Goal: Task Accomplishment & Management: Manage account settings

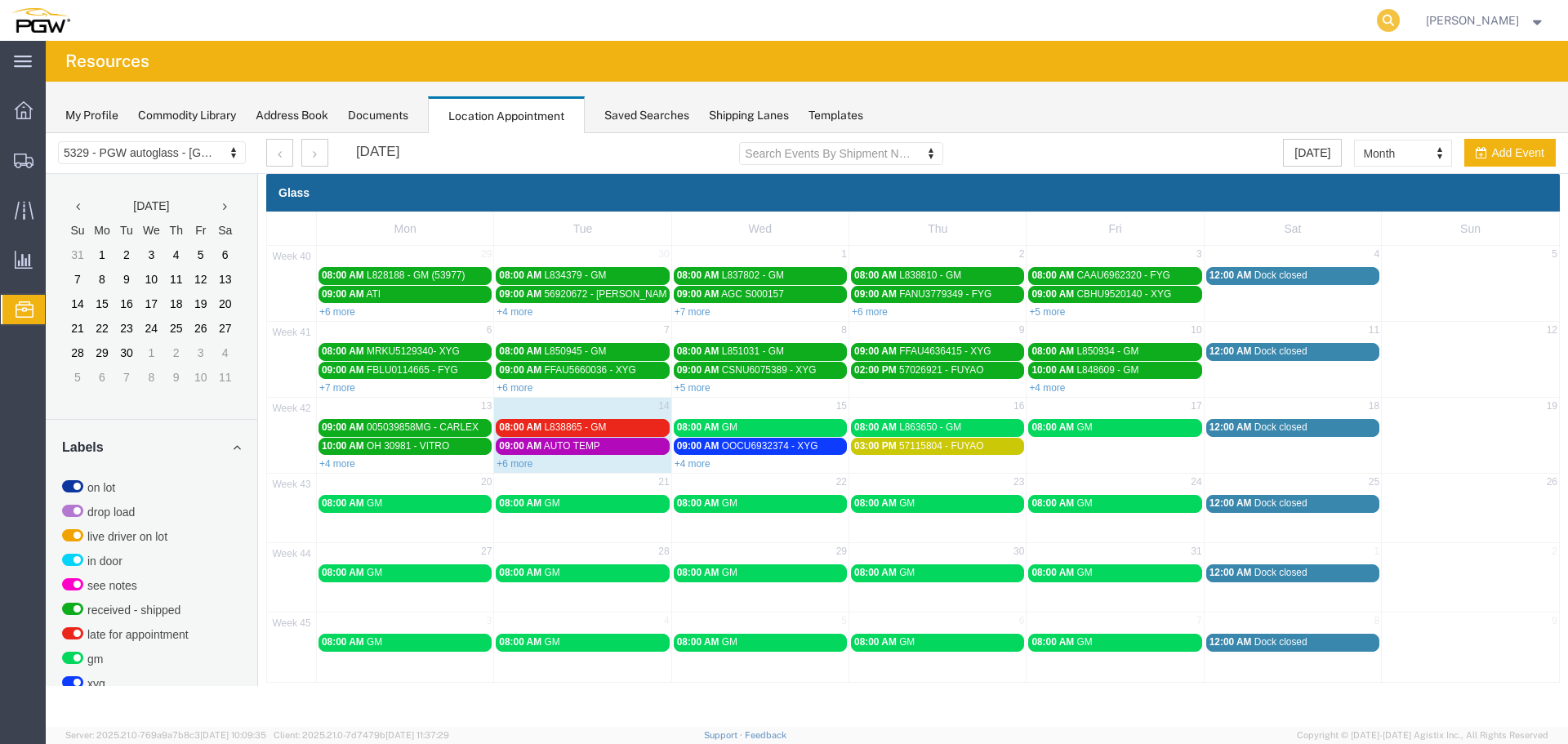
click at [1391, 17] on icon at bounding box center [1389, 20] width 23 height 23
paste input "57037657"
type input "57037657"
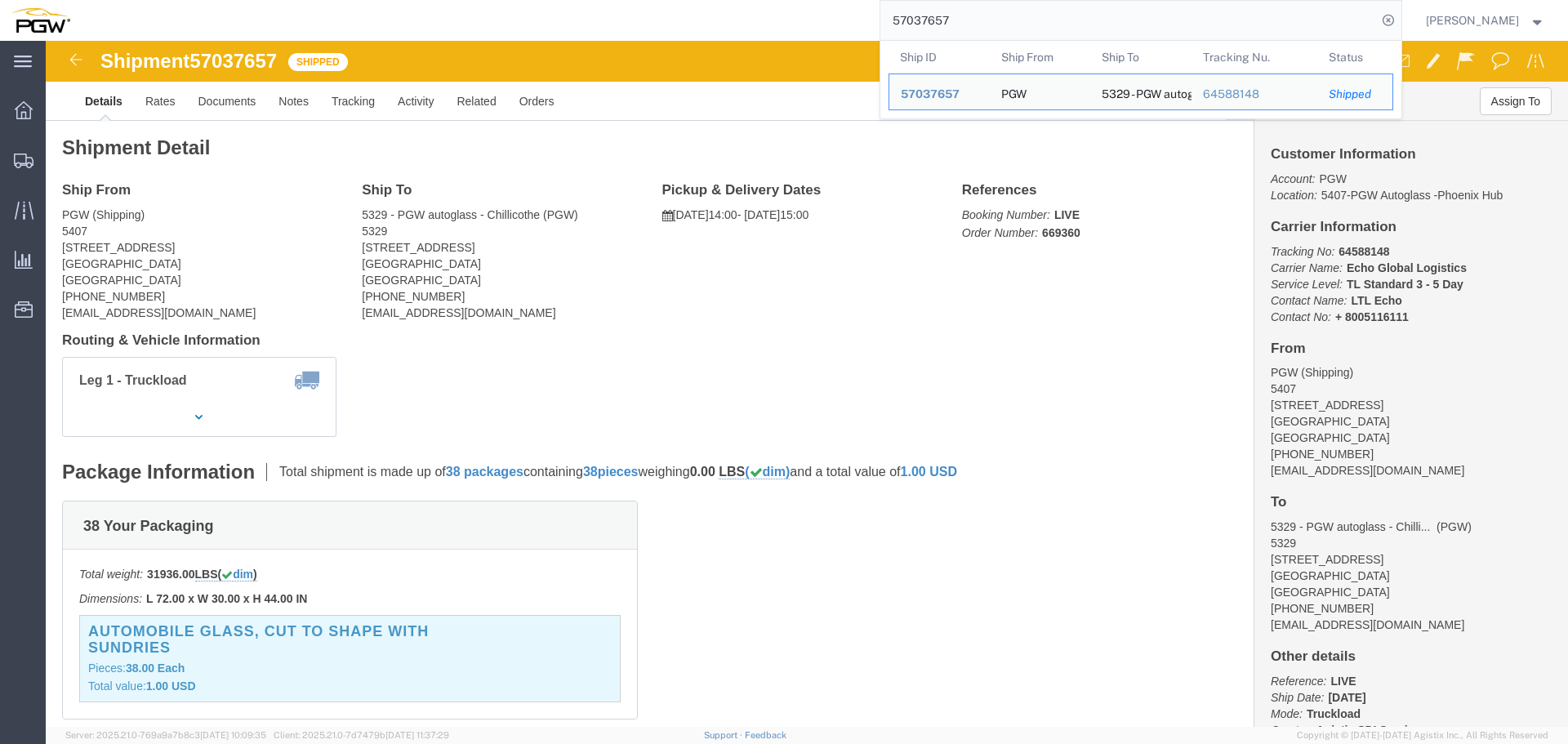
click b "669360"
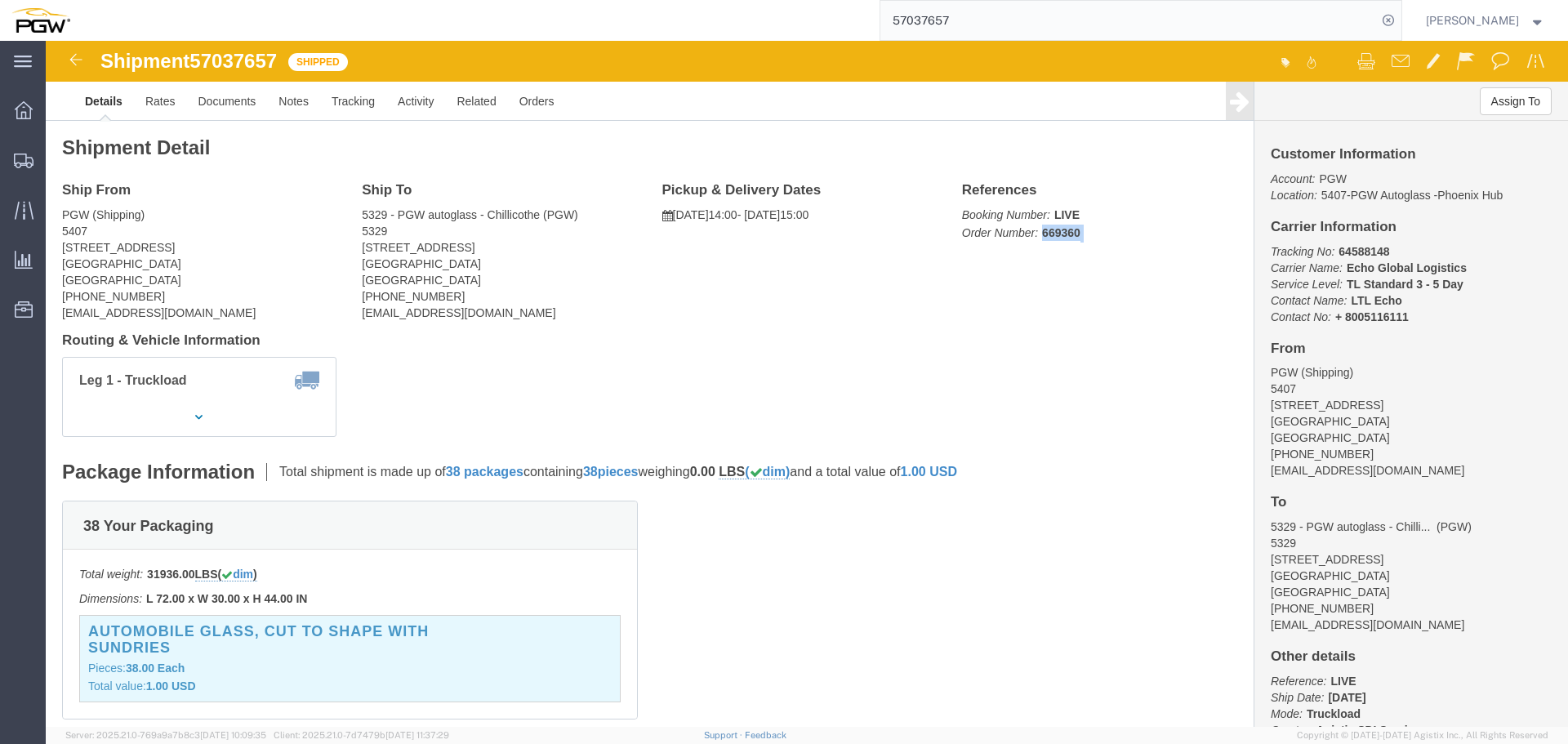
click b "669360"
copy b "669360"
click at [1394, 22] on icon at bounding box center [1389, 20] width 23 height 23
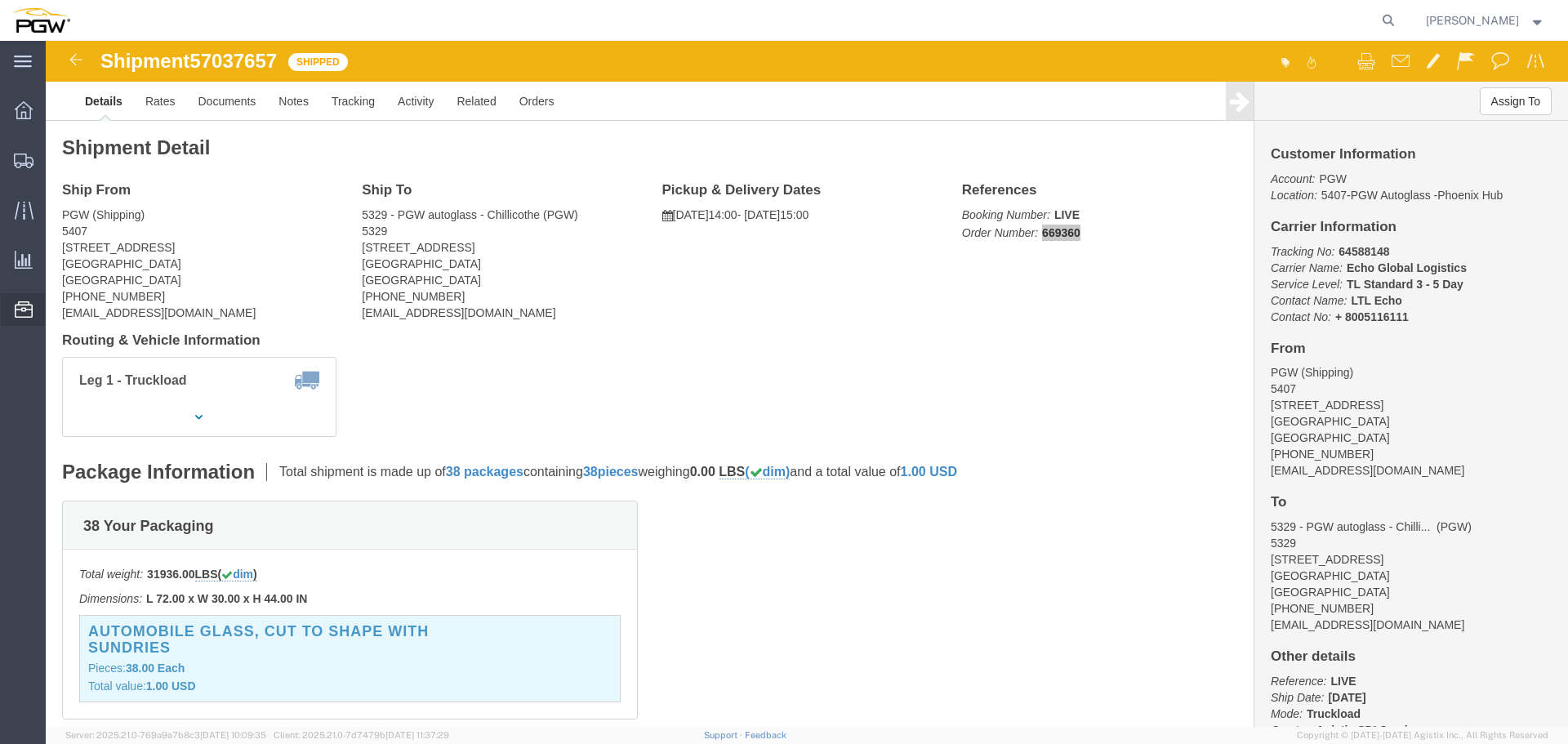
click at [0, 0] on span "Documents" at bounding box center [0, 0] width 0 height 0
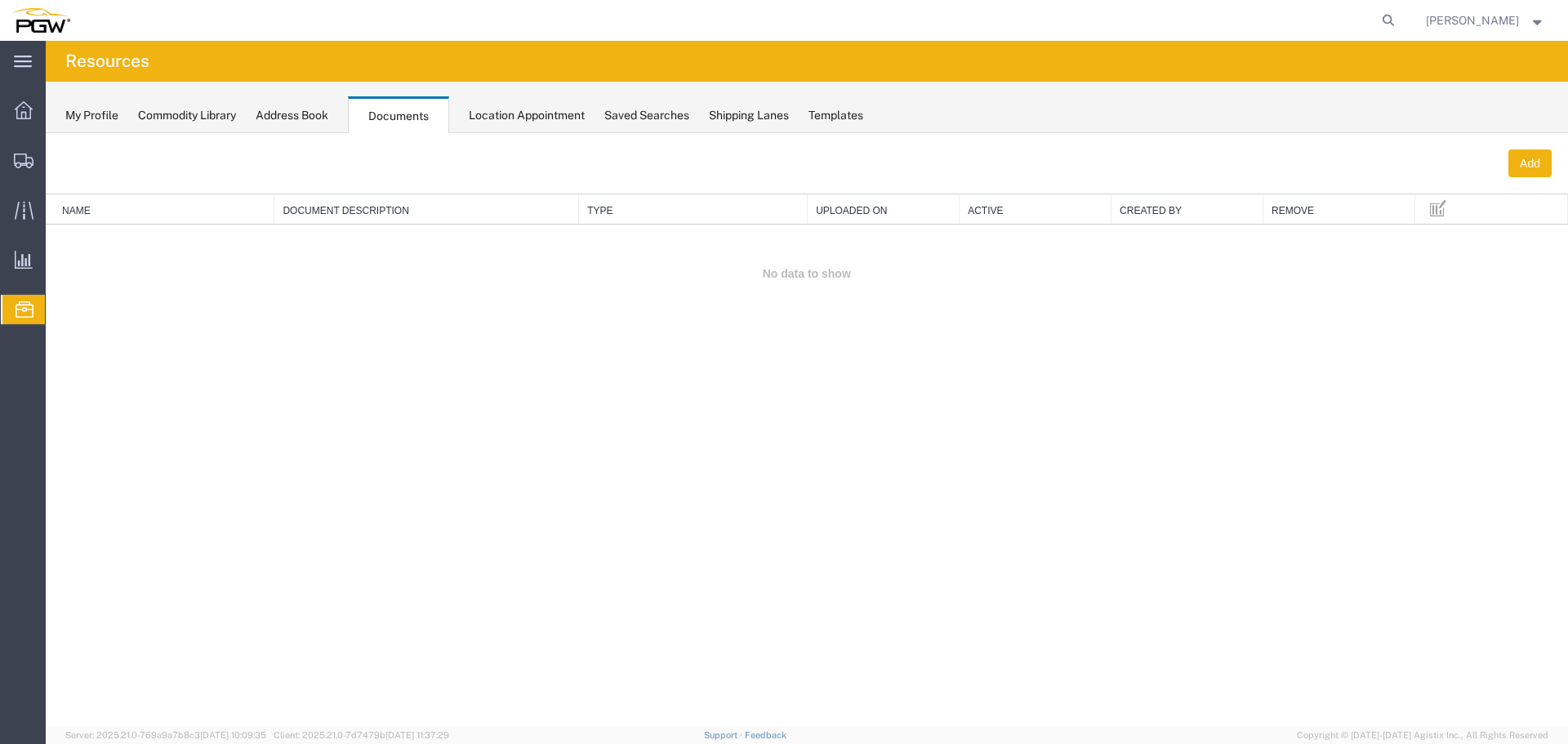
click at [0, 0] on span "Location Appointment" at bounding box center [0, 0] width 0 height 0
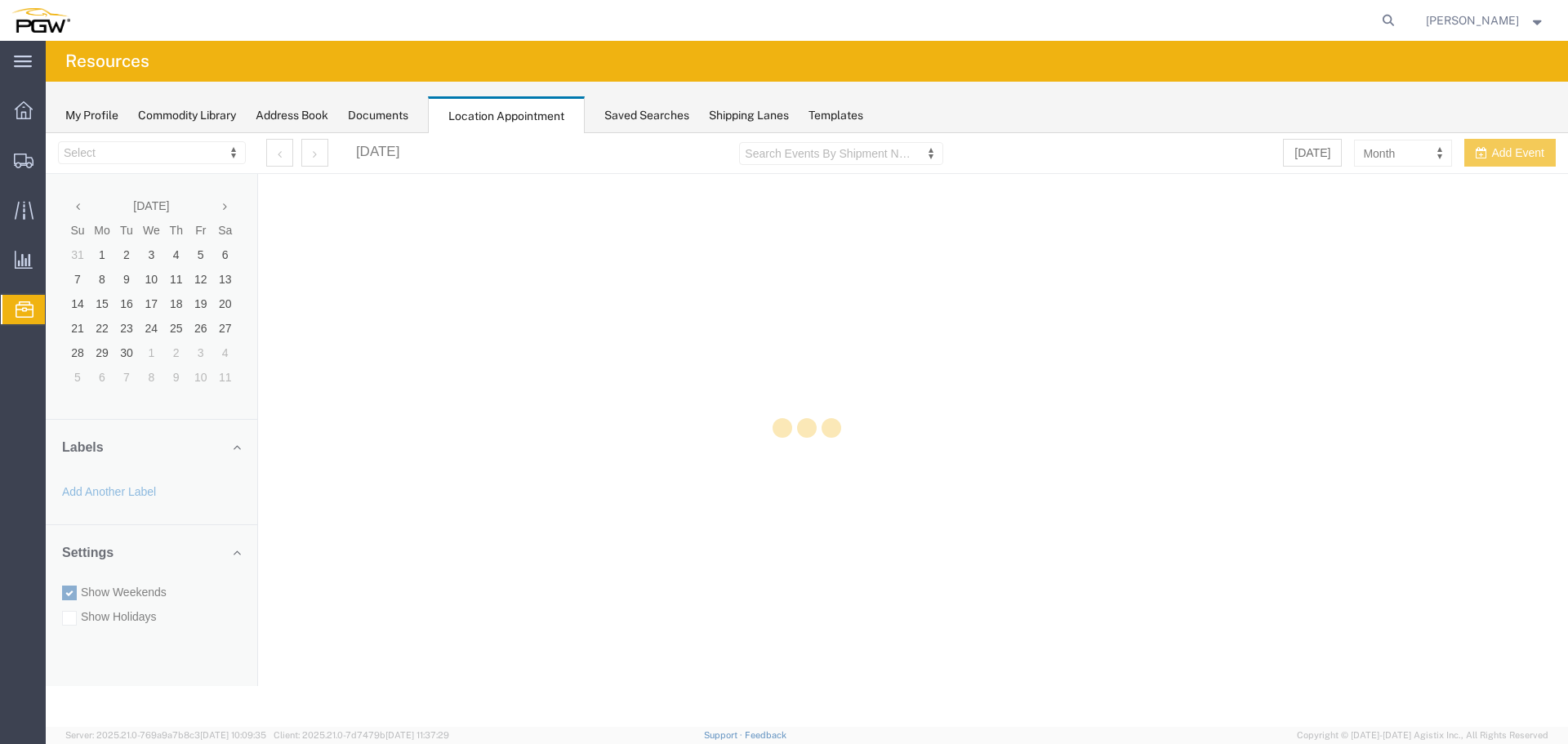
select select "28253"
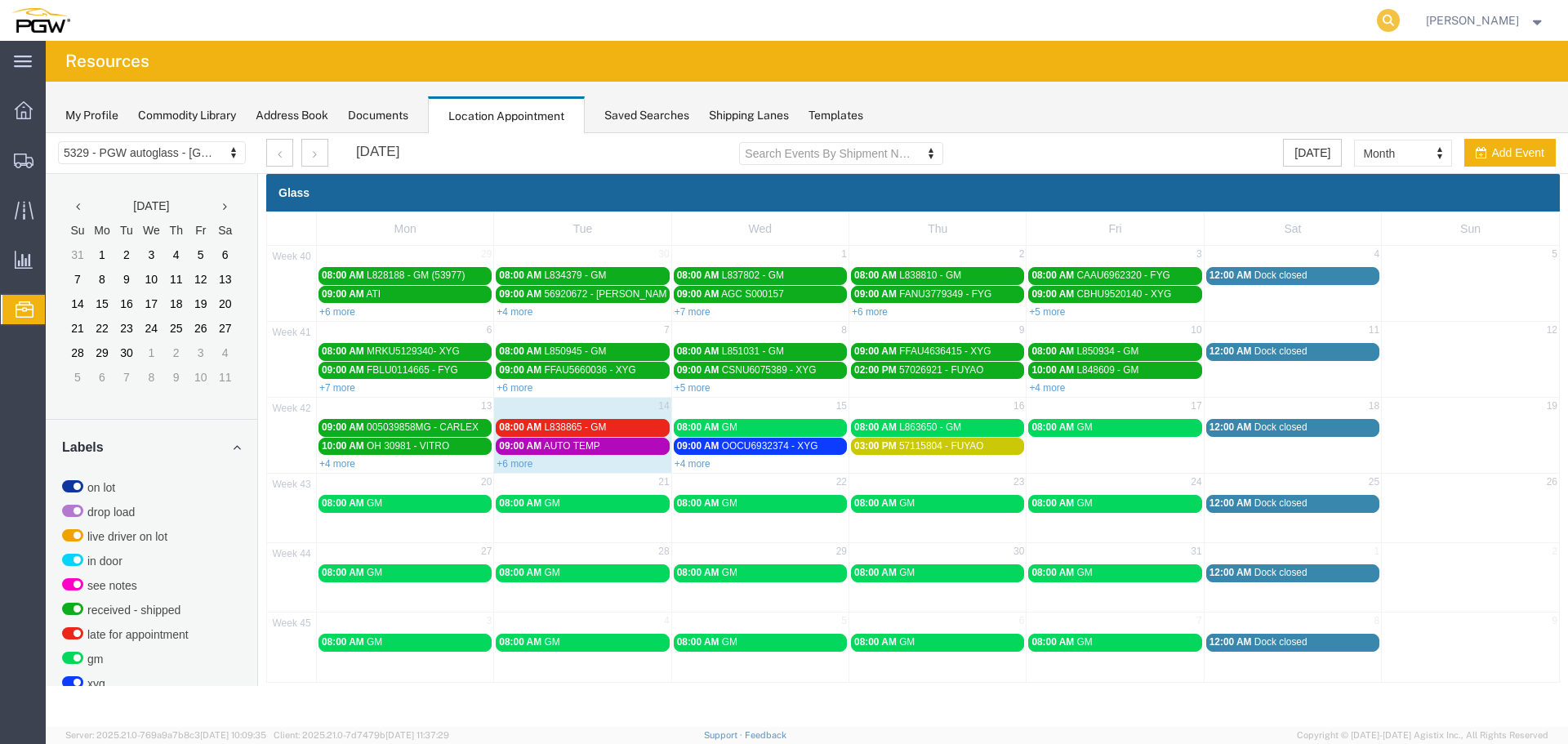
click at [1399, 21] on icon at bounding box center [1389, 20] width 23 height 23
click at [1353, 25] on input "search" at bounding box center [1129, 20] width 496 height 39
click at [1178, 23] on input "search" at bounding box center [1129, 20] width 496 height 39
paste input "57113954"
type input "57113954"
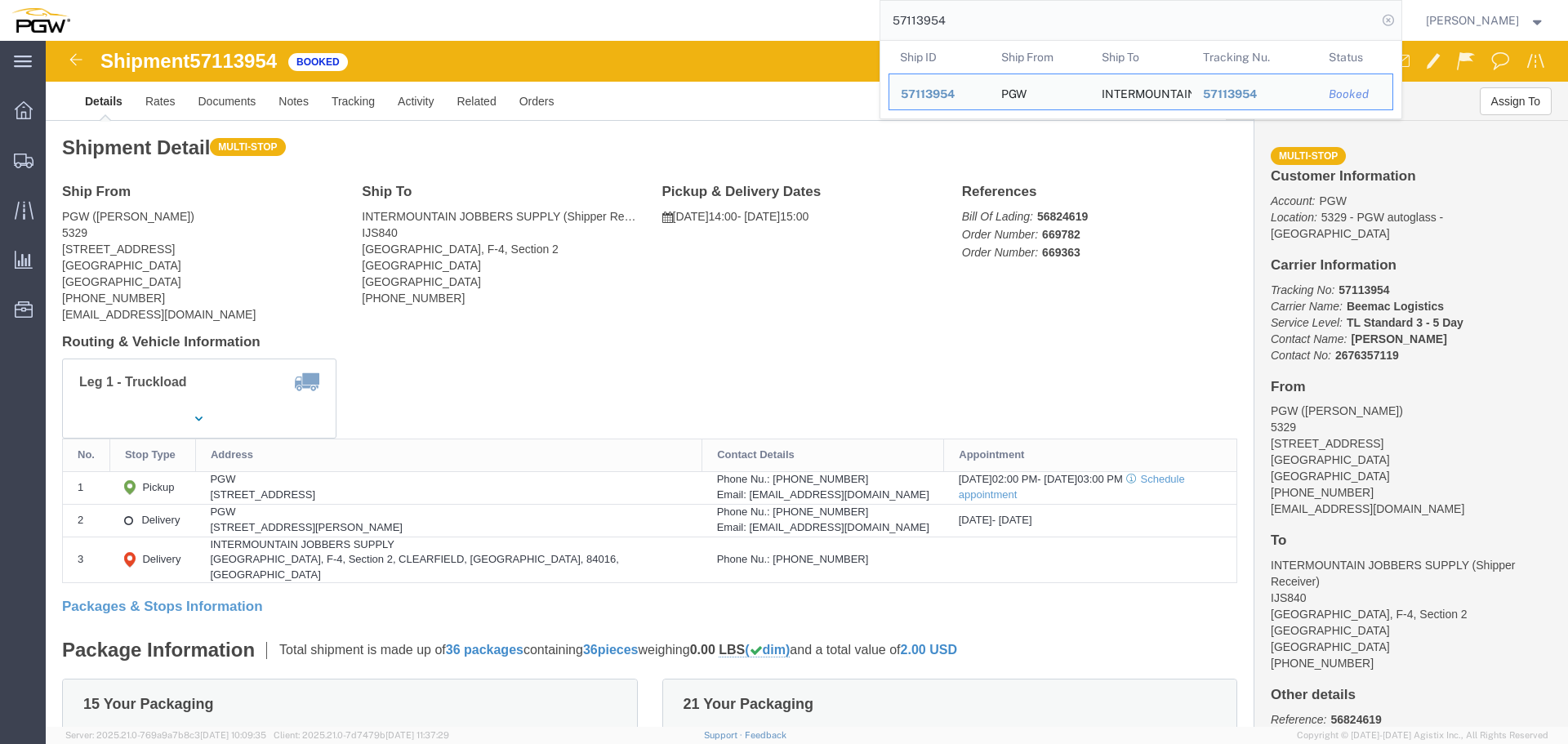
click at [1389, 18] on icon at bounding box center [1389, 20] width 23 height 23
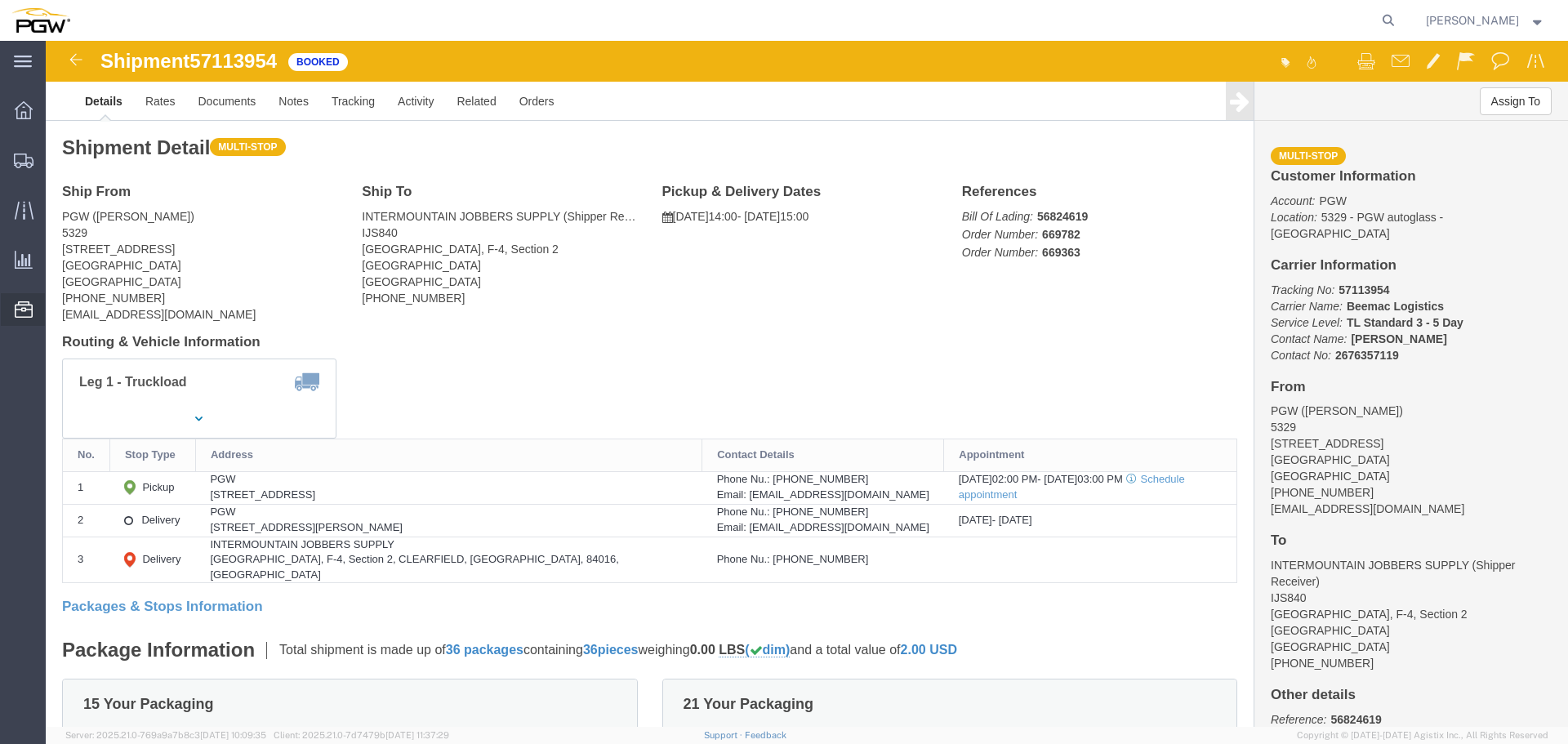
click at [0, 0] on span "Location Appointment" at bounding box center [0, 0] width 0 height 0
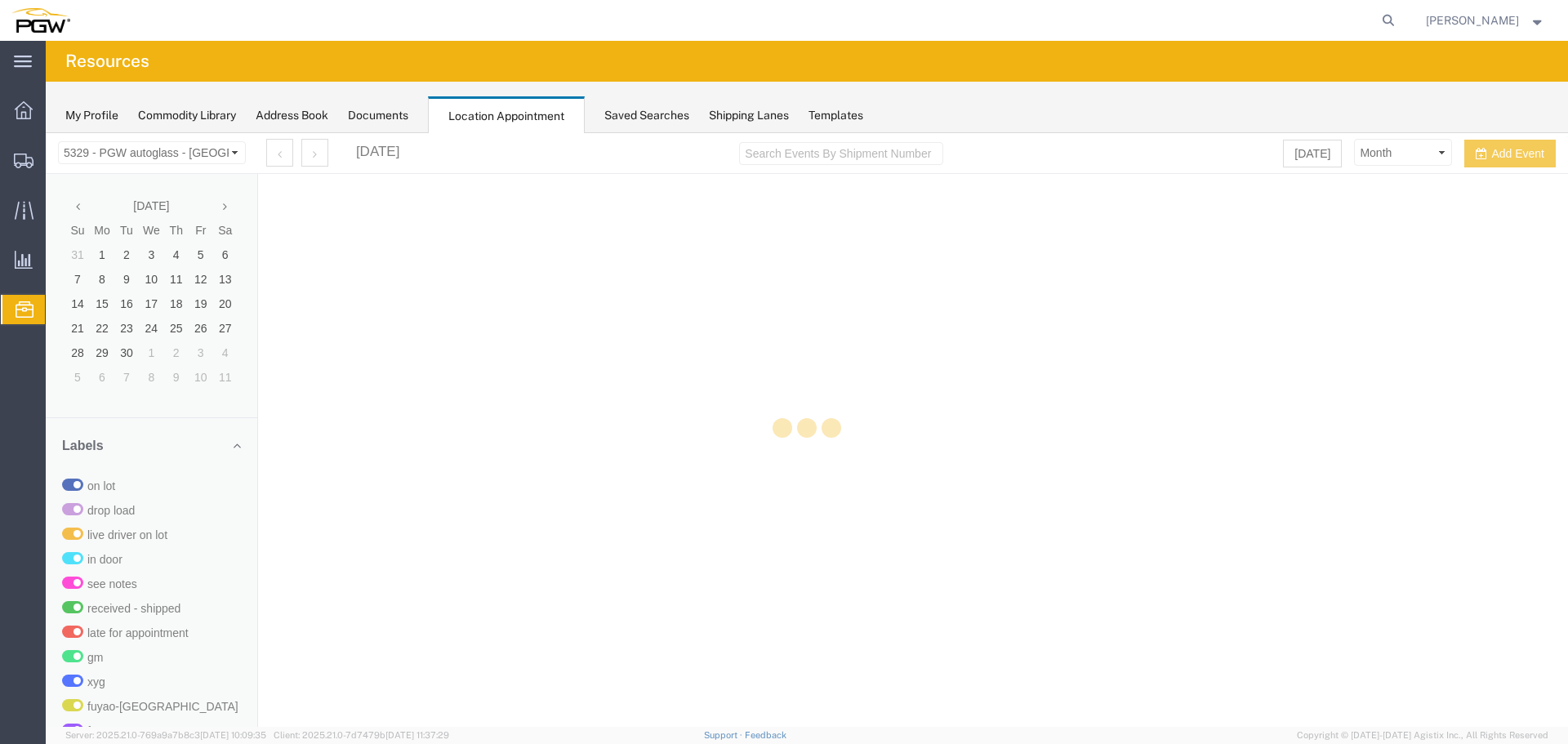
select select "28253"
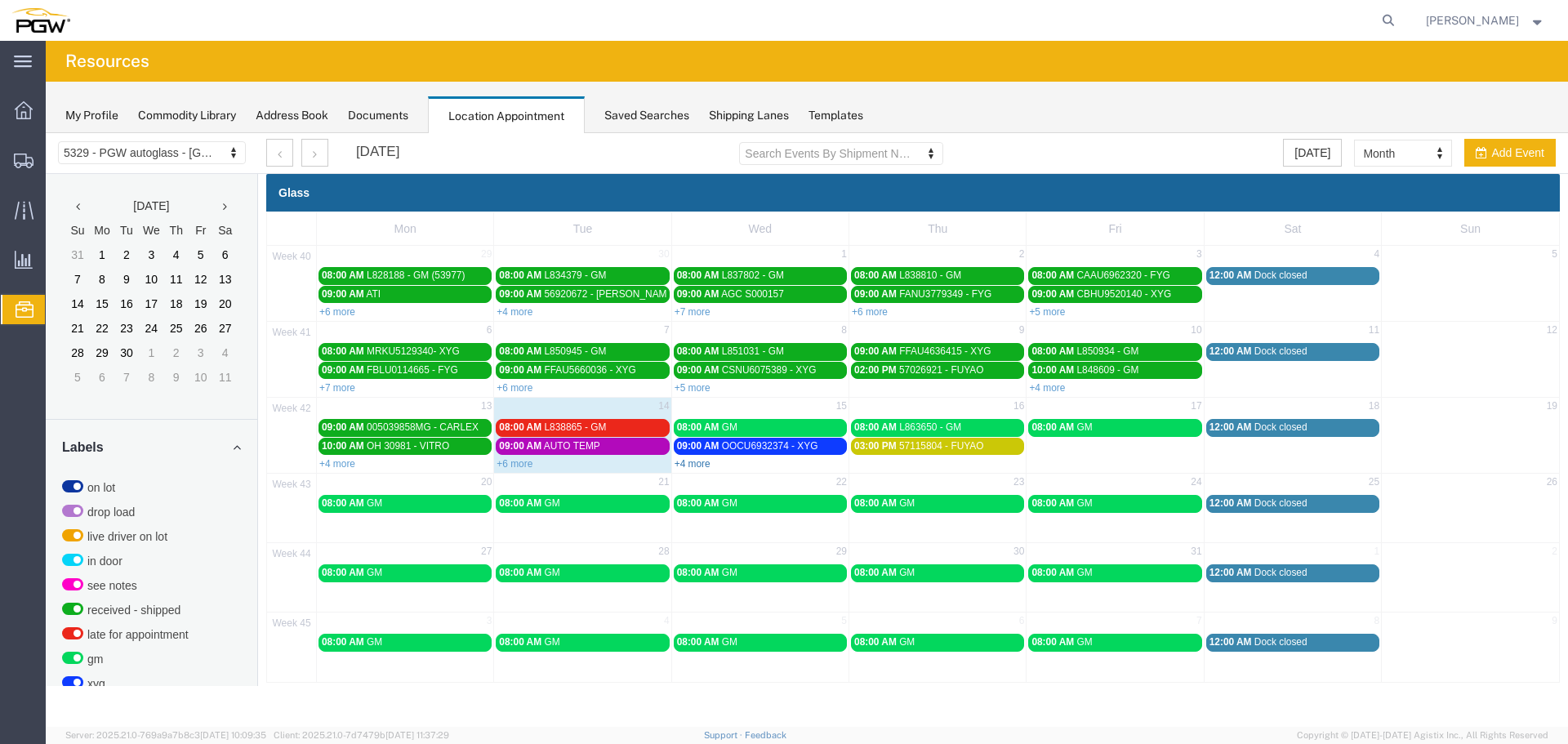
click at [686, 464] on link "+4 more" at bounding box center [692, 464] width 36 height 12
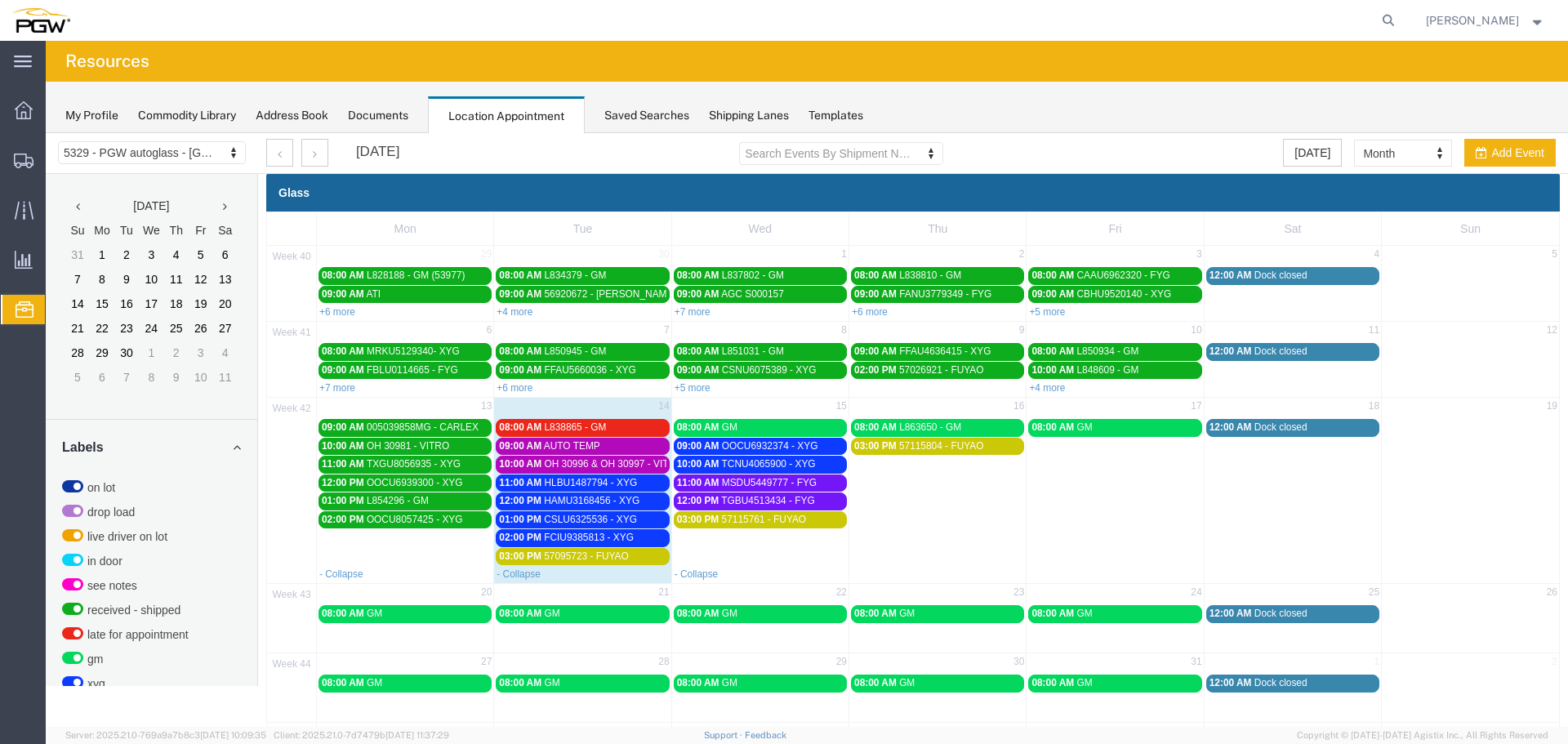
click at [635, 463] on span "OH 30996 & OH 30997 - VITRO" at bounding box center [613, 464] width 139 height 12
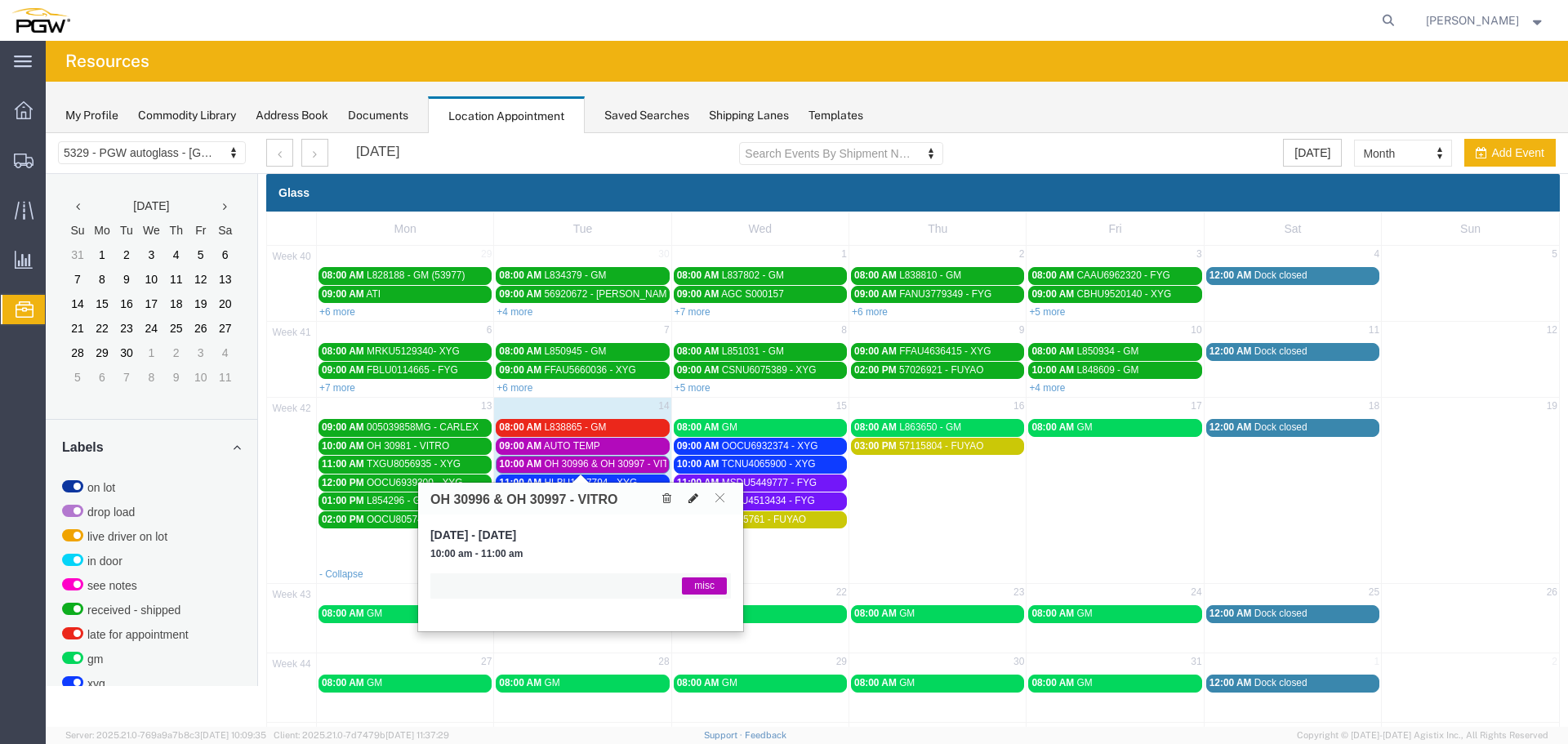
click at [692, 495] on icon at bounding box center [693, 499] width 10 height 12
select select "1"
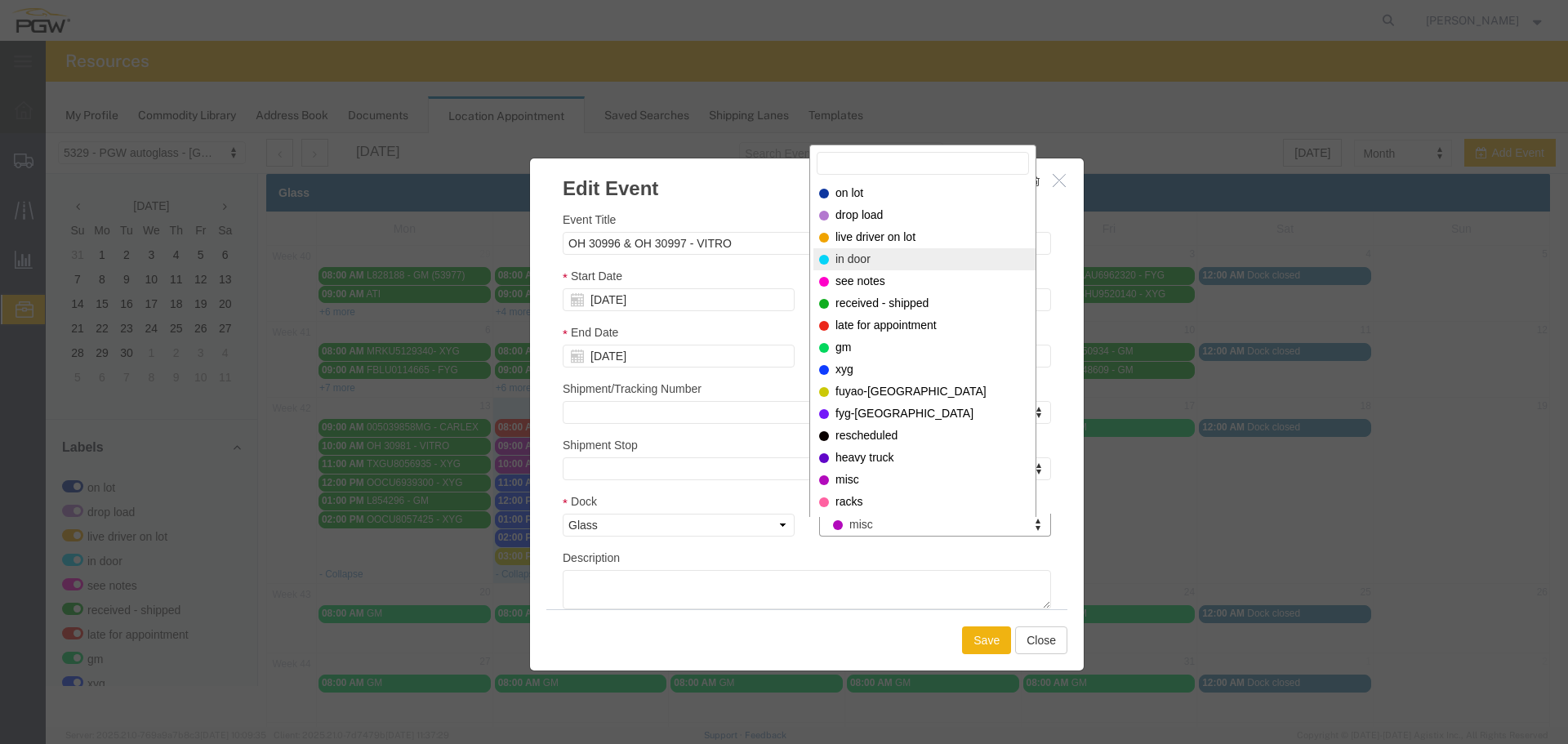
select select "220"
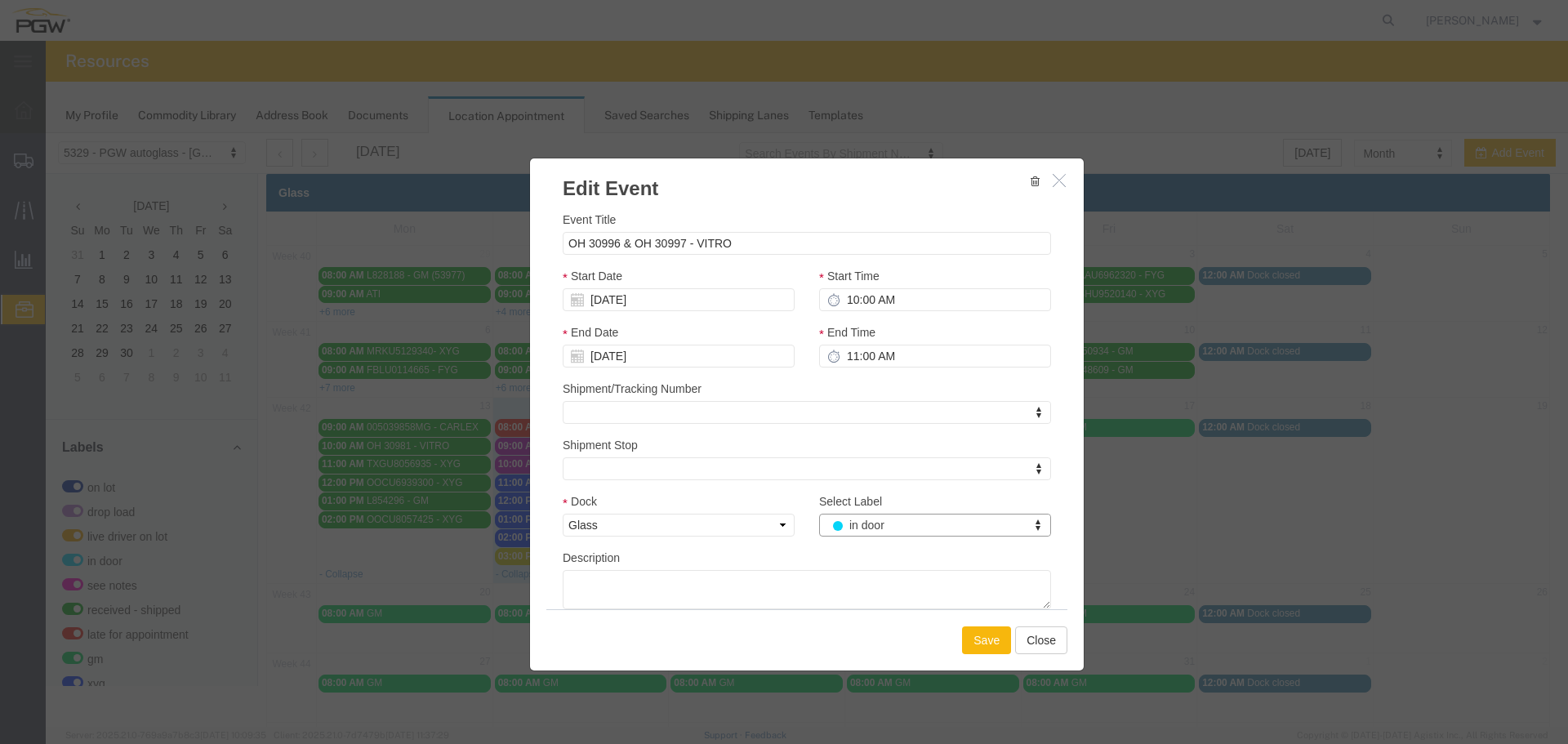
click at [977, 643] on button "Save" at bounding box center [986, 640] width 49 height 28
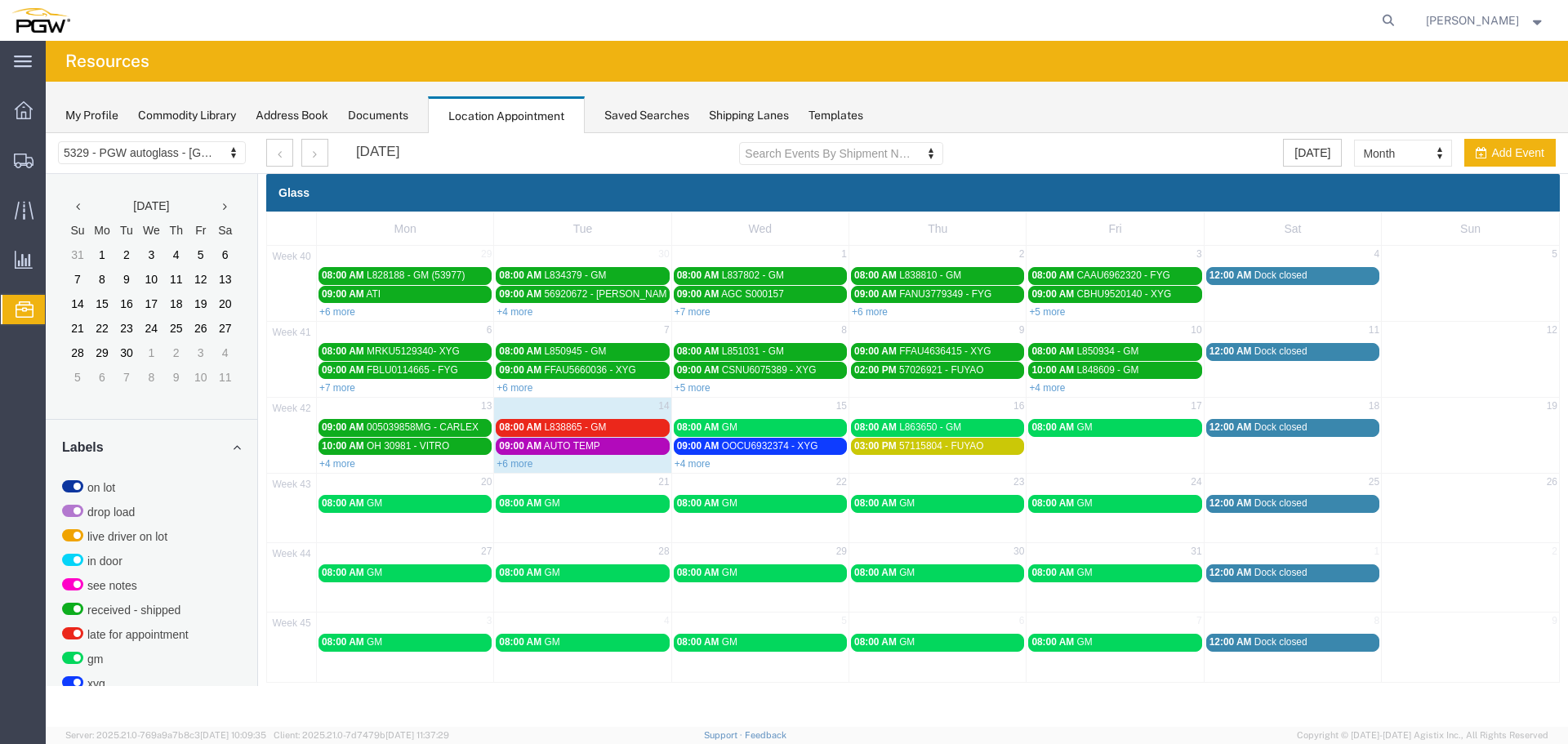
click at [580, 446] on span "AUTO TEMP" at bounding box center [572, 446] width 56 height 12
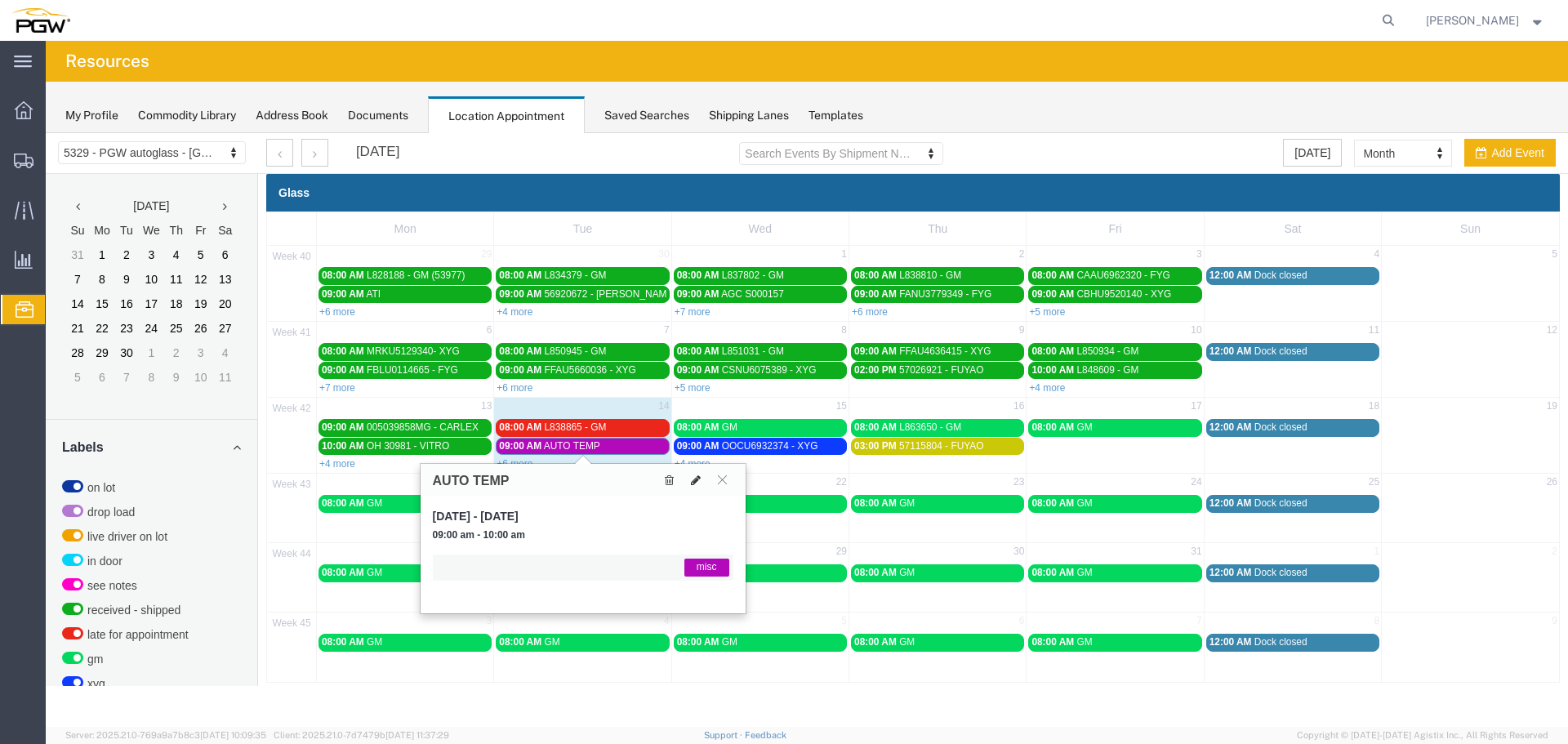
click at [689, 481] on button at bounding box center [696, 480] width 23 height 17
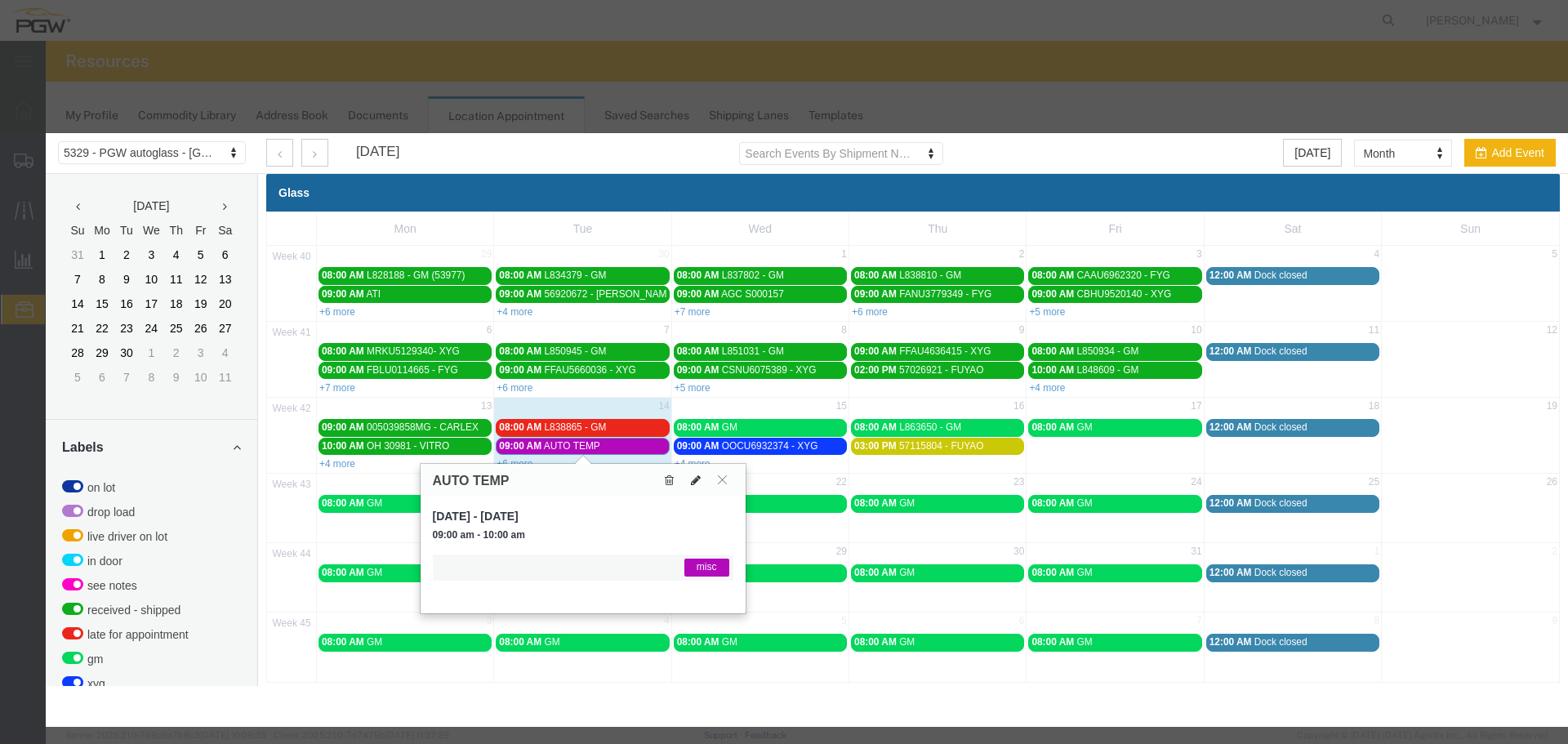
select select "1"
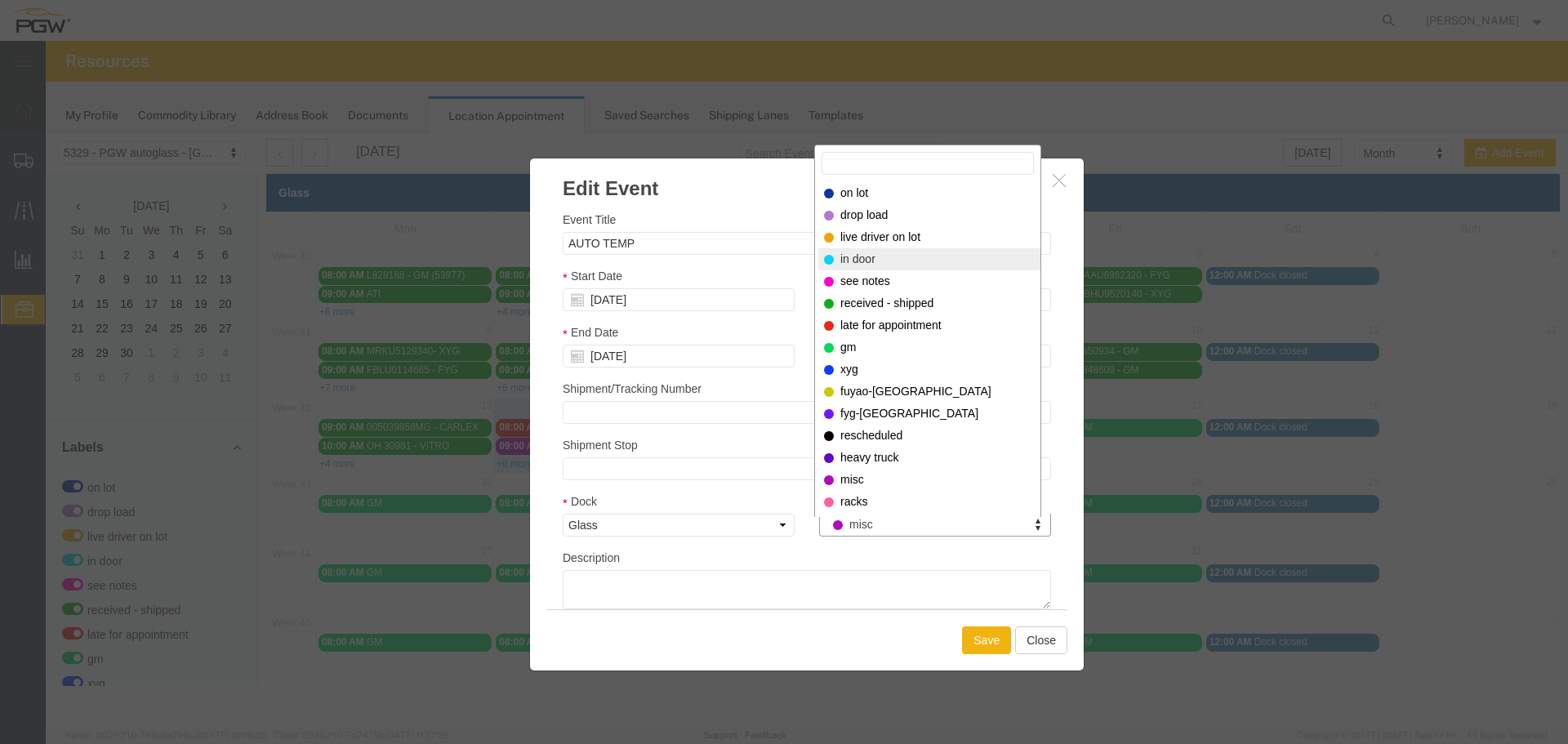
select select "220"
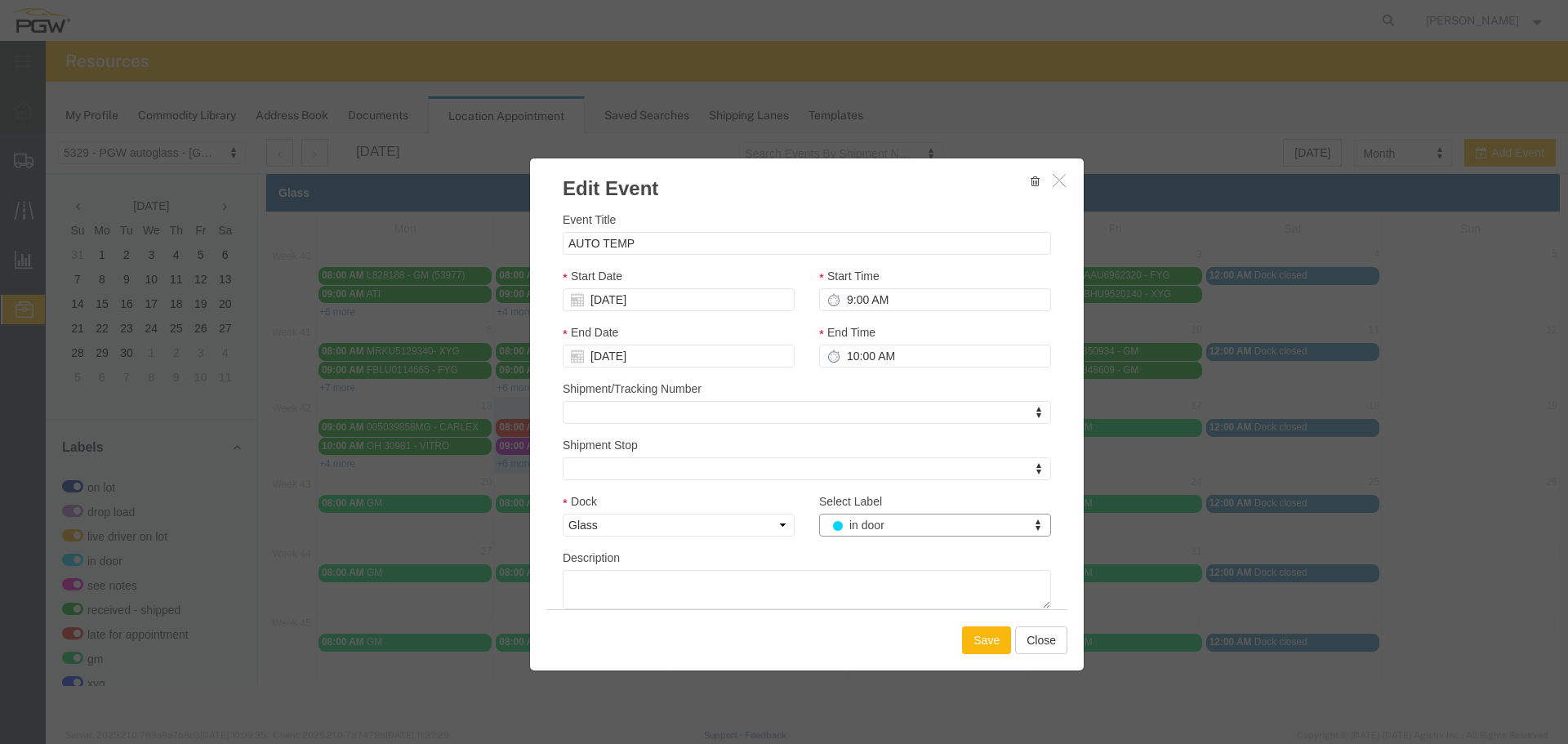
click at [975, 639] on button "Save" at bounding box center [986, 640] width 49 height 28
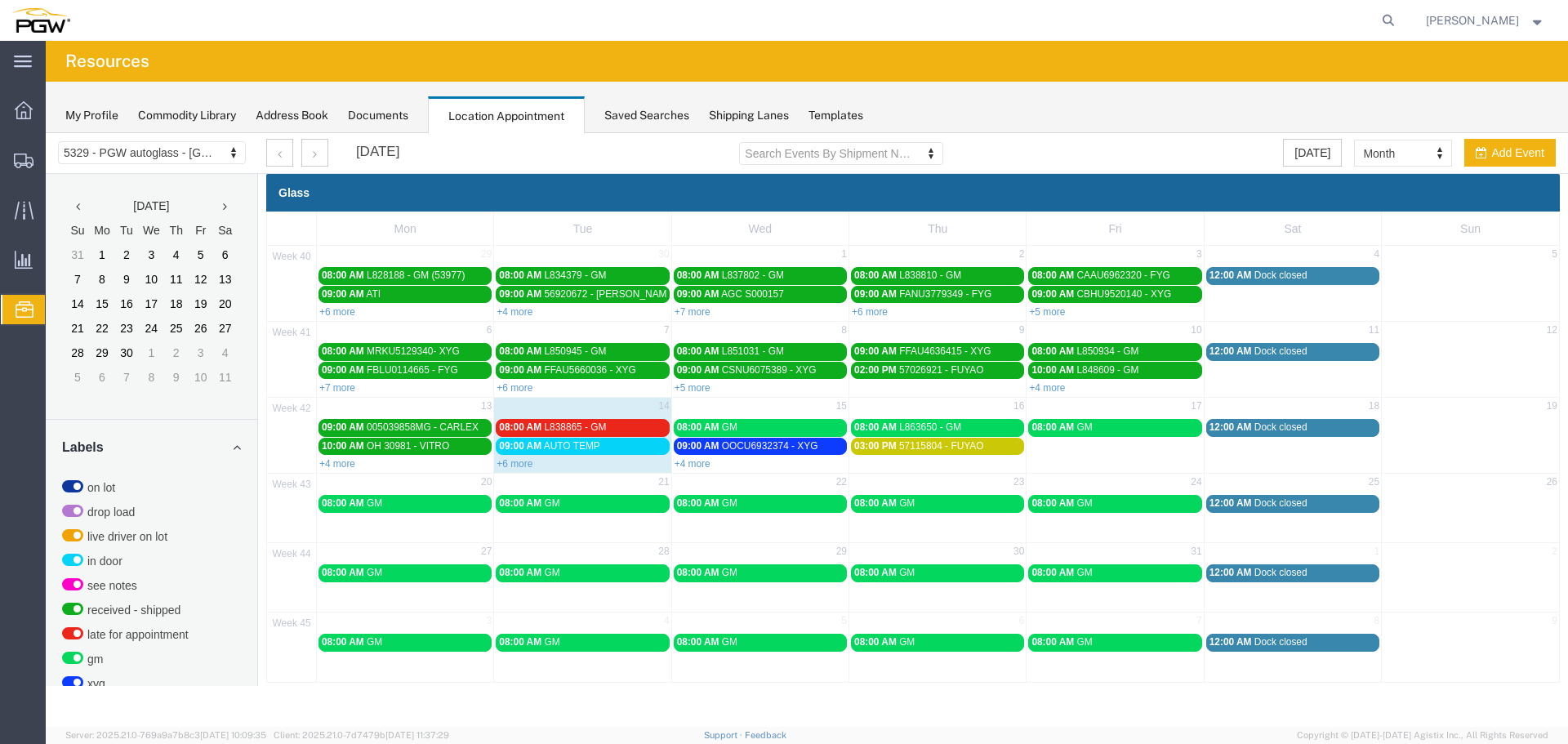
click at [531, 427] on span "08:00 AM" at bounding box center [521, 428] width 43 height 12
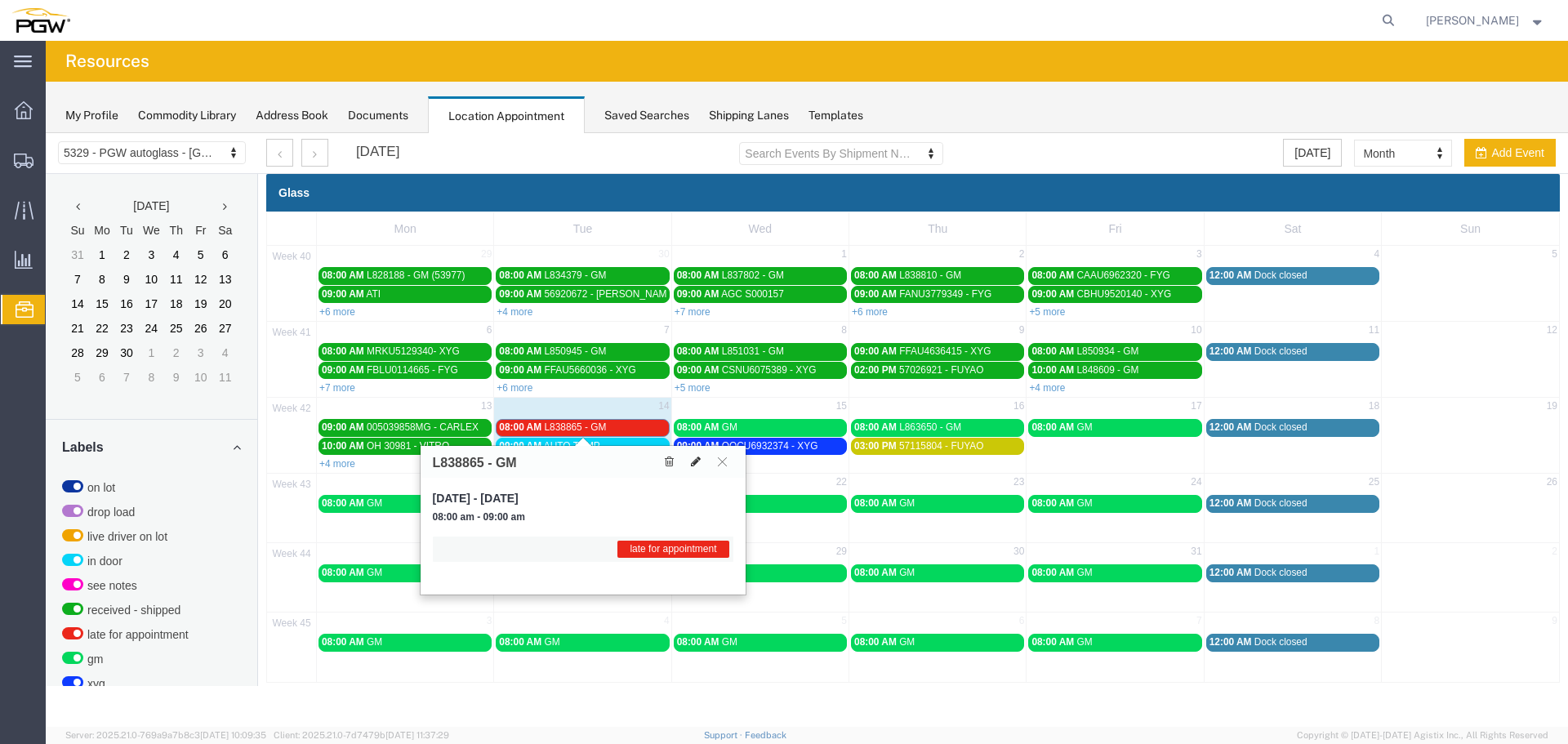
click at [690, 466] on icon at bounding box center [695, 462] width 10 height 12
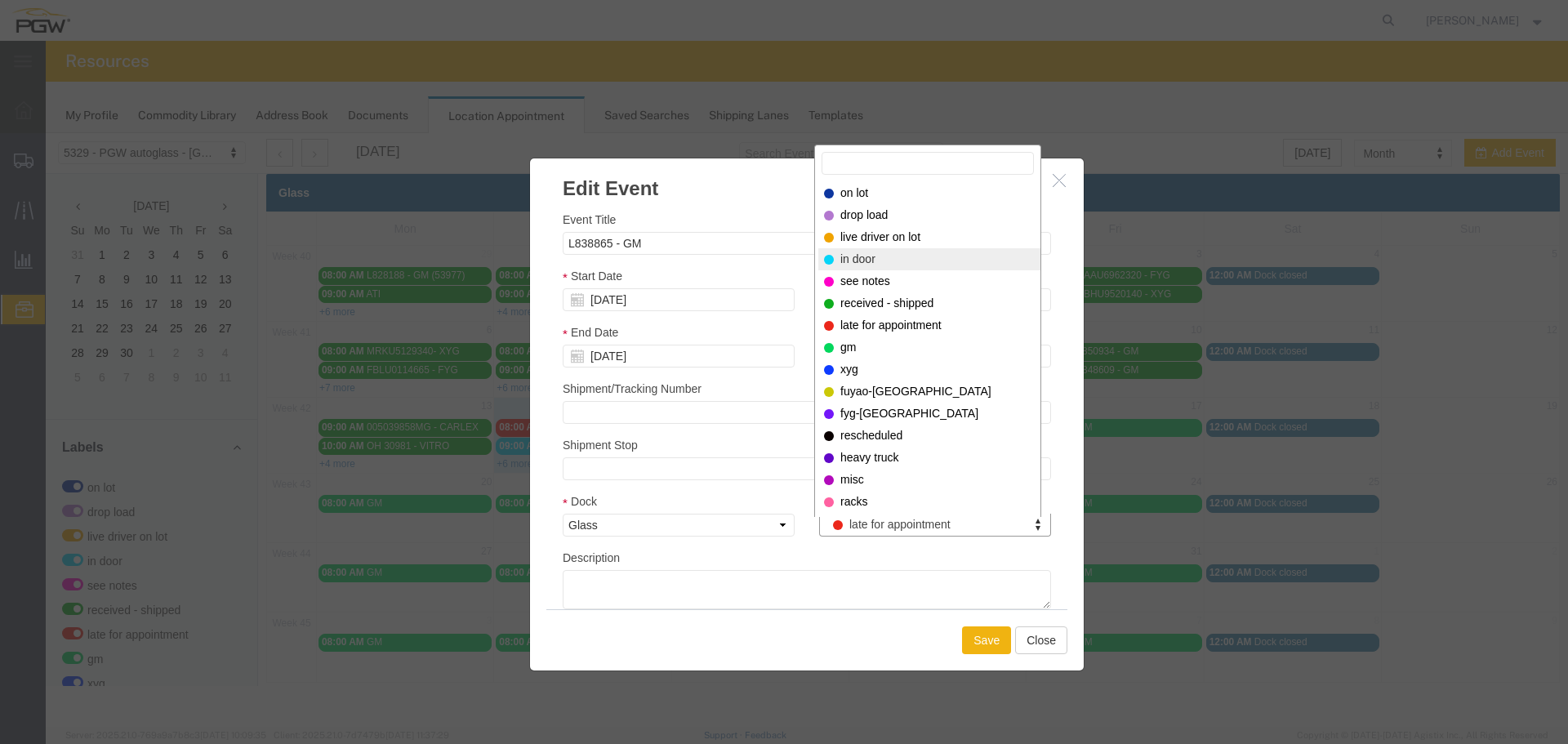
select select "220"
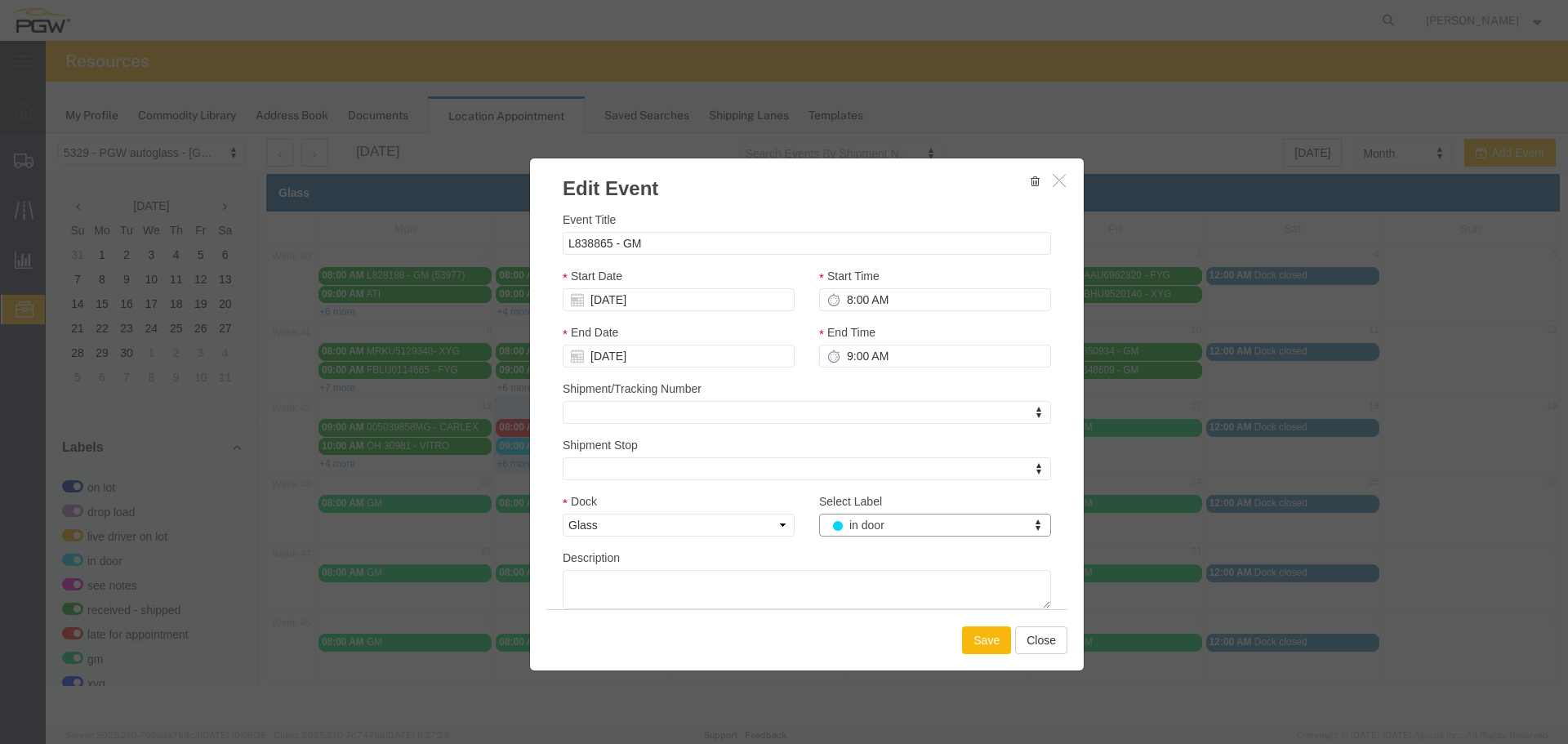
click at [965, 640] on button "Save" at bounding box center [986, 640] width 49 height 28
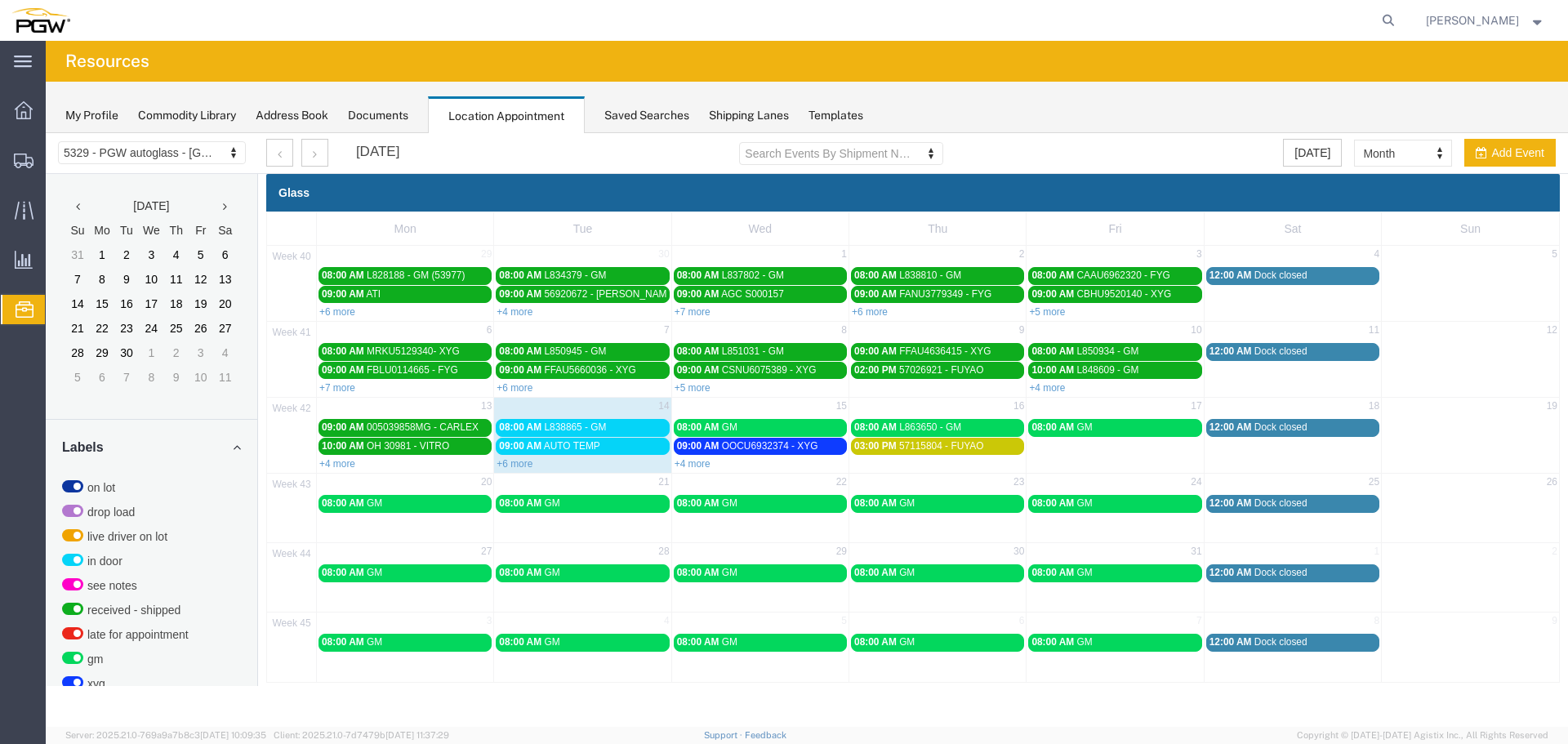
click at [699, 463] on link "+4 more" at bounding box center [692, 464] width 36 height 12
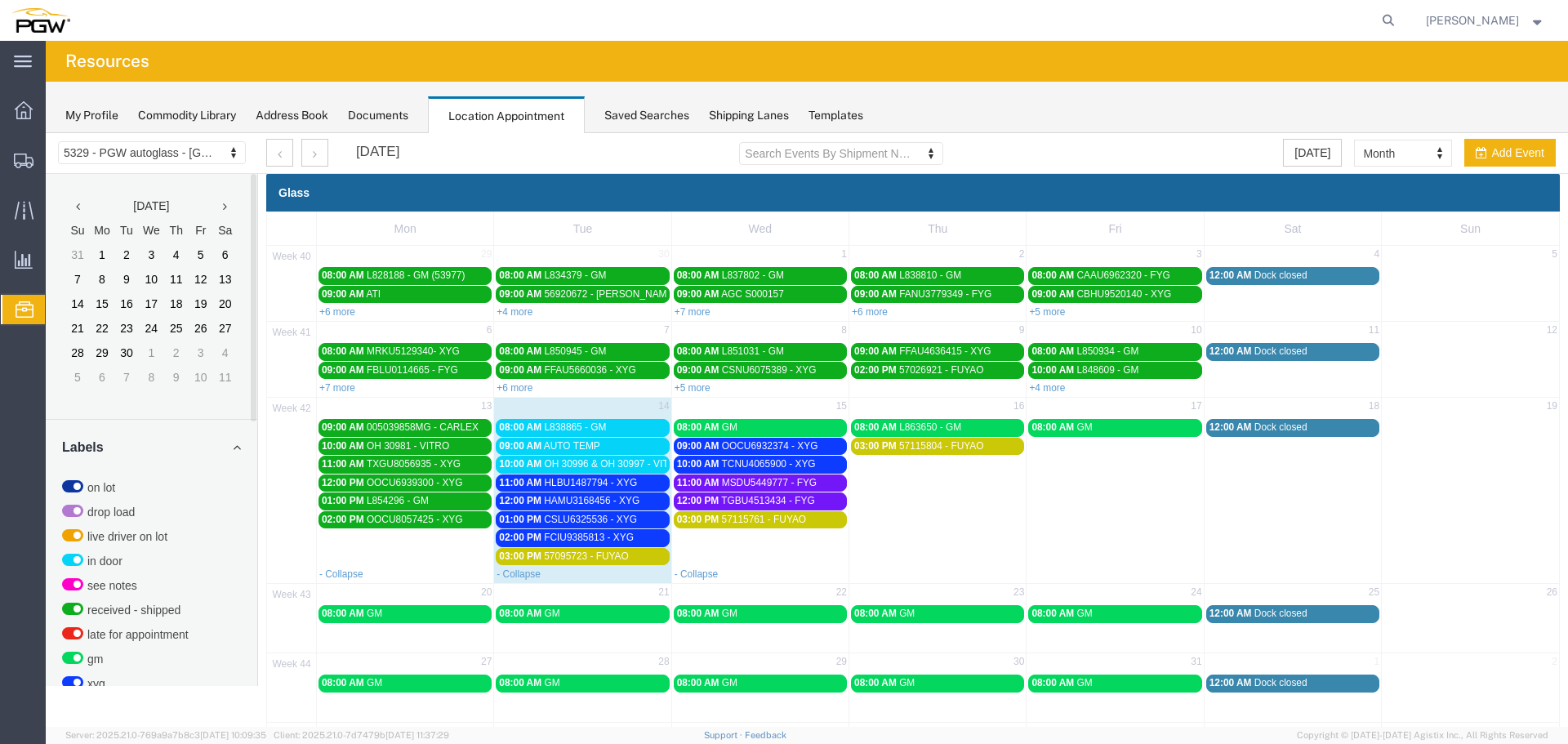
scroll to position [412, 0]
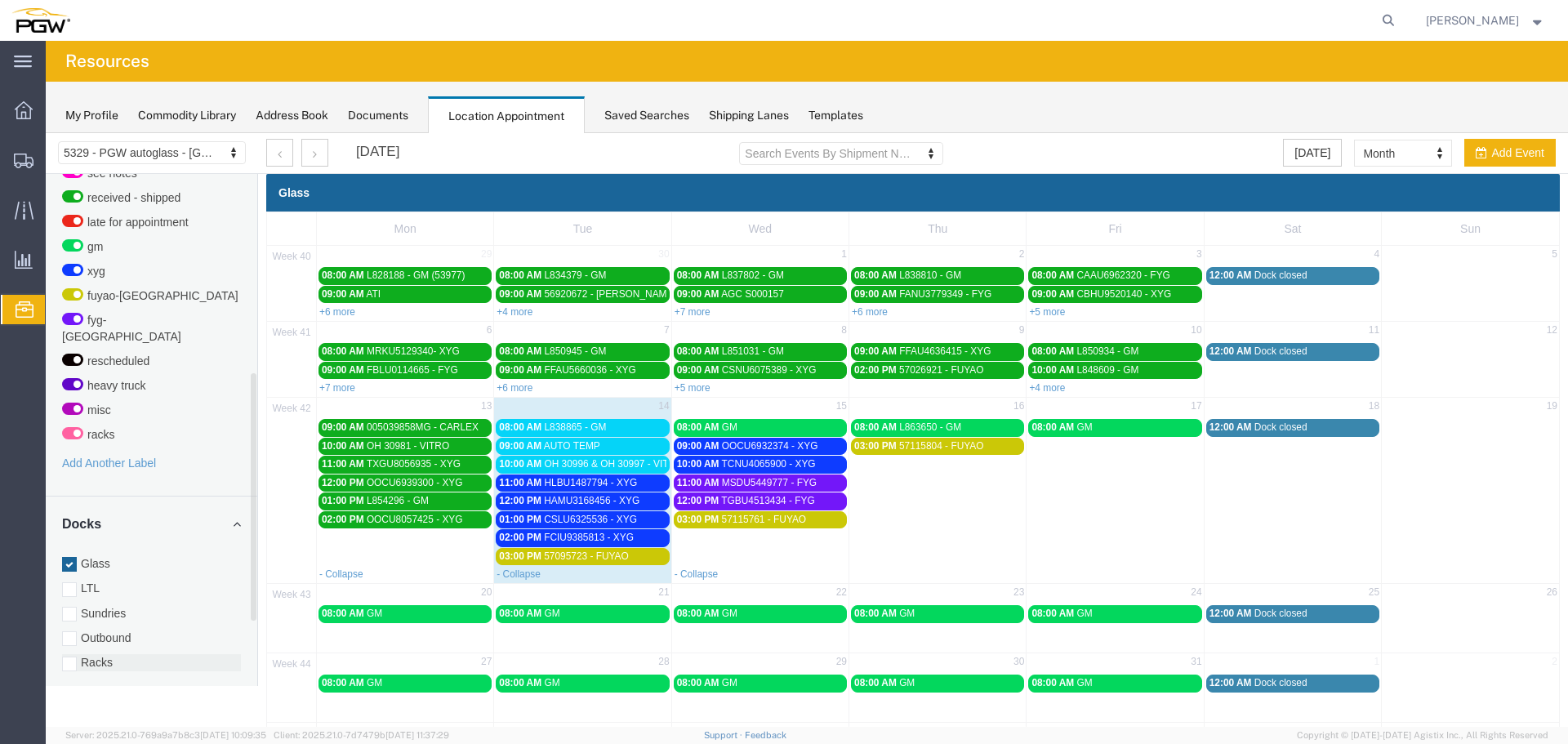
click at [72, 657] on div at bounding box center [69, 663] width 15 height 15
click at [46, 133] on input "Racks" at bounding box center [46, 133] width 0 height 0
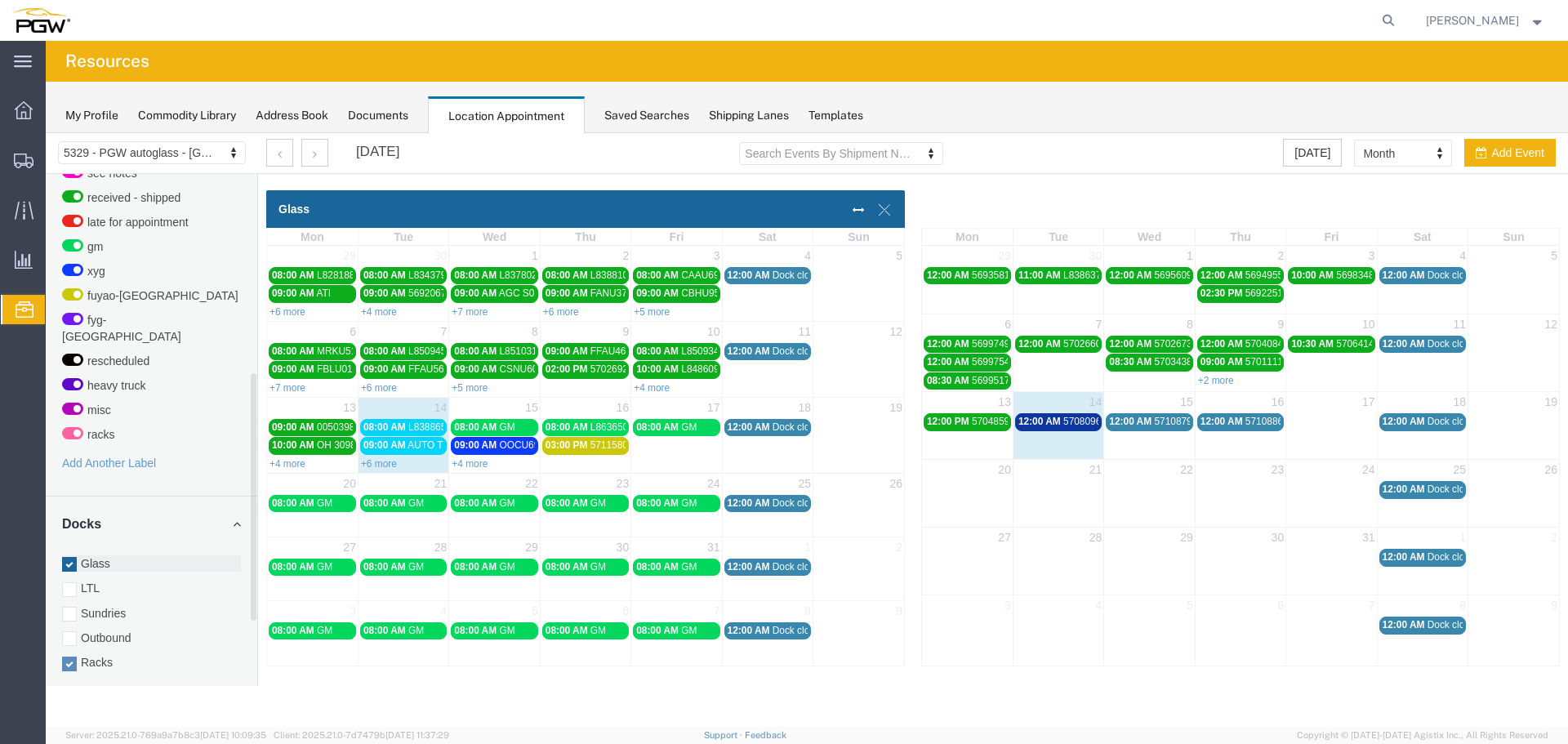
drag, startPoint x: 137, startPoint y: 678, endPoint x: 91, endPoint y: 546, distance: 139.8
click at [91, 556] on label "Glass" at bounding box center [151, 564] width 178 height 16
click at [46, 133] on input "Glass" at bounding box center [46, 133] width 0 height 0
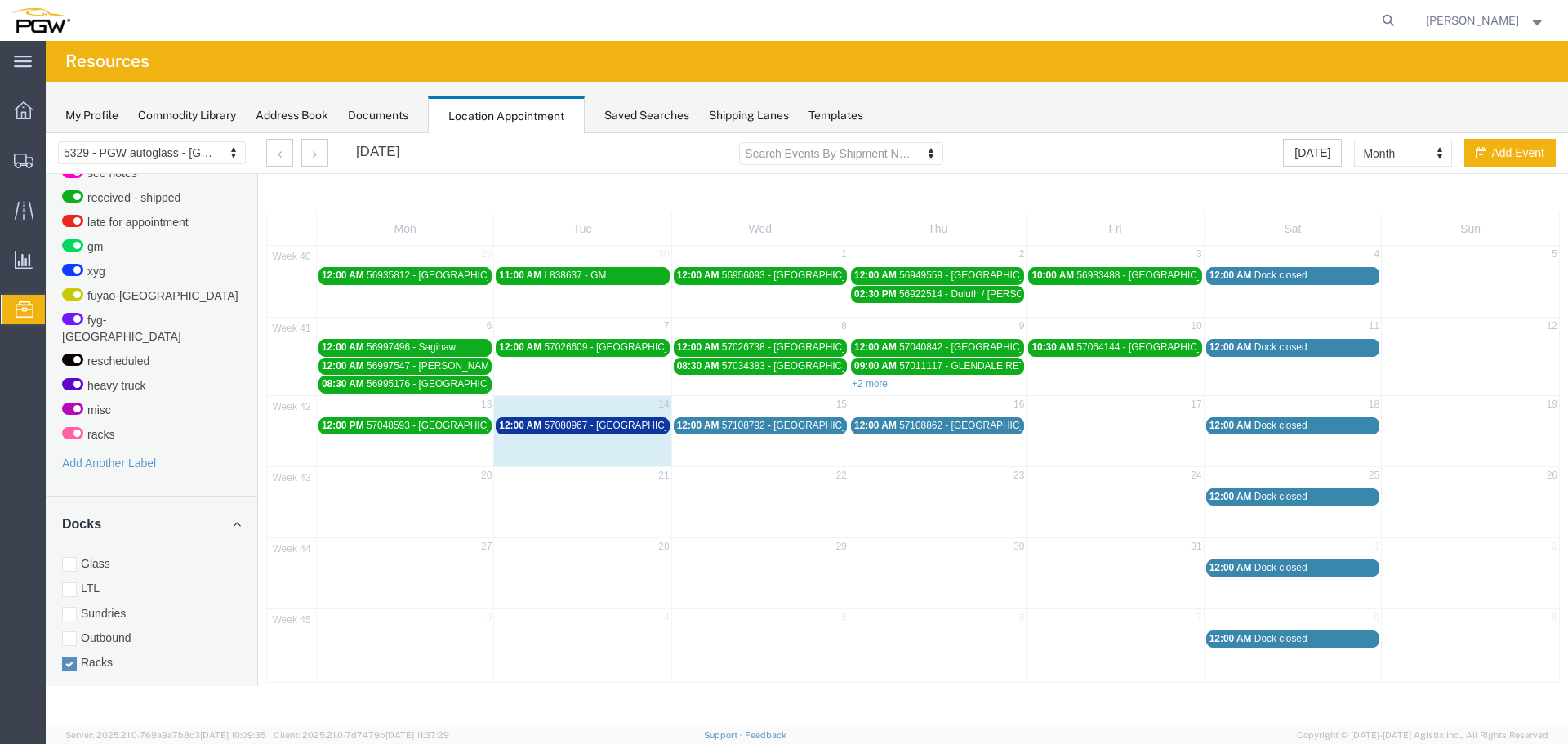
click at [917, 432] on div "12:00 AM 57108862 - Grand Rapids" at bounding box center [938, 426] width 167 height 13
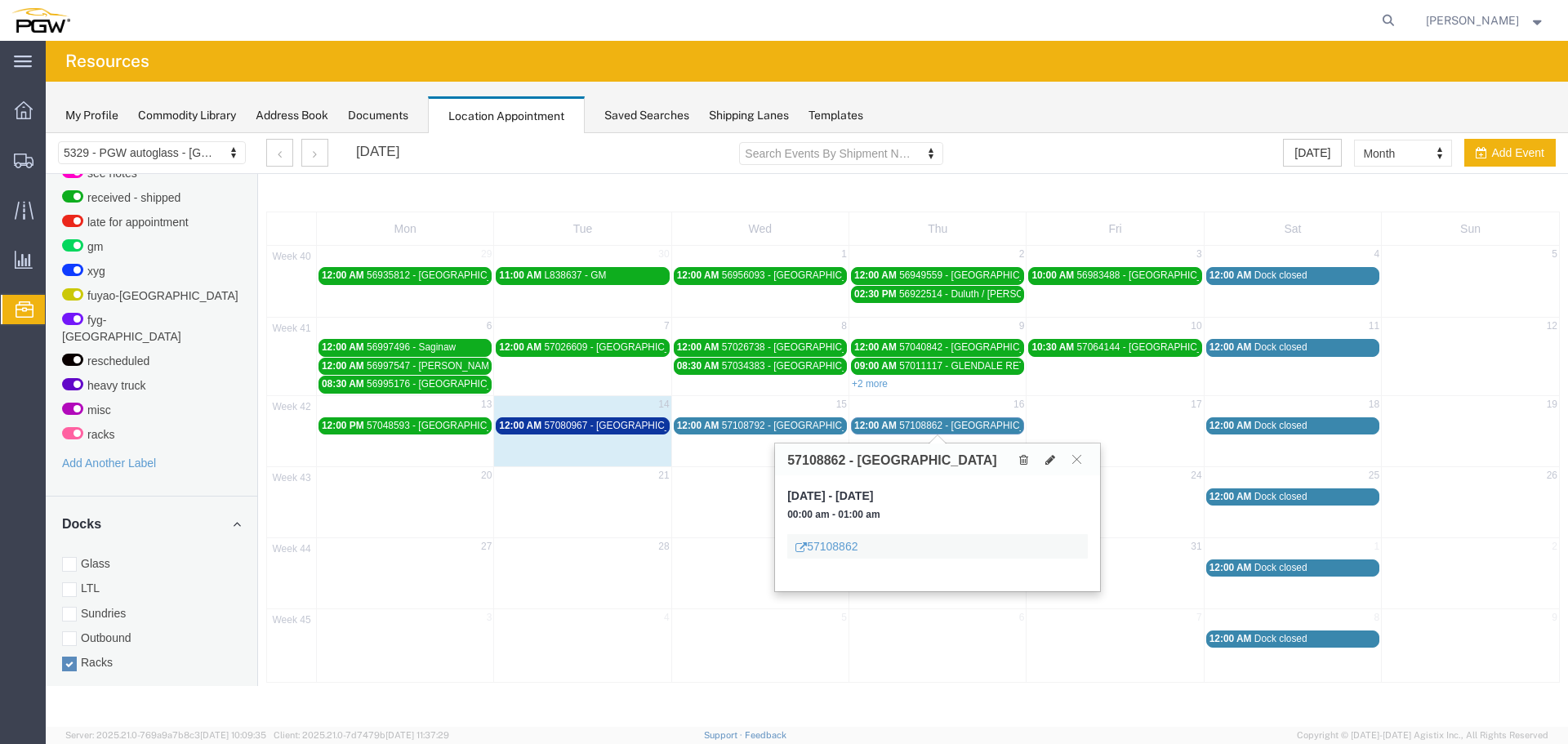
click at [815, 458] on h3 "57108862 - Grand Rapids" at bounding box center [892, 460] width 209 height 15
copy h3 "57108862"
click at [1047, 464] on icon at bounding box center [1050, 460] width 10 height 12
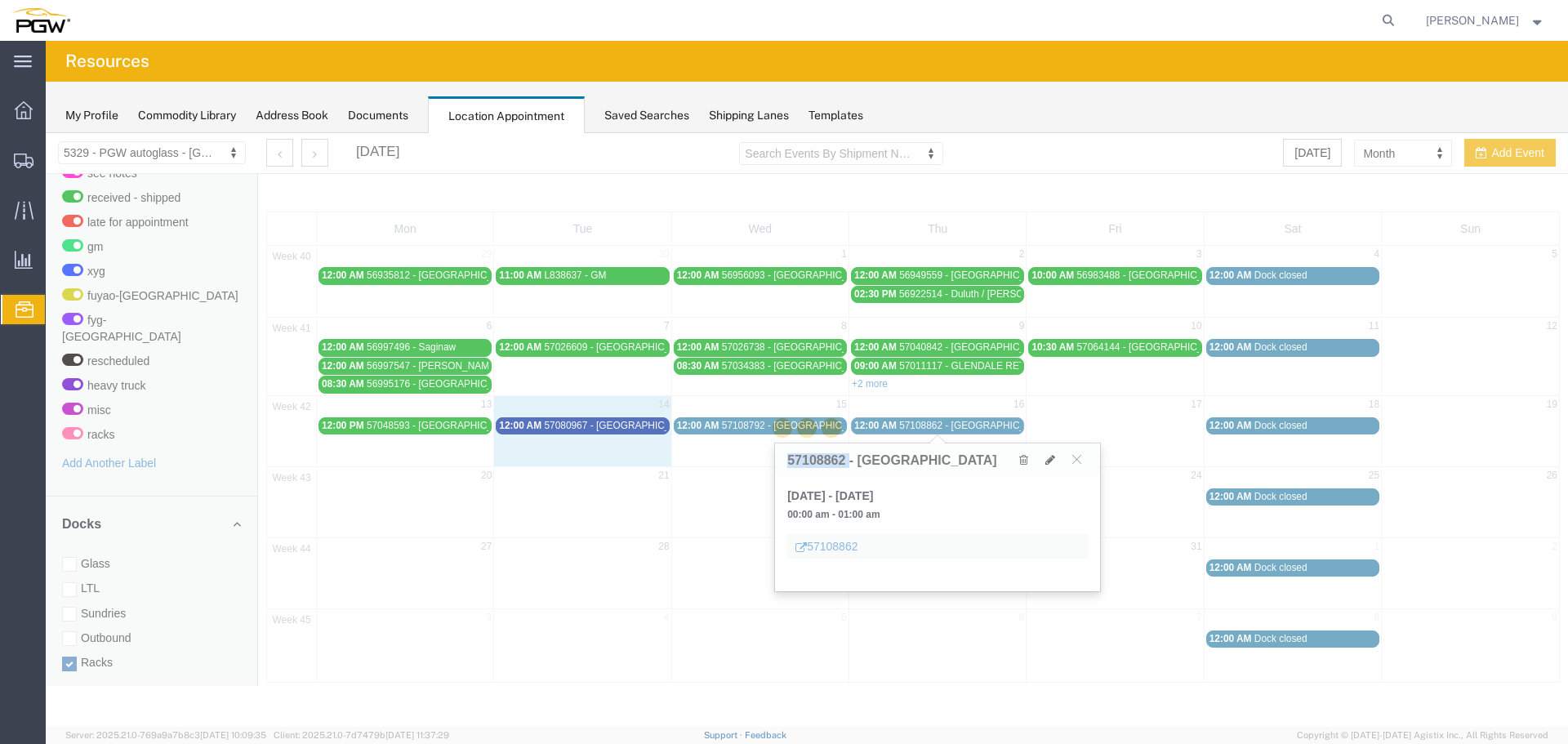
select select "3"
select select
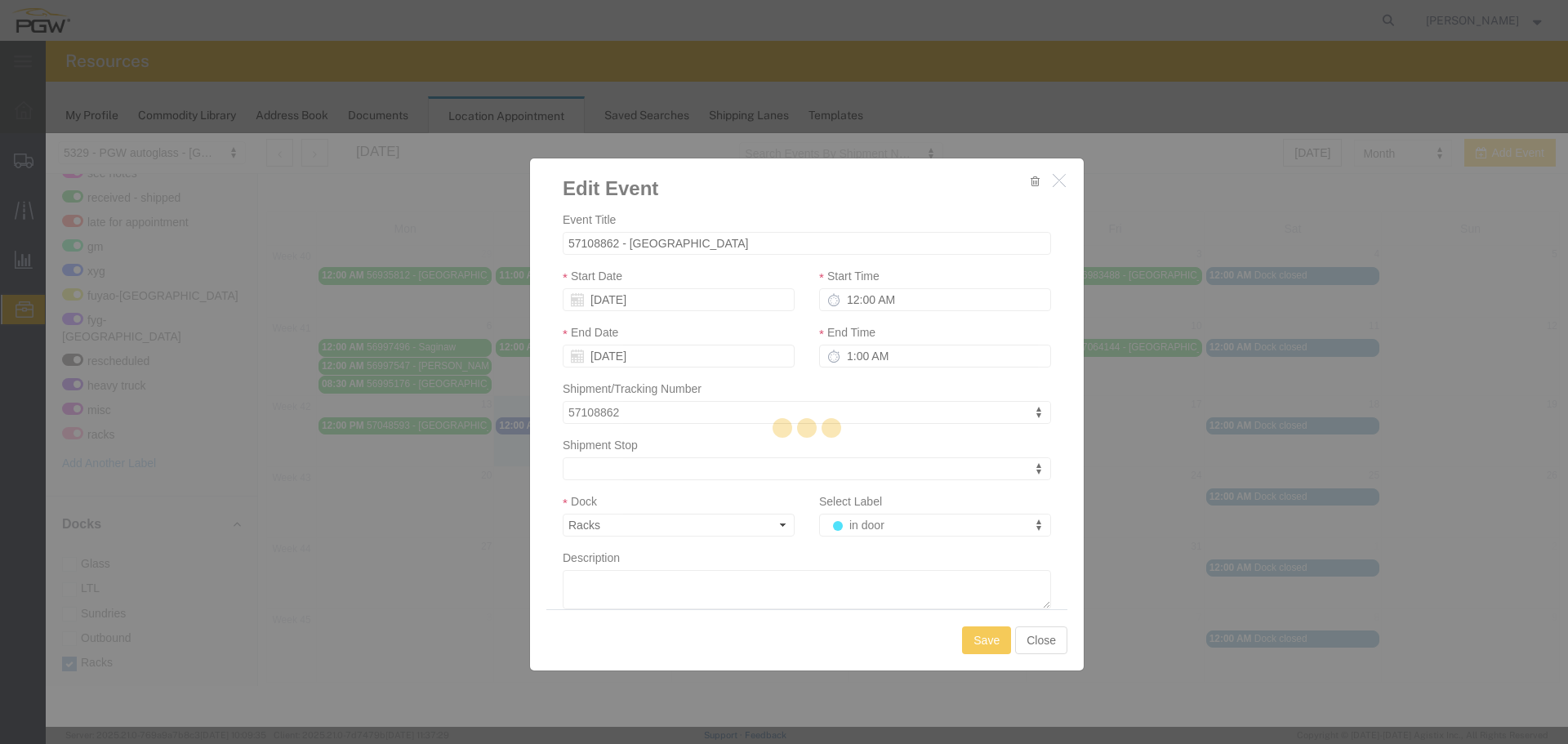
select select
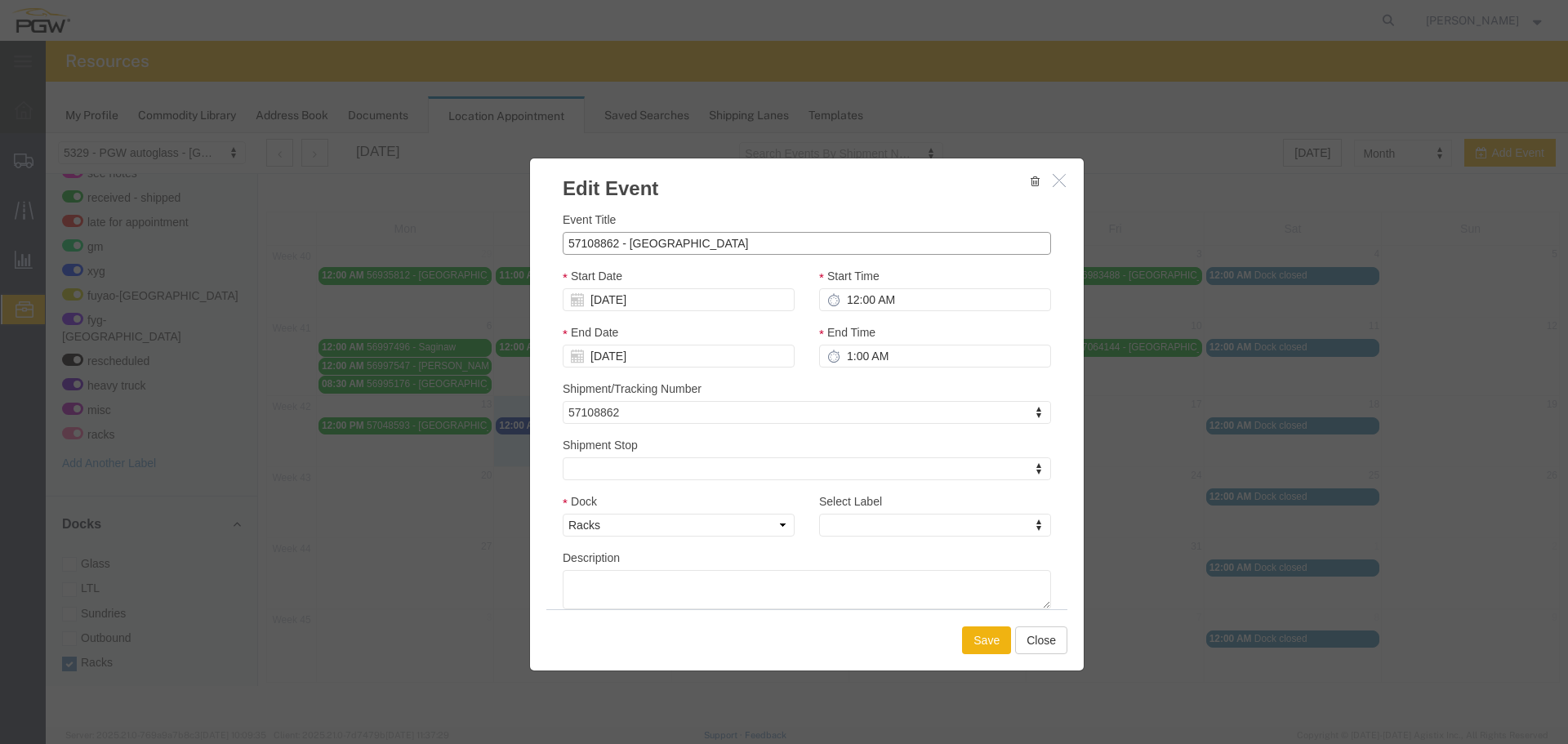
click at [768, 241] on input "57108862 - Grand Rapids" at bounding box center [807, 243] width 489 height 23
drag, startPoint x: 701, startPoint y: 245, endPoint x: 633, endPoint y: 251, distance: 68.3
click at [633, 251] on input "57108862 - Grand Rapids (53980)" at bounding box center [807, 243] width 489 height 23
type input "57108862 - WALKER (53980)"
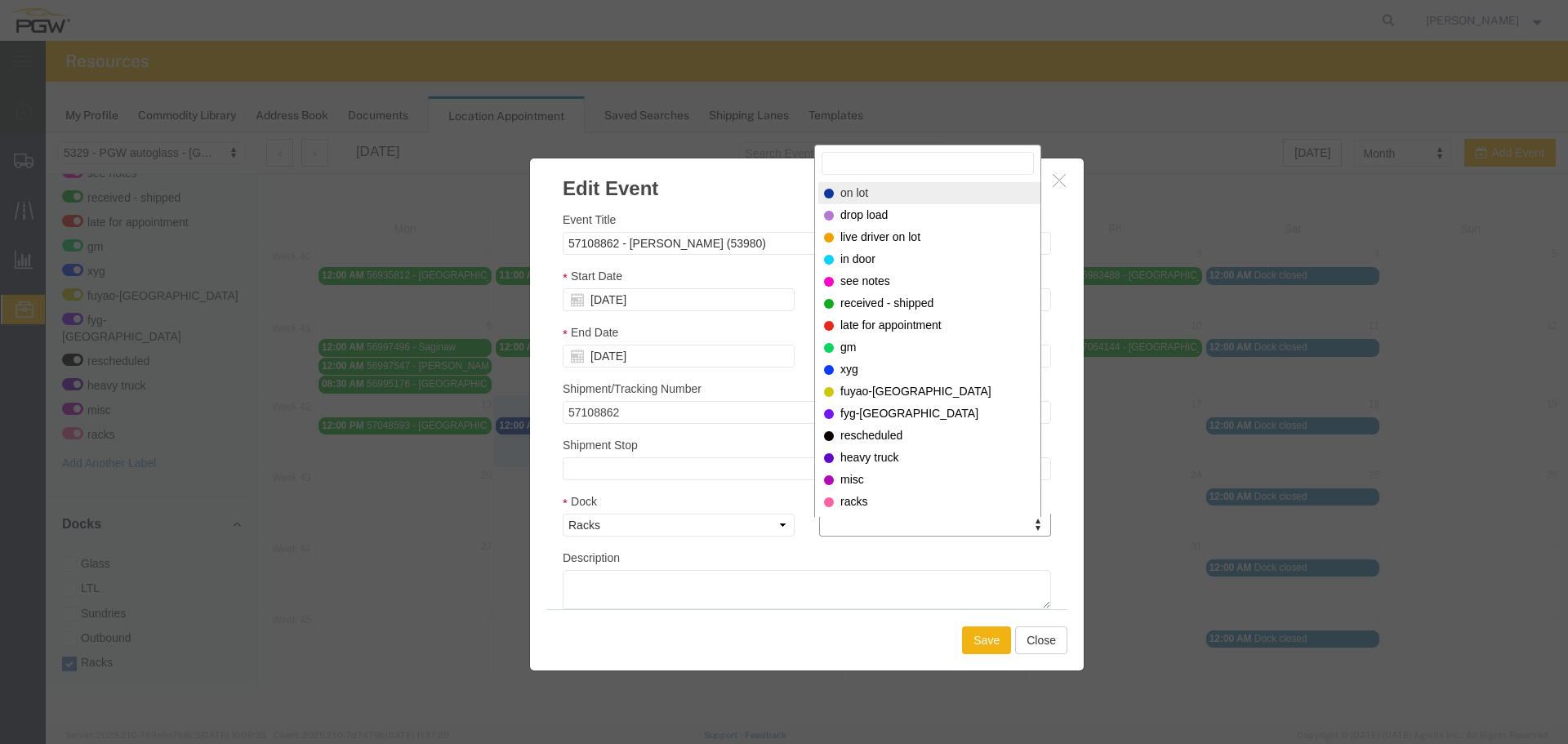
drag, startPoint x: 848, startPoint y: 525, endPoint x: 848, endPoint y: 511, distance: 14.0
select select "300"
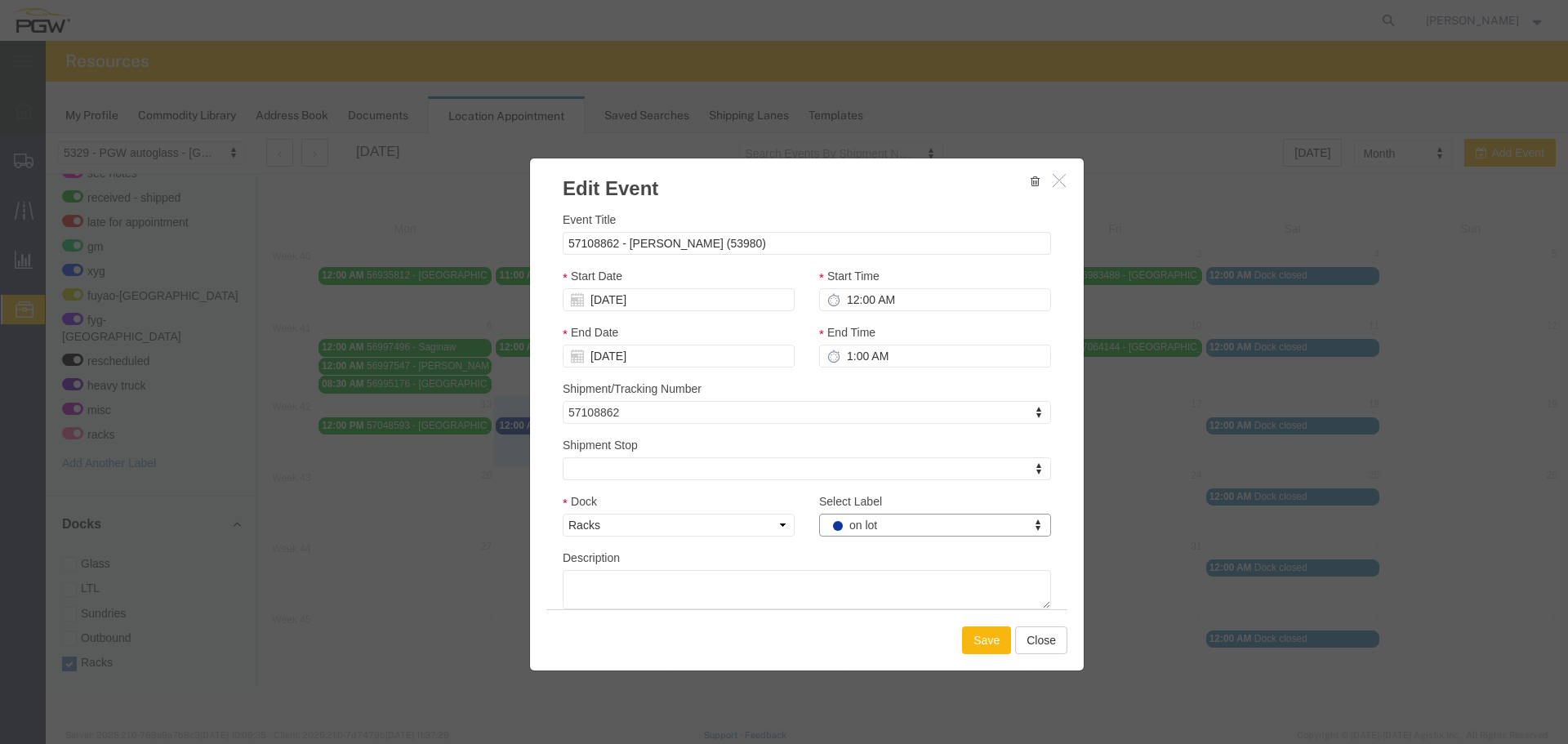
click at [975, 643] on button "Save" at bounding box center [986, 640] width 49 height 28
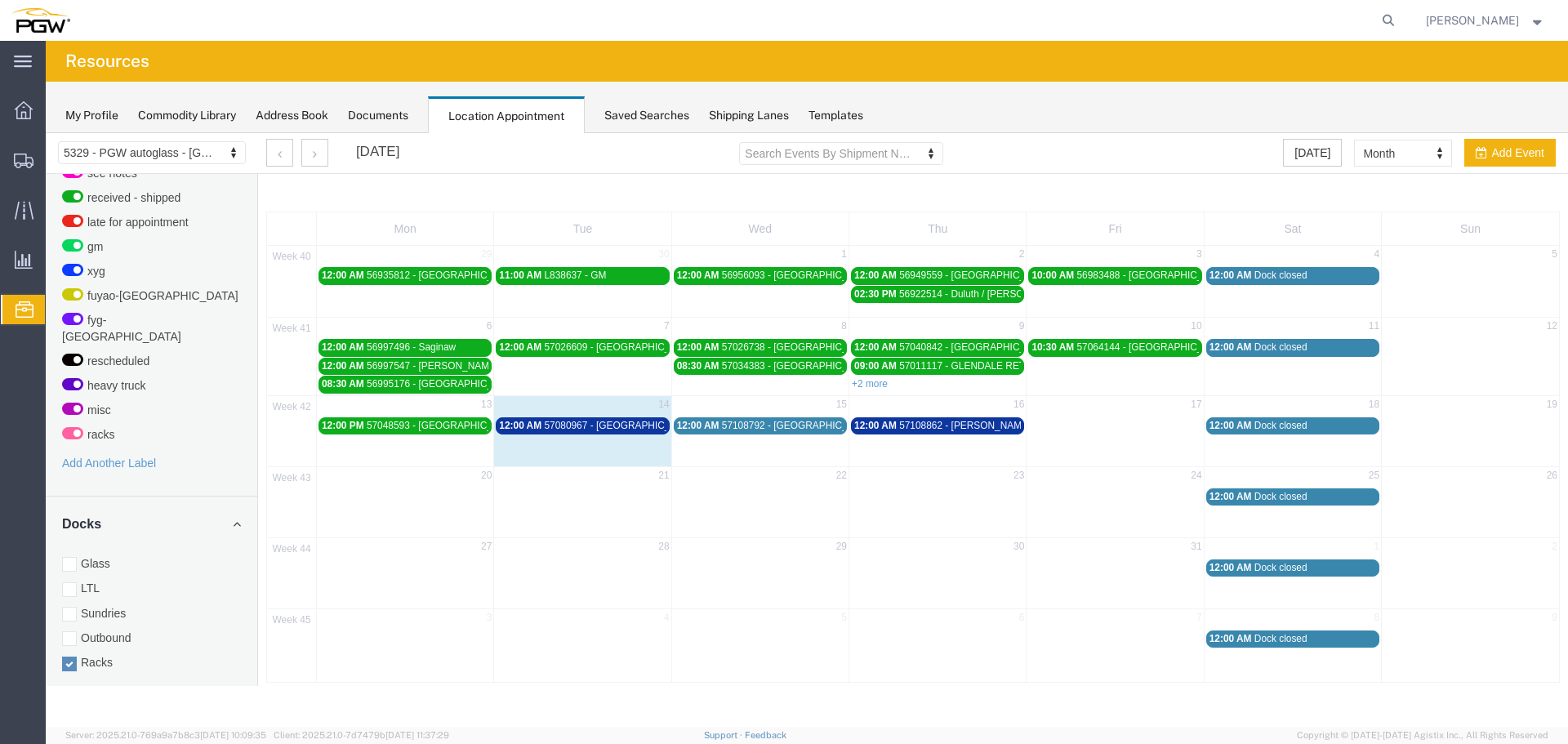
click at [595, 423] on span "57080967 - Orlando / Columbia / Charlotte (54013)" at bounding box center [748, 426] width 407 height 12
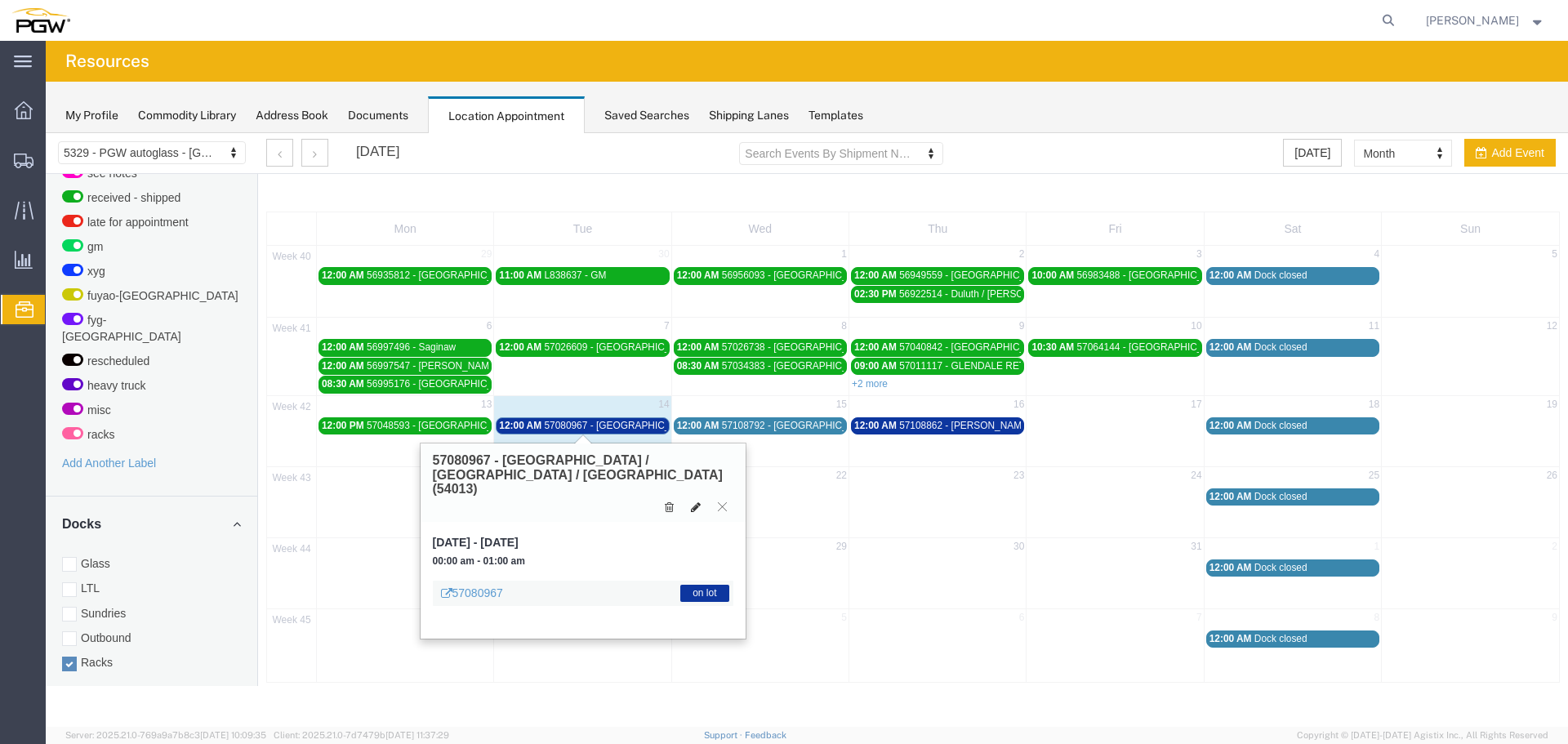
click at [686, 499] on button at bounding box center [696, 507] width 23 height 17
select select "100"
select select "3"
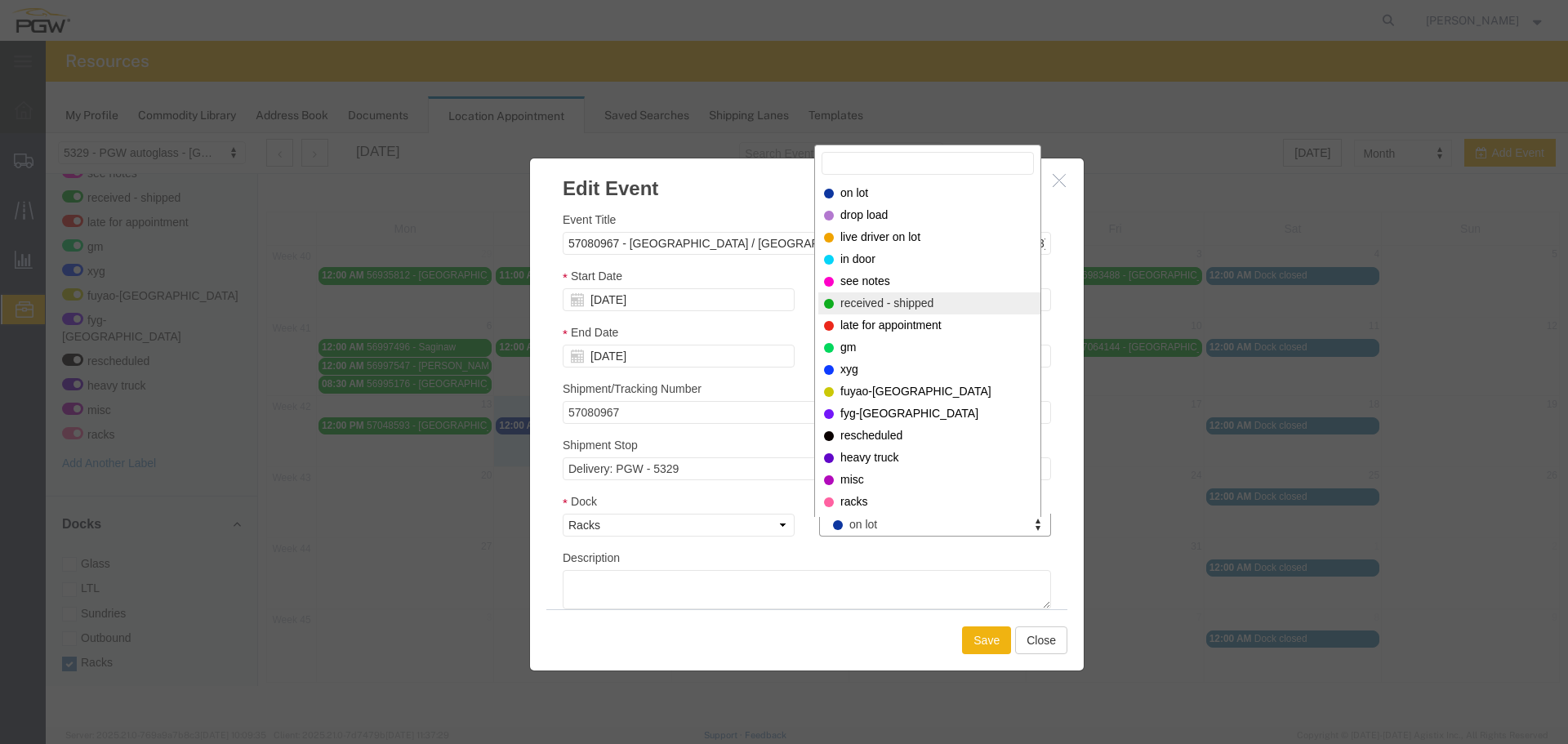
select select "200"
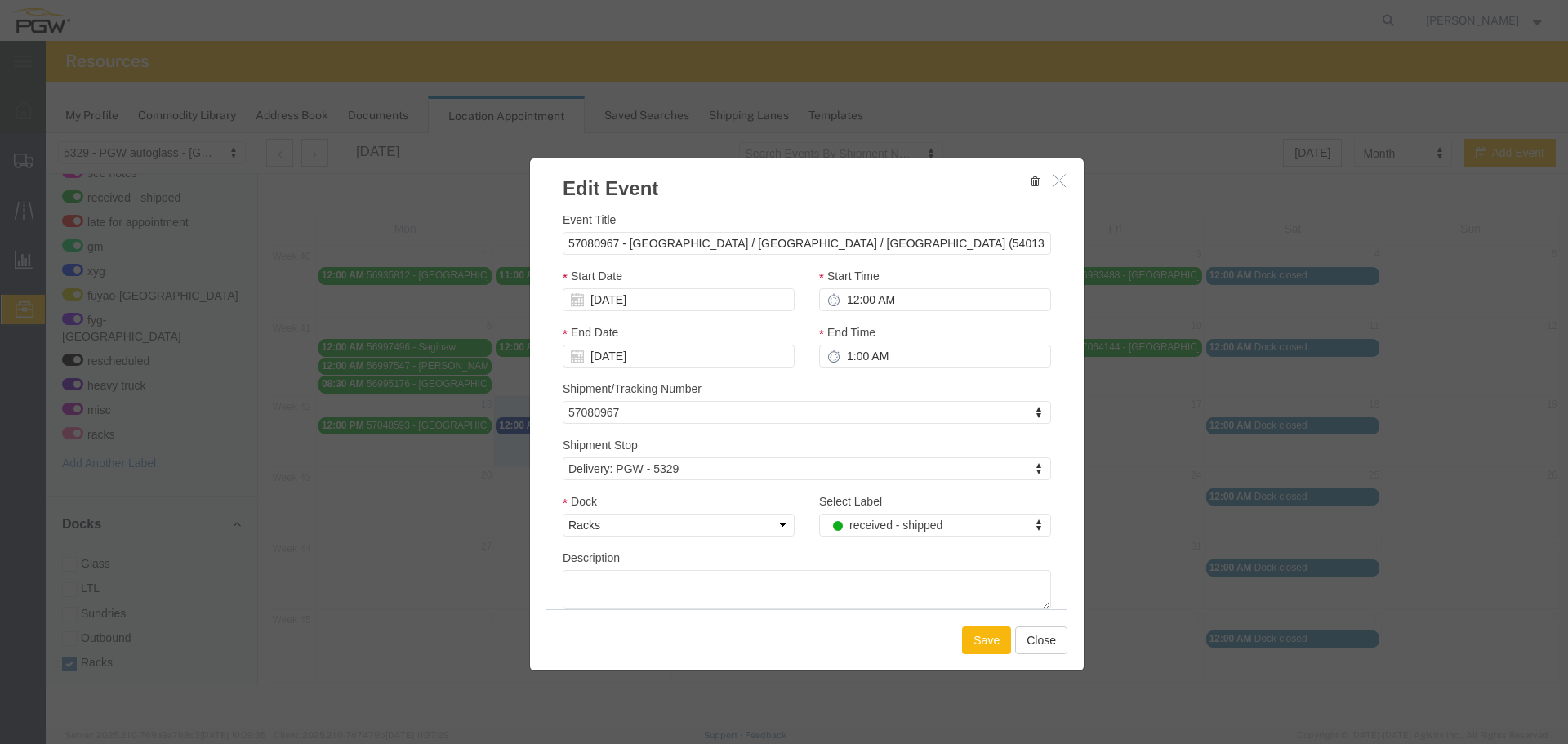
click at [979, 638] on button "Save" at bounding box center [986, 640] width 49 height 28
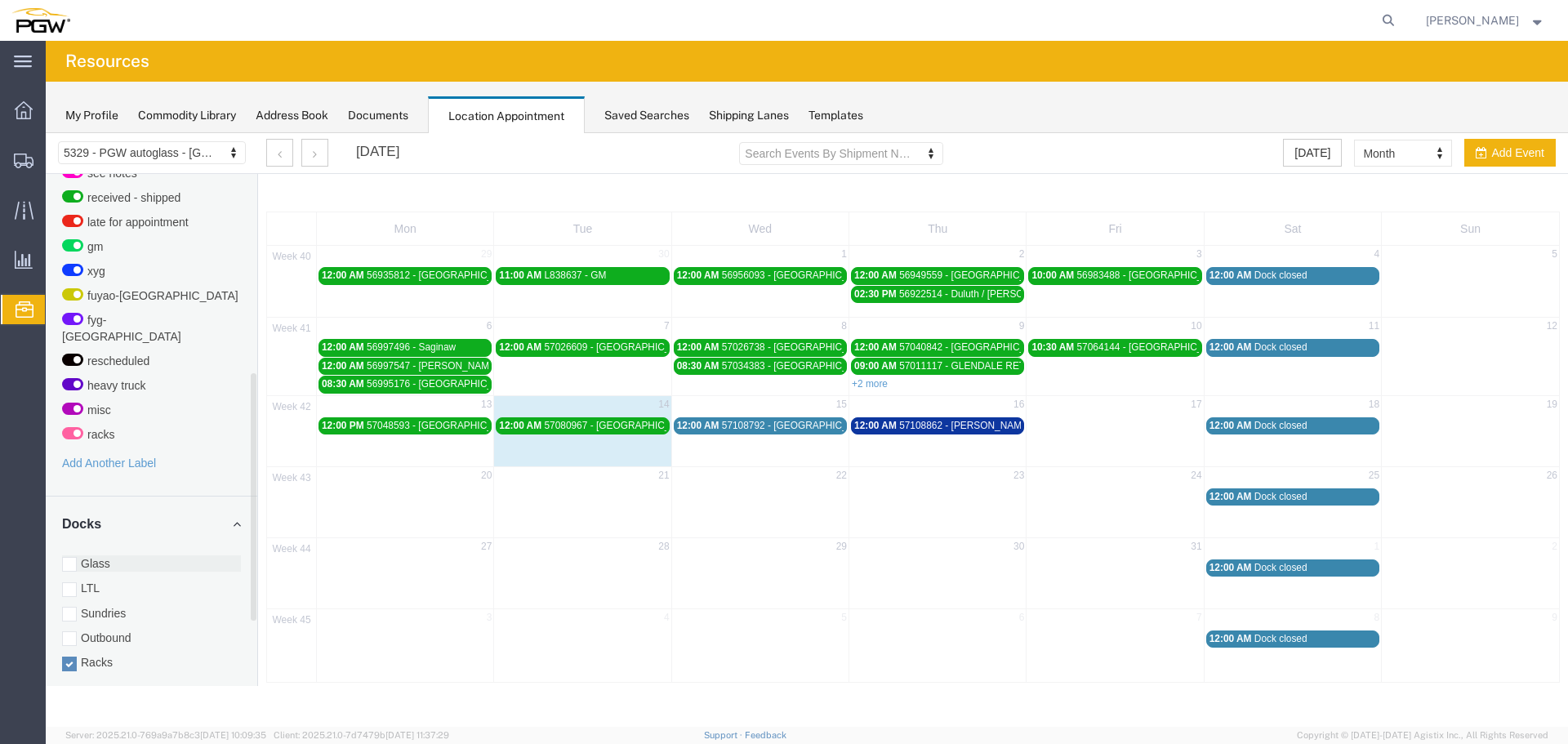
click at [123, 556] on label "Glass" at bounding box center [151, 564] width 178 height 16
click at [46, 133] on input "Glass" at bounding box center [46, 133] width 0 height 0
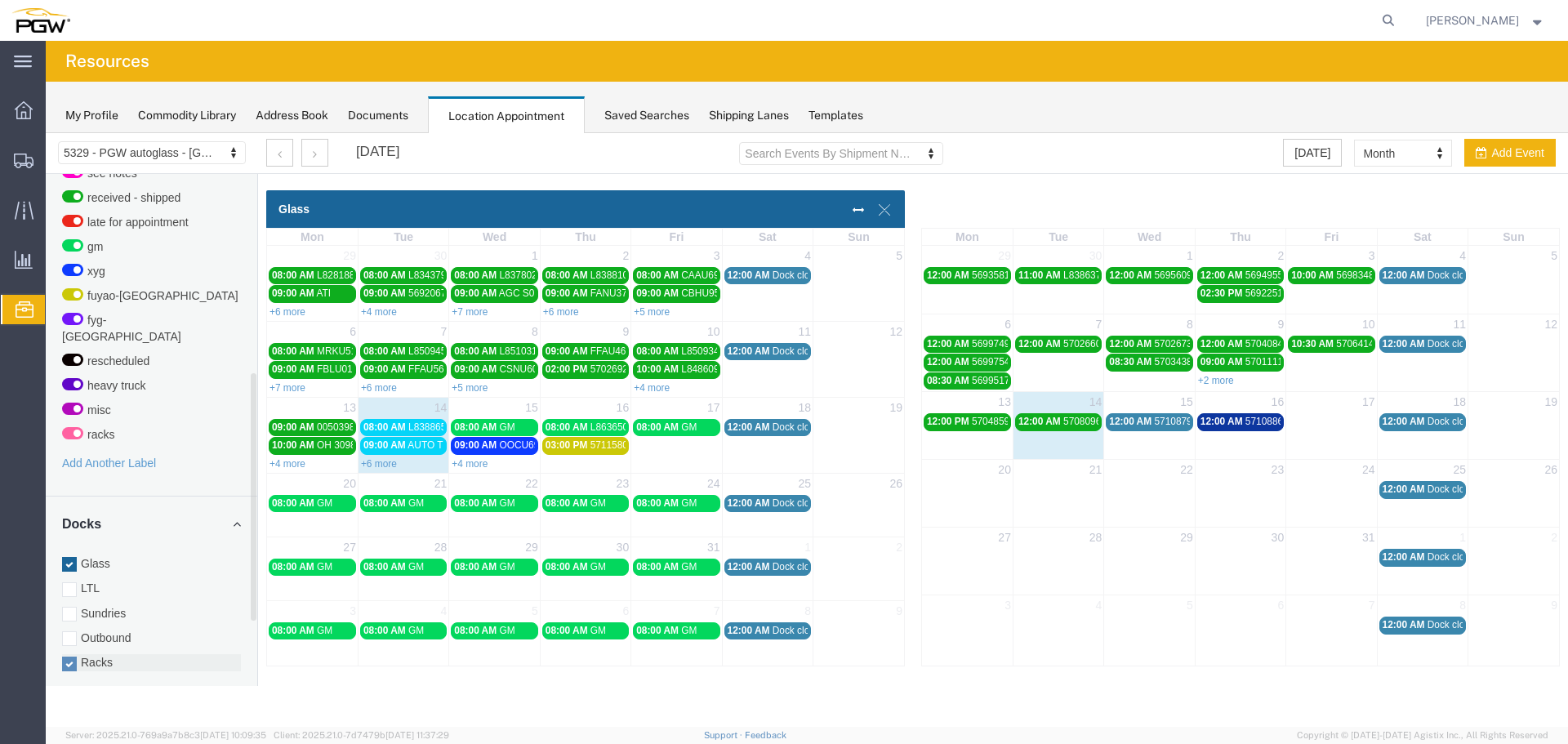
click at [100, 655] on label "Racks" at bounding box center [151, 663] width 178 height 16
click at [46, 133] on input "Racks" at bounding box center [46, 133] width 0 height 0
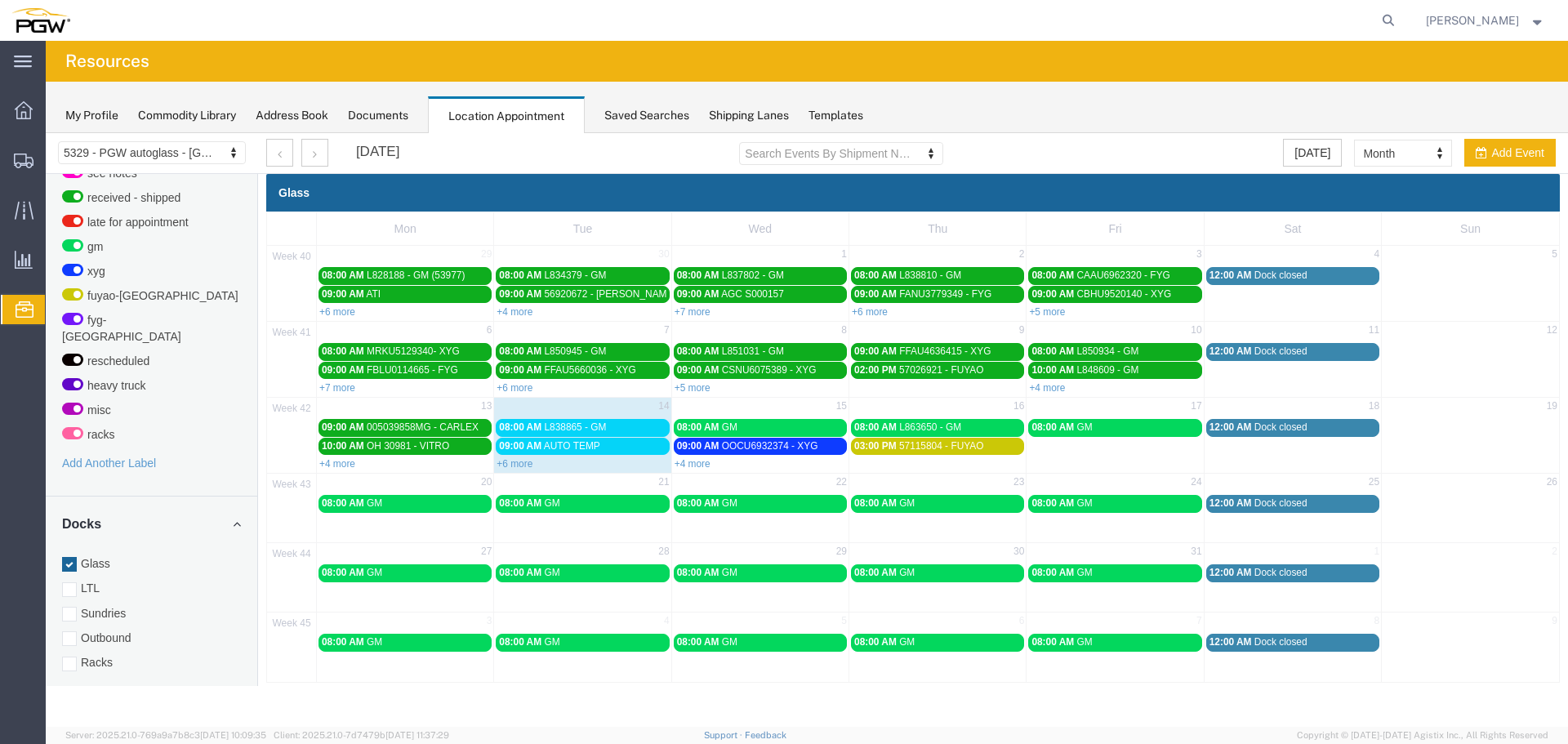
click at [530, 430] on span "08:00 AM" at bounding box center [521, 428] width 43 height 12
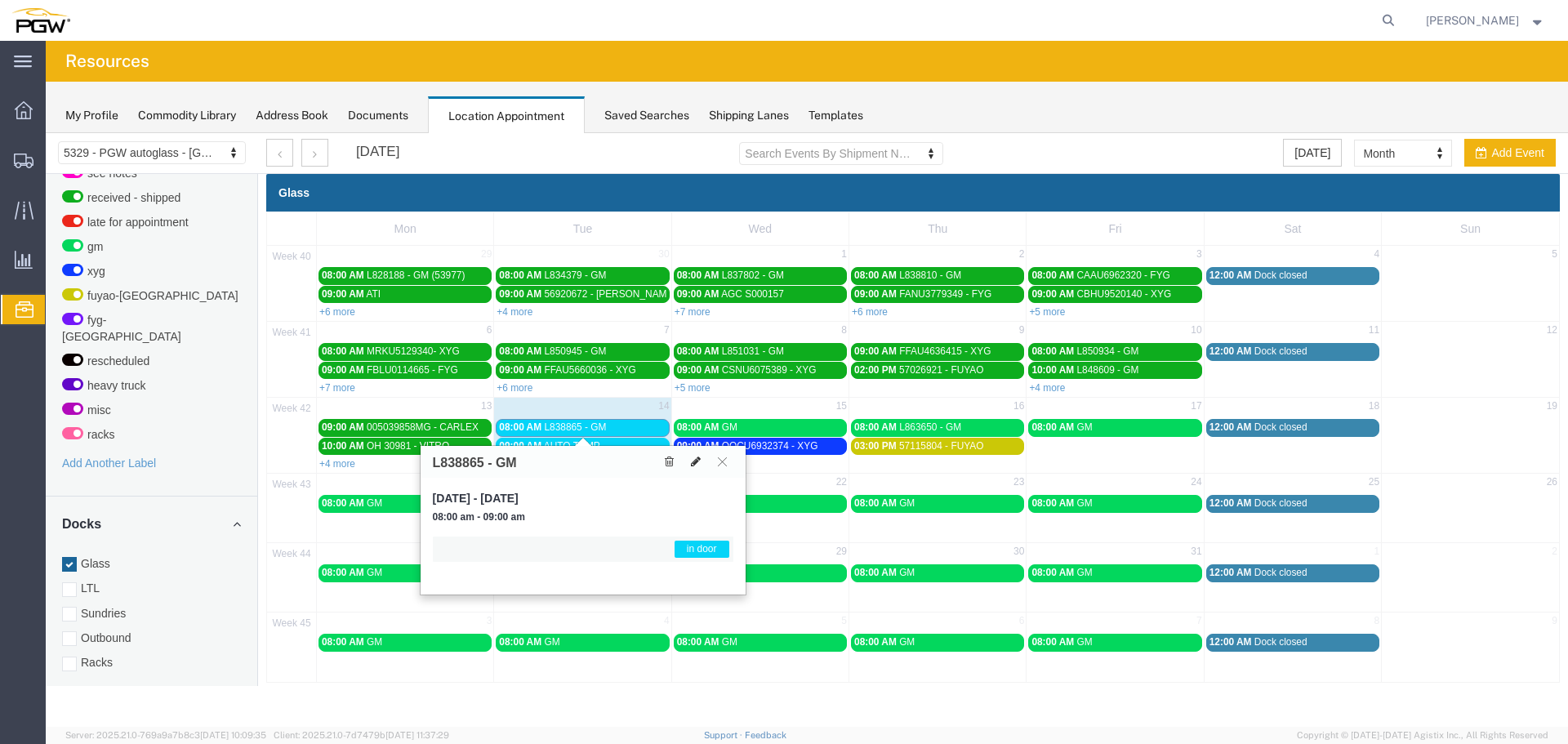
click at [697, 462] on icon at bounding box center [695, 462] width 10 height 12
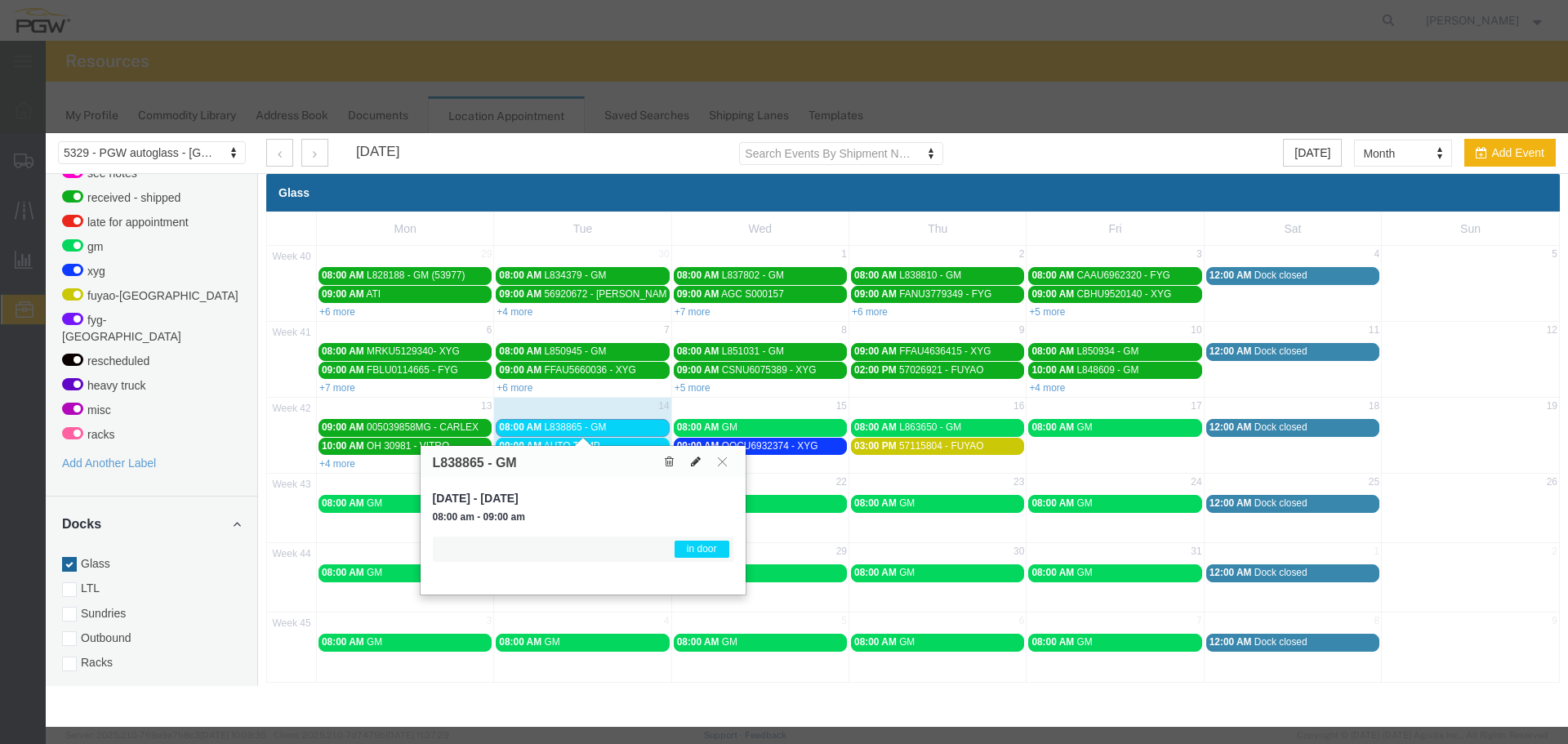
select select "1"
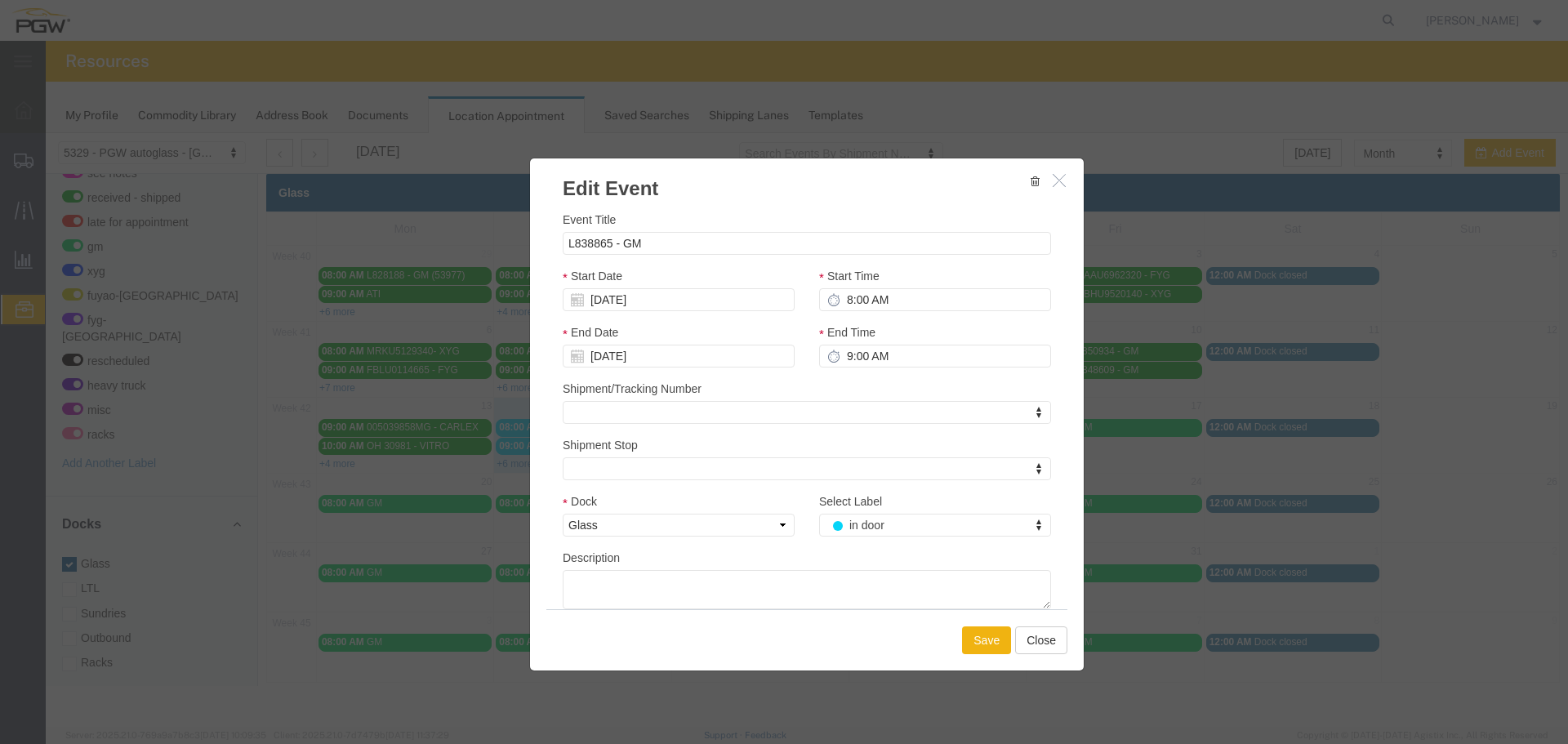
click at [892, 514] on div "Select Label in door Select Label Select Label on lot drop load live driver on …" at bounding box center [935, 514] width 232 height 44
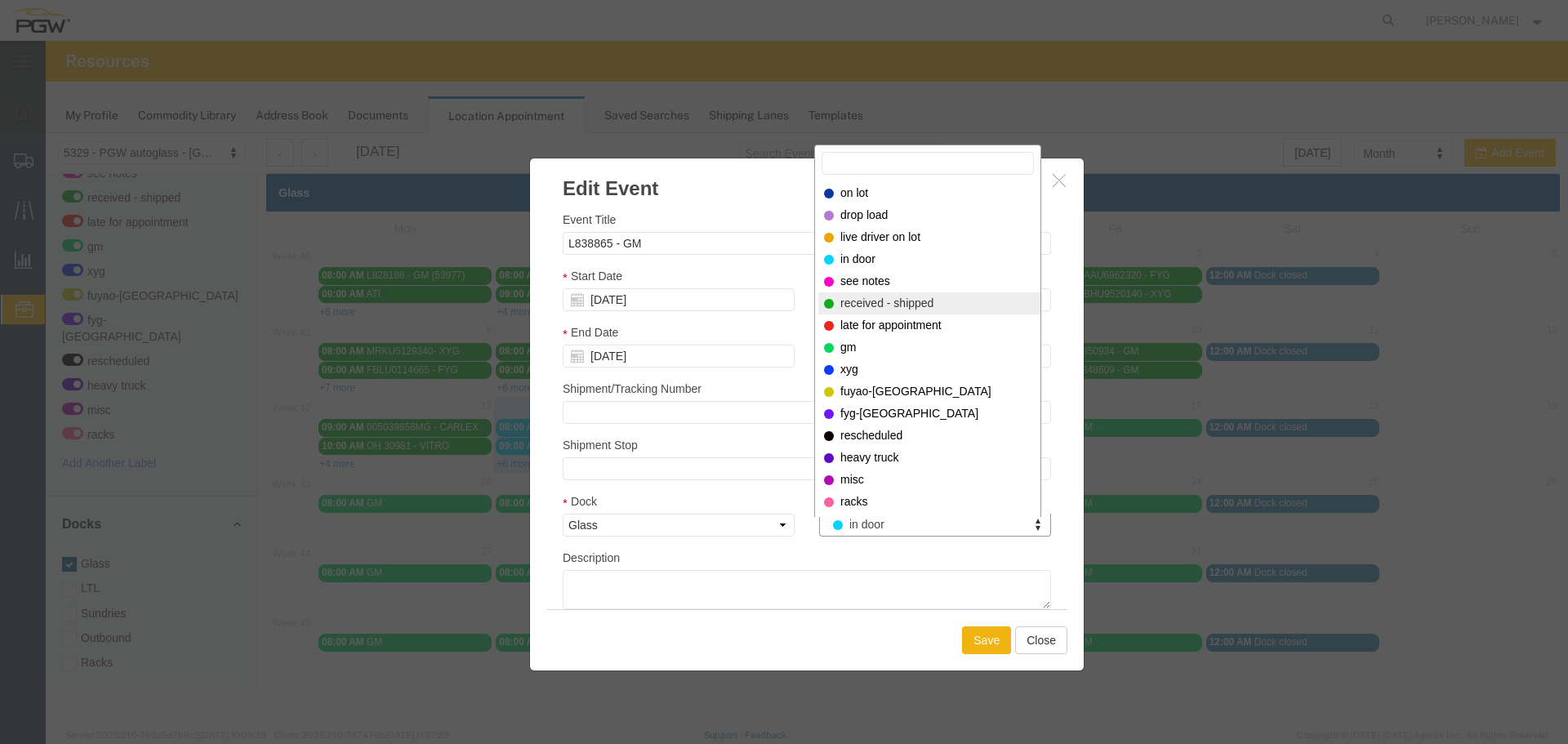
select select "200"
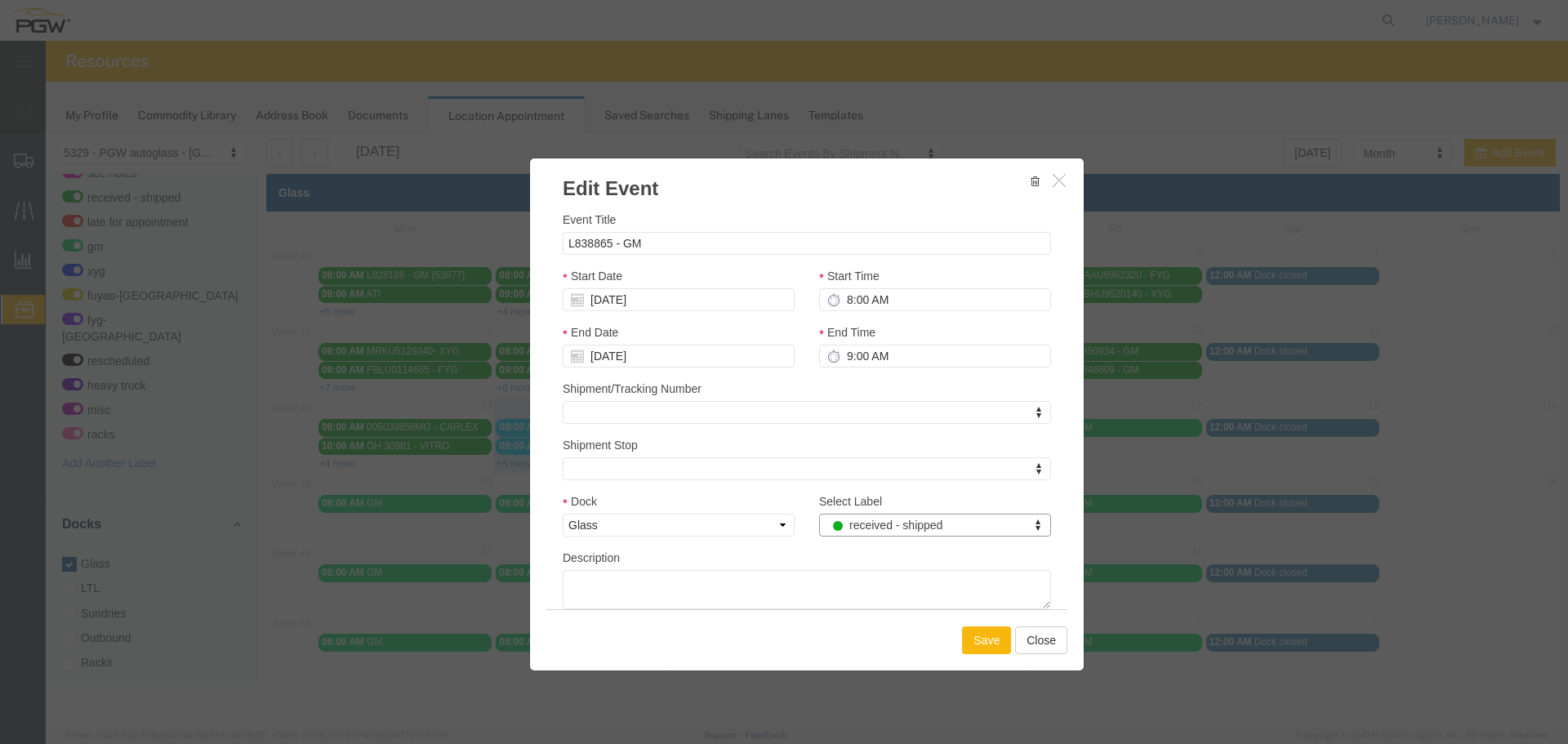
click at [976, 642] on button "Save" at bounding box center [986, 640] width 49 height 28
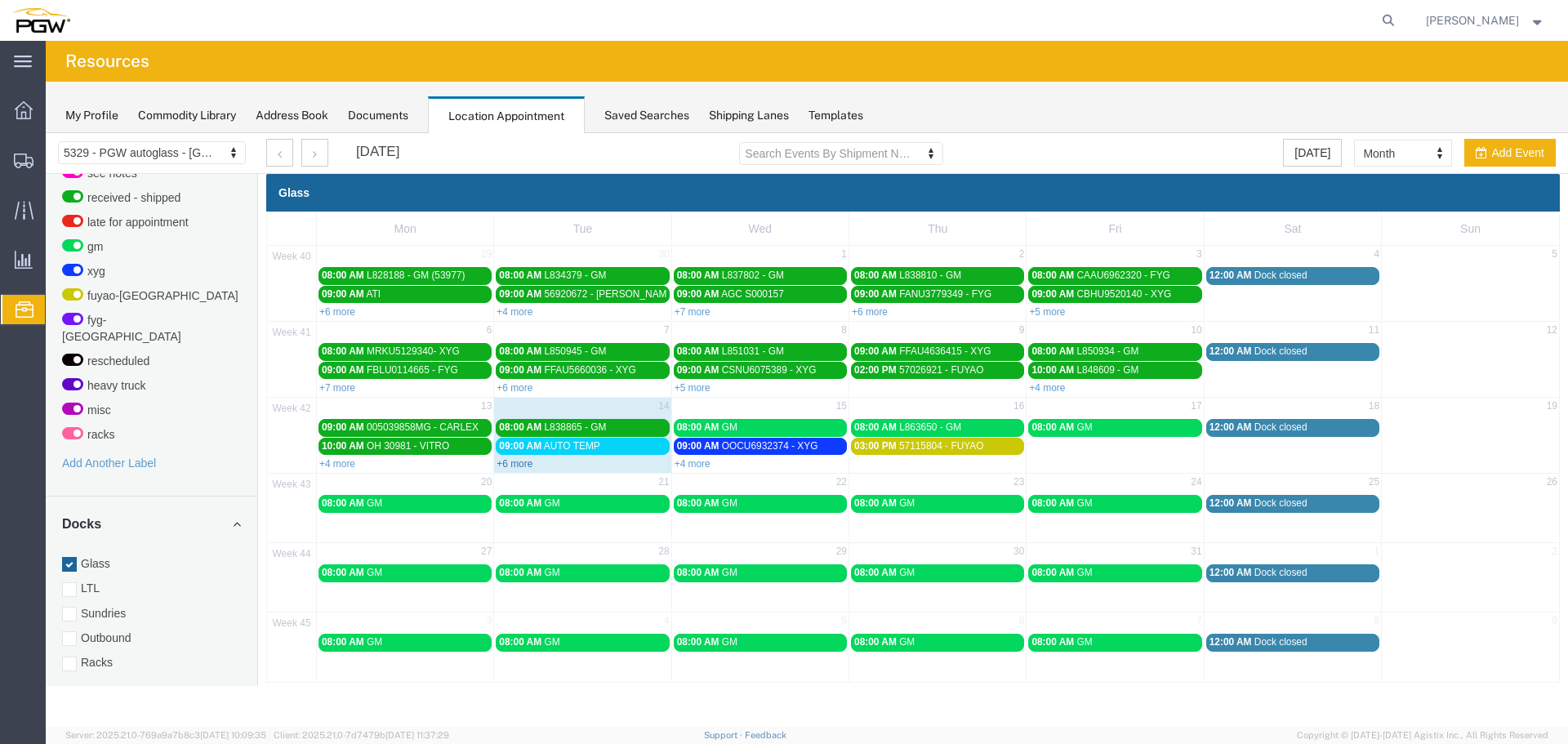
click at [525, 464] on link "+6 more" at bounding box center [514, 464] width 36 height 12
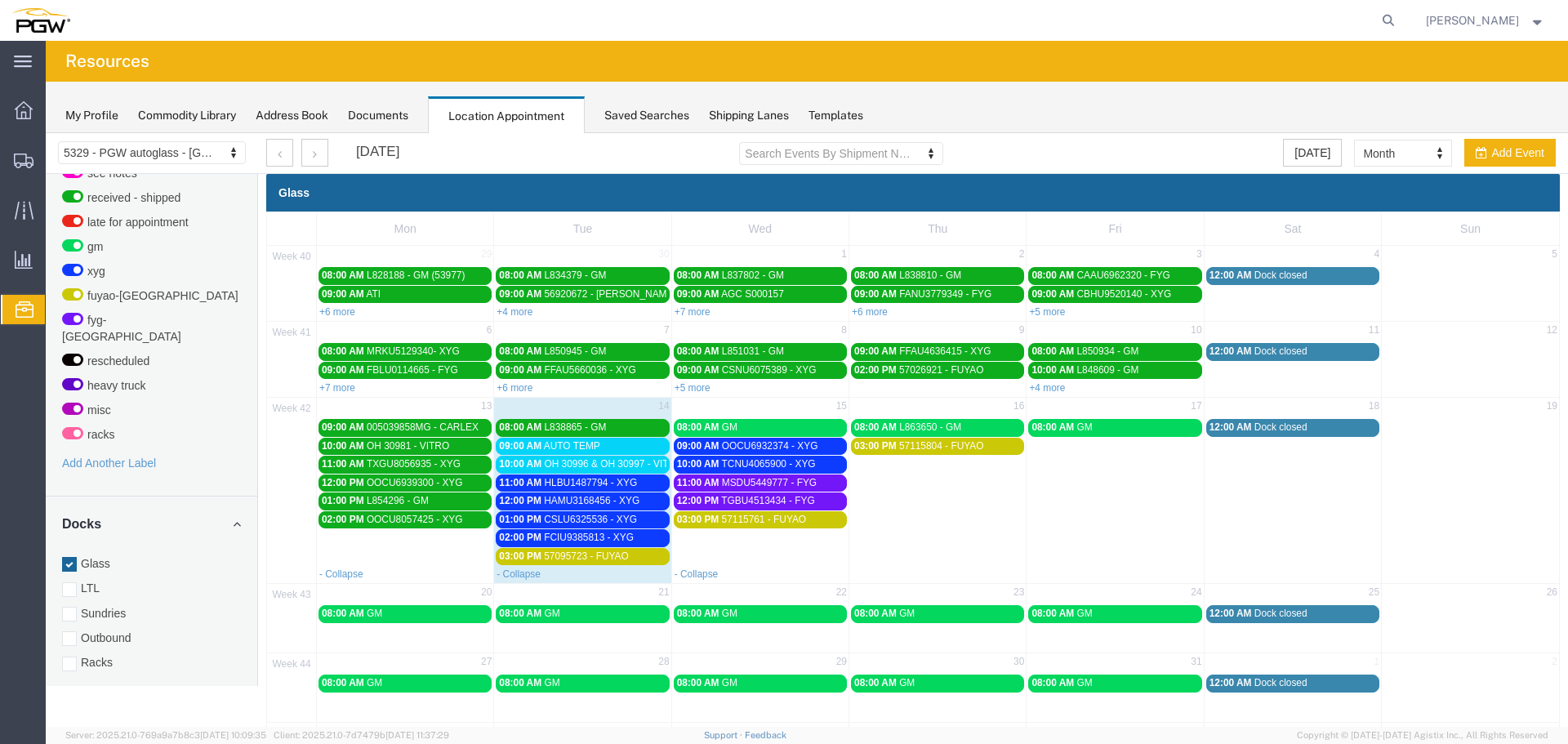
click at [793, 566] on div "- Collapse" at bounding box center [760, 573] width 176 height 16
select select "1"
select select
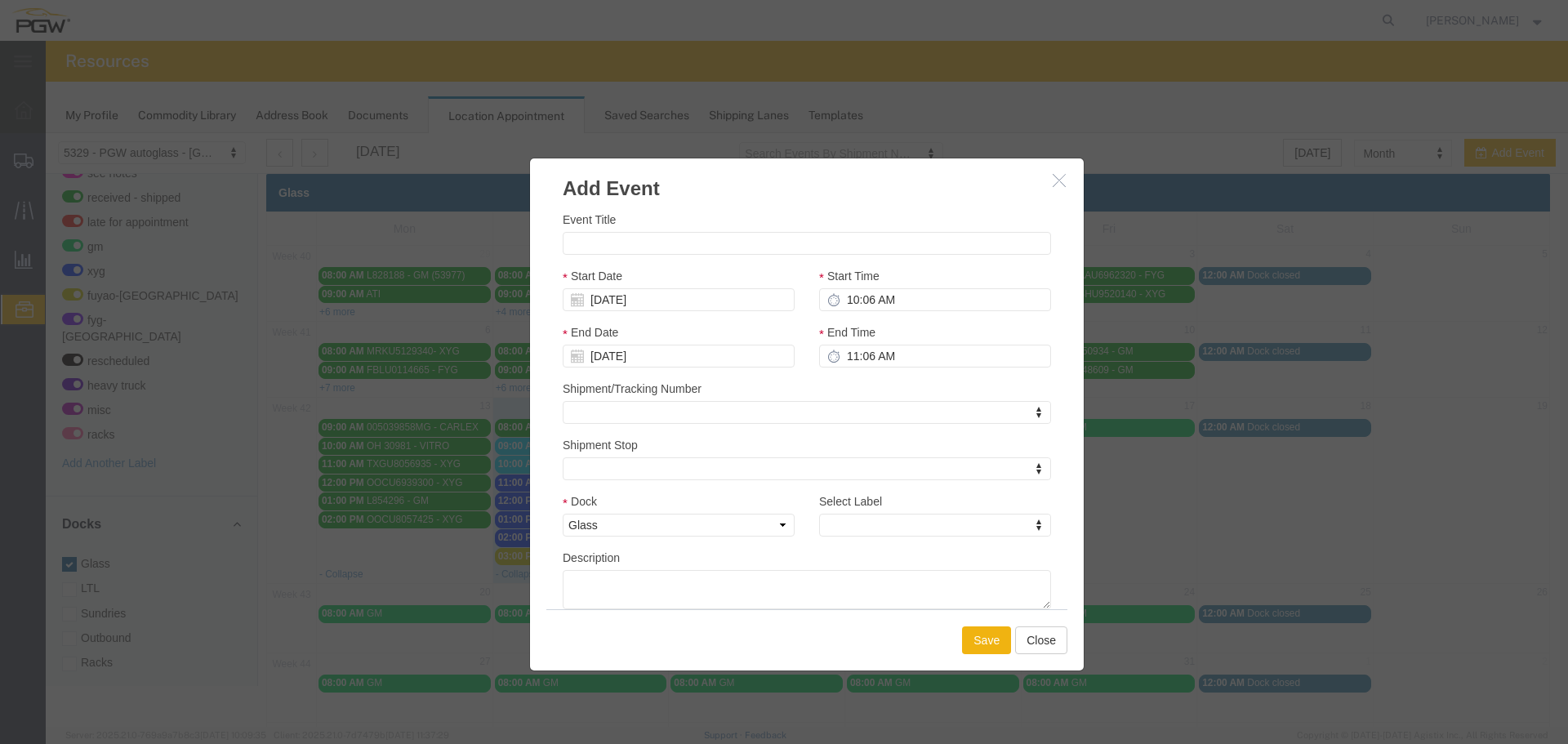
click at [635, 229] on div "Event Title" at bounding box center [807, 232] width 489 height 44
click at [629, 241] on input "Event Title" at bounding box center [807, 243] width 489 height 23
paste input "TCLU1569366"
type input "TCLU1569366 - XYG"
click at [839, 297] on input "10:06 AM" at bounding box center [935, 300] width 232 height 23
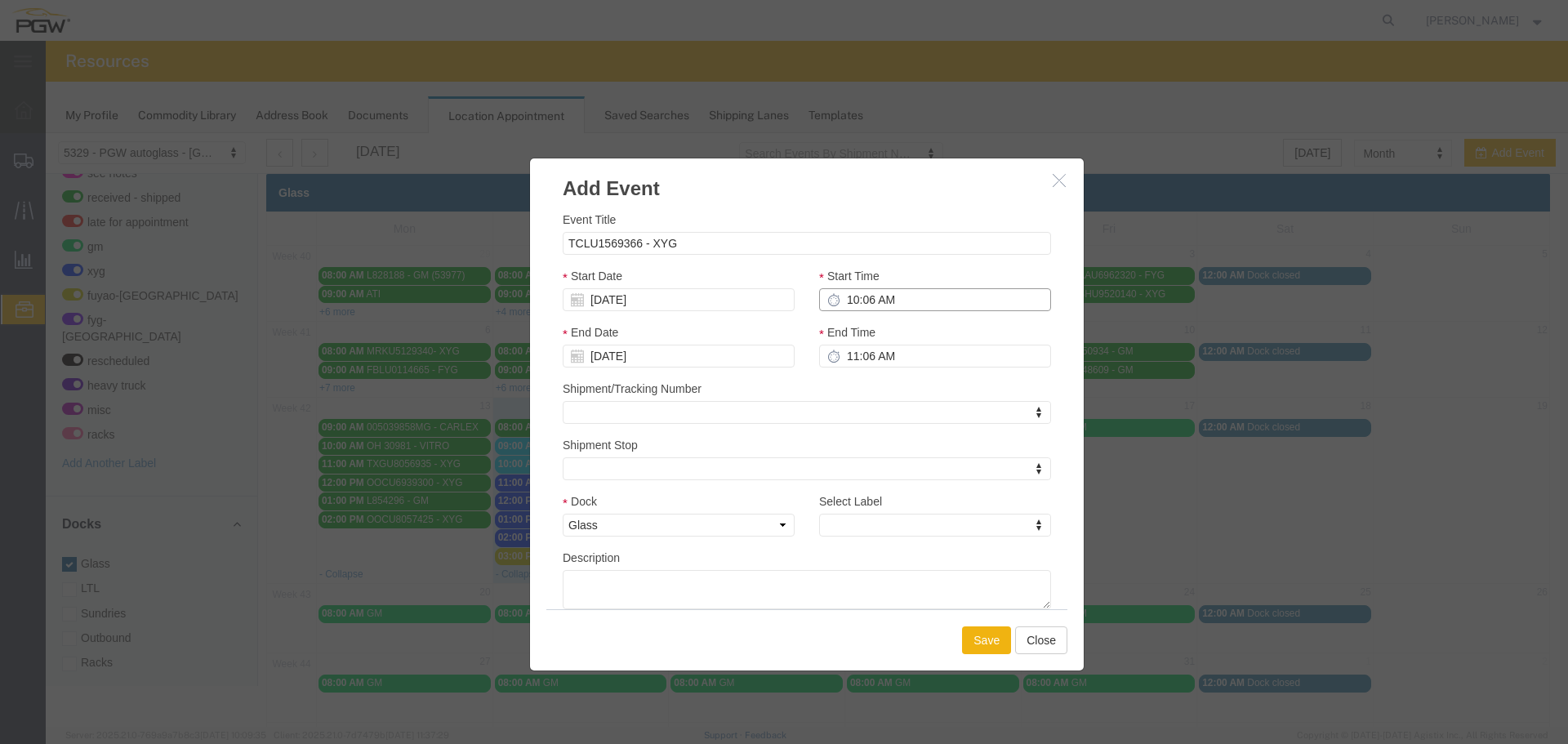
type input "1:06 AM"
type input "2:06 AM"
type input "1:00 AM"
type input "2:00 AM"
type input "1:00 PM"
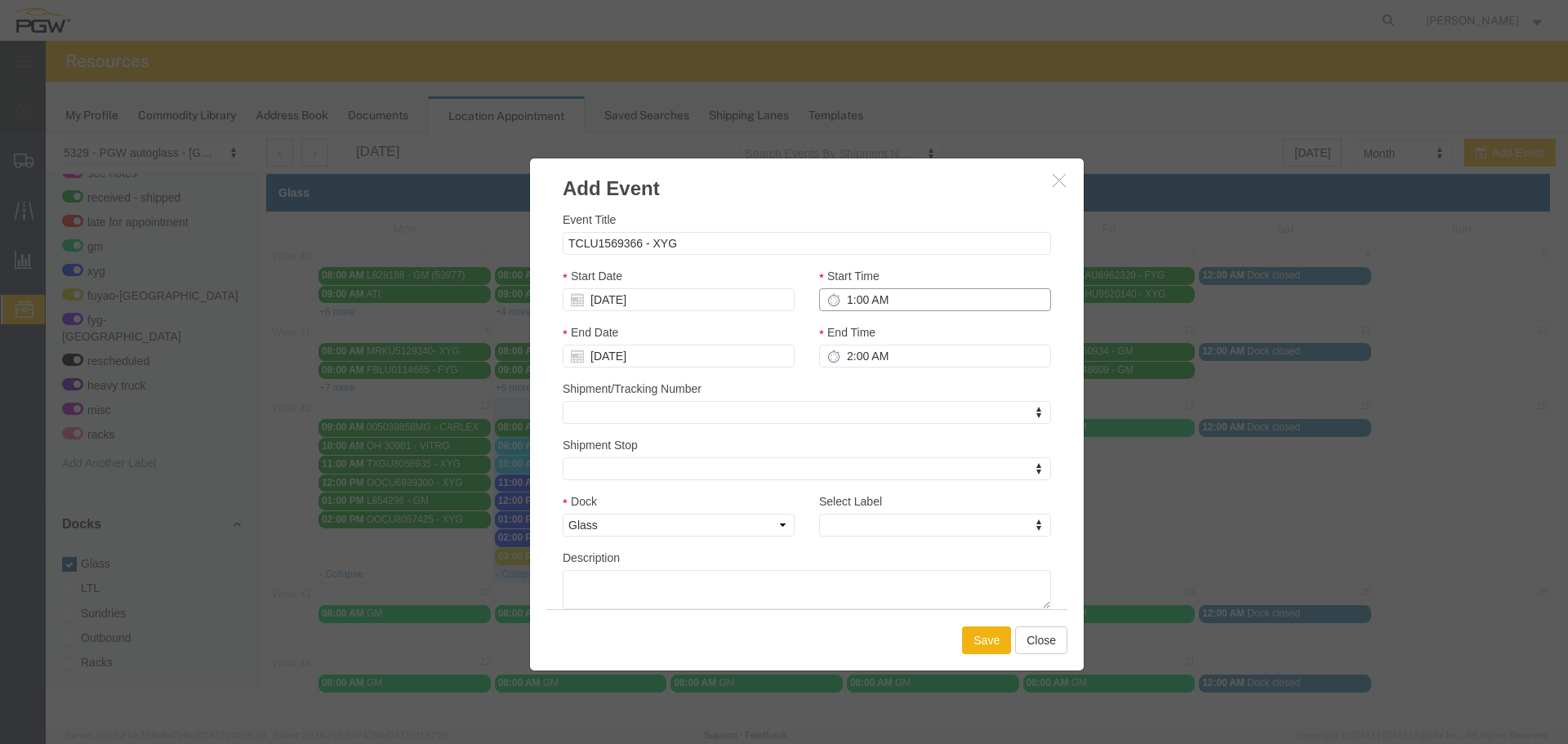
type input "2:00 PM"
type input "1:00 PM"
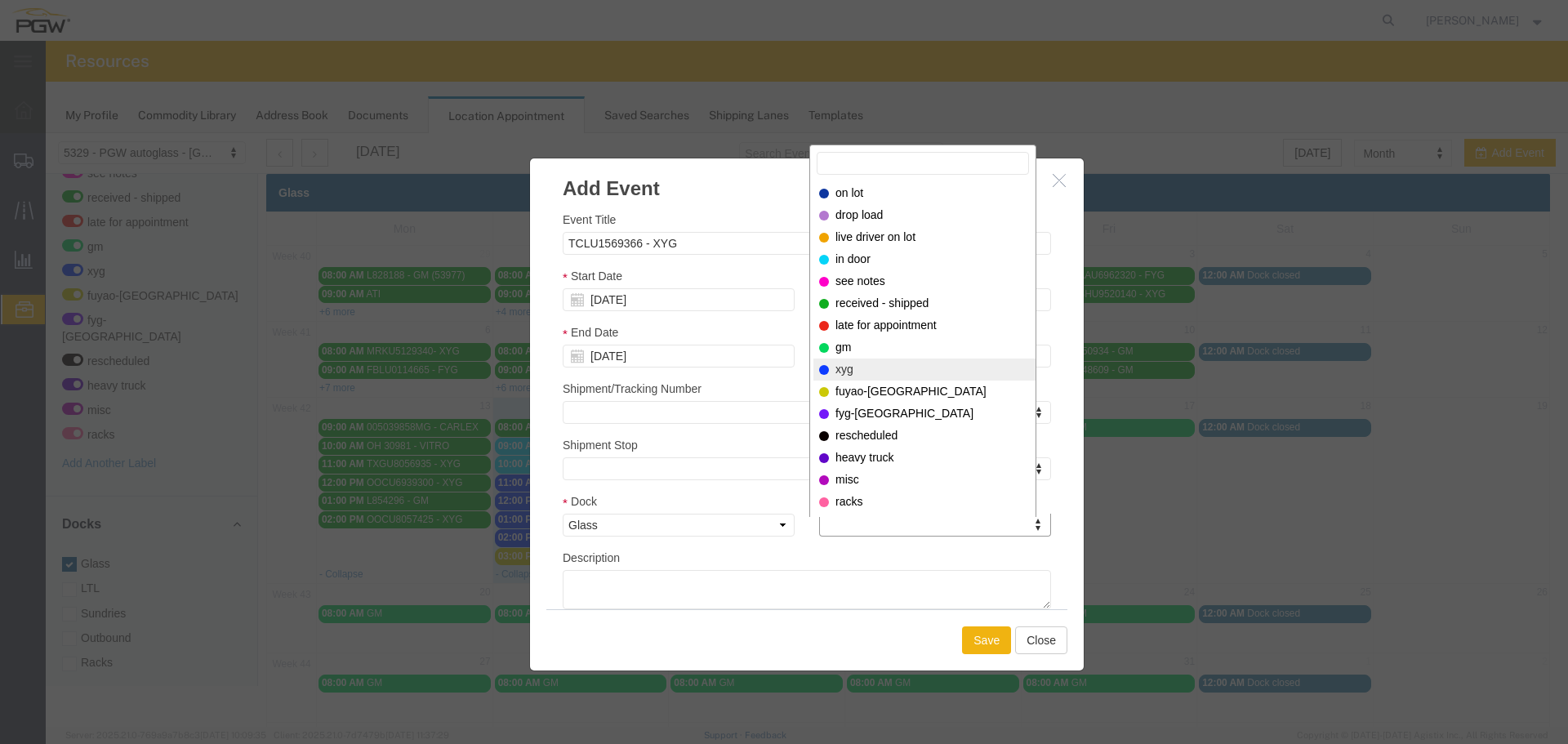
select select "12920"
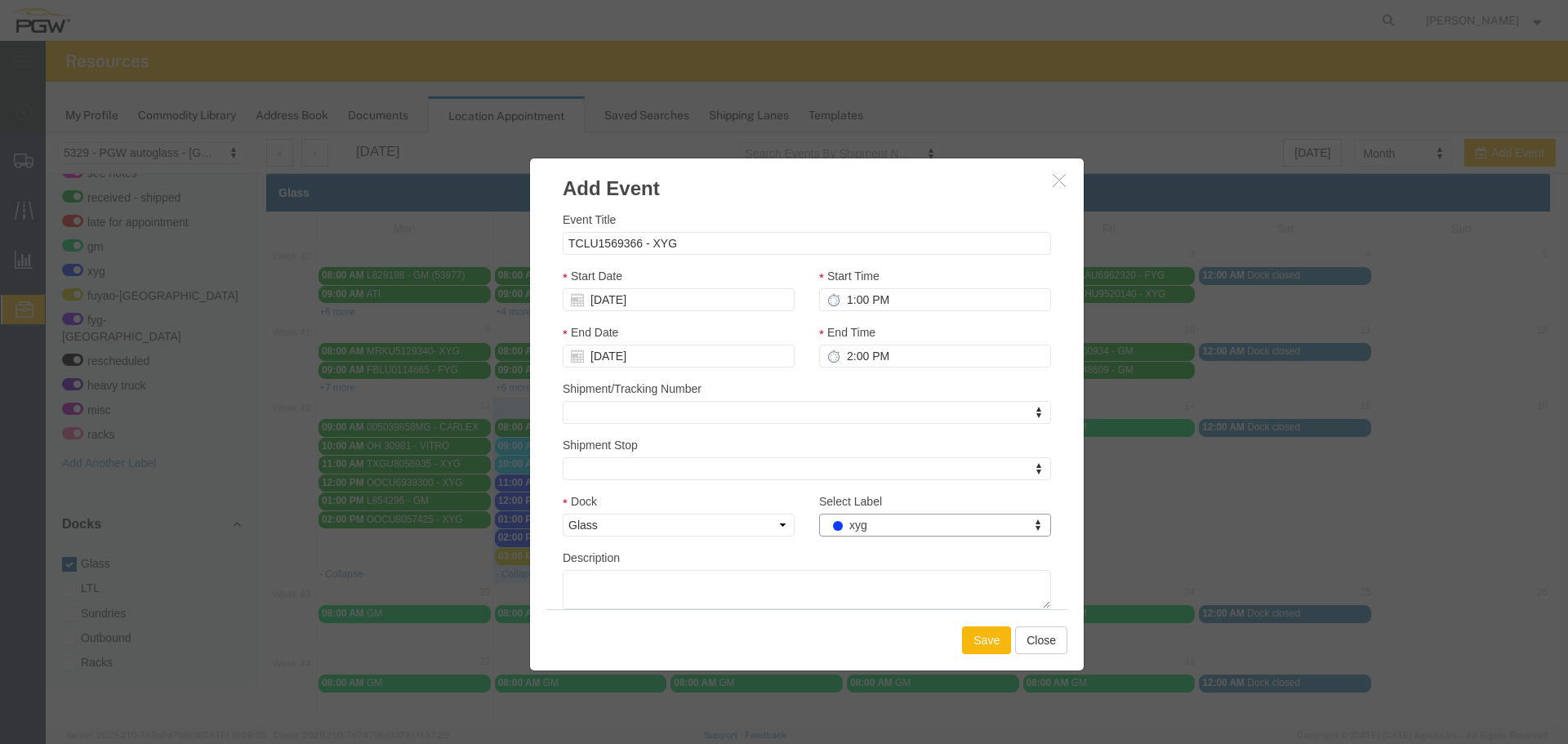
click at [972, 646] on button "Save" at bounding box center [986, 640] width 49 height 28
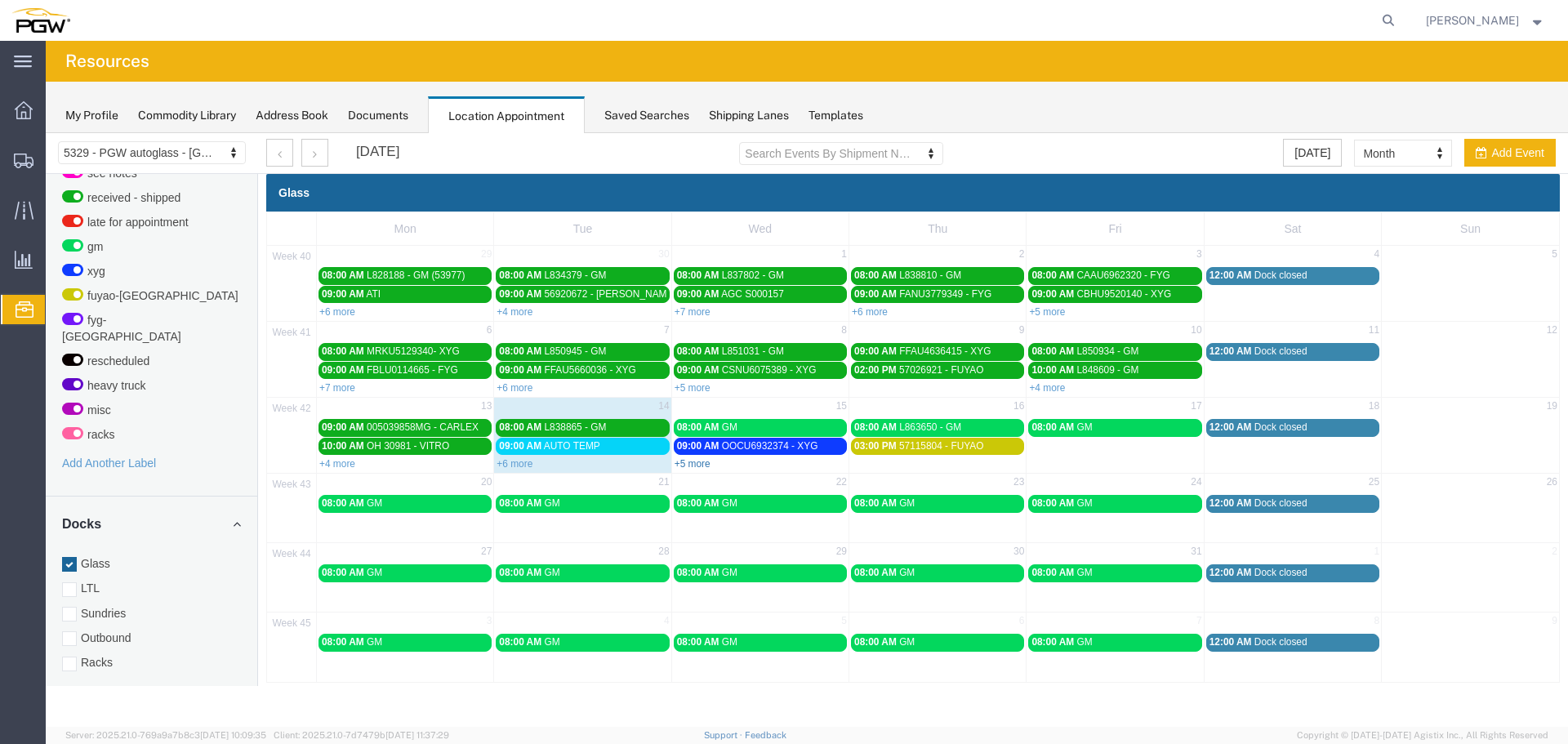
click at [707, 464] on link "+5 more" at bounding box center [692, 464] width 36 height 12
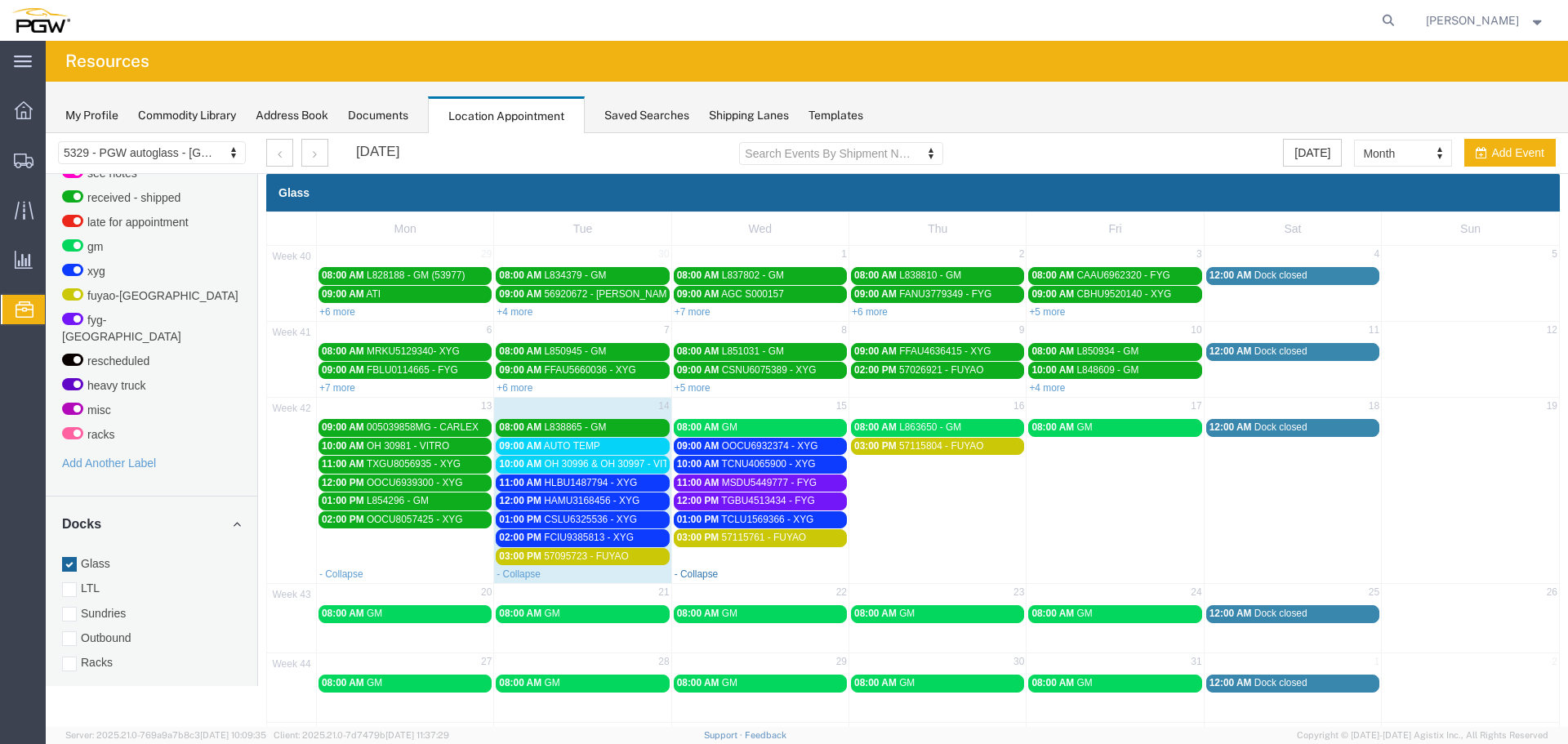
click at [709, 571] on link "- Collapse" at bounding box center [696, 574] width 44 height 12
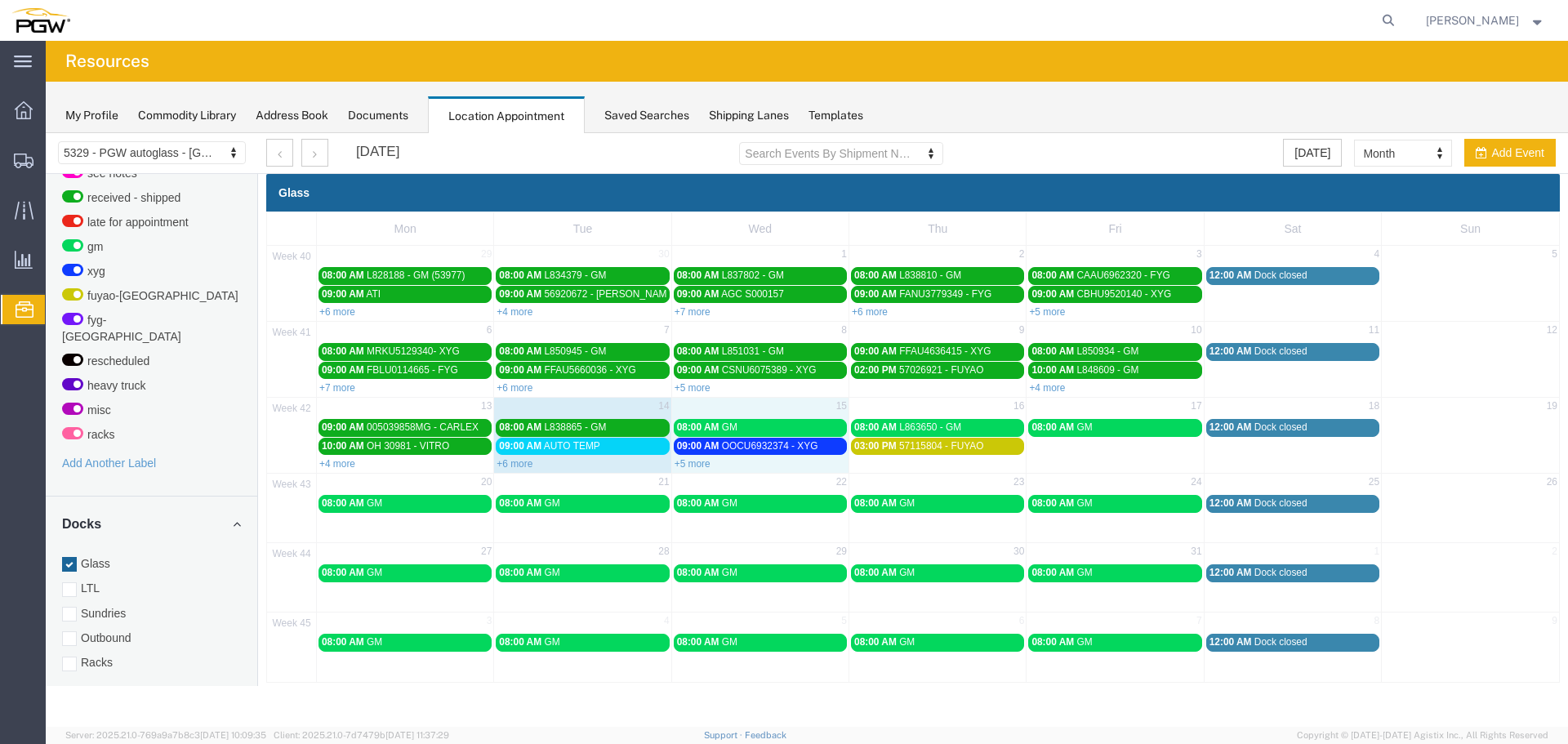
click at [748, 405] on td "15" at bounding box center [759, 407] width 177 height 20
select select "1"
select select
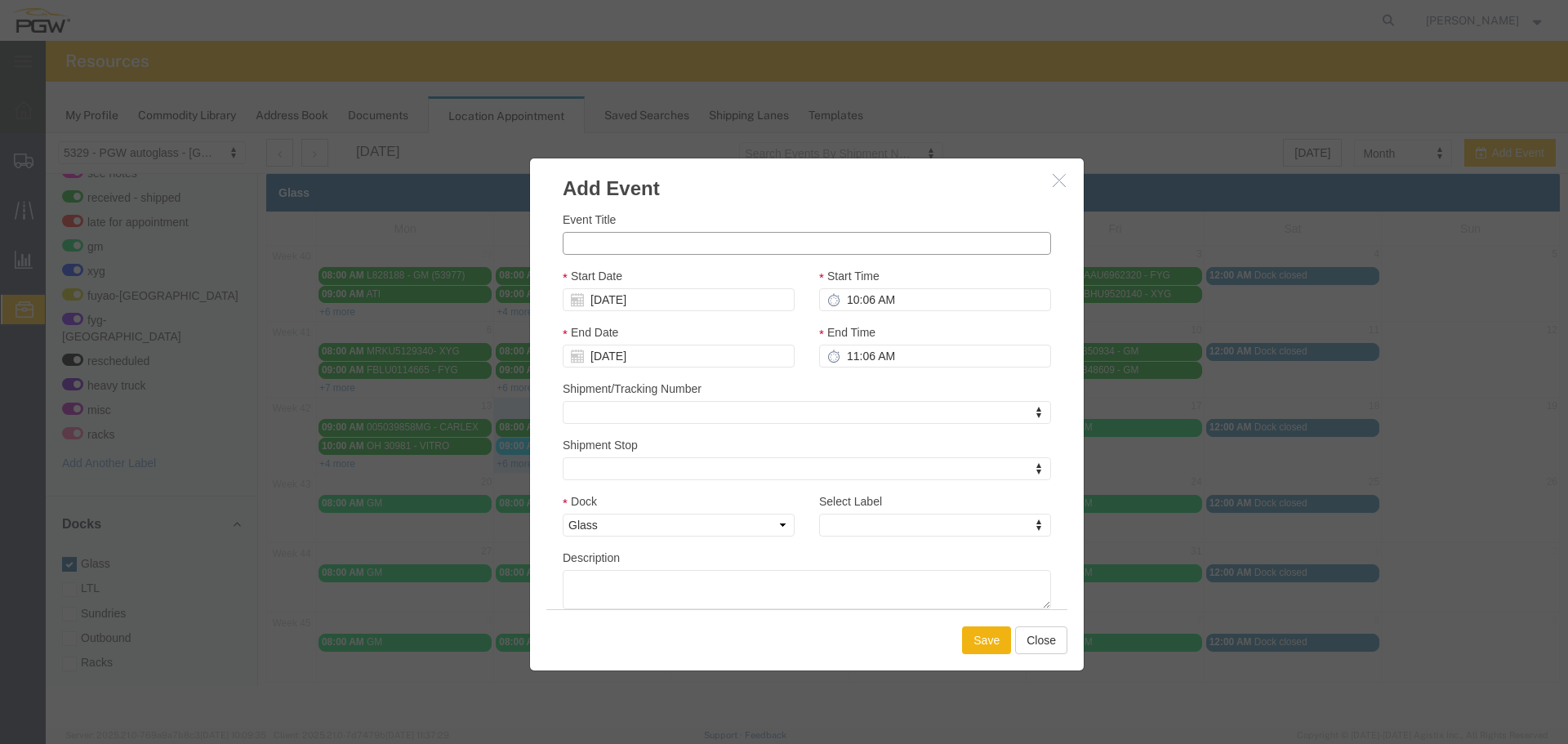
click at [693, 243] on input "Event Title" at bounding box center [807, 243] width 489 height 23
paste input "TCNU6515375"
type input "TCNU6515375 - XYG"
click at [846, 301] on input "10:06 AM" at bounding box center [935, 300] width 232 height 23
type input "2:06 AM"
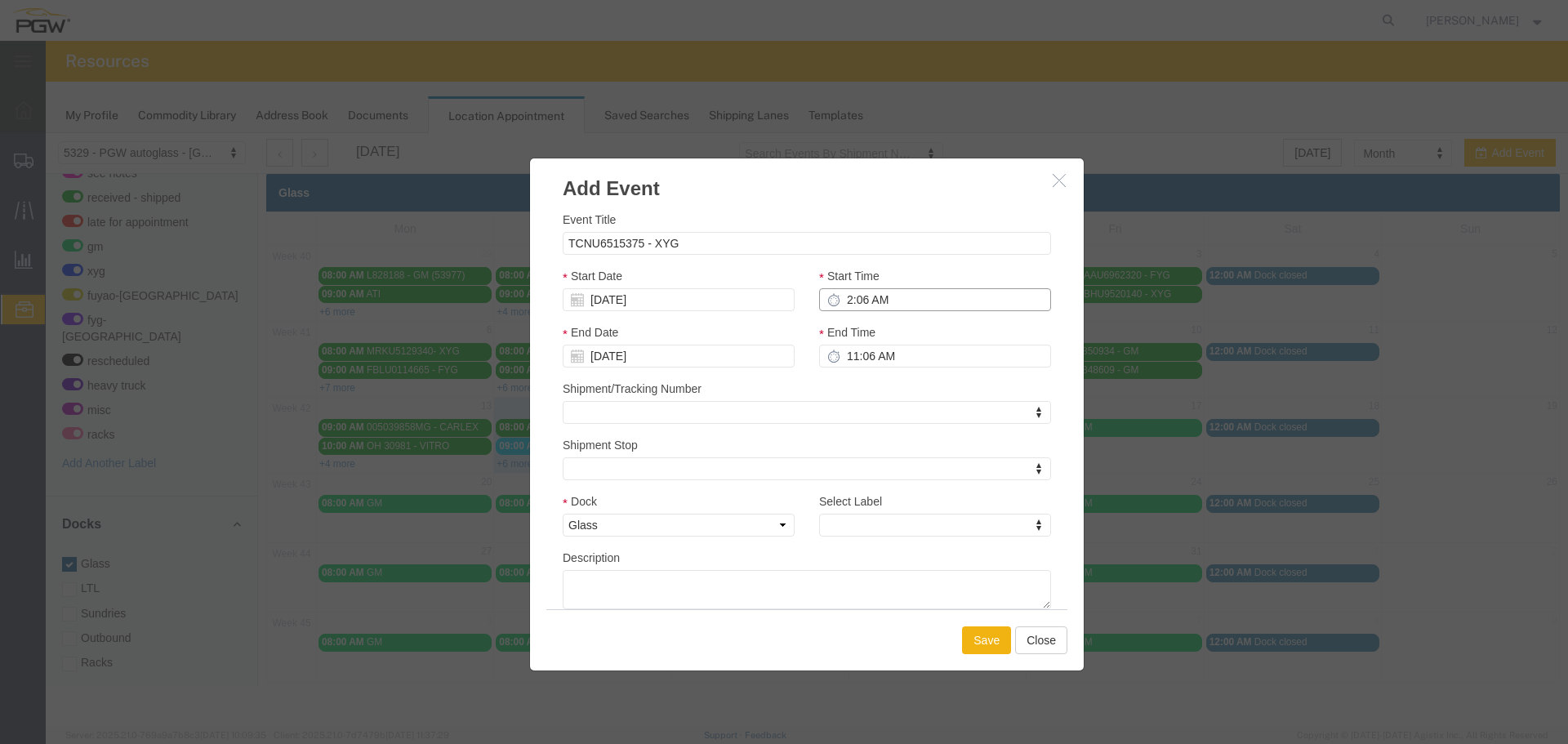
type input "3:06 AM"
type input "2:00 AM"
type input "3:00 AM"
type input "2:00 PM"
type input "3:00 PM"
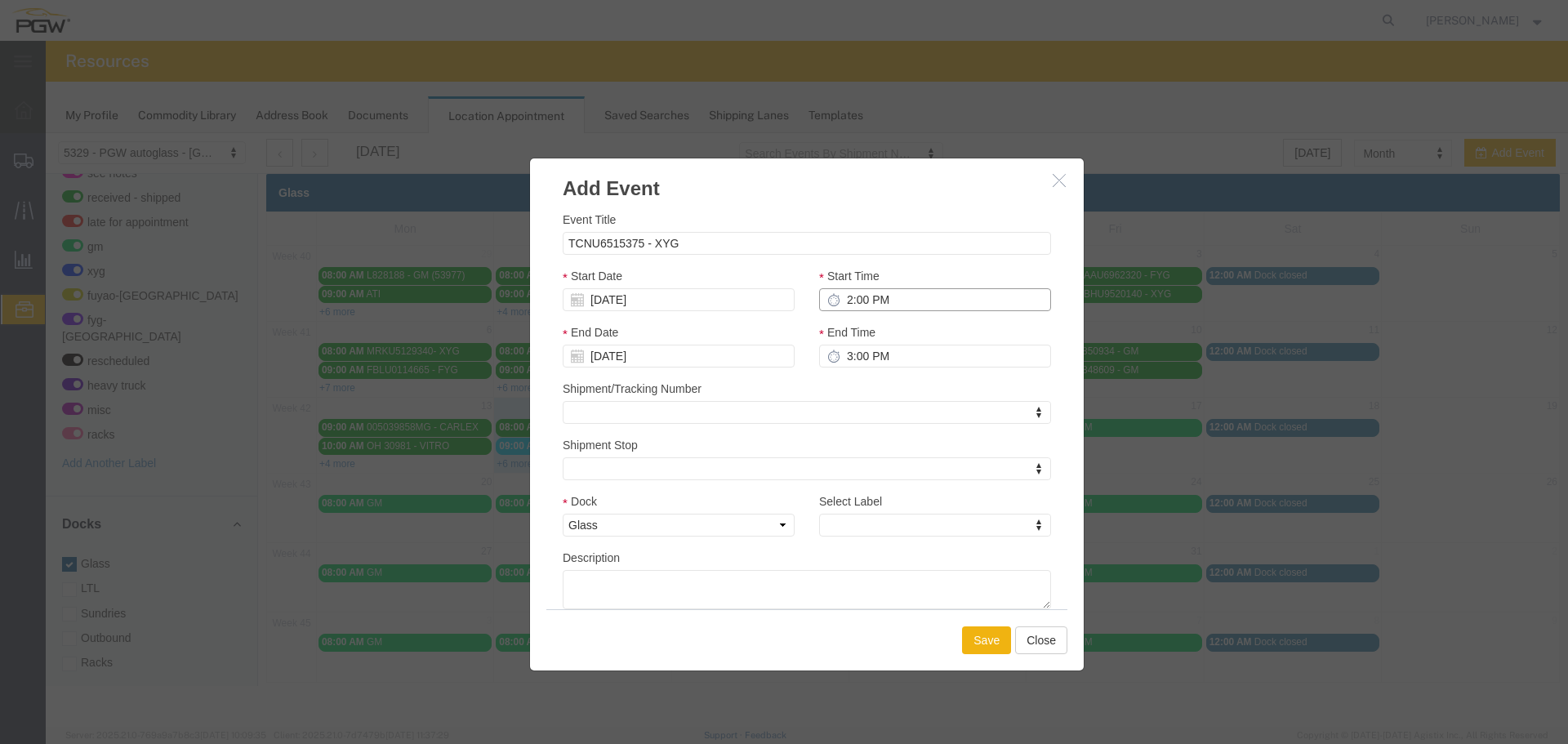
type input "2:00 PM"
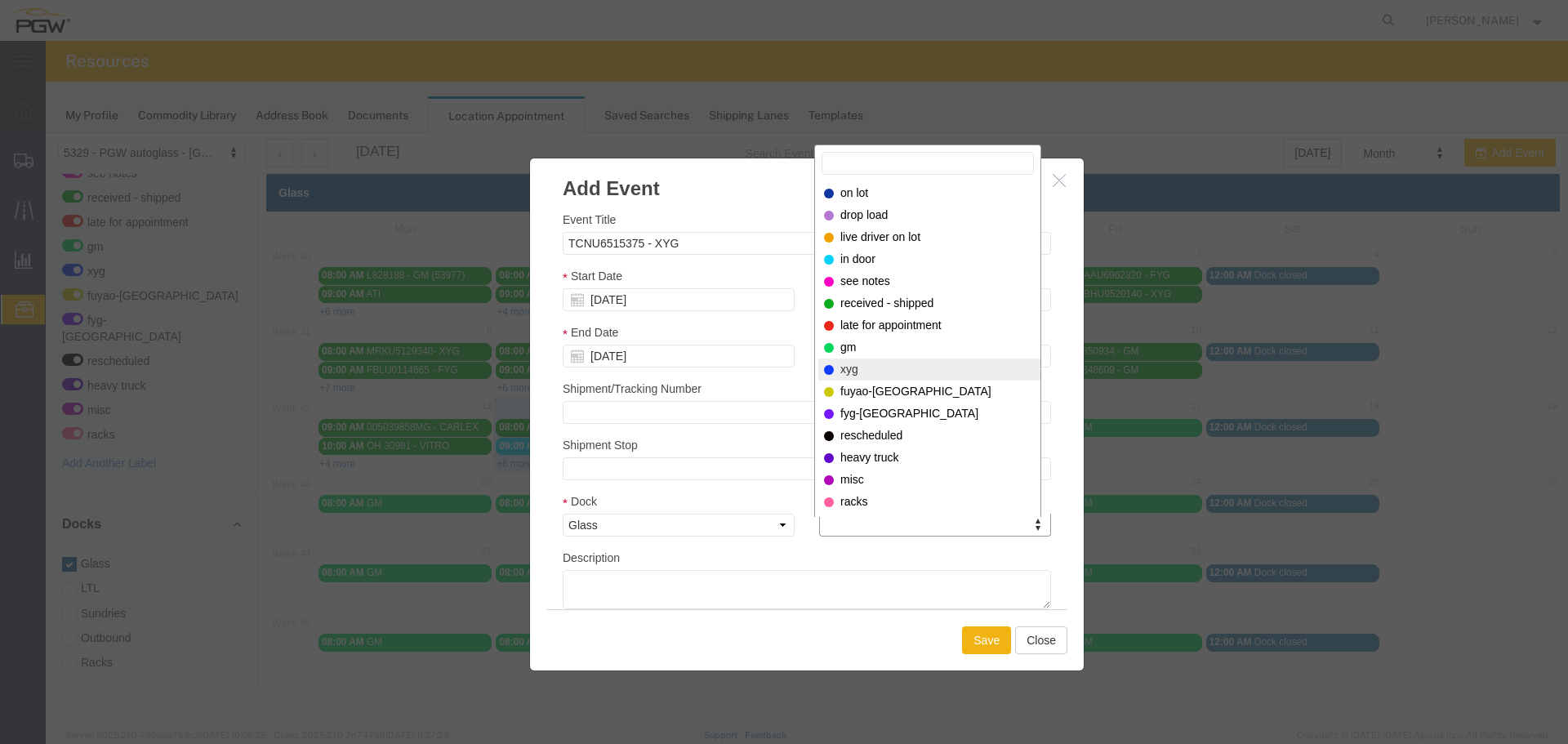
select select "12920"
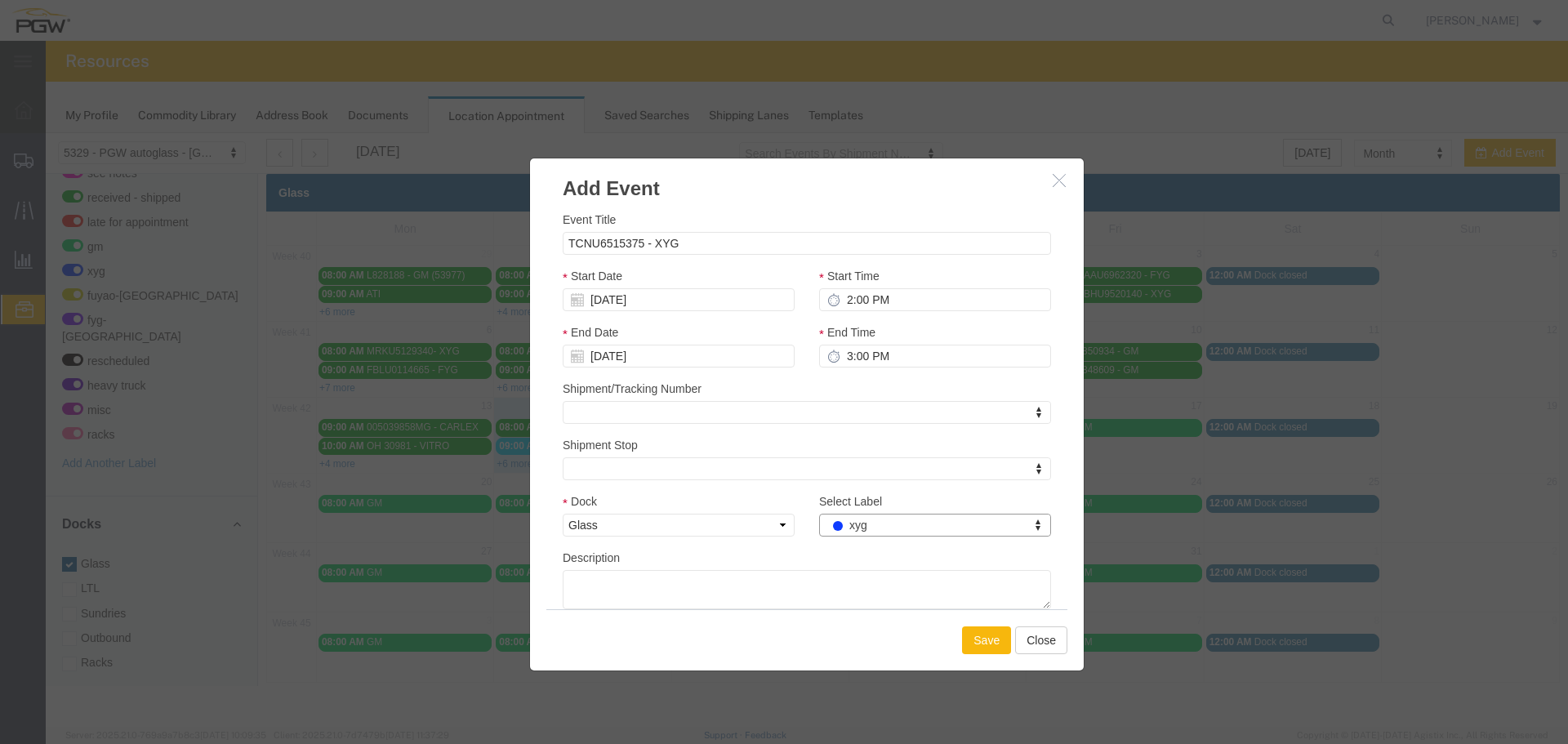
click at [979, 642] on button "Save" at bounding box center [986, 640] width 49 height 28
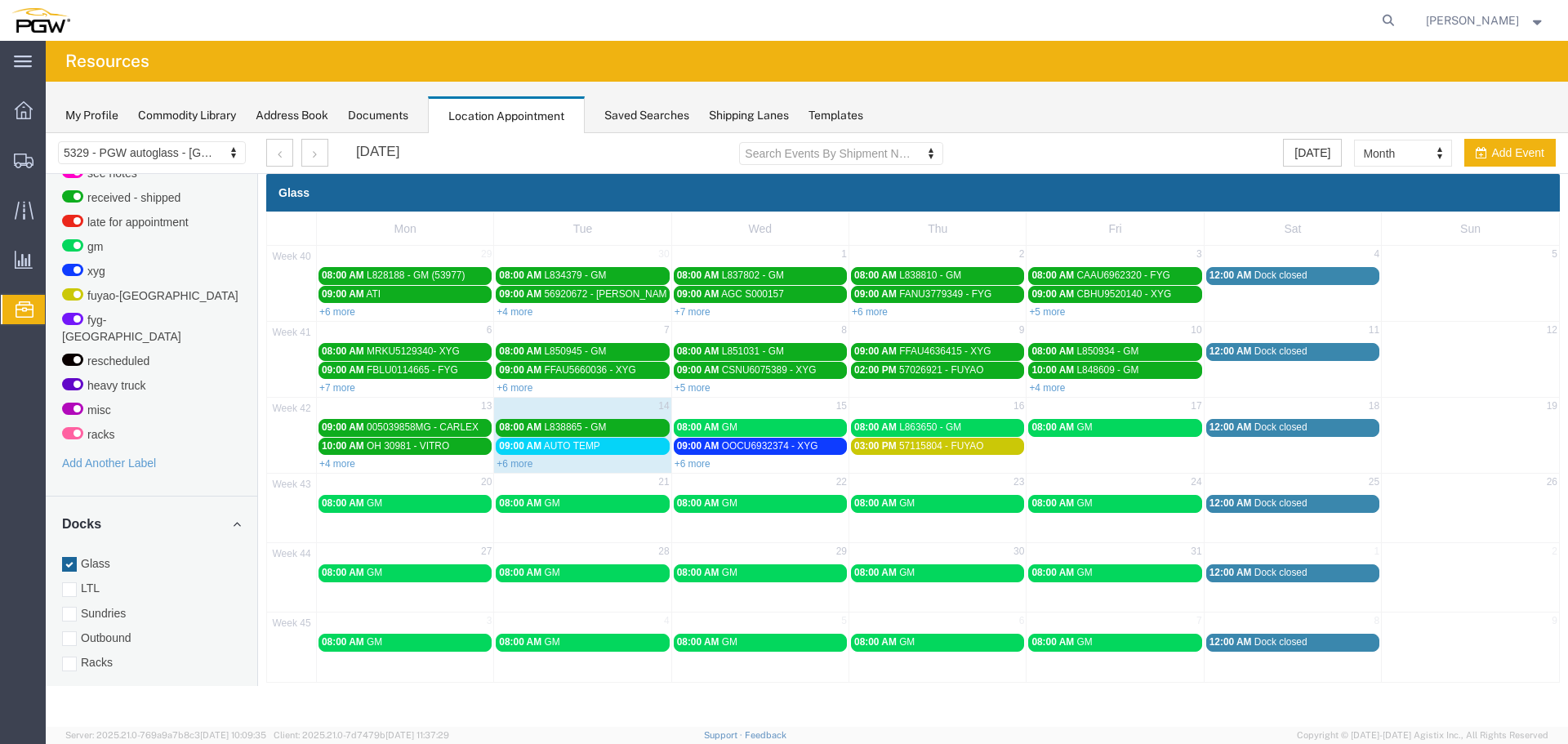
click at [979, 411] on td "16" at bounding box center [938, 407] width 177 height 20
select select "1"
select select
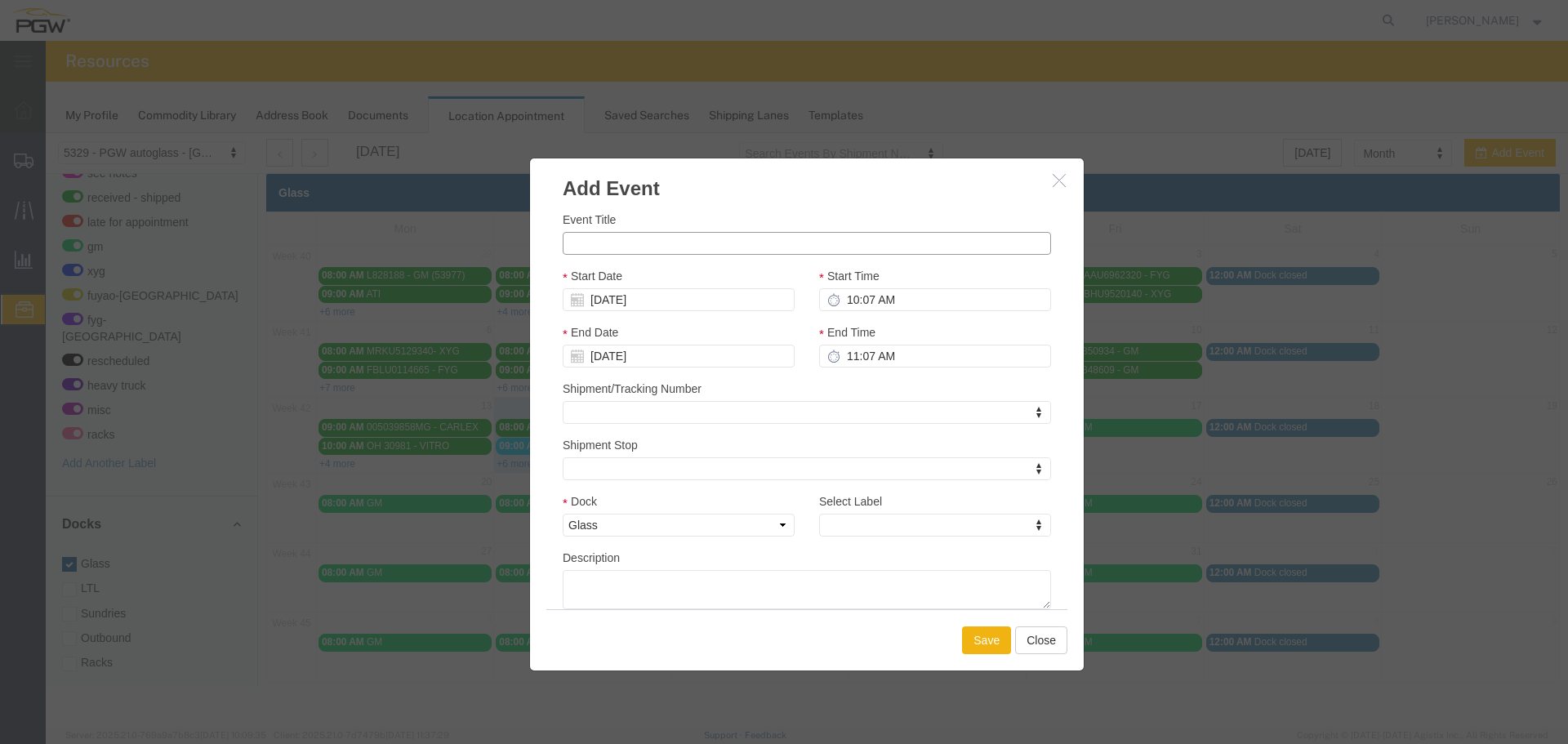
click at [733, 241] on input "Event Title" at bounding box center [807, 243] width 489 height 23
paste input "005042183MG"
type input "005042183MG - CARLEX"
click at [841, 300] on input "10:07 AM" at bounding box center [935, 300] width 232 height 23
type input "9:07 AM"
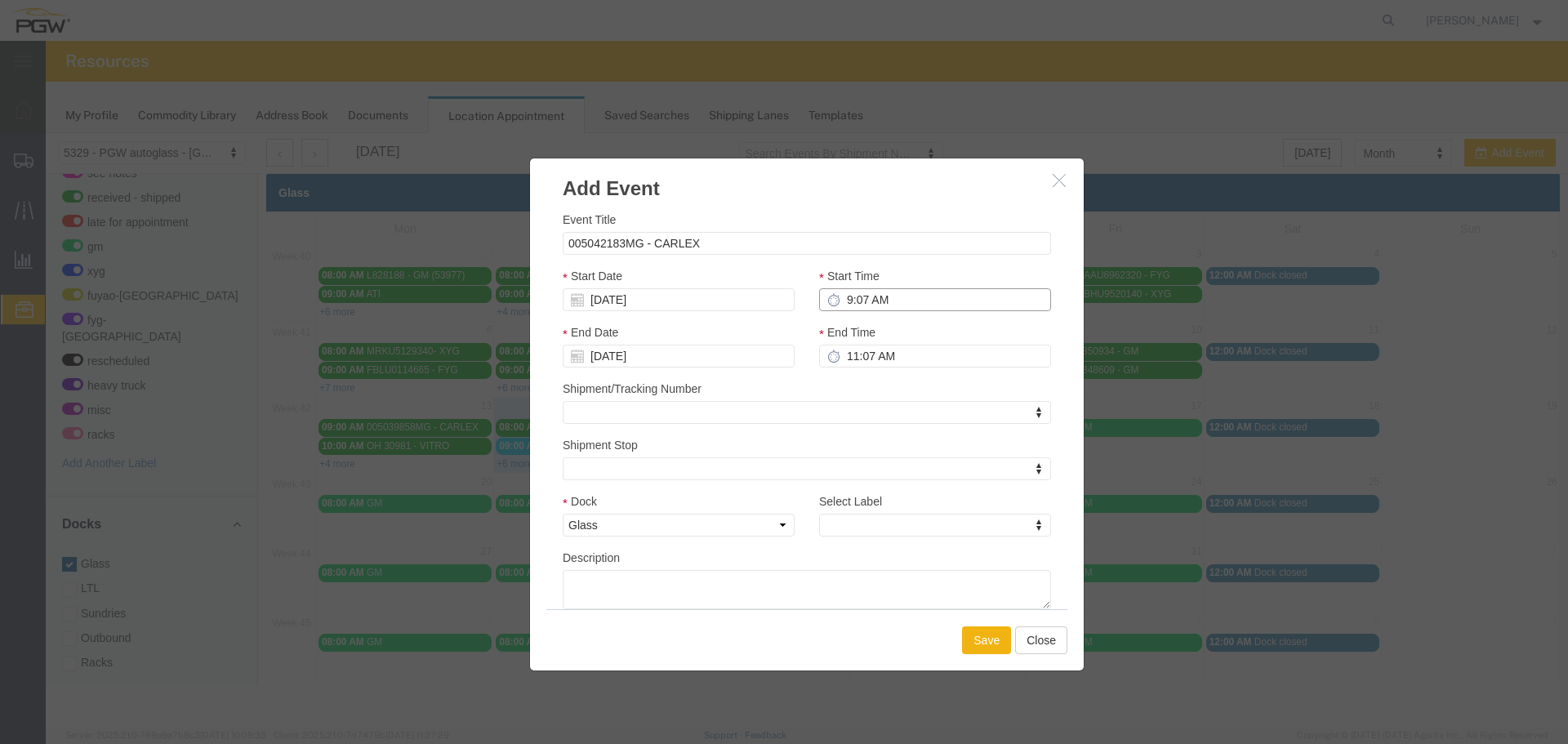
type input "10:07 AM"
type input "9:00 AM"
type input "10:00 AM"
type input "9:00 AM"
click at [896, 538] on div "Select Label Select Label Select Label on lot drop load live driver on lot in d…" at bounding box center [935, 521] width 256 height 56
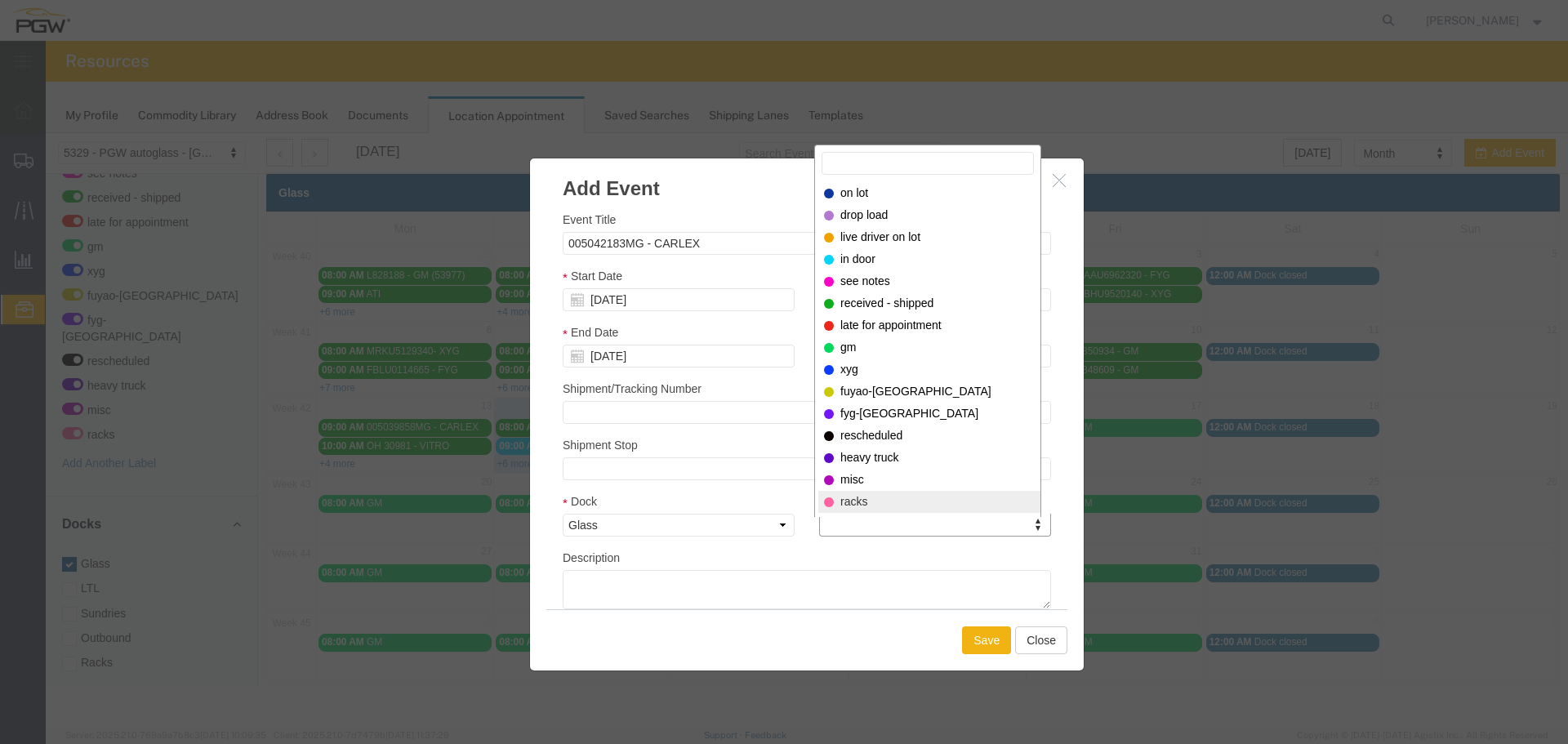
select select "12922"
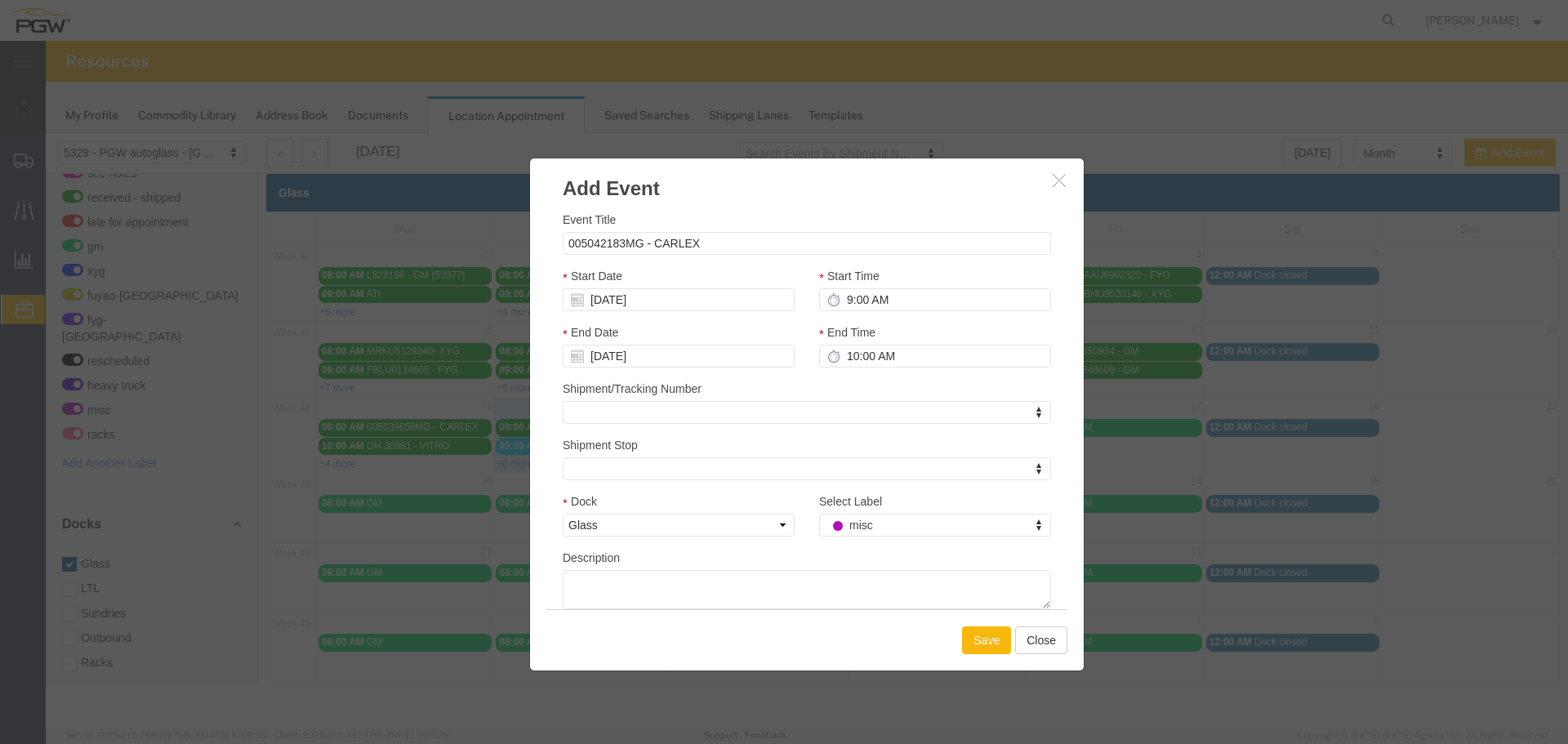
click at [968, 638] on button "Save" at bounding box center [986, 640] width 49 height 28
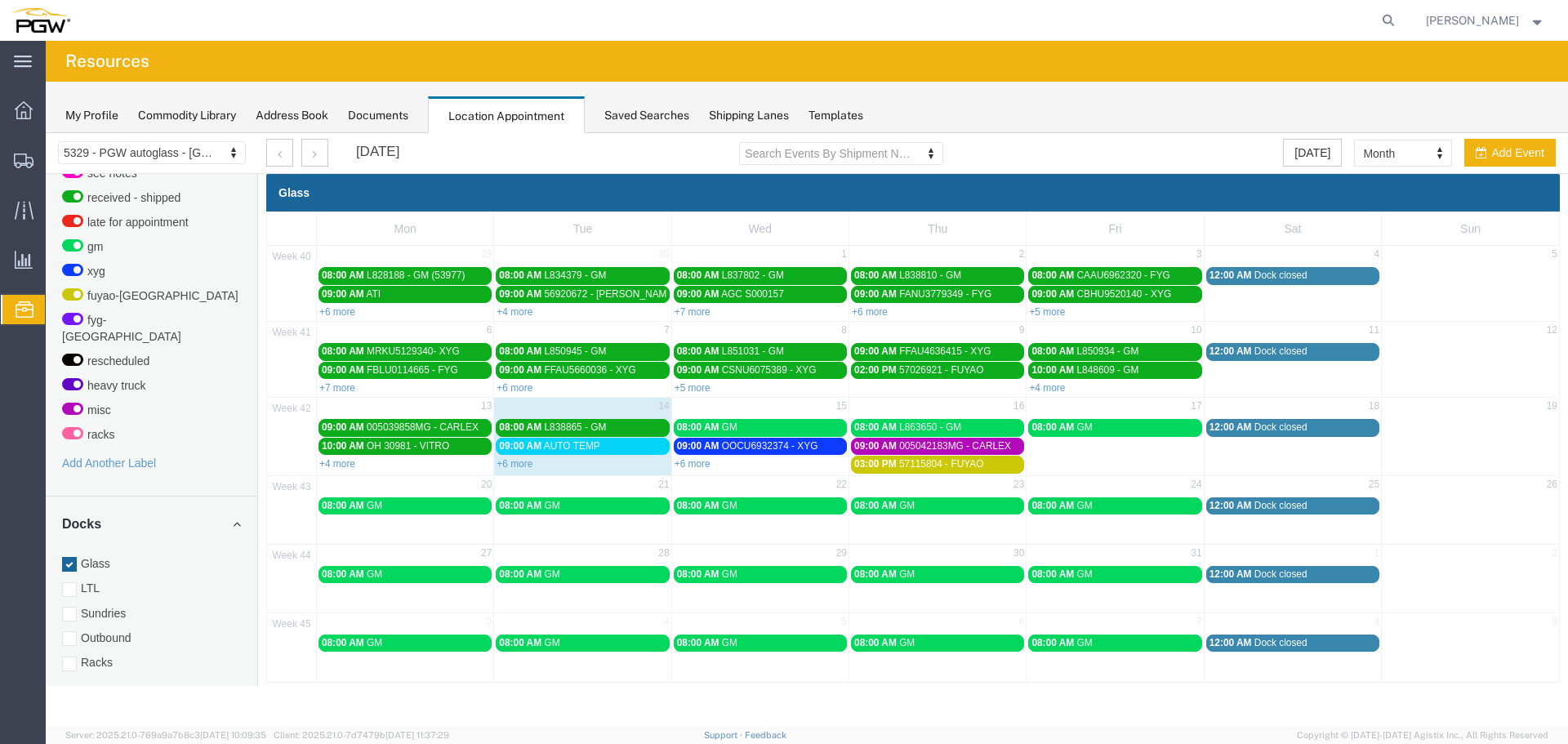
click at [918, 411] on td "16" at bounding box center [938, 407] width 177 height 20
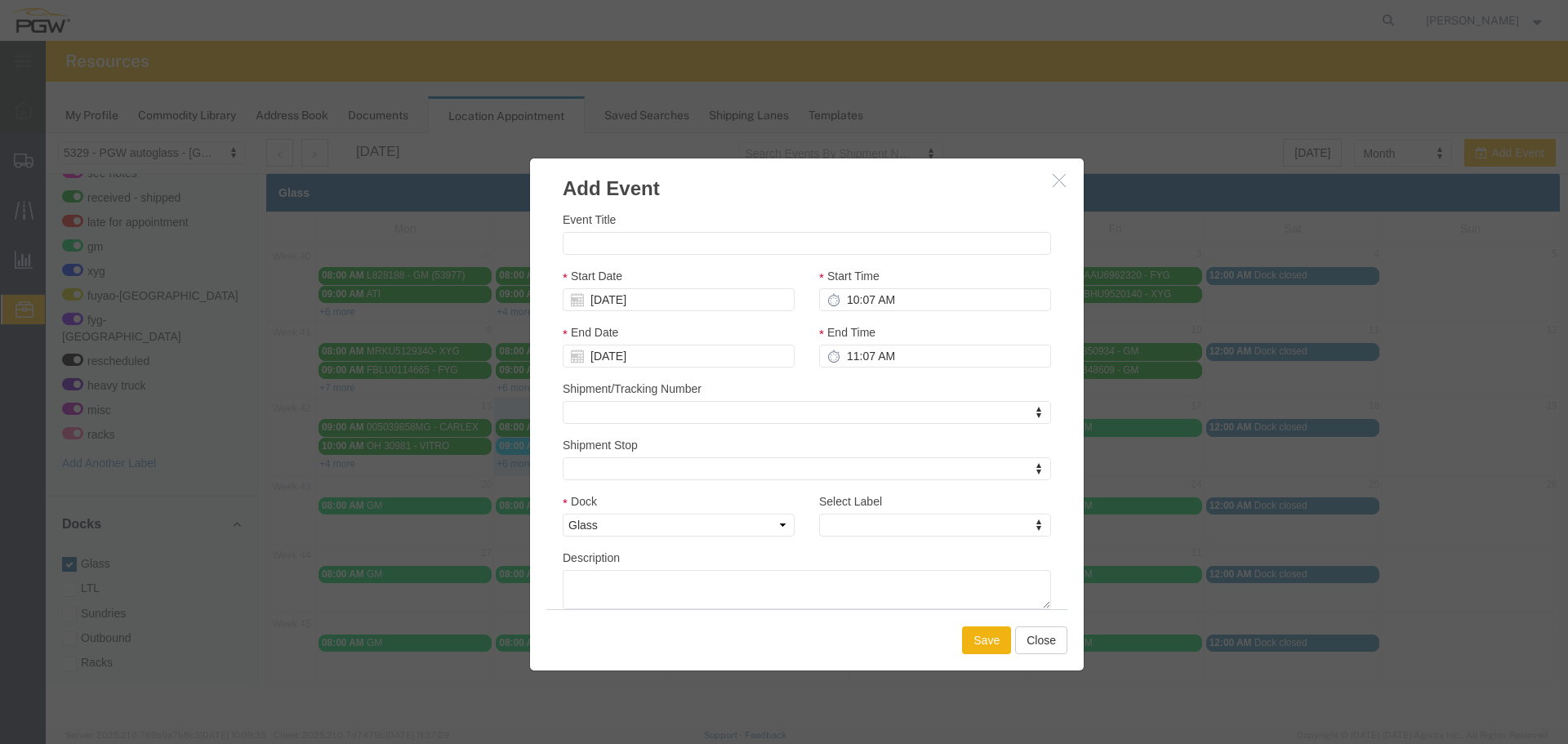
click at [725, 256] on div "Event Title Start Date 10/16/2025 Start Time 10:07 AM End Date 10/16/2025 End T…" at bounding box center [807, 409] width 489 height 399
click at [722, 249] on input "Event Title" at bounding box center [807, 243] width 489 height 23
paste input "TCNU5354276"
type input "TCNU5354276 - XYG"
click at [848, 306] on input "10:07 AM" at bounding box center [935, 300] width 232 height 23
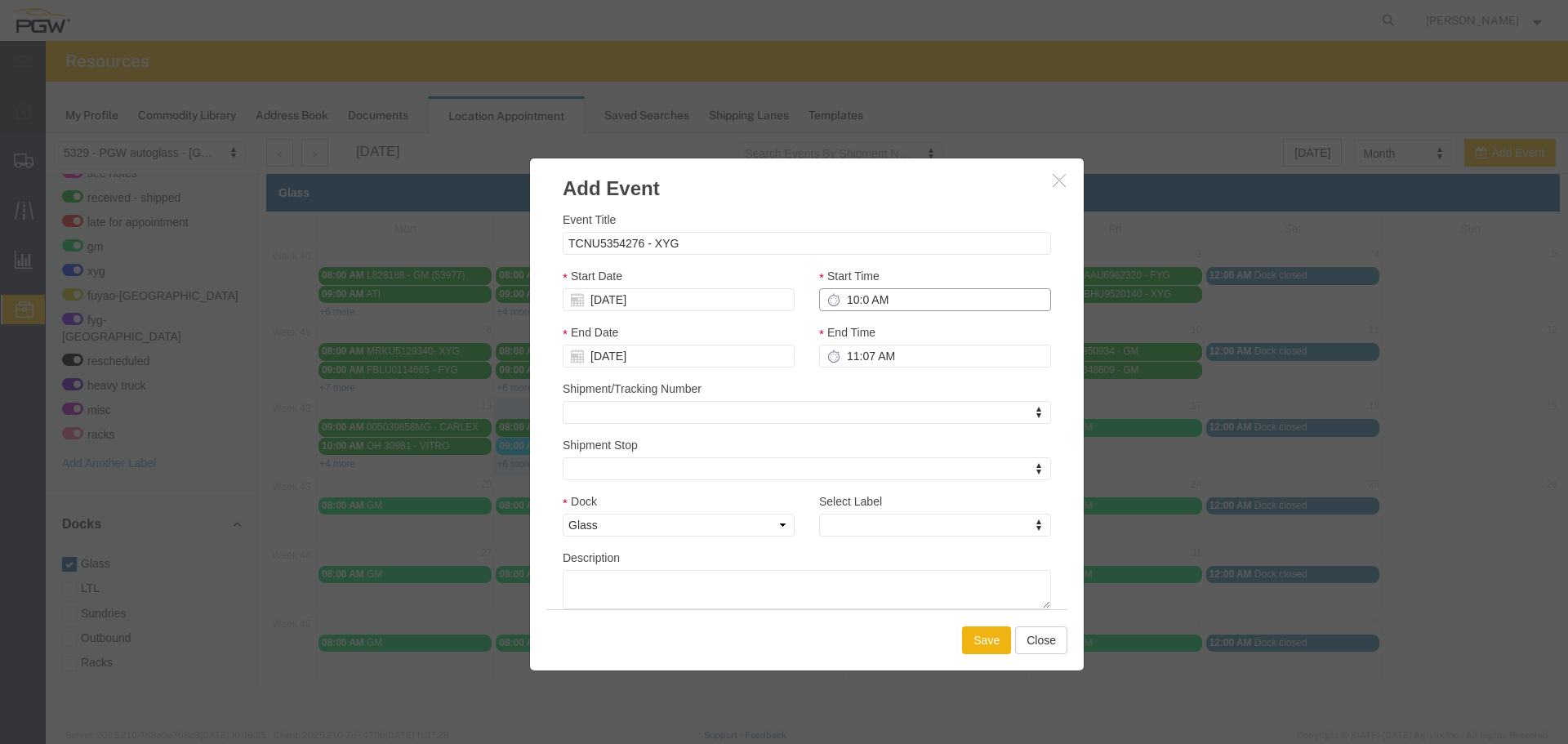
type input "10:00 AM"
type input "11:00 AM"
click at [949, 303] on input "10:00 0" at bounding box center [935, 300] width 232 height 23
type input "10:00 PM"
type input "11:00 PM"
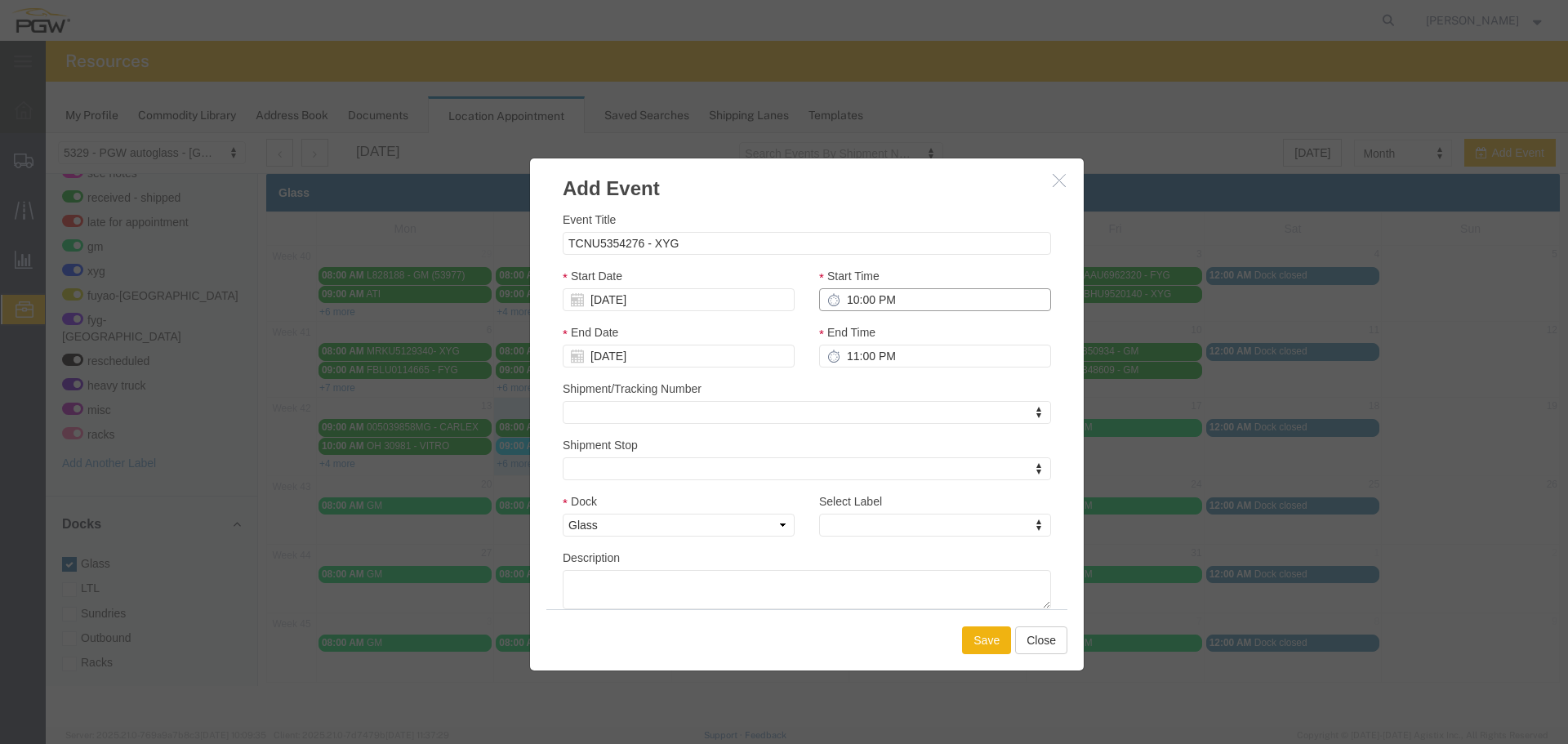
type input "10:00 AM"
type input "11:00 AM"
type input "10:00 AM"
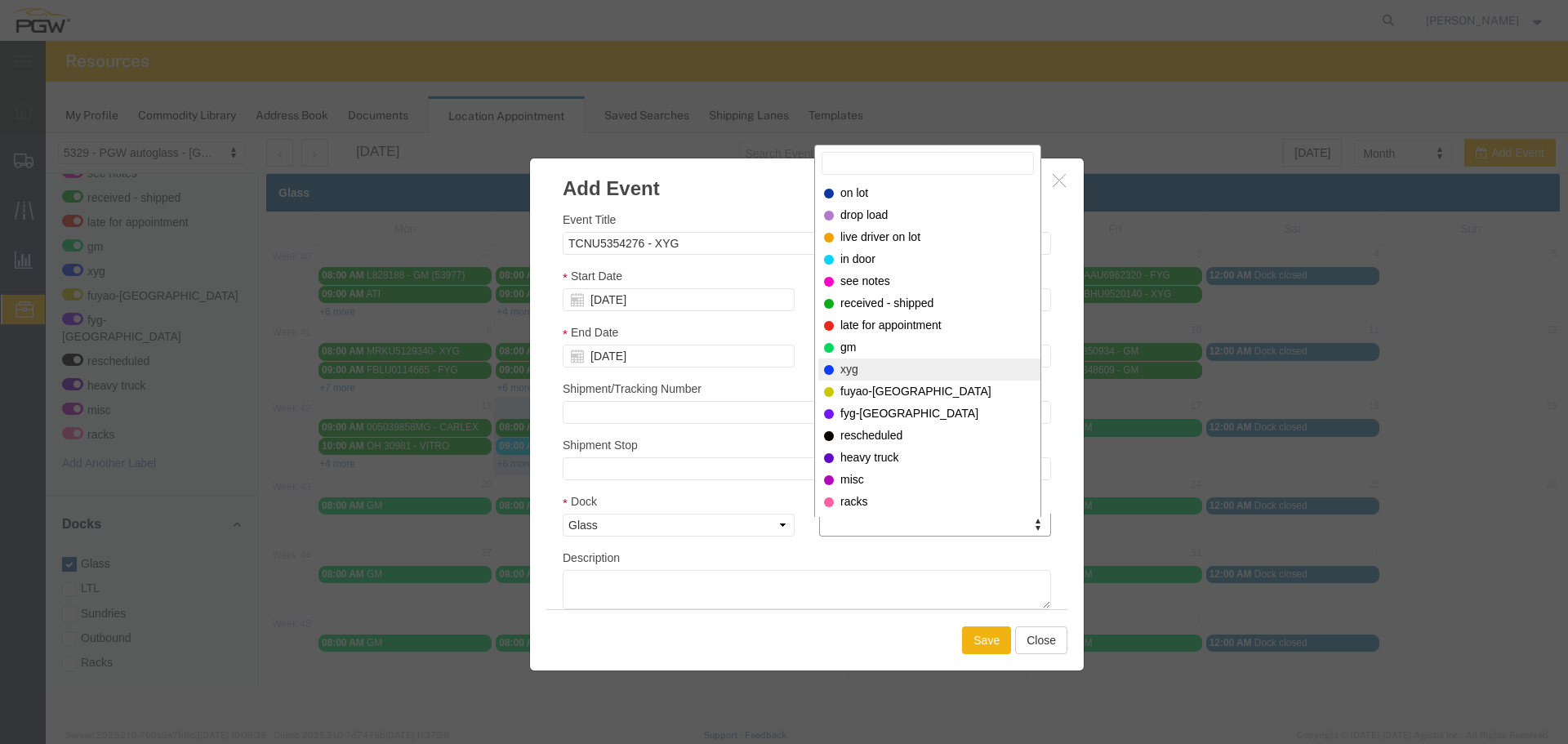
select select "12920"
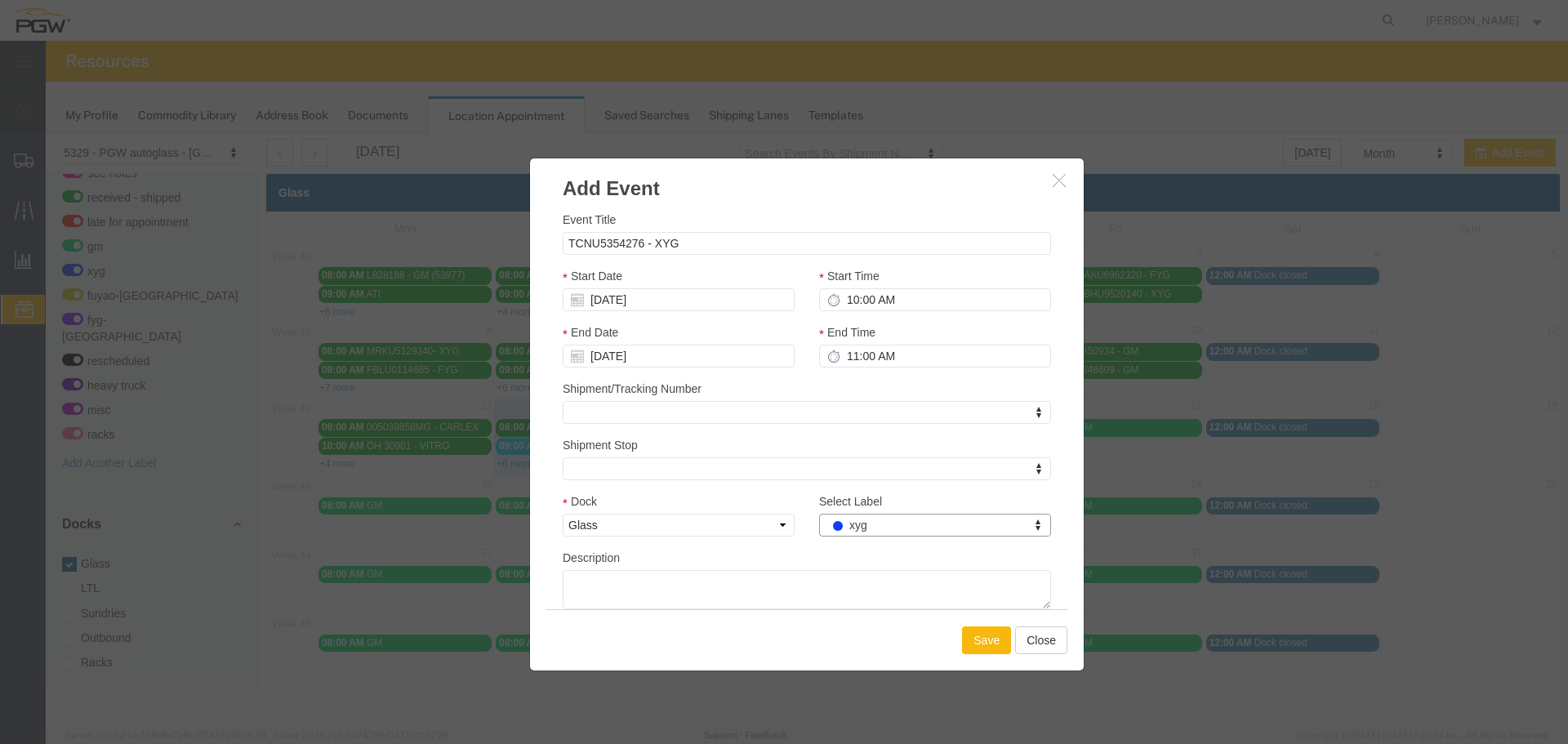
click at [990, 642] on button "Save" at bounding box center [986, 640] width 49 height 28
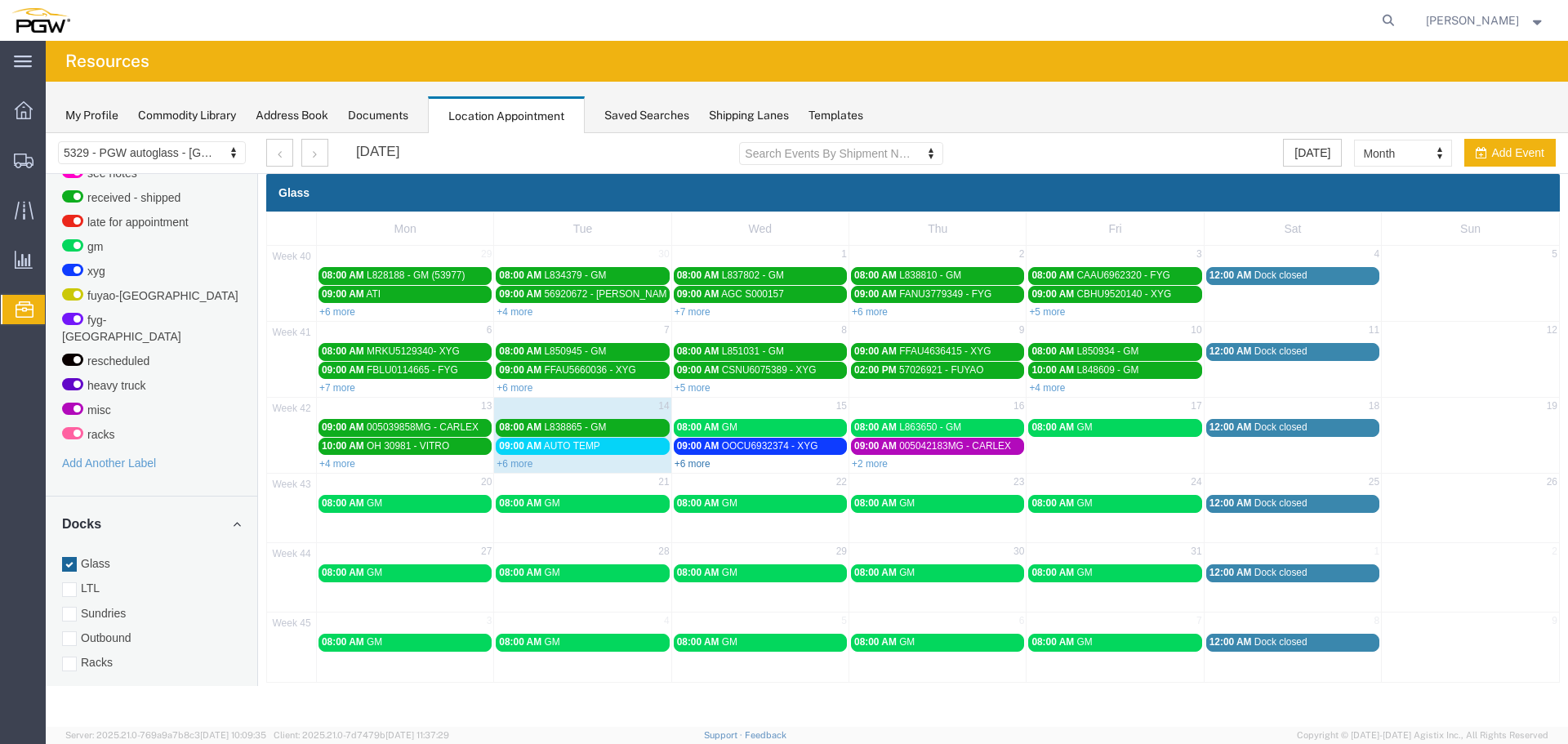
click at [690, 463] on link "+6 more" at bounding box center [692, 464] width 36 height 12
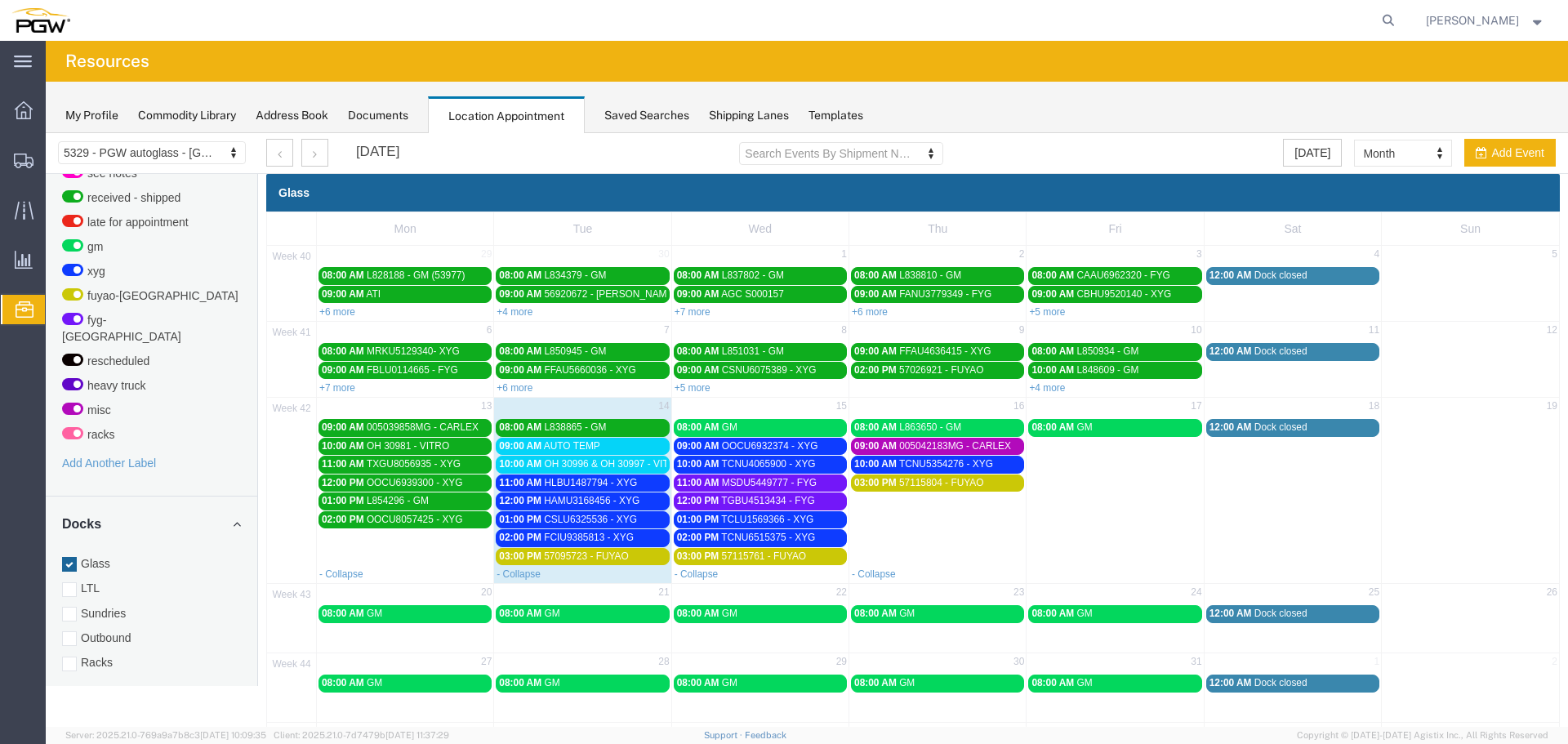
click at [438, 502] on div "01:00 PM L854296 - GM" at bounding box center [405, 501] width 167 height 13
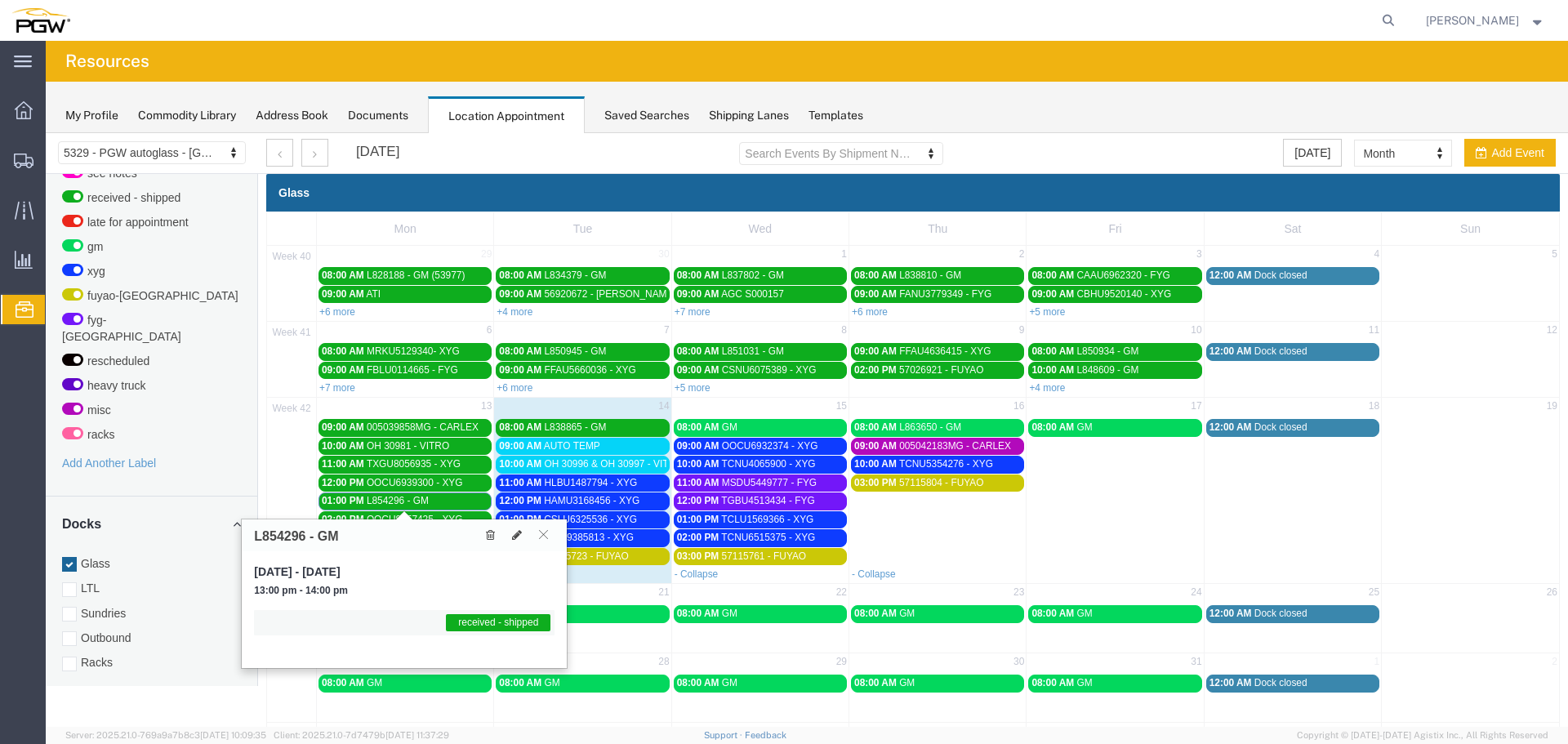
click at [438, 502] on div "01:00 PM L854296 - GM" at bounding box center [405, 501] width 167 height 13
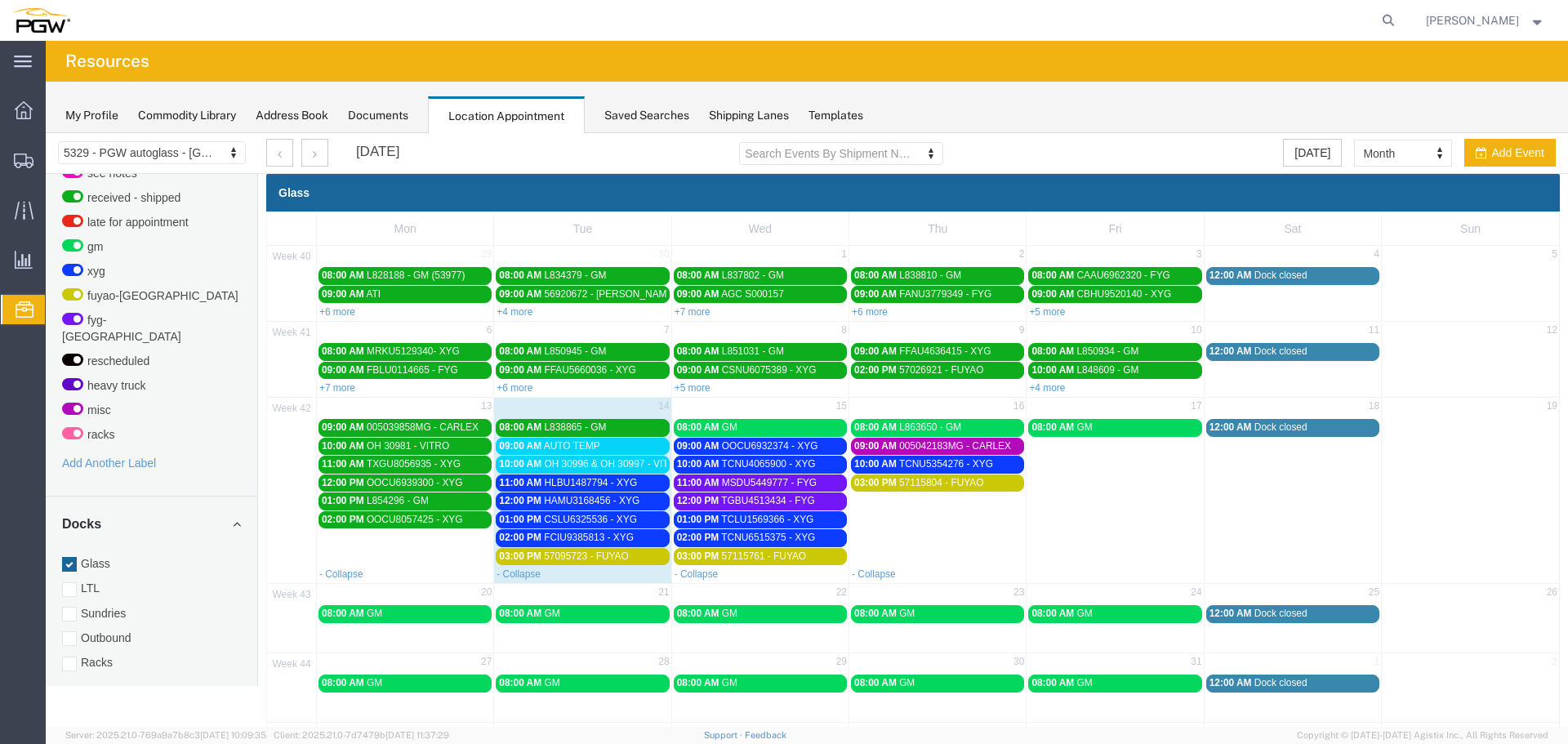
click at [891, 533] on td "03:00 PM 57115804 - FUYAO" at bounding box center [938, 519] width 177 height 91
select select "1"
select select
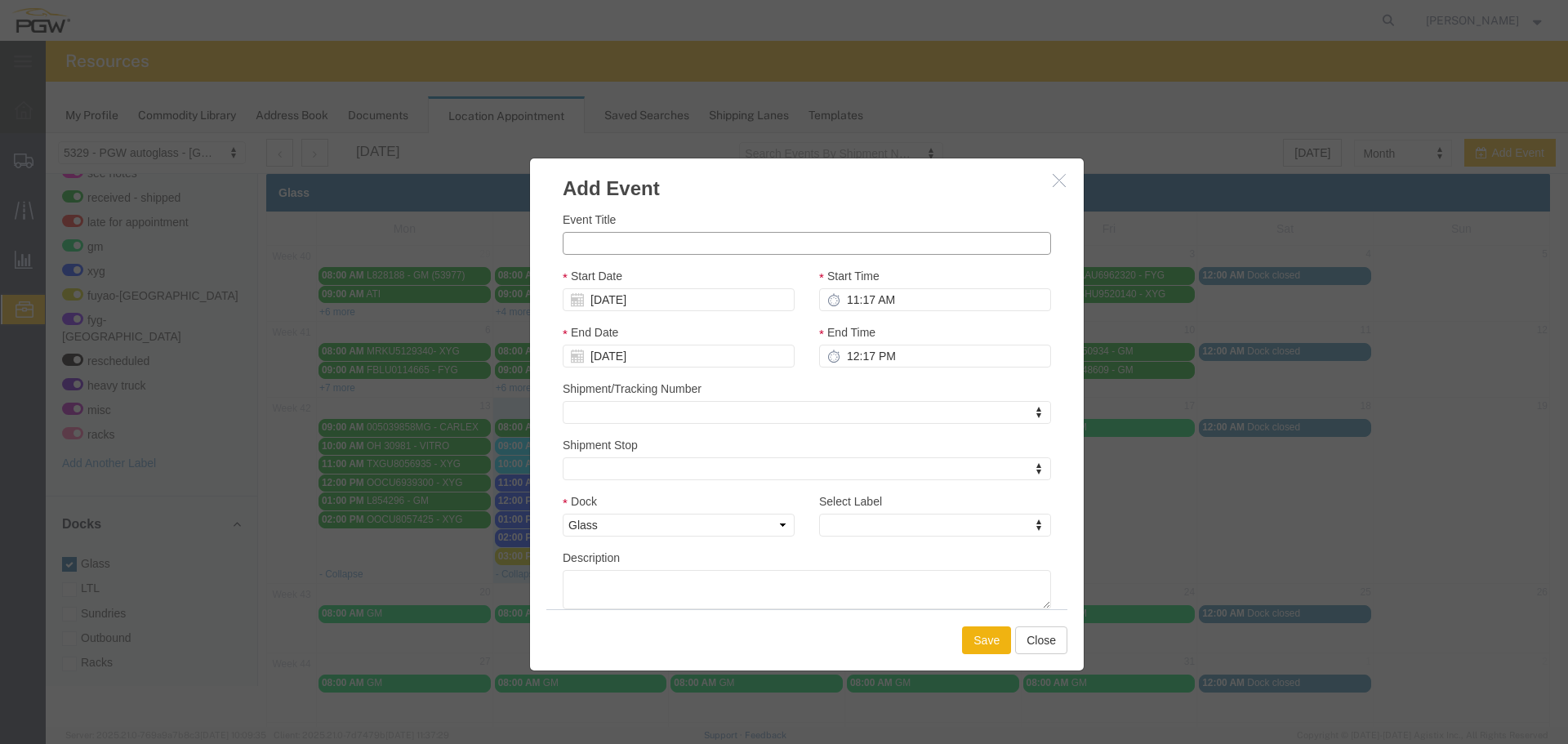
click at [728, 245] on input "Event Title" at bounding box center [807, 243] width 489 height 23
paste input "CSNU6984037"
type input "CSNU6984037 - XYG"
click at [838, 293] on input "11:17 AM" at bounding box center [935, 300] width 232 height 23
type input "11:00 AM"
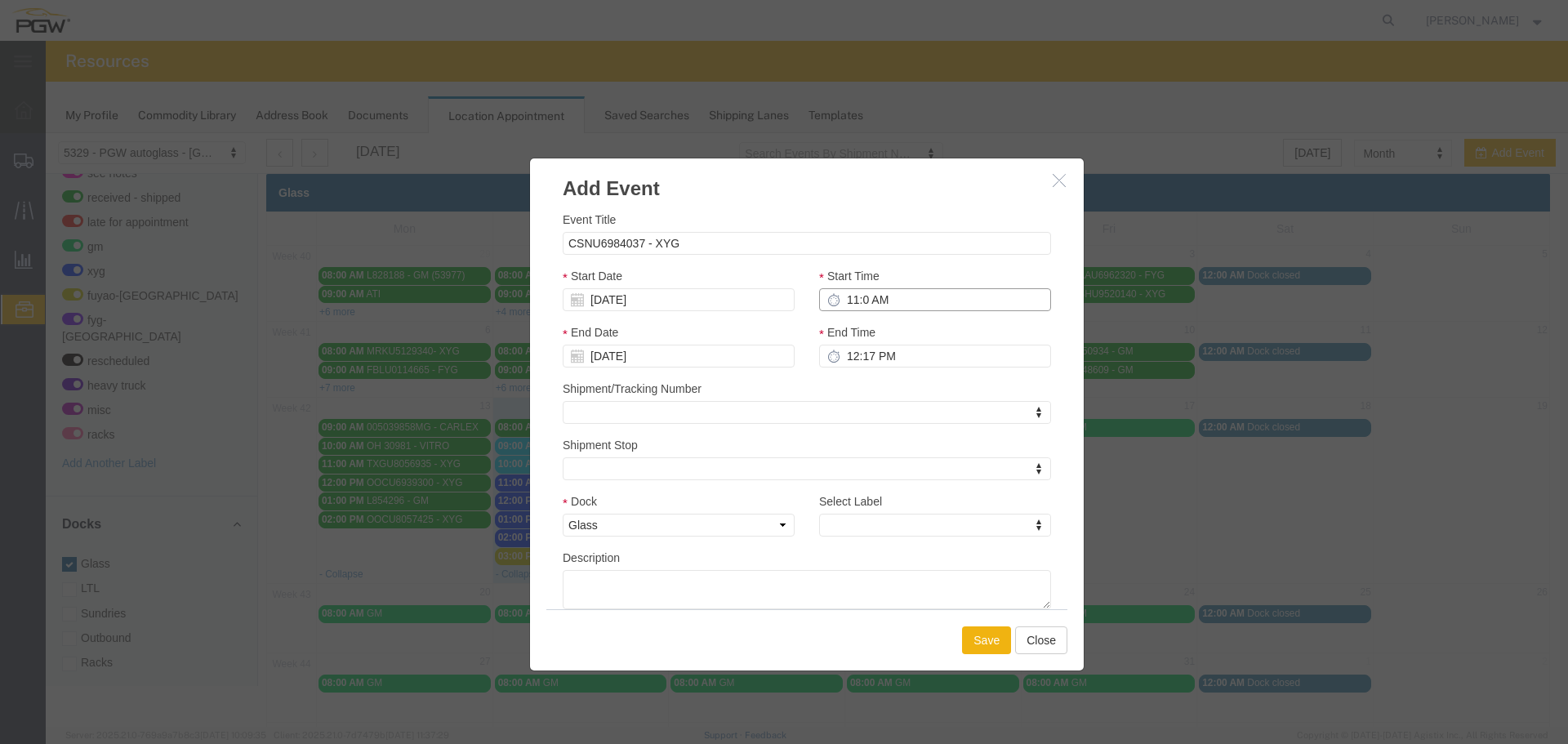
type input "12:00 PM"
type input "11:00 AM"
click at [897, 538] on div "Select Label Select Label Select Label on lot drop load live driver on lot in d…" at bounding box center [935, 521] width 256 height 56
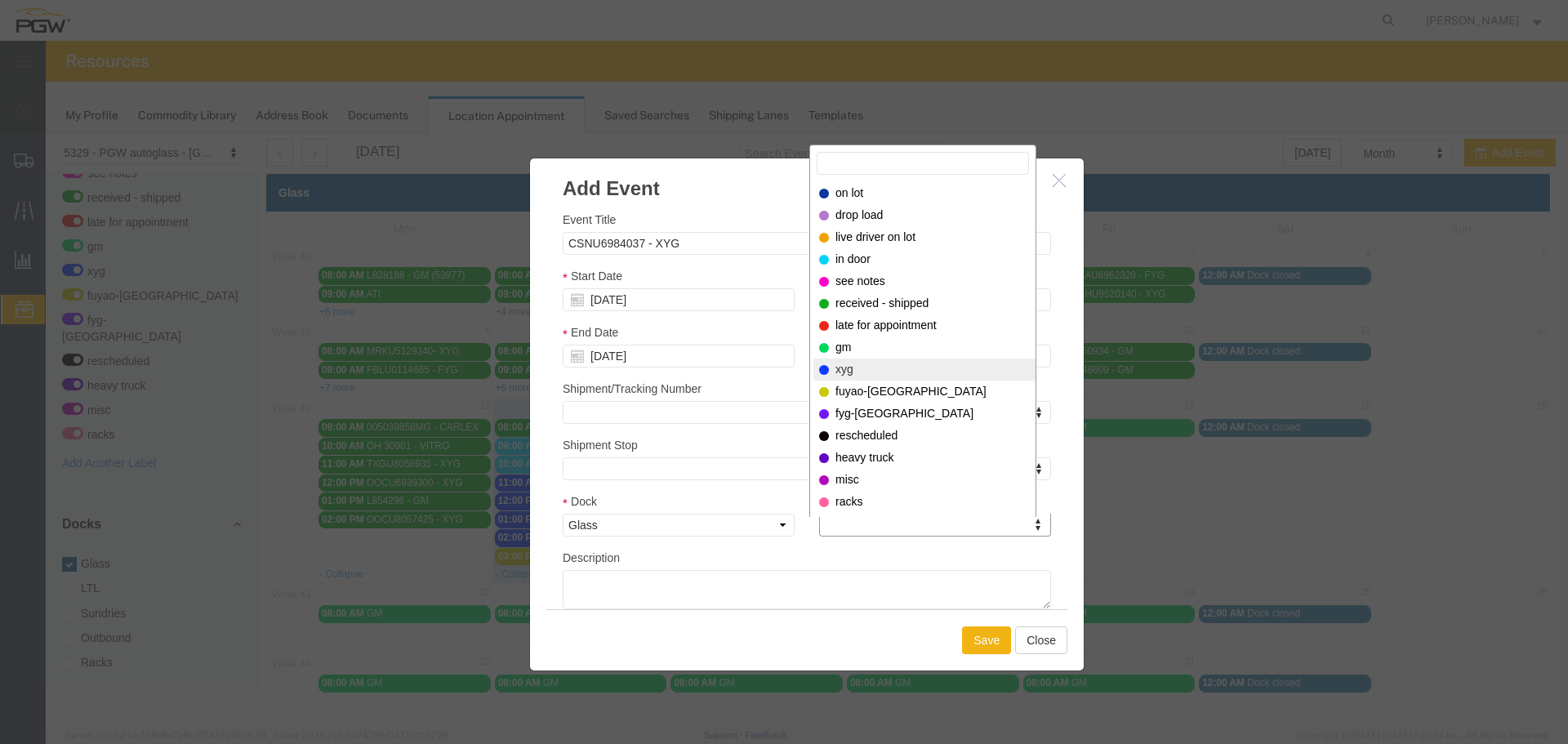
select select "12920"
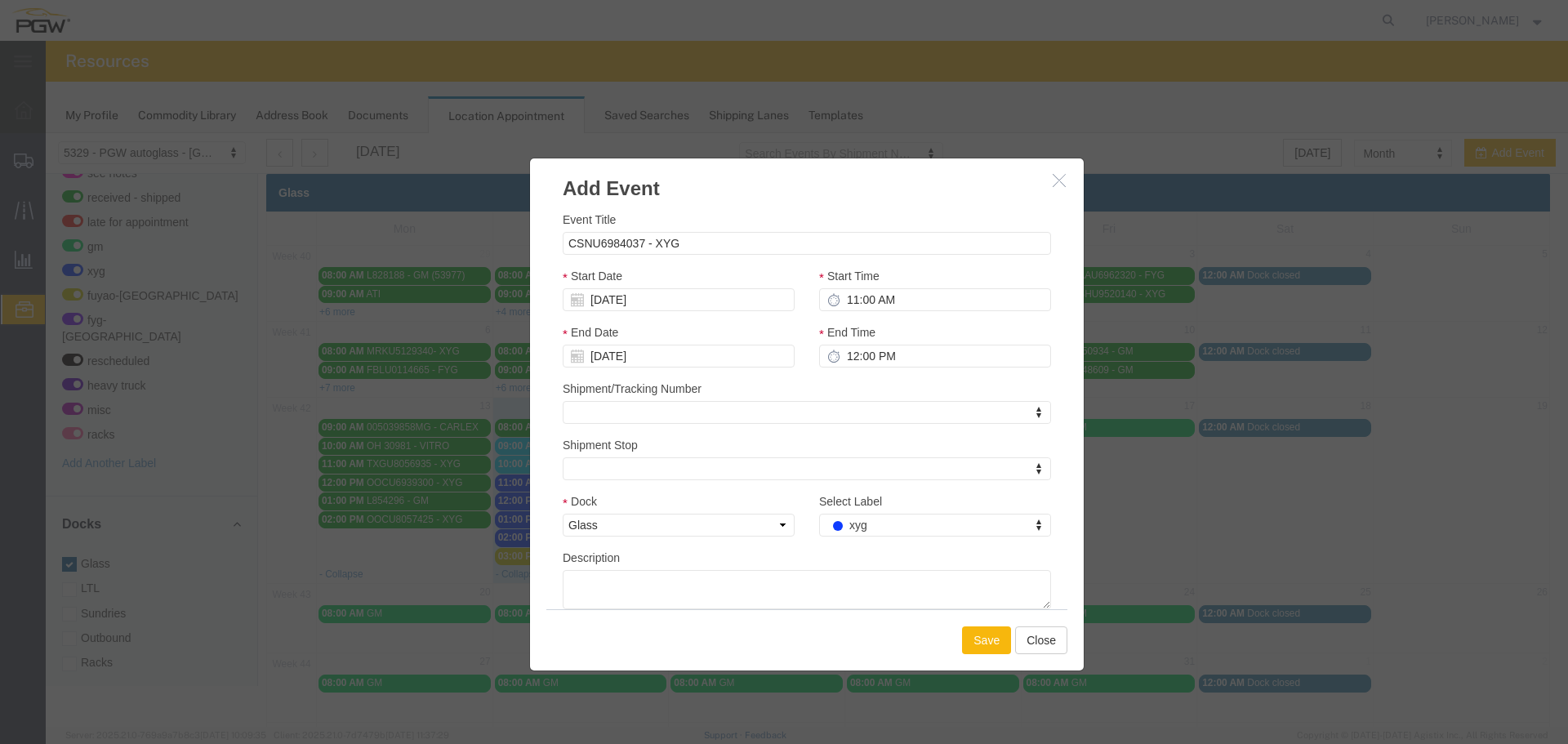
click at [988, 650] on button "Save" at bounding box center [986, 640] width 49 height 28
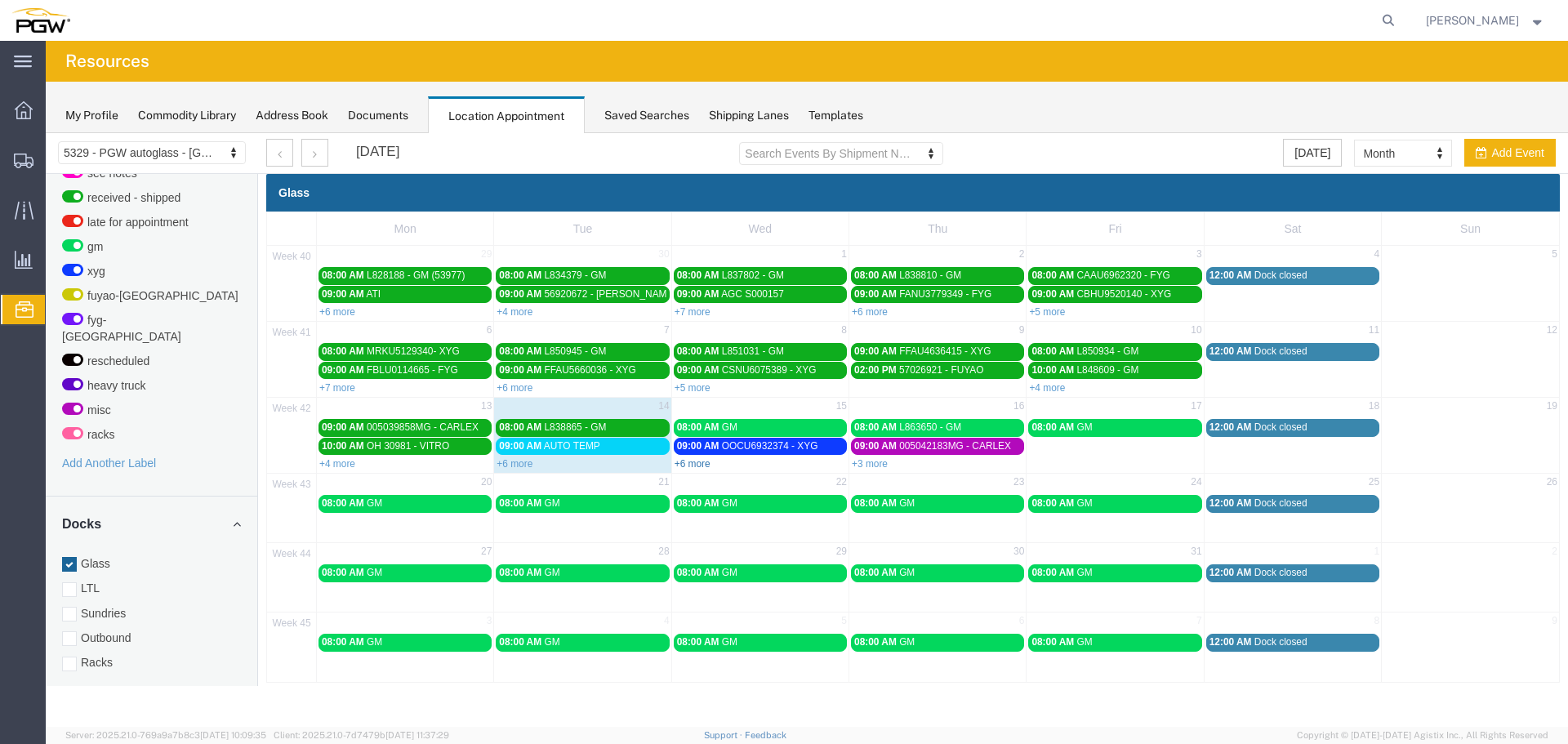
click at [691, 466] on link "+6 more" at bounding box center [692, 464] width 36 height 12
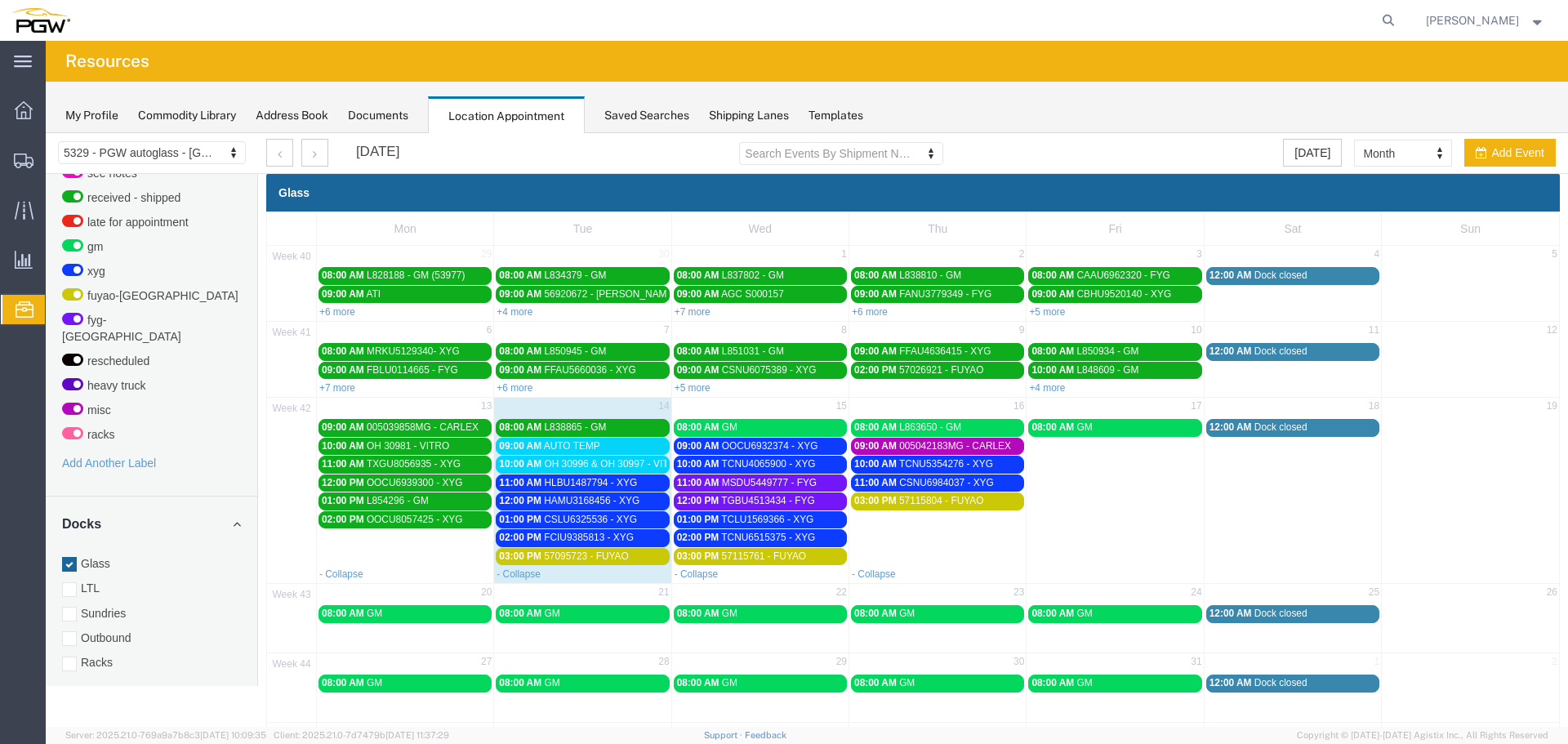
click at [629, 468] on span "OH 30996 & OH 30997 - VITRO" at bounding box center [613, 464] width 139 height 12
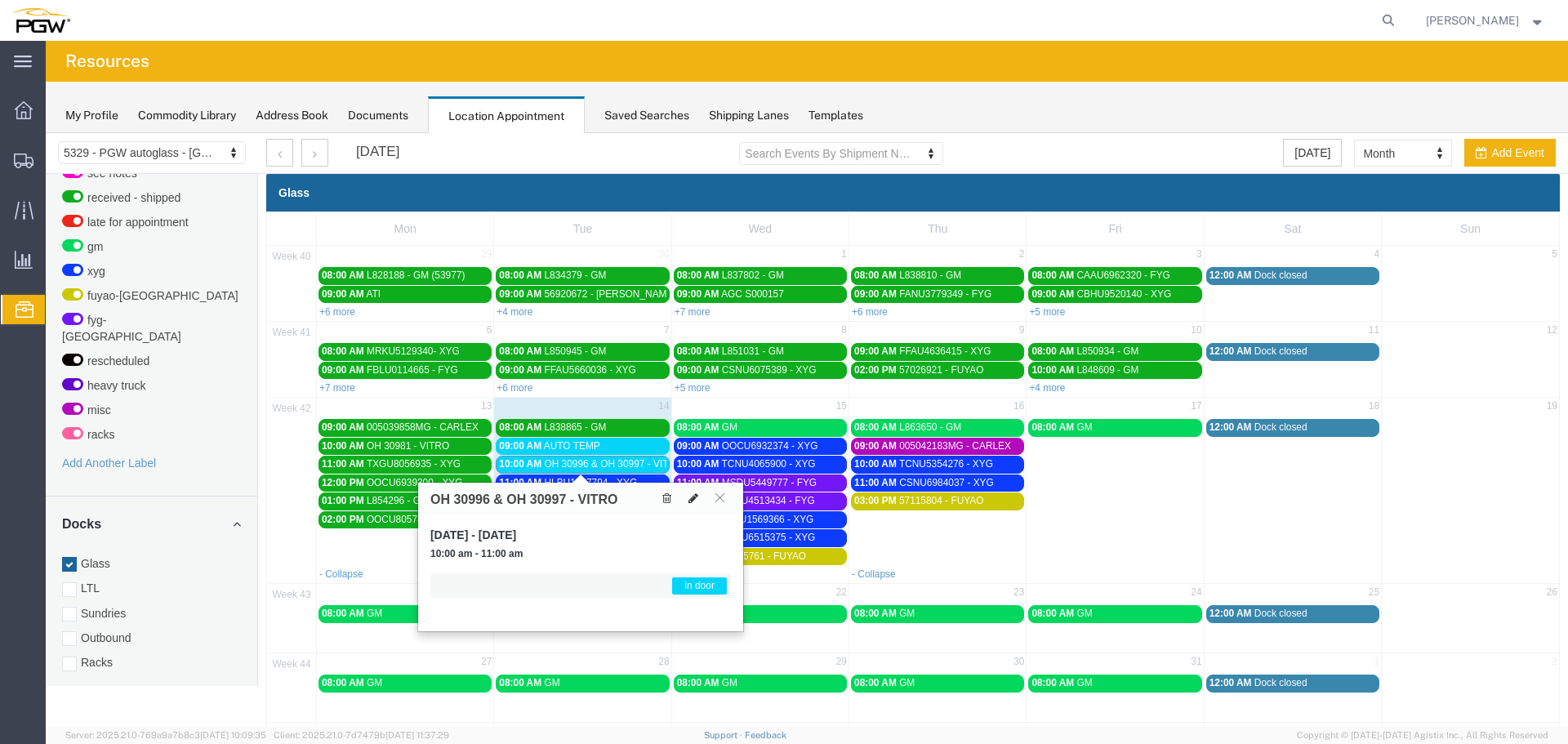
click at [689, 494] on icon at bounding box center [693, 499] width 10 height 12
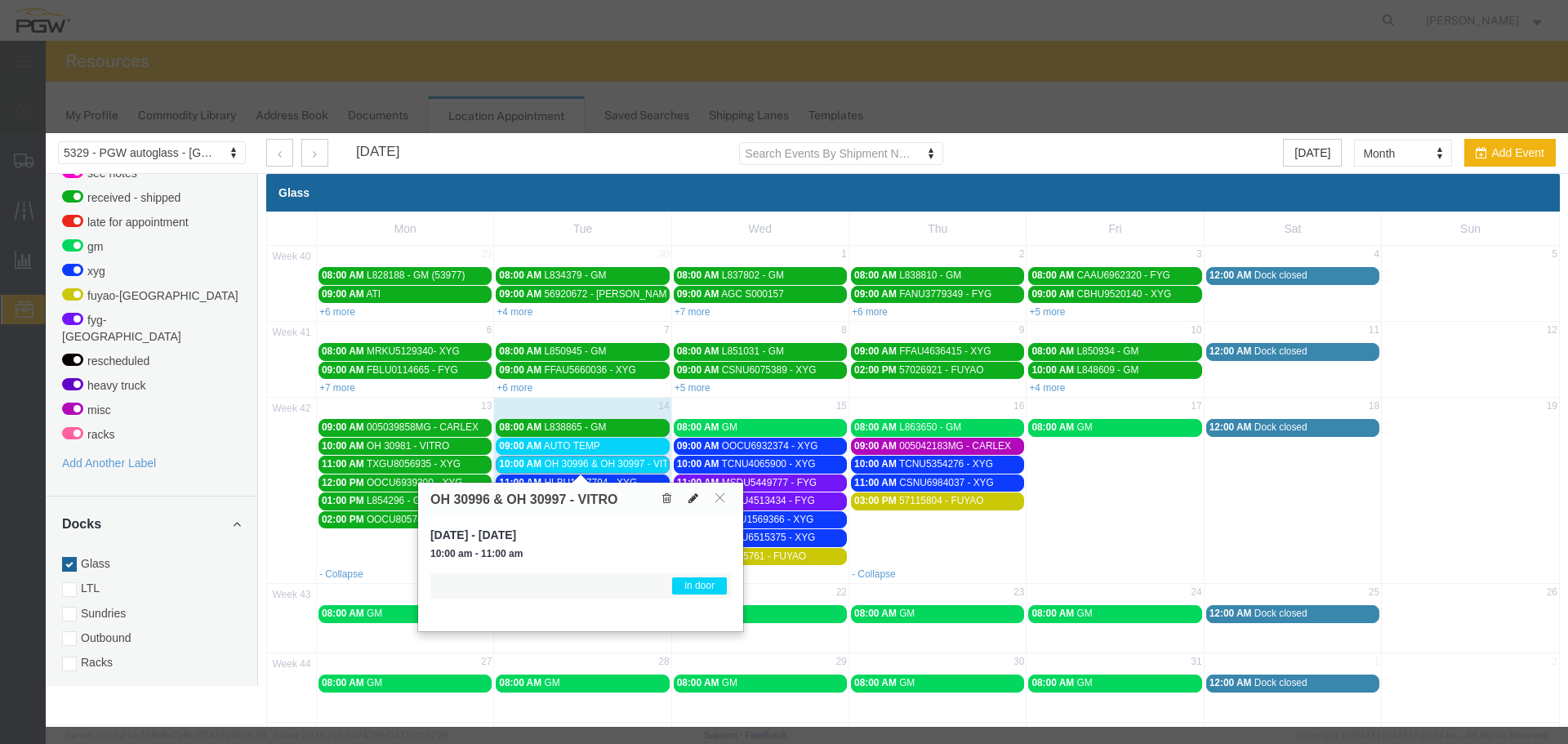
select select "1"
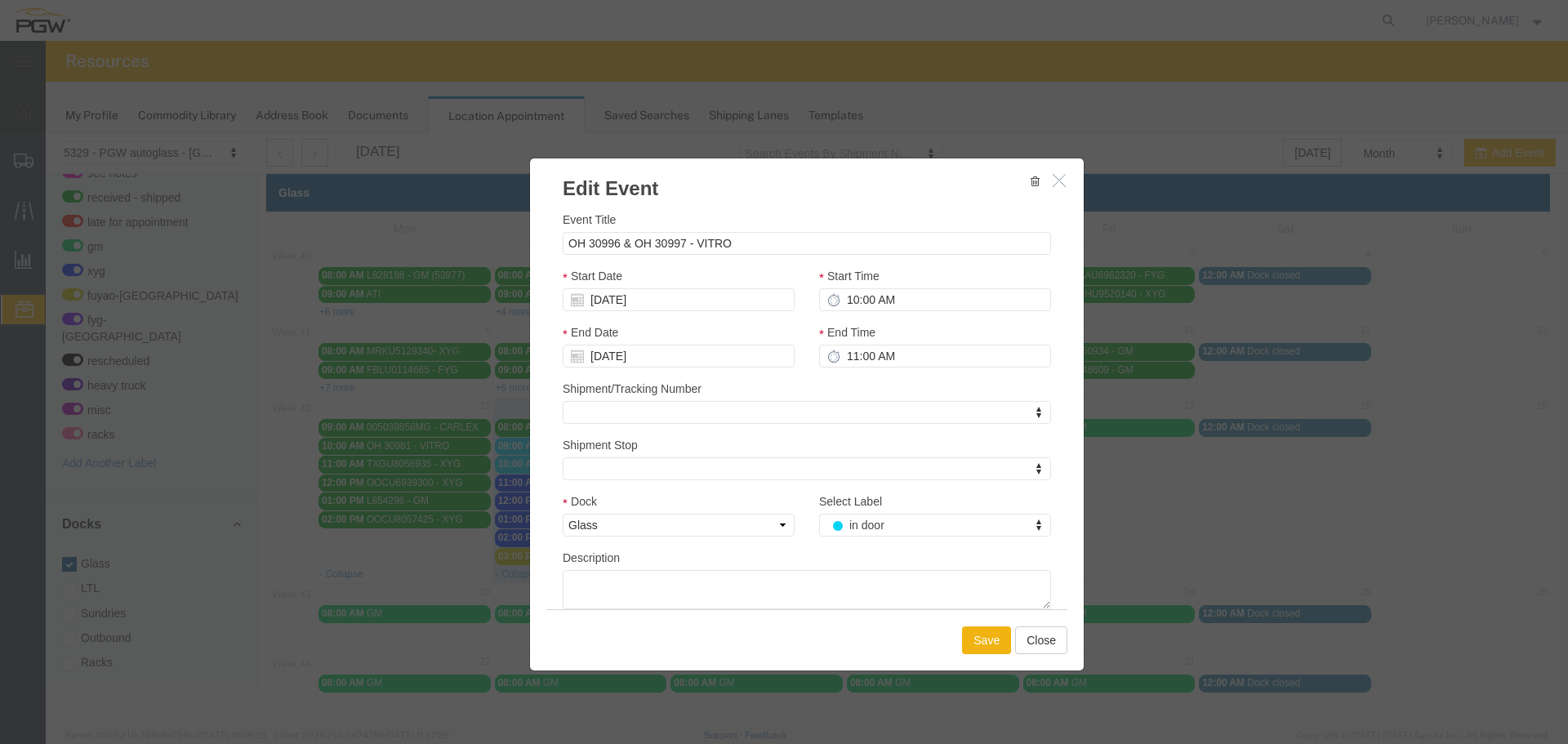
click at [858, 514] on div "Select Label in door Select Label Select Label on lot drop load live driver on …" at bounding box center [935, 514] width 232 height 44
click at [861, 508] on label "Select Label" at bounding box center [850, 501] width 63 height 16
click at [808, 494] on select "on lot drop load live driver on lot in door see notes received - shipped late f…" at bounding box center [807, 493] width 1 height 1
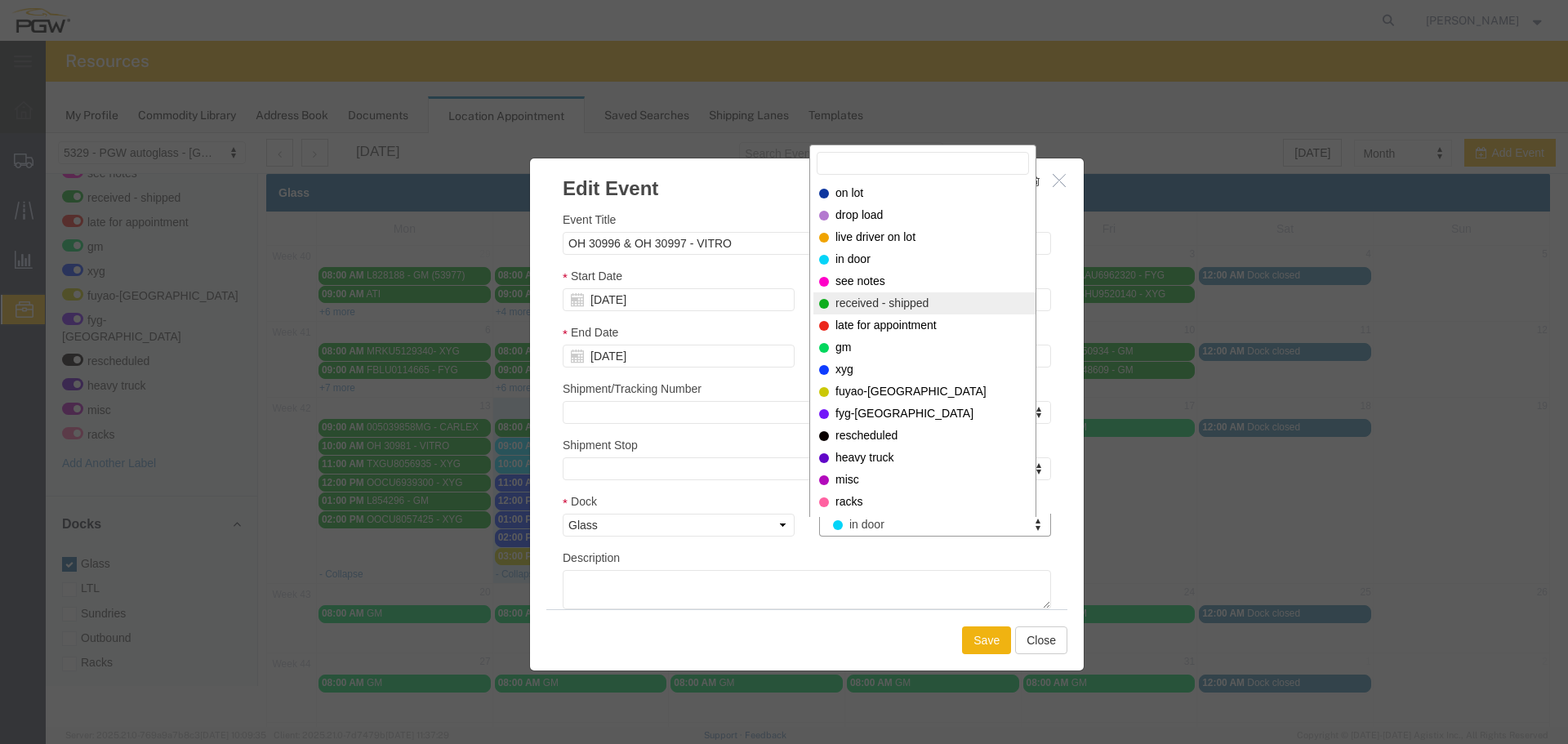
select select "200"
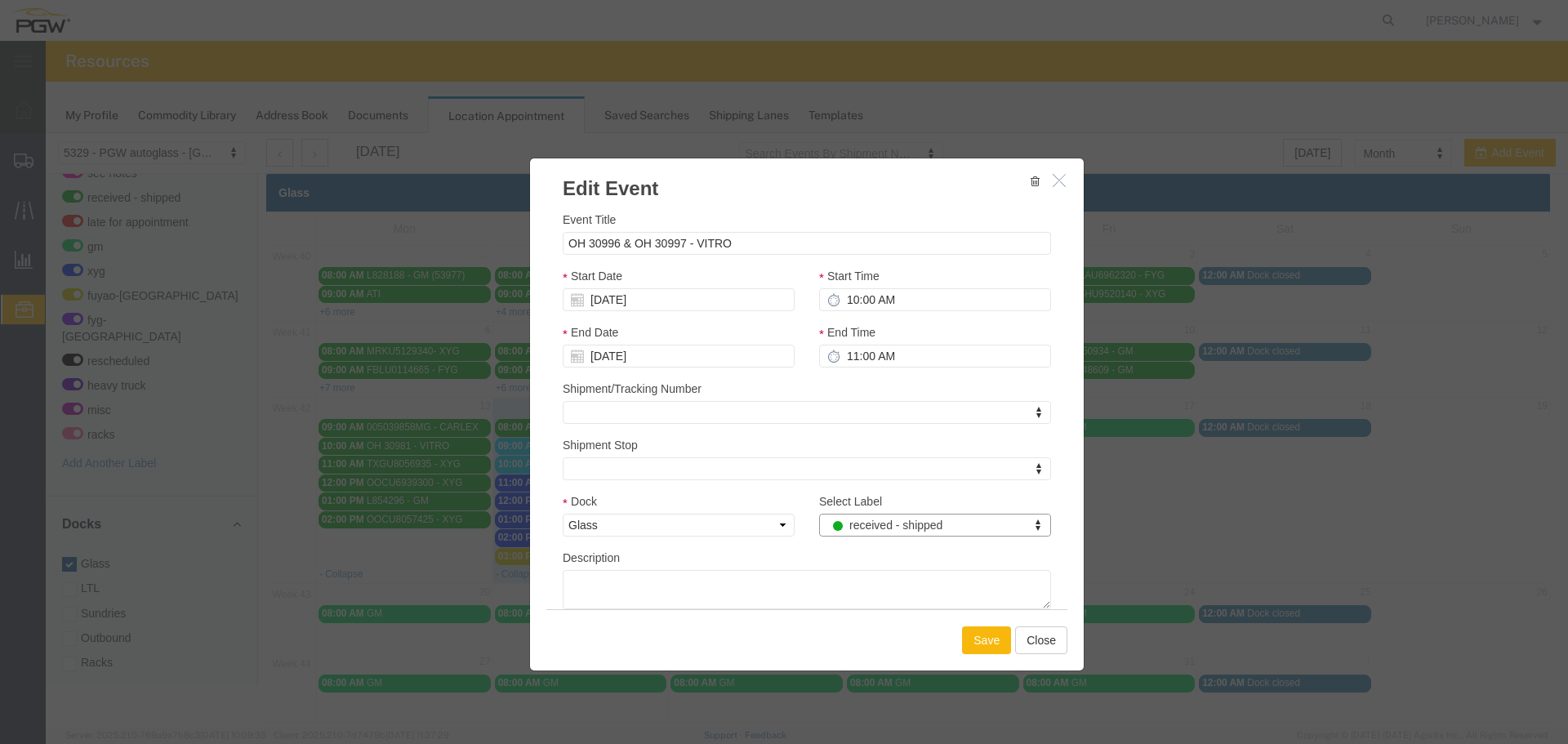
drag, startPoint x: 965, startPoint y: 628, endPoint x: 972, endPoint y: 638, distance: 12.2
click at [972, 638] on button "Save" at bounding box center [986, 640] width 49 height 28
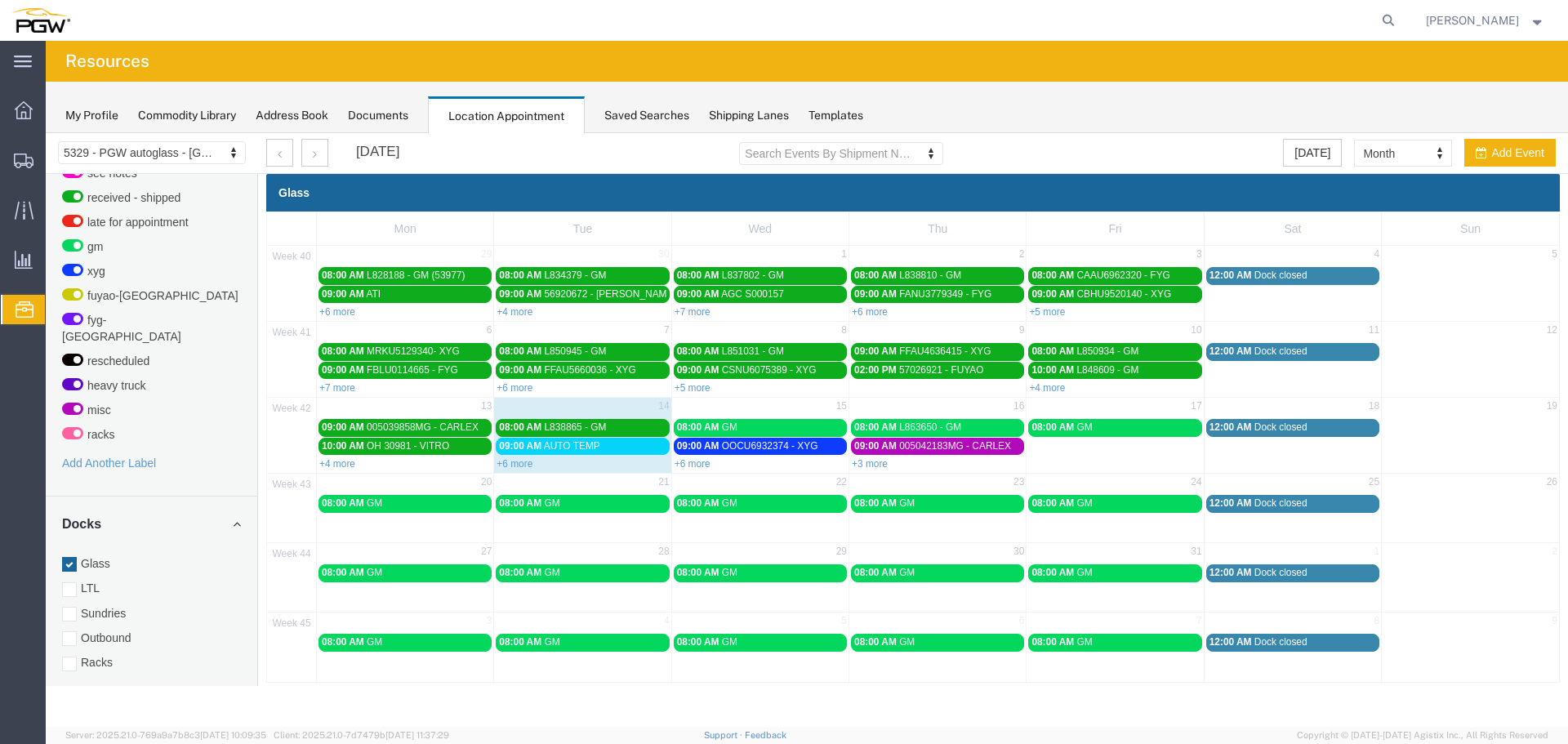
click at [598, 446] on span "AUTO TEMP" at bounding box center [572, 446] width 56 height 12
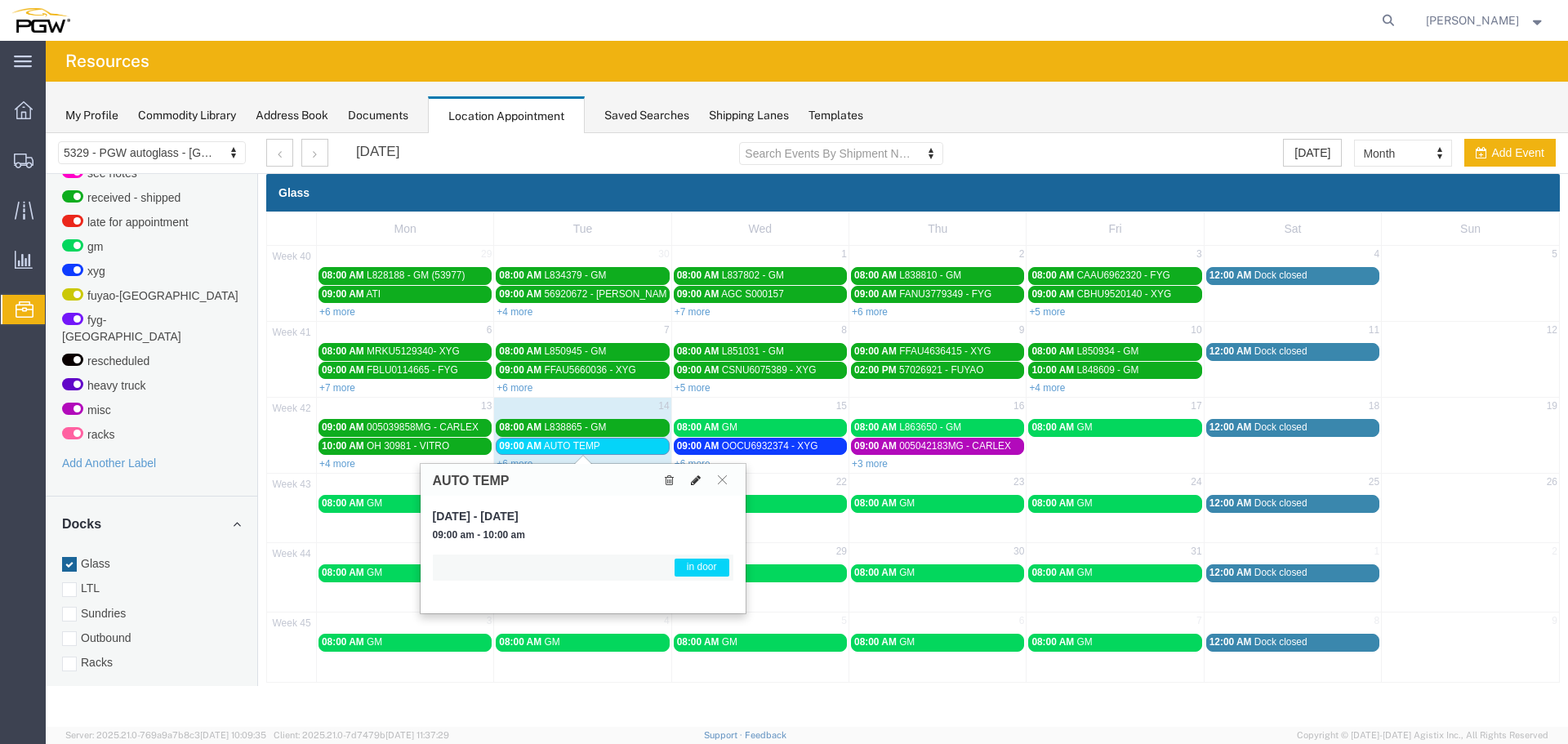
click at [693, 479] on icon at bounding box center [695, 480] width 10 height 12
select select "1"
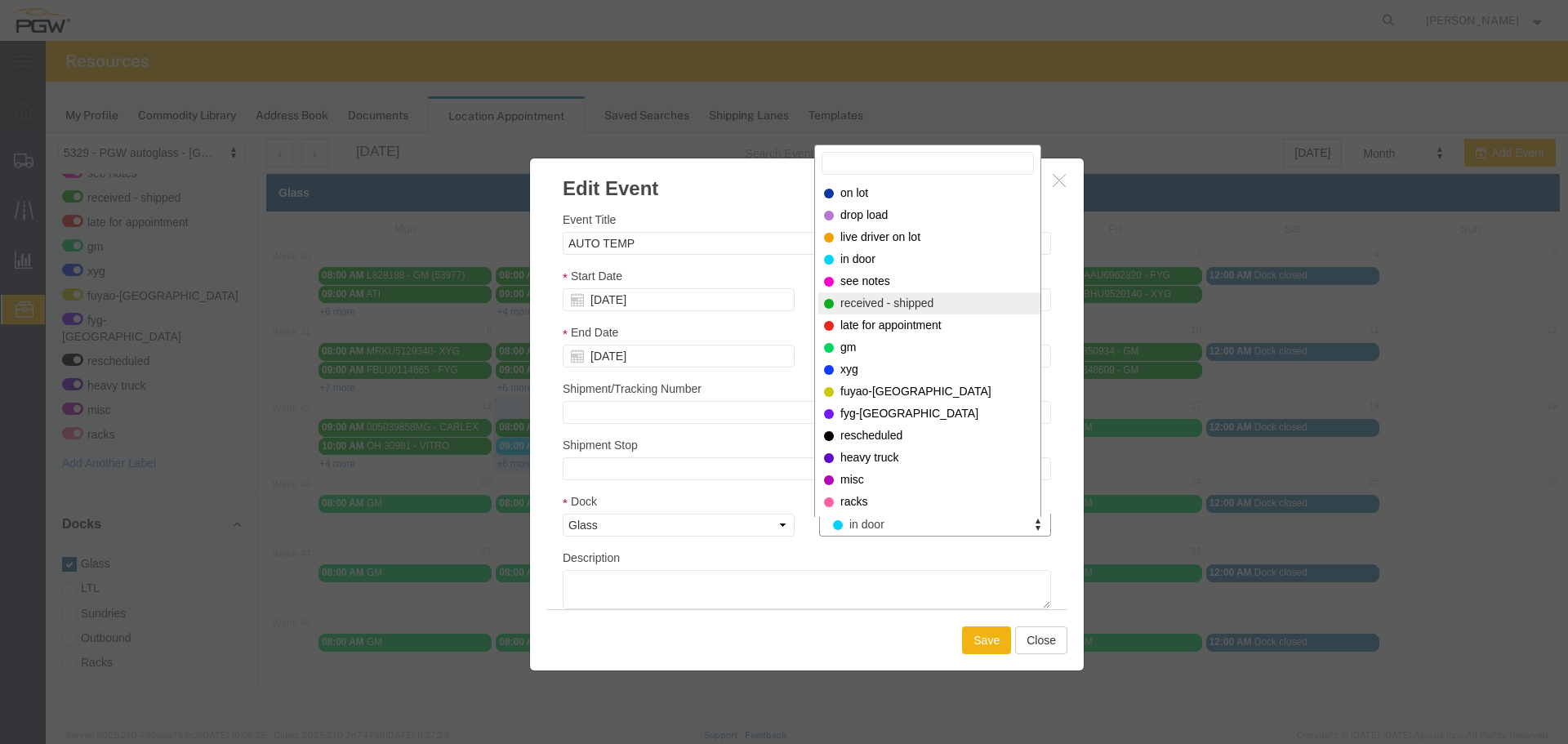
select select "200"
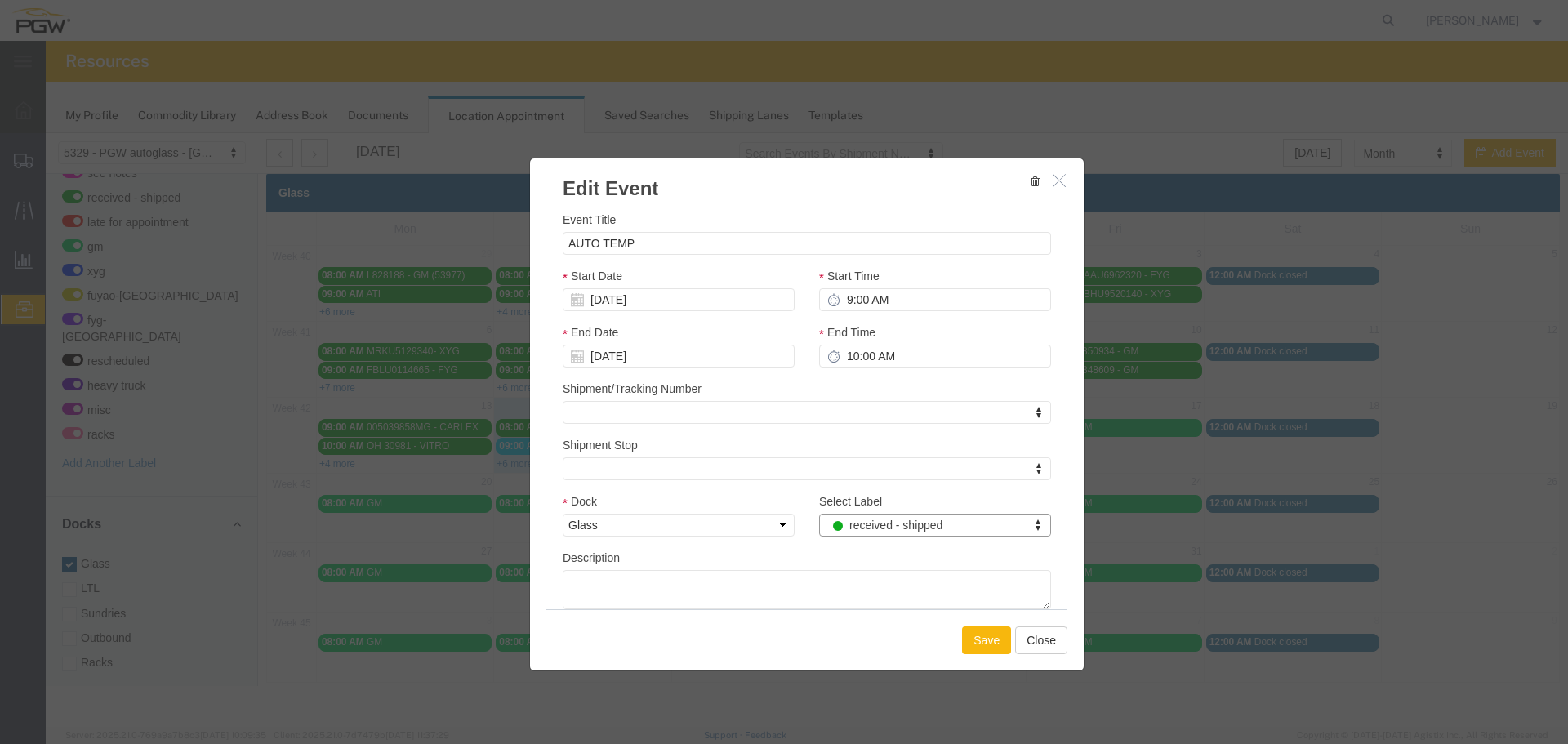
click at [989, 640] on button "Save" at bounding box center [986, 640] width 49 height 28
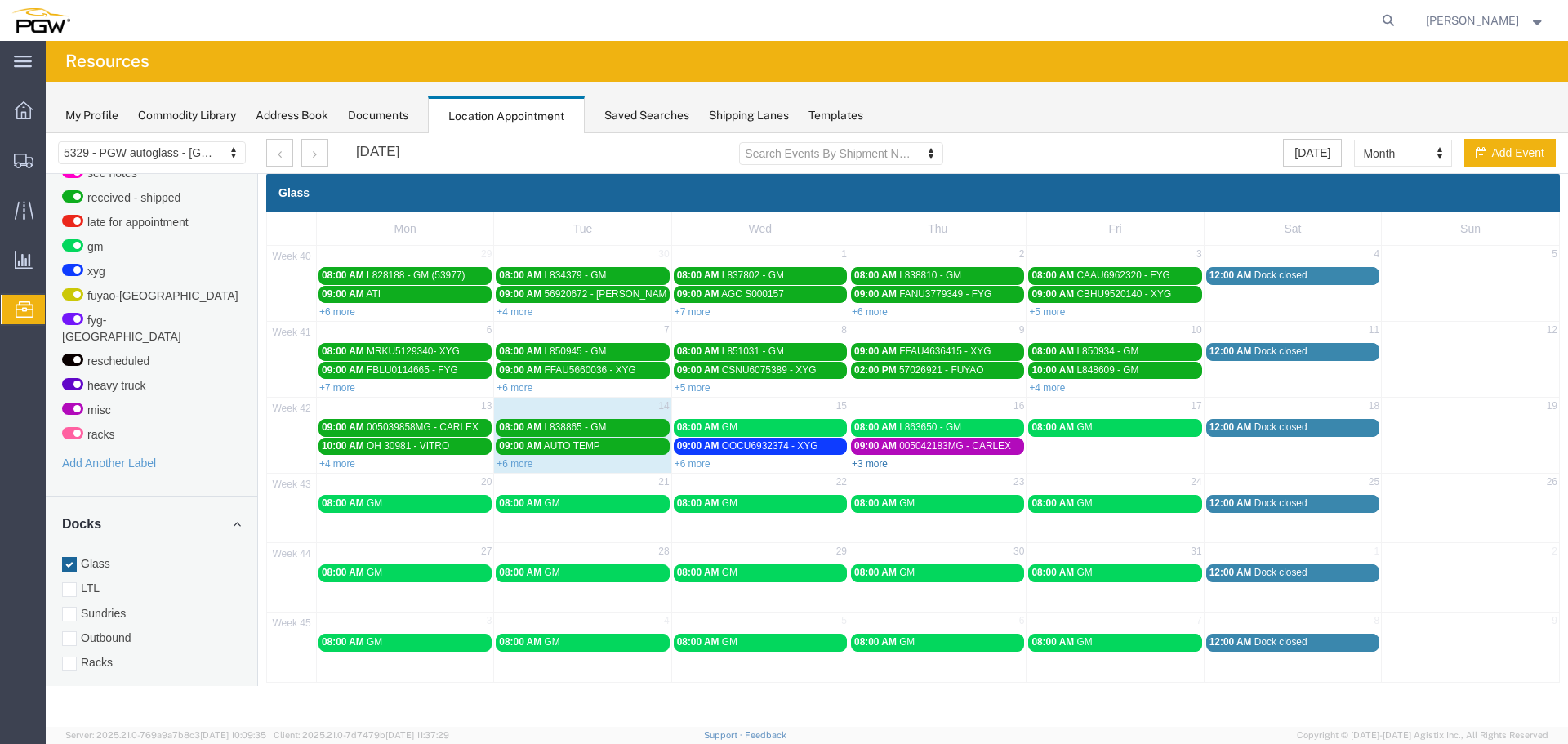
click at [869, 469] on link "+3 more" at bounding box center [869, 464] width 36 height 12
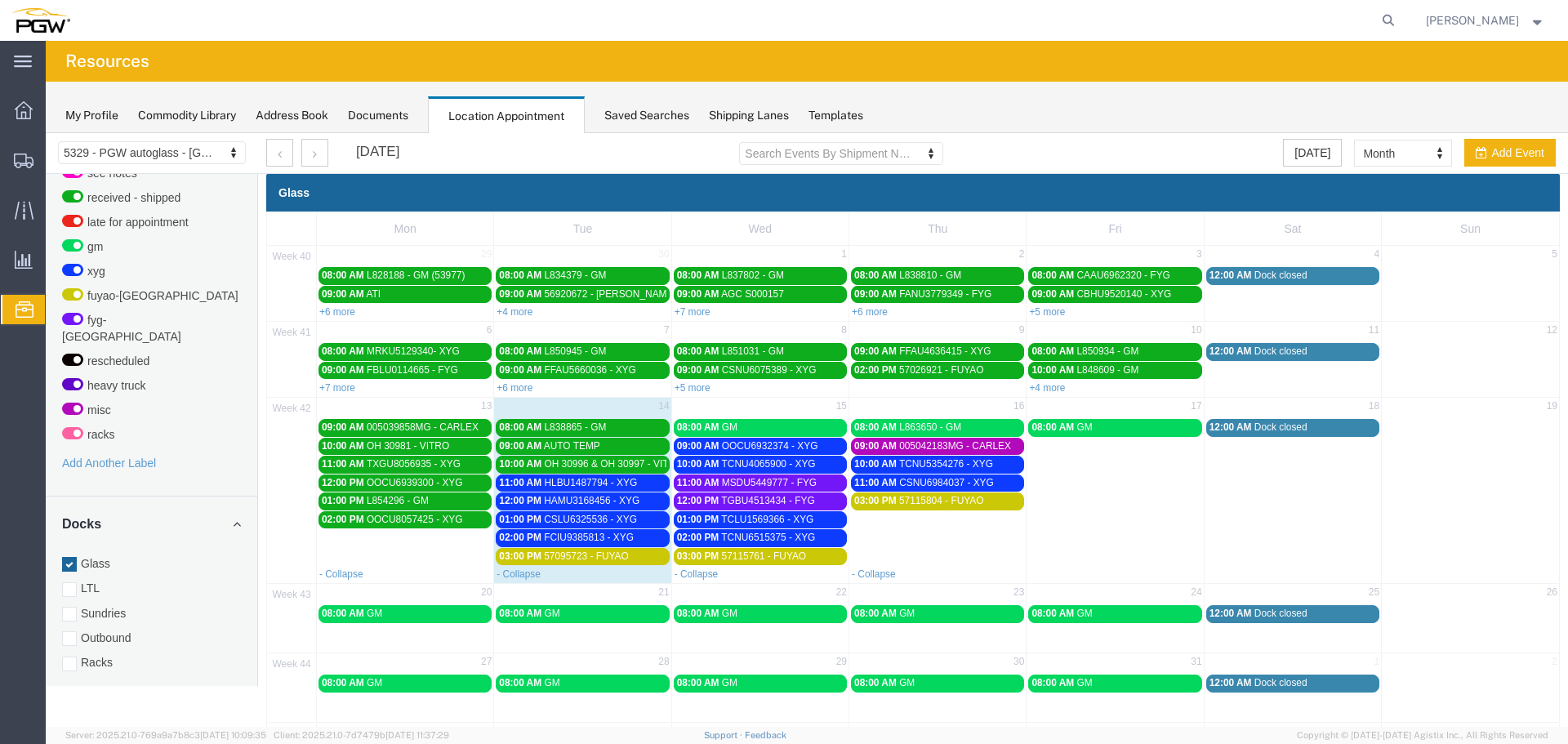
click at [631, 487] on span "HLBU1487794 - XYG" at bounding box center [591, 483] width 93 height 12
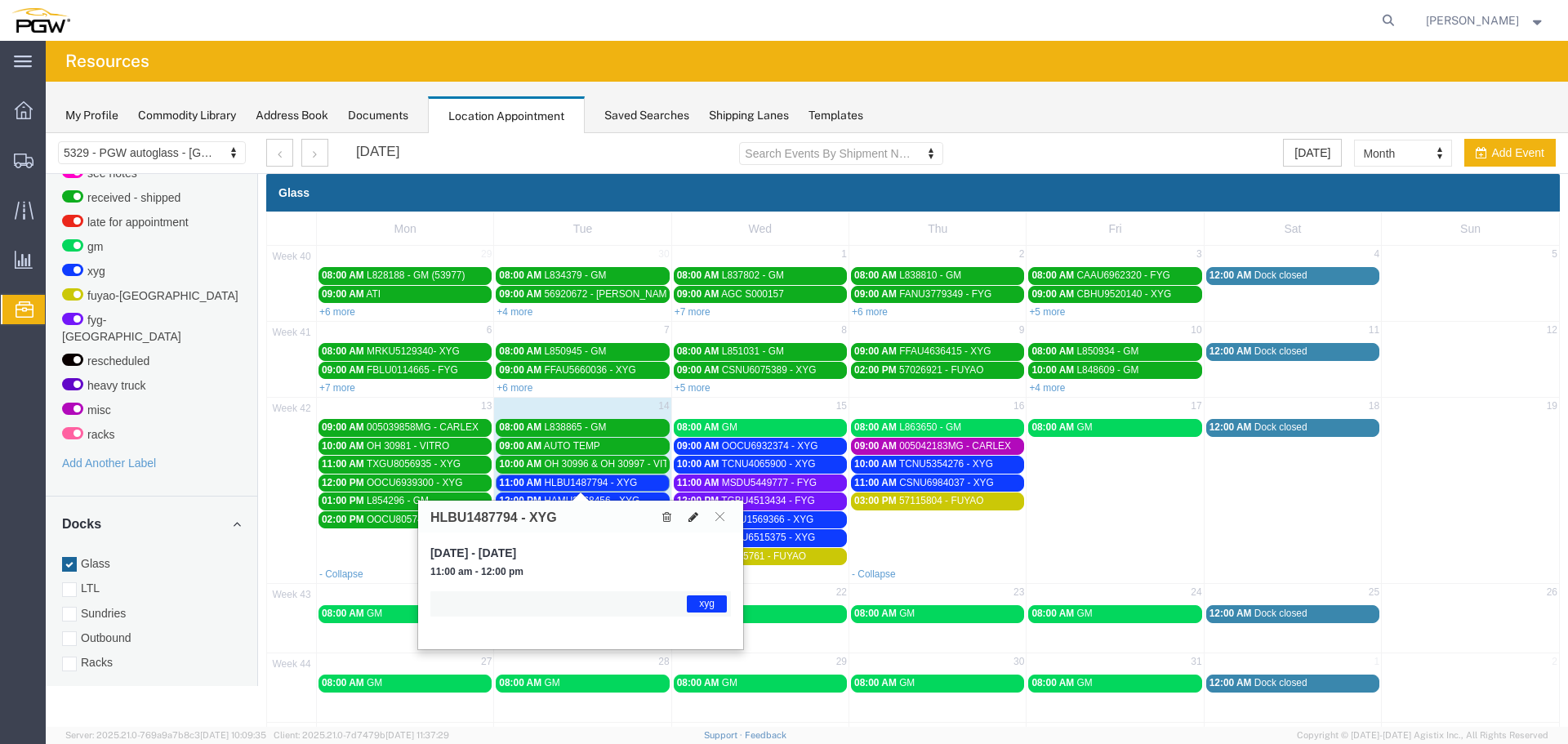
click at [694, 525] on button at bounding box center [693, 517] width 23 height 17
select select "1"
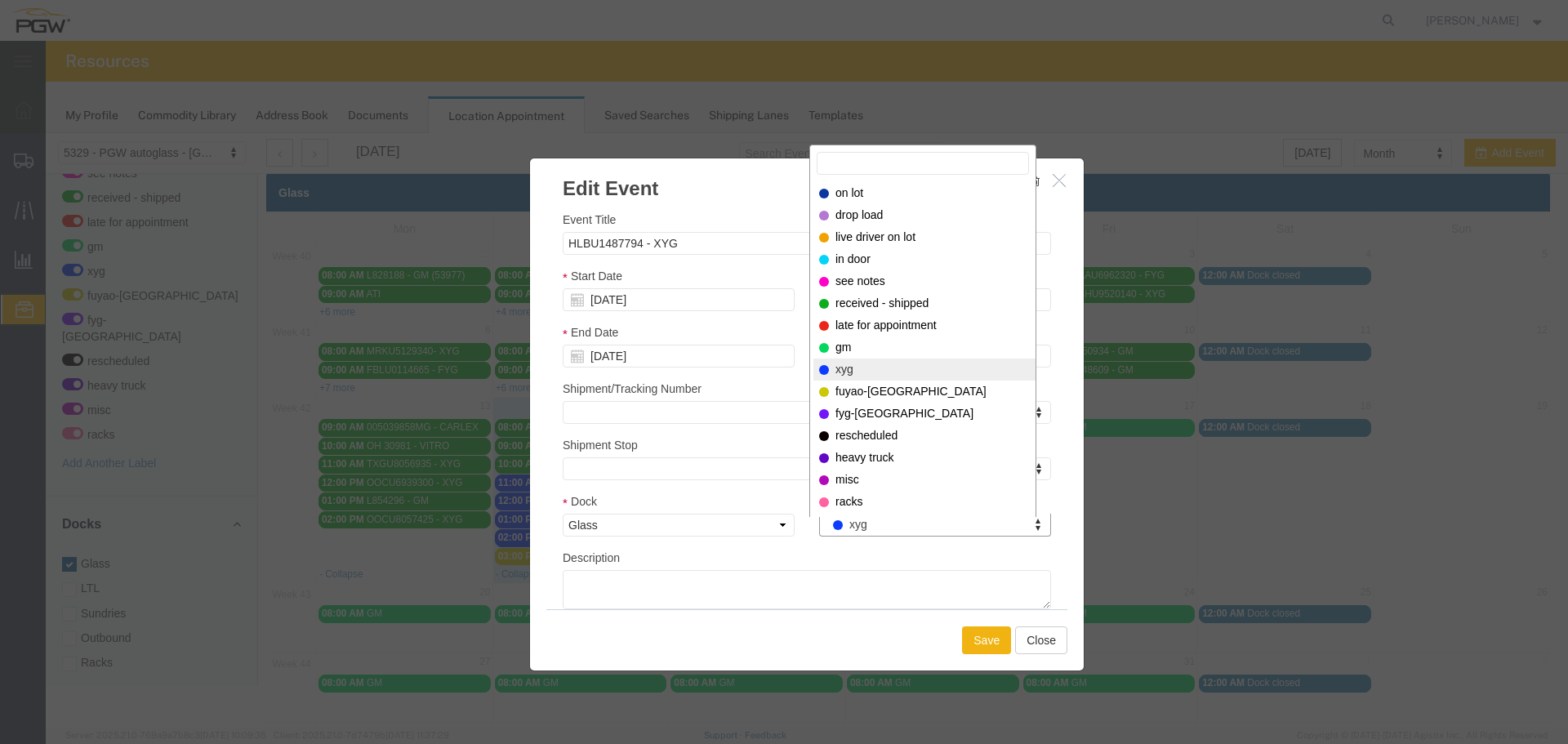
drag, startPoint x: 869, startPoint y: 519, endPoint x: 872, endPoint y: 491, distance: 28.2
select select "260"
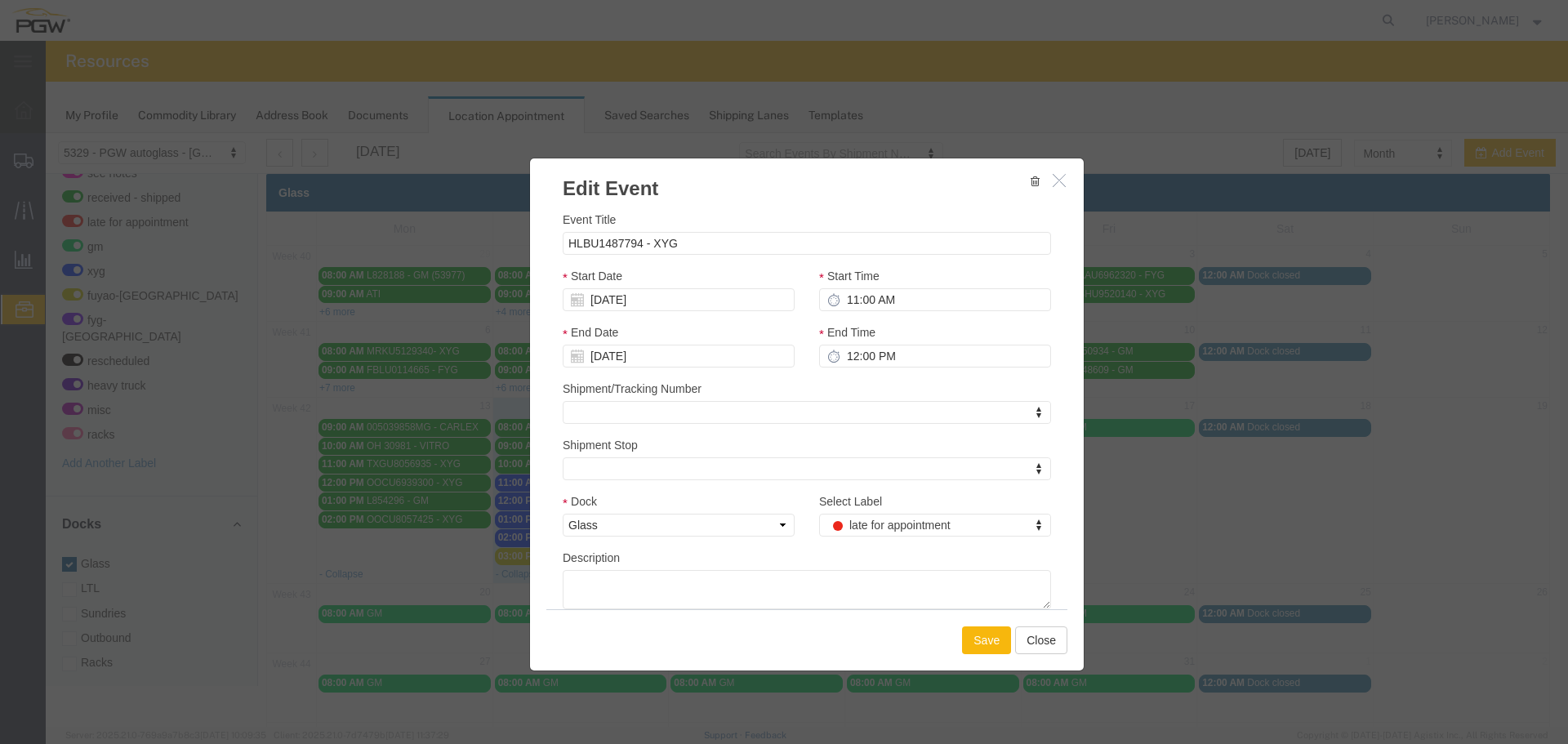
click at [978, 635] on button "Save" at bounding box center [986, 640] width 49 height 28
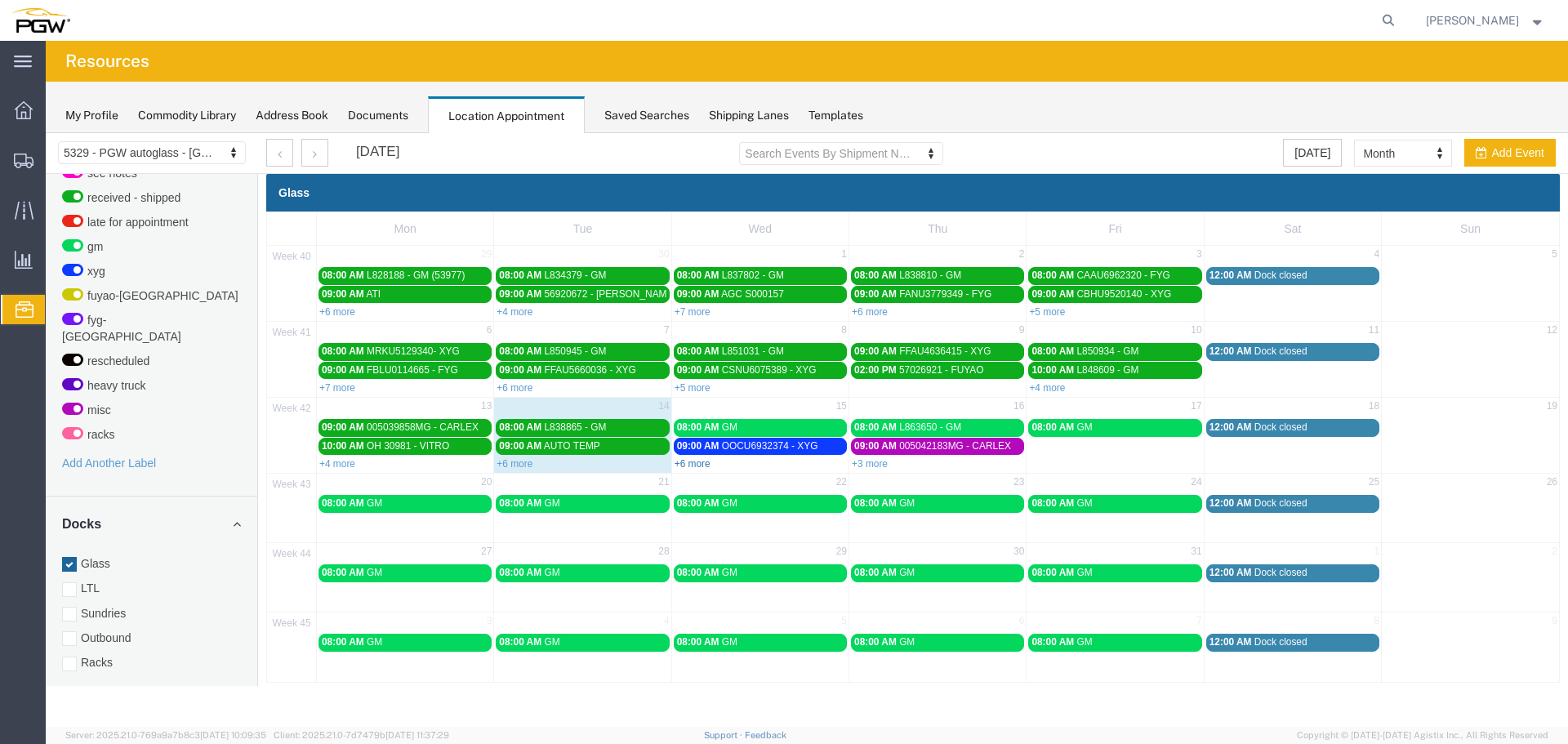
click at [689, 462] on link "+6 more" at bounding box center [692, 464] width 36 height 12
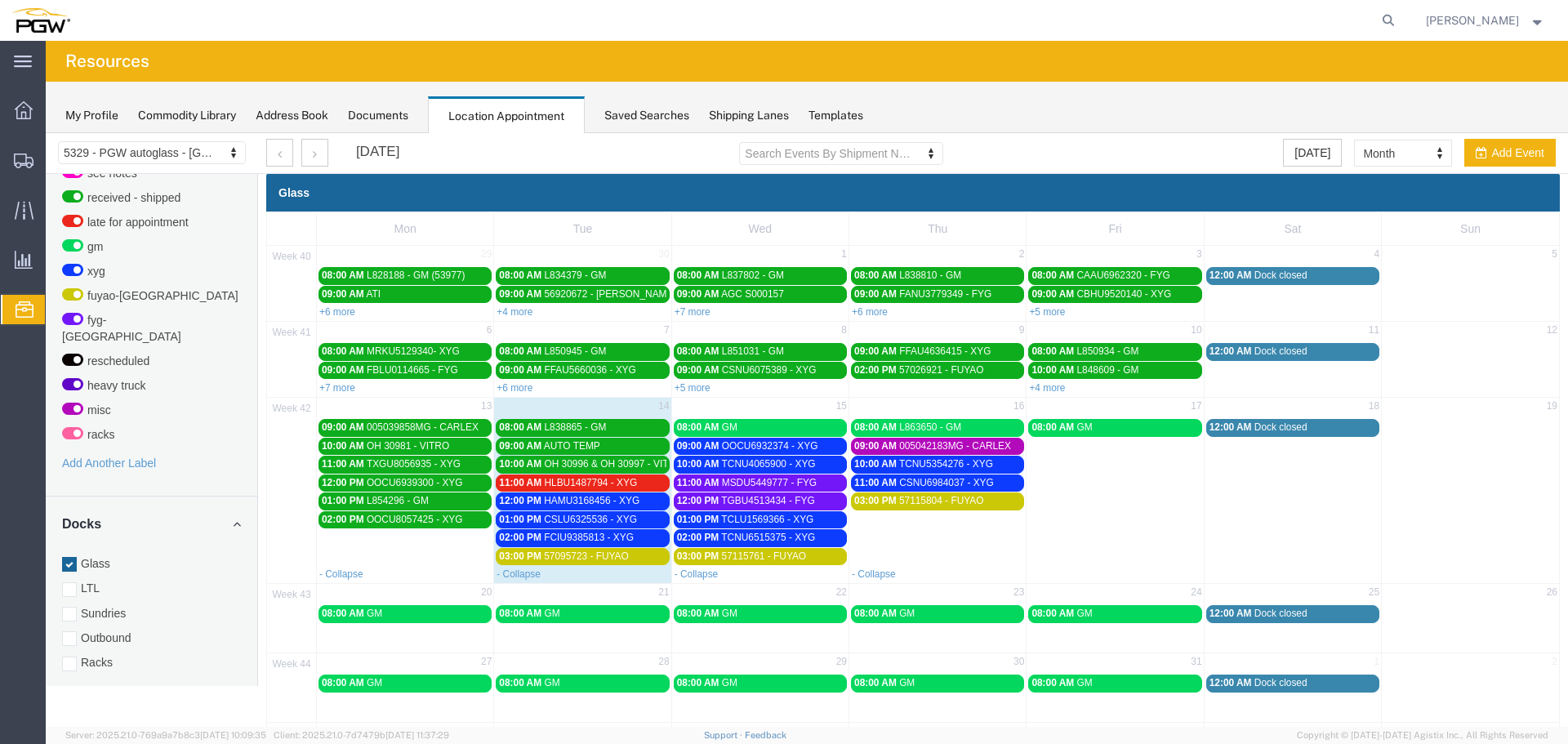
click at [592, 507] on div "12:00 PM HAMU3168456 - XYG" at bounding box center [583, 501] width 167 height 13
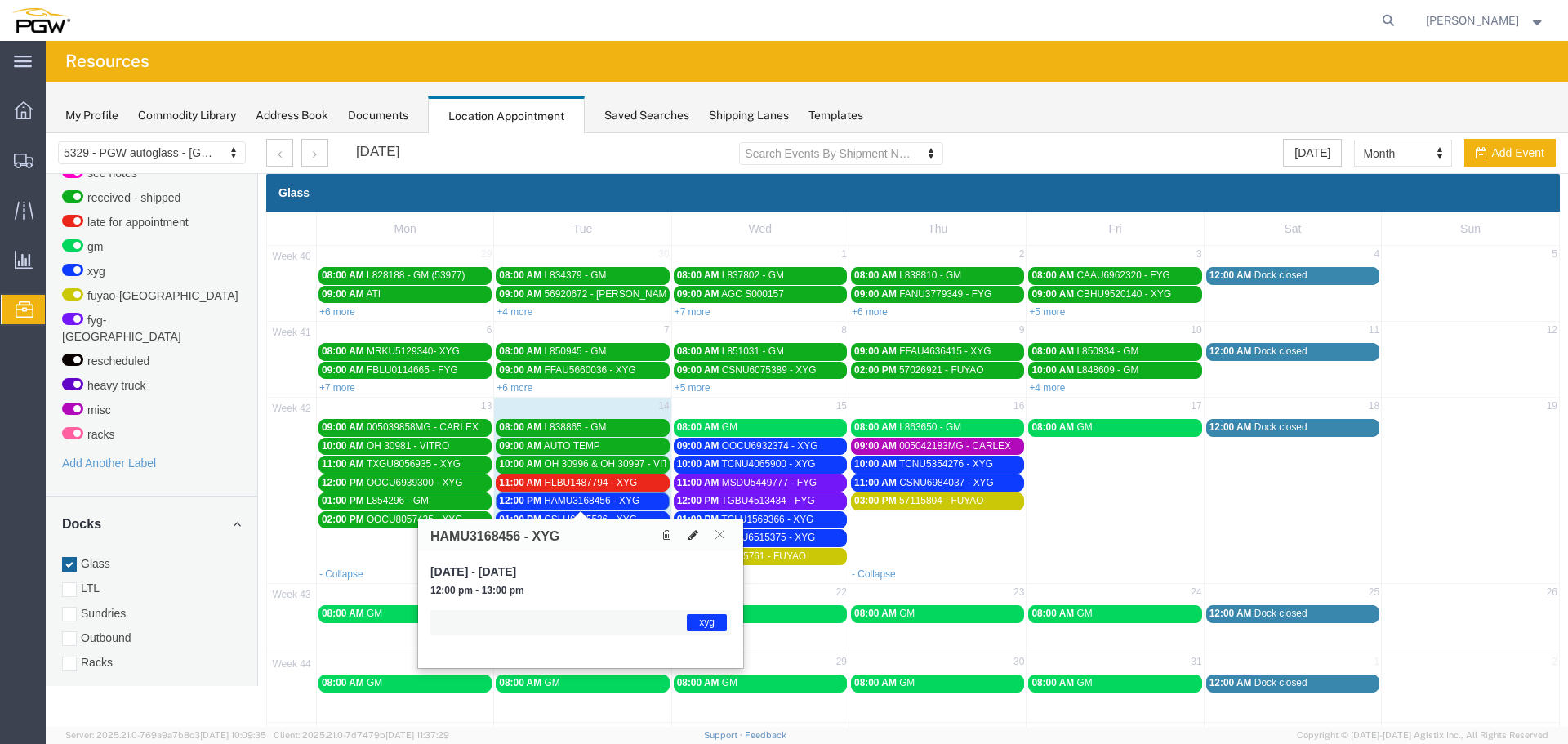
click at [691, 538] on icon at bounding box center [693, 535] width 10 height 12
select select "1"
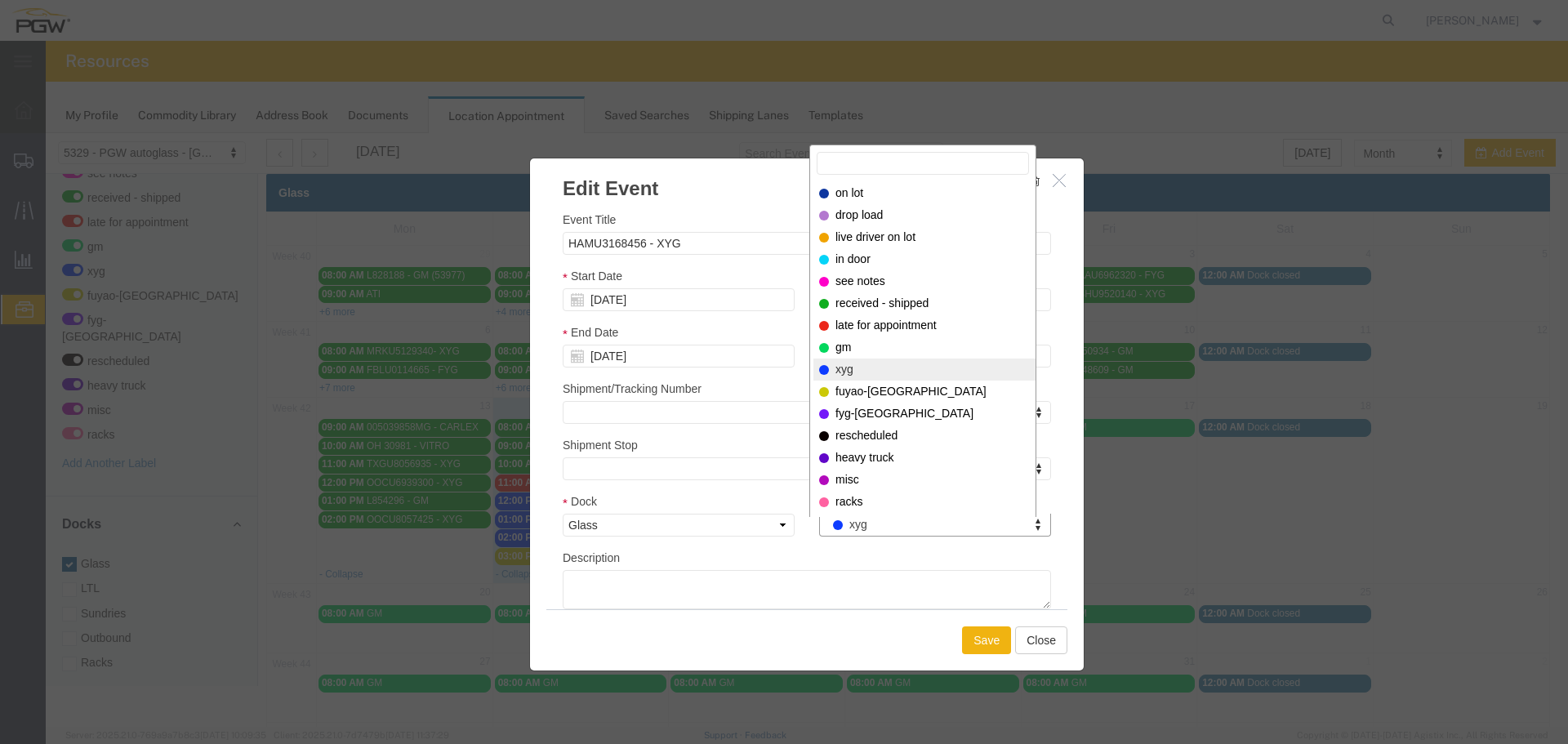
drag, startPoint x: 881, startPoint y: 528, endPoint x: 878, endPoint y: 489, distance: 39.1
select select "220"
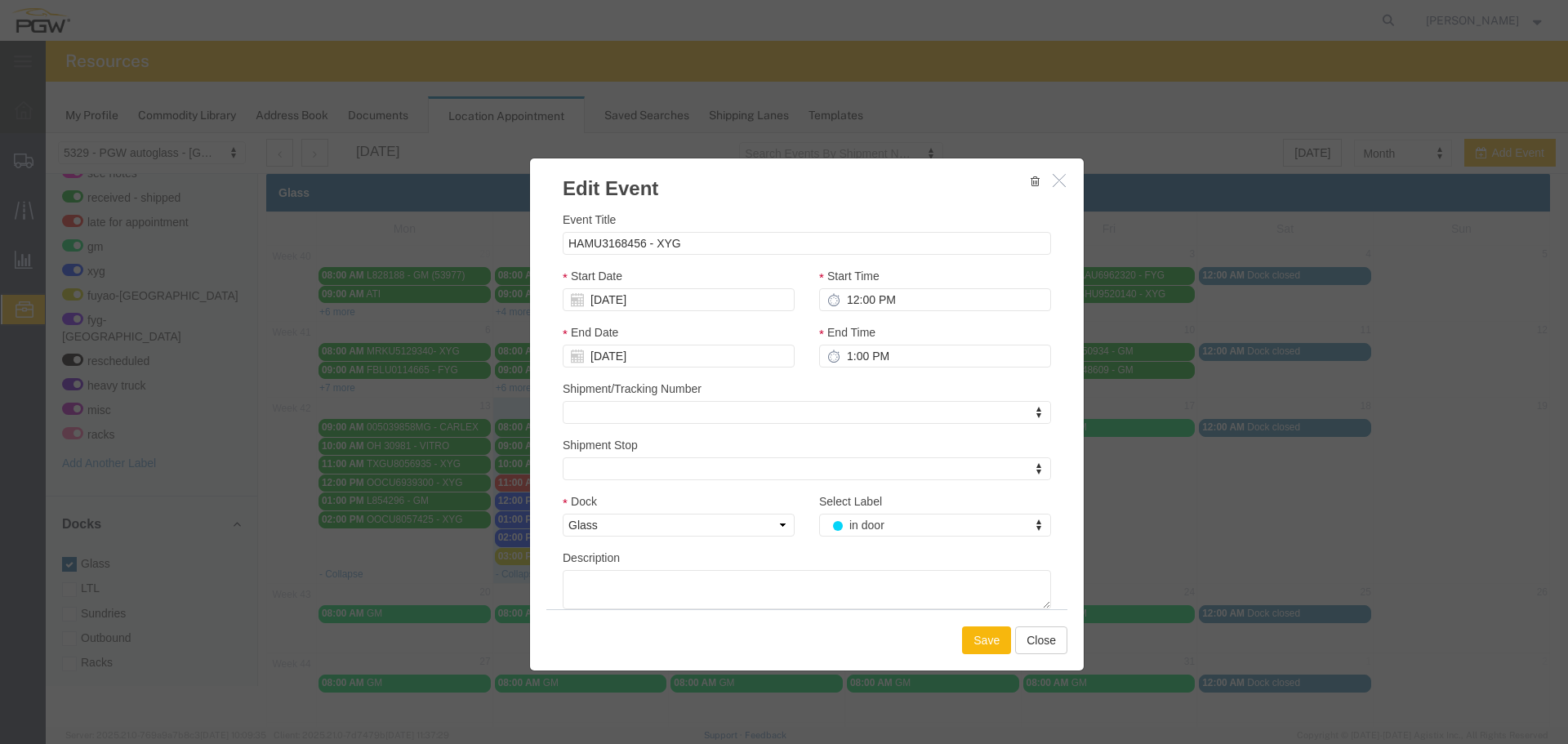
click at [971, 638] on button "Save" at bounding box center [986, 640] width 49 height 28
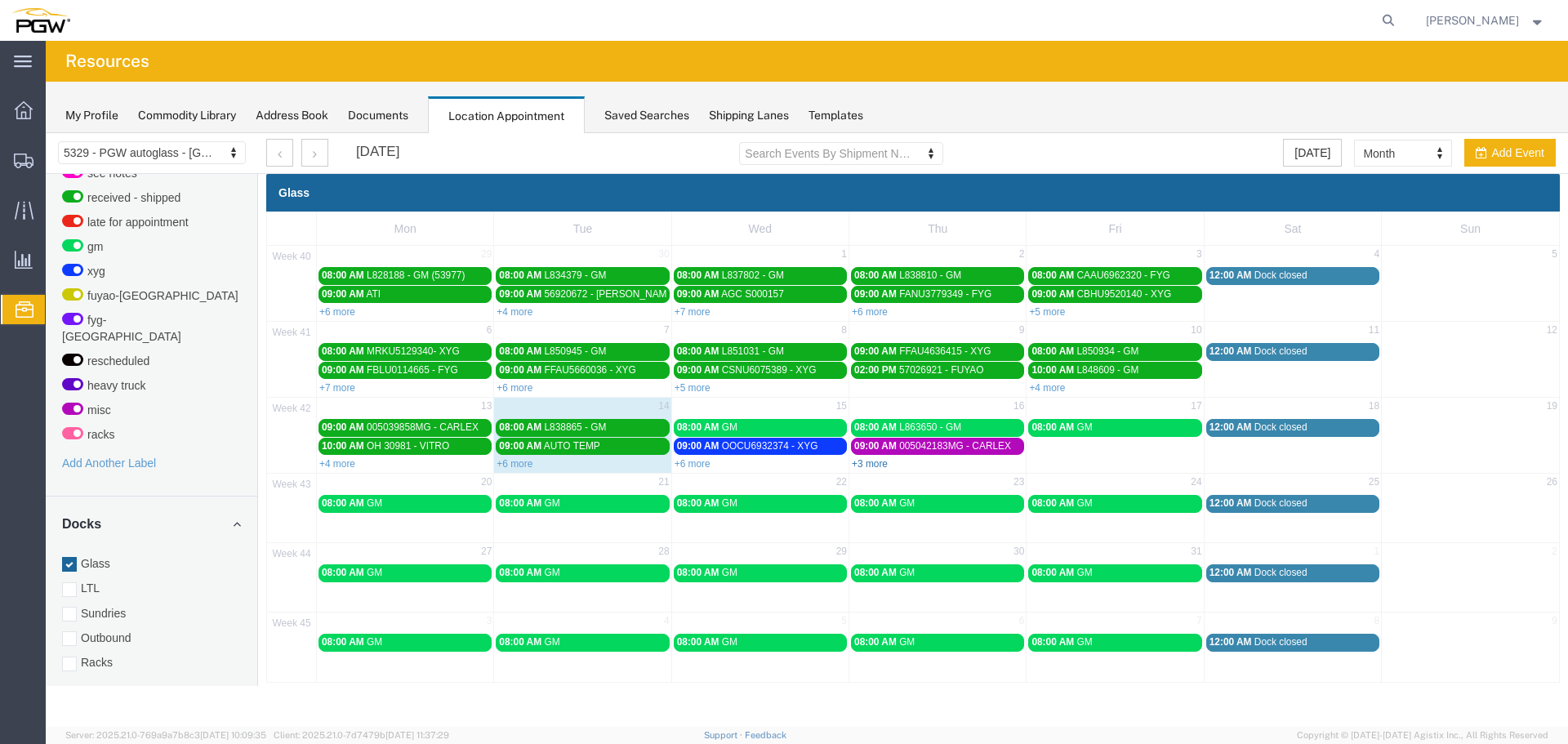
click at [861, 463] on link "+3 more" at bounding box center [869, 464] width 36 height 12
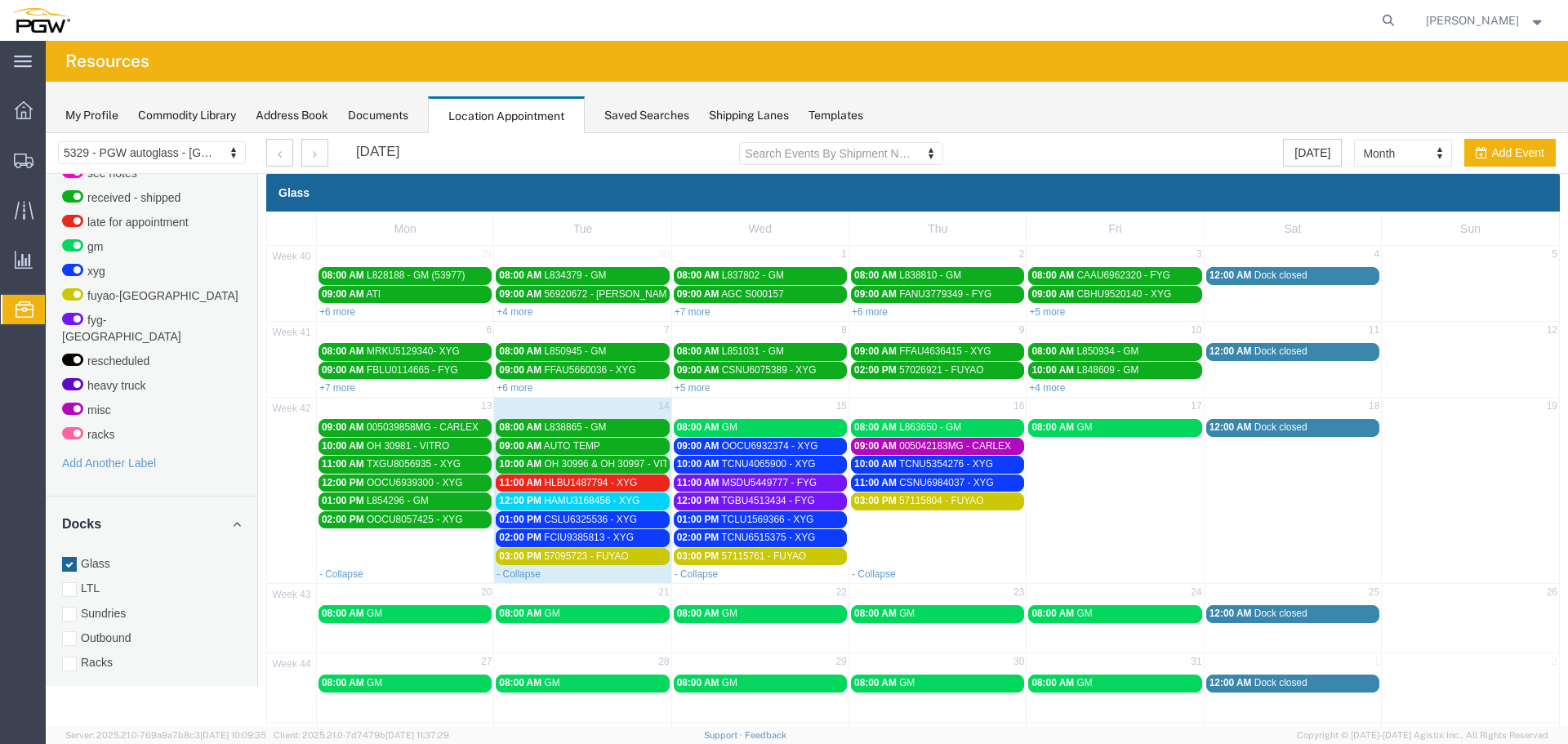
click at [631, 477] on span "HLBU1487794 - XYG" at bounding box center [591, 483] width 93 height 12
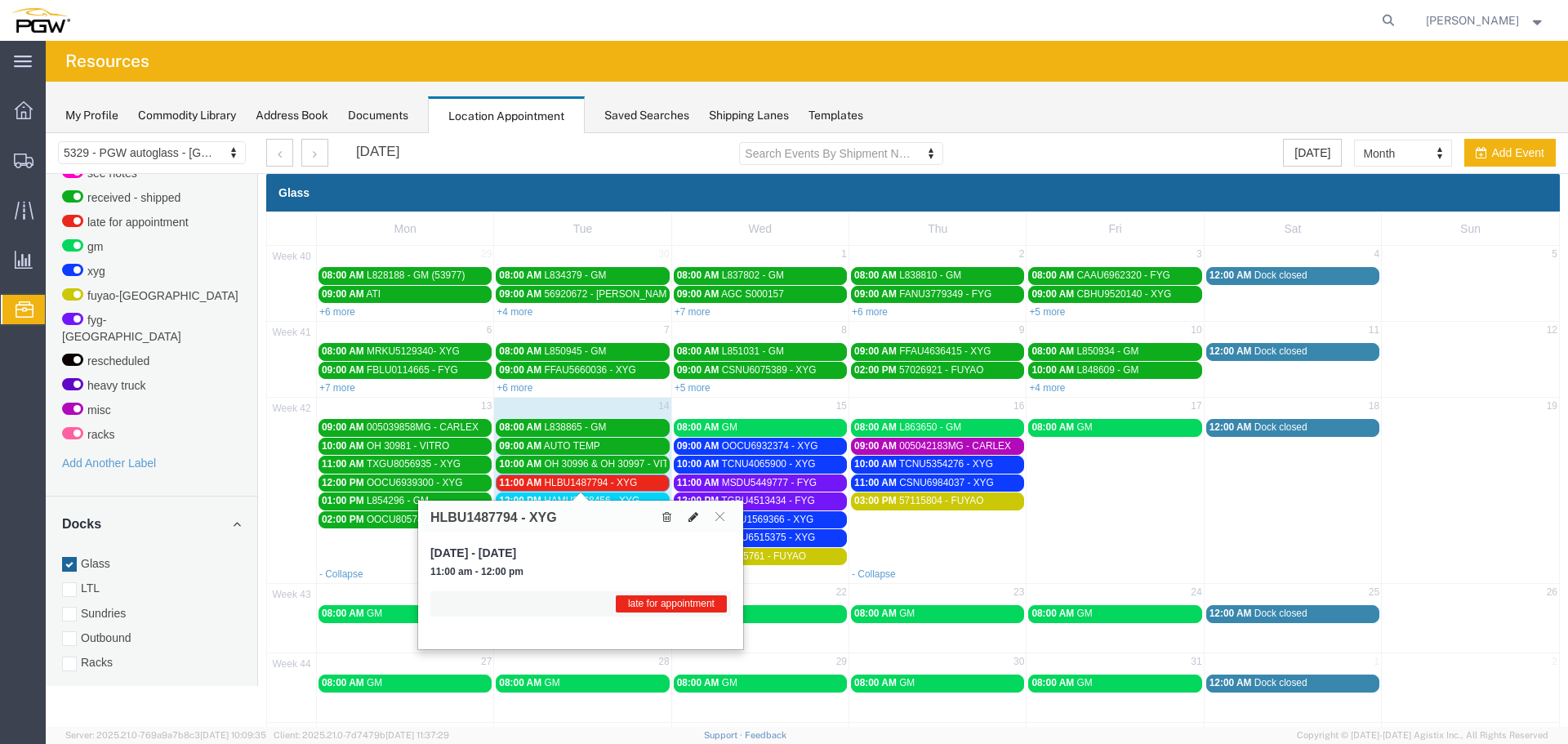
click at [696, 523] on button at bounding box center [693, 517] width 23 height 17
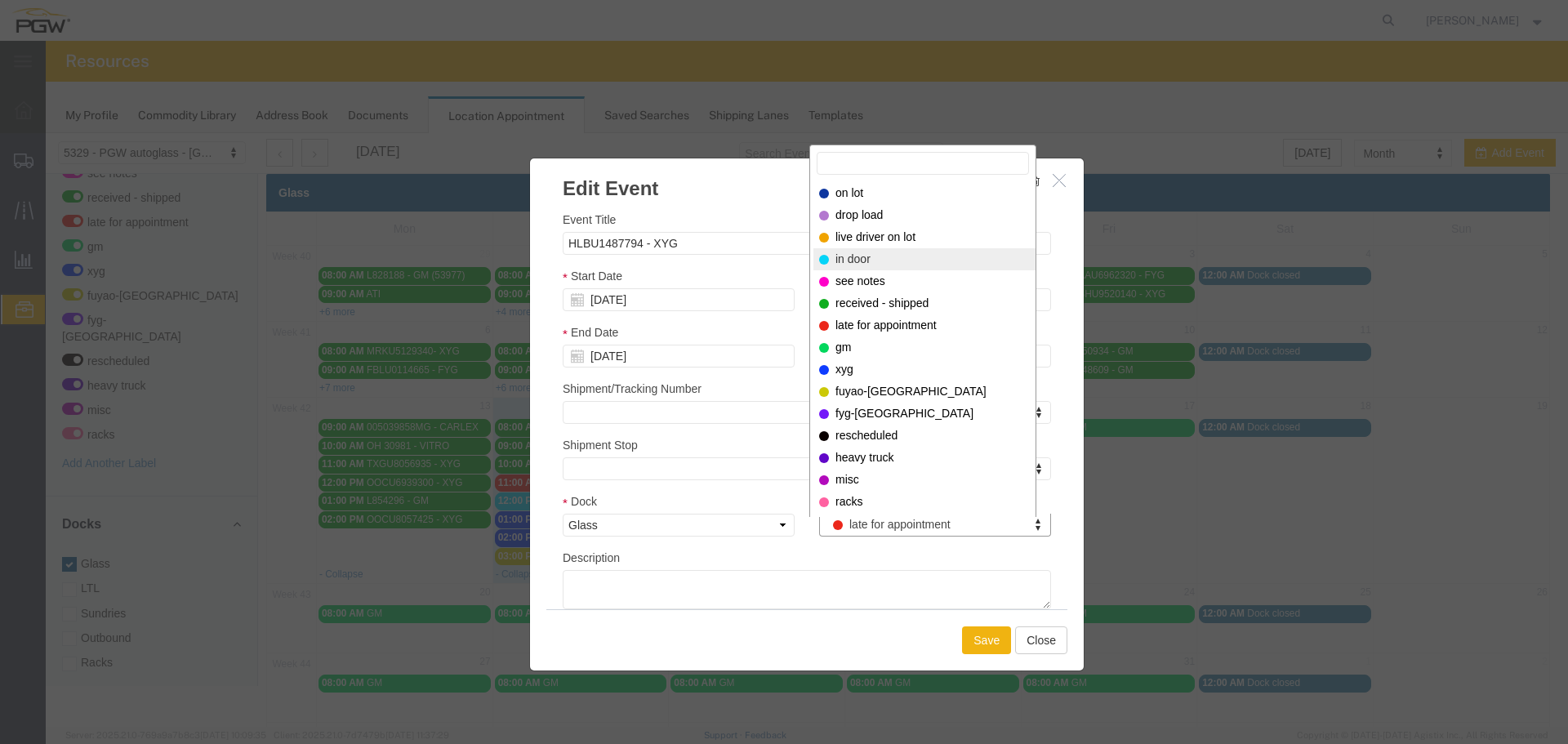
select select "220"
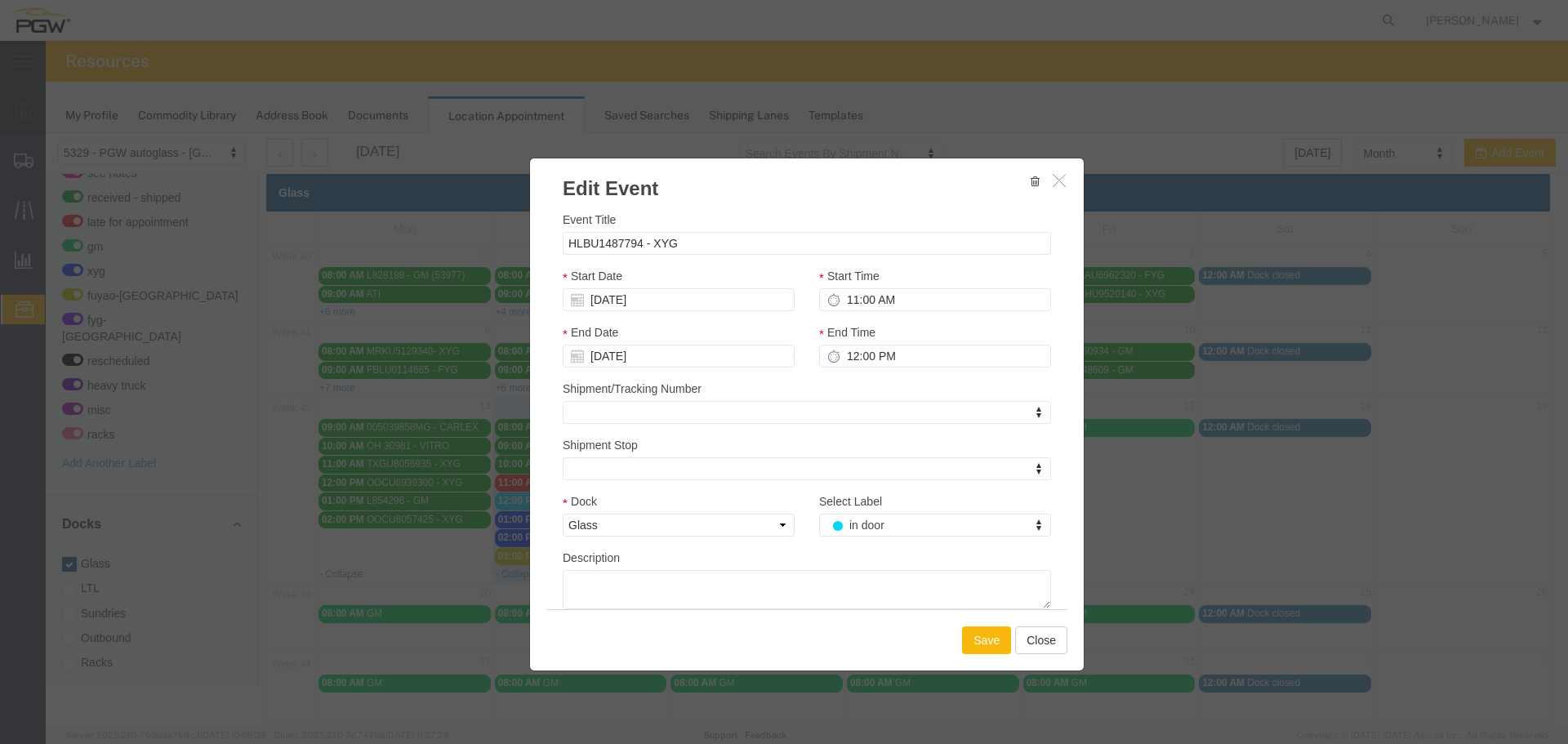
click at [978, 649] on button "Save" at bounding box center [986, 640] width 49 height 28
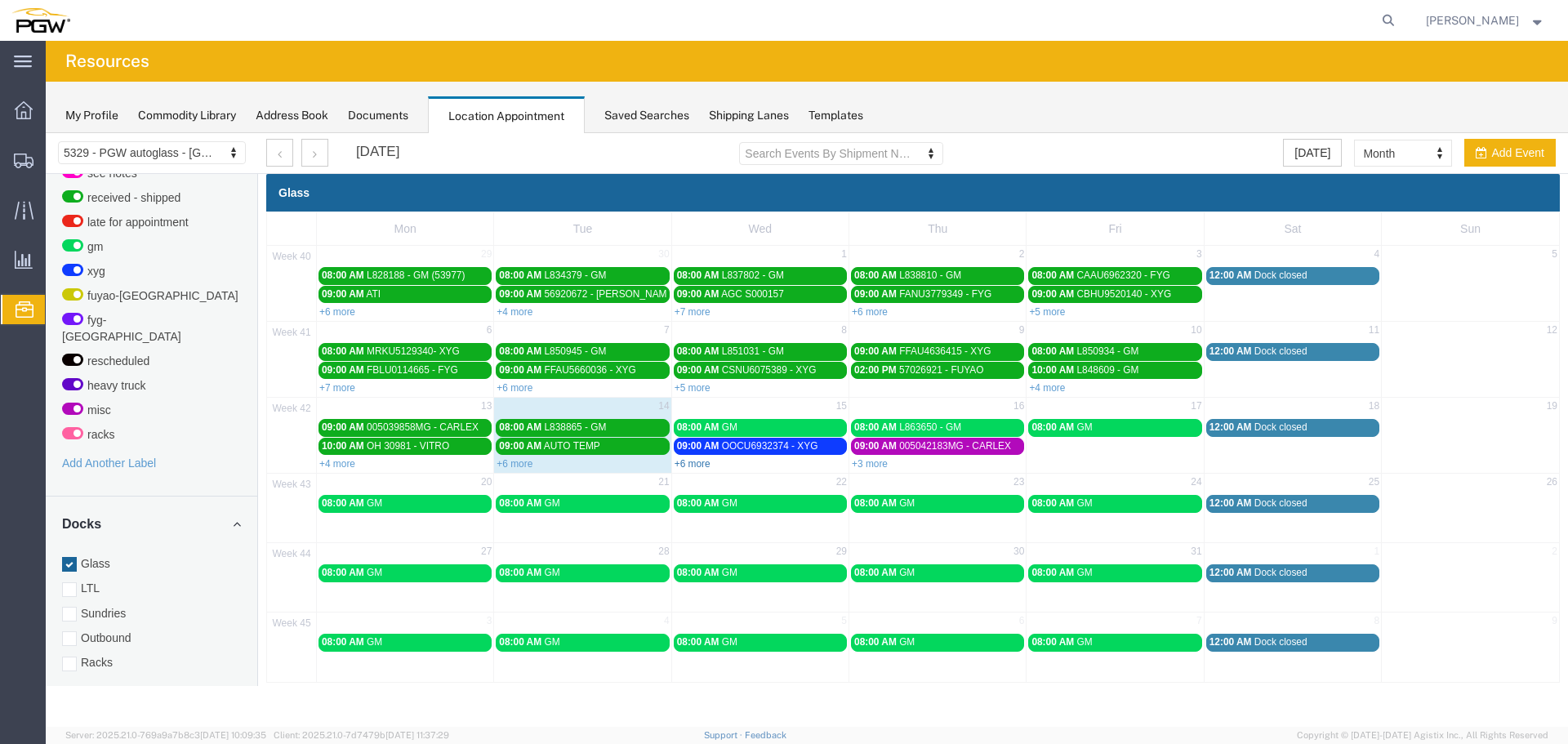
click at [684, 463] on link "+6 more" at bounding box center [692, 464] width 36 height 12
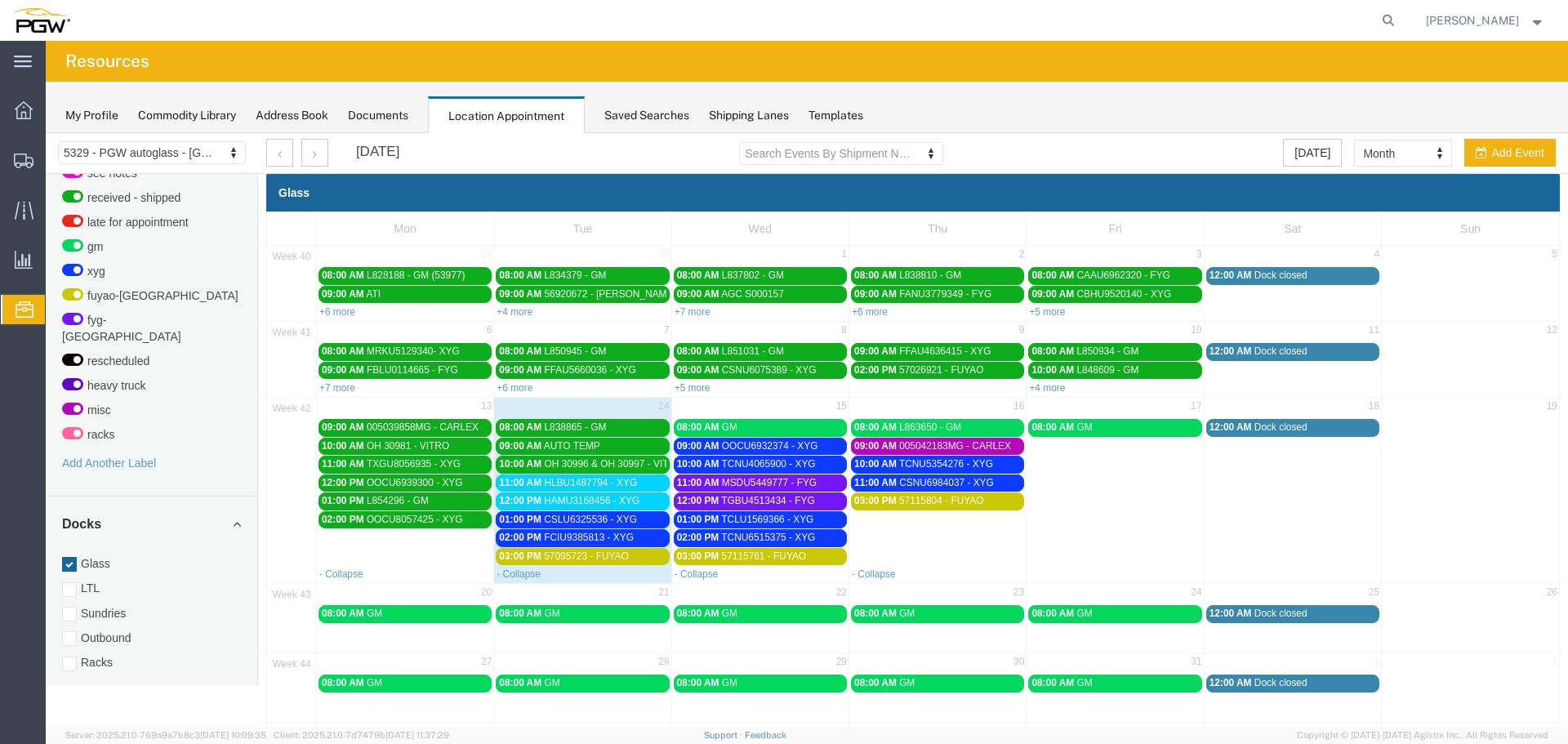
click at [602, 514] on span "CSLU6325536 - XYG" at bounding box center [591, 520] width 93 height 12
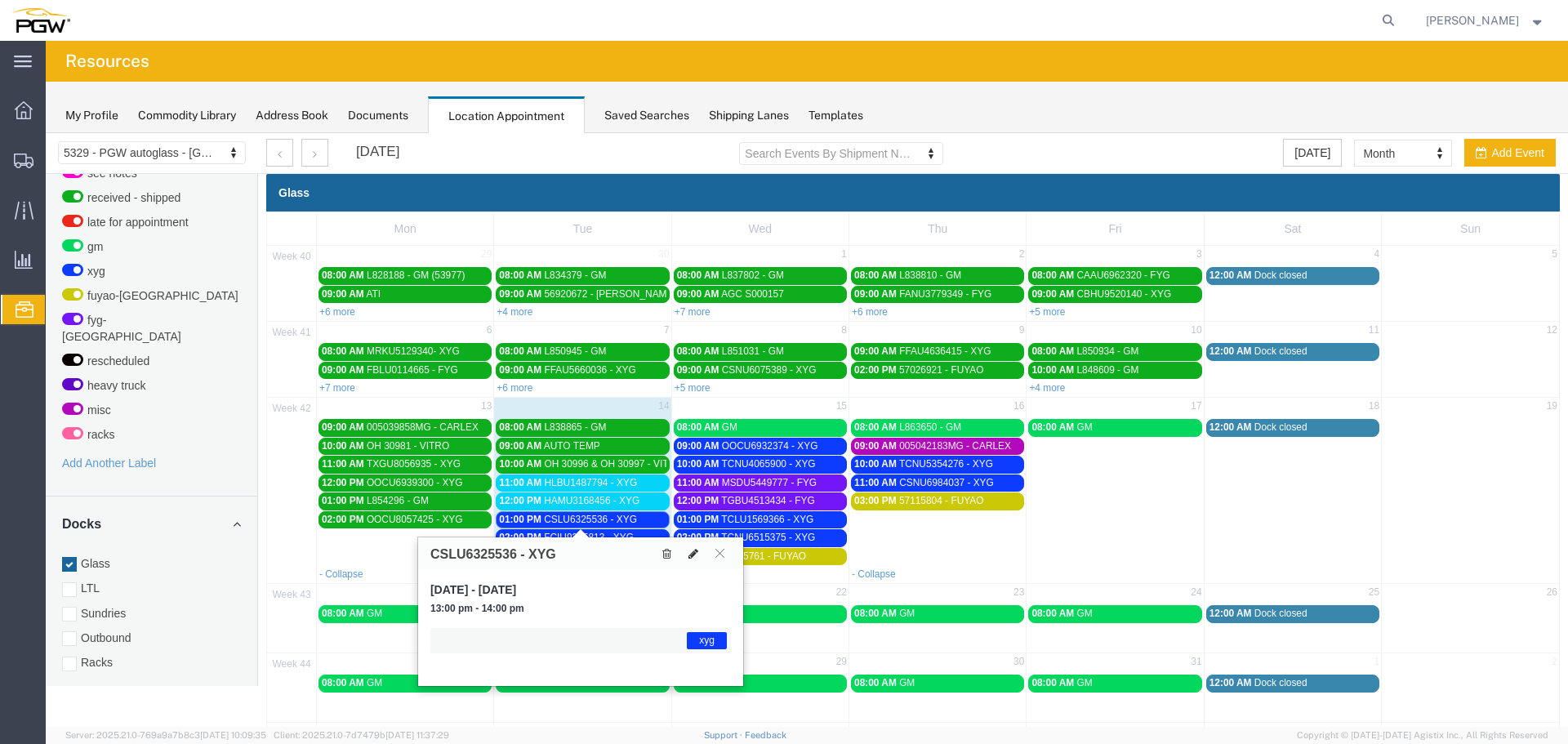
click at [698, 561] on button at bounding box center [693, 554] width 23 height 17
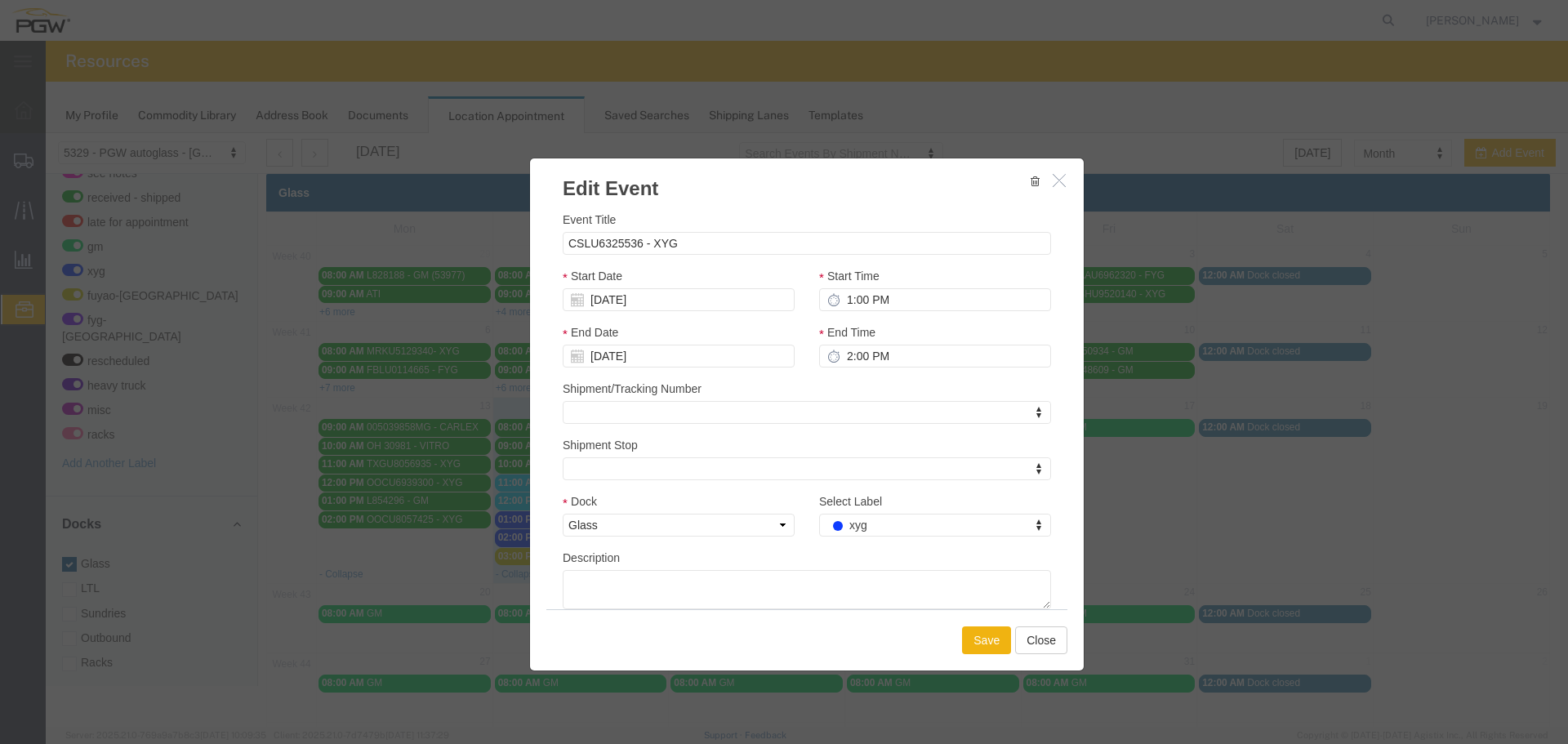
click at [852, 538] on div "Select Label xyg Select Label Select Label on lot drop load live driver on lot …" at bounding box center [935, 521] width 256 height 56
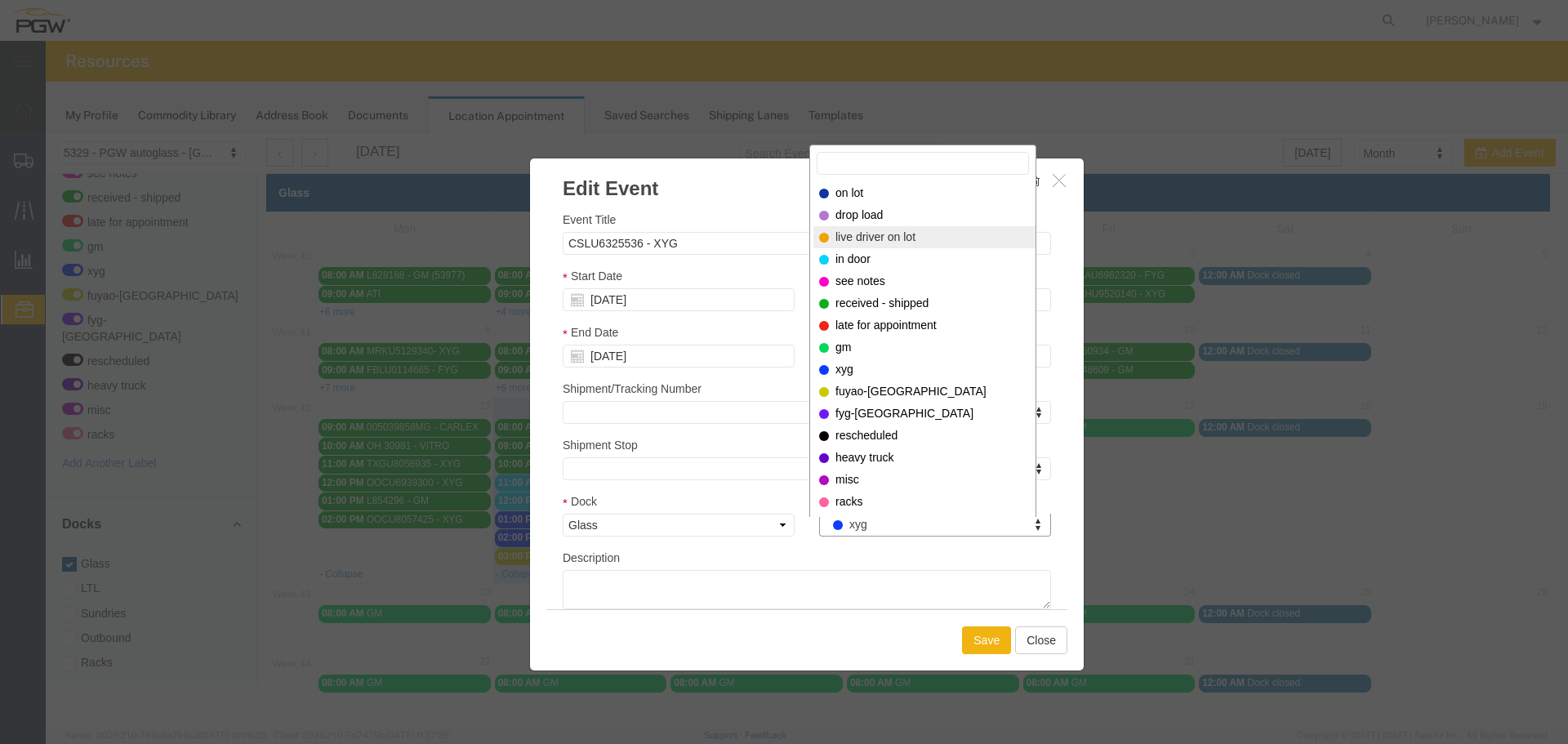
select select "521"
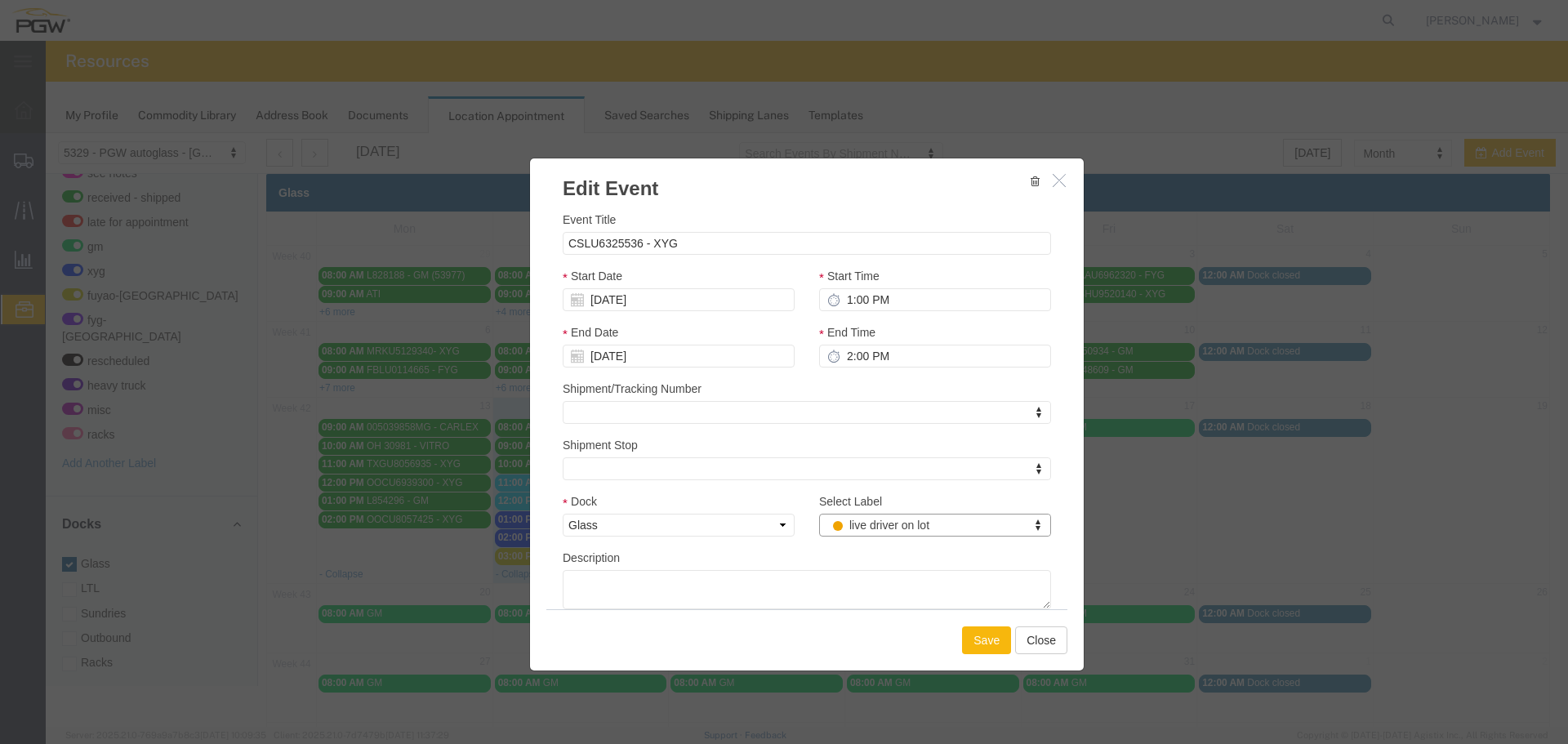
click at [982, 635] on button "Save" at bounding box center [986, 640] width 49 height 28
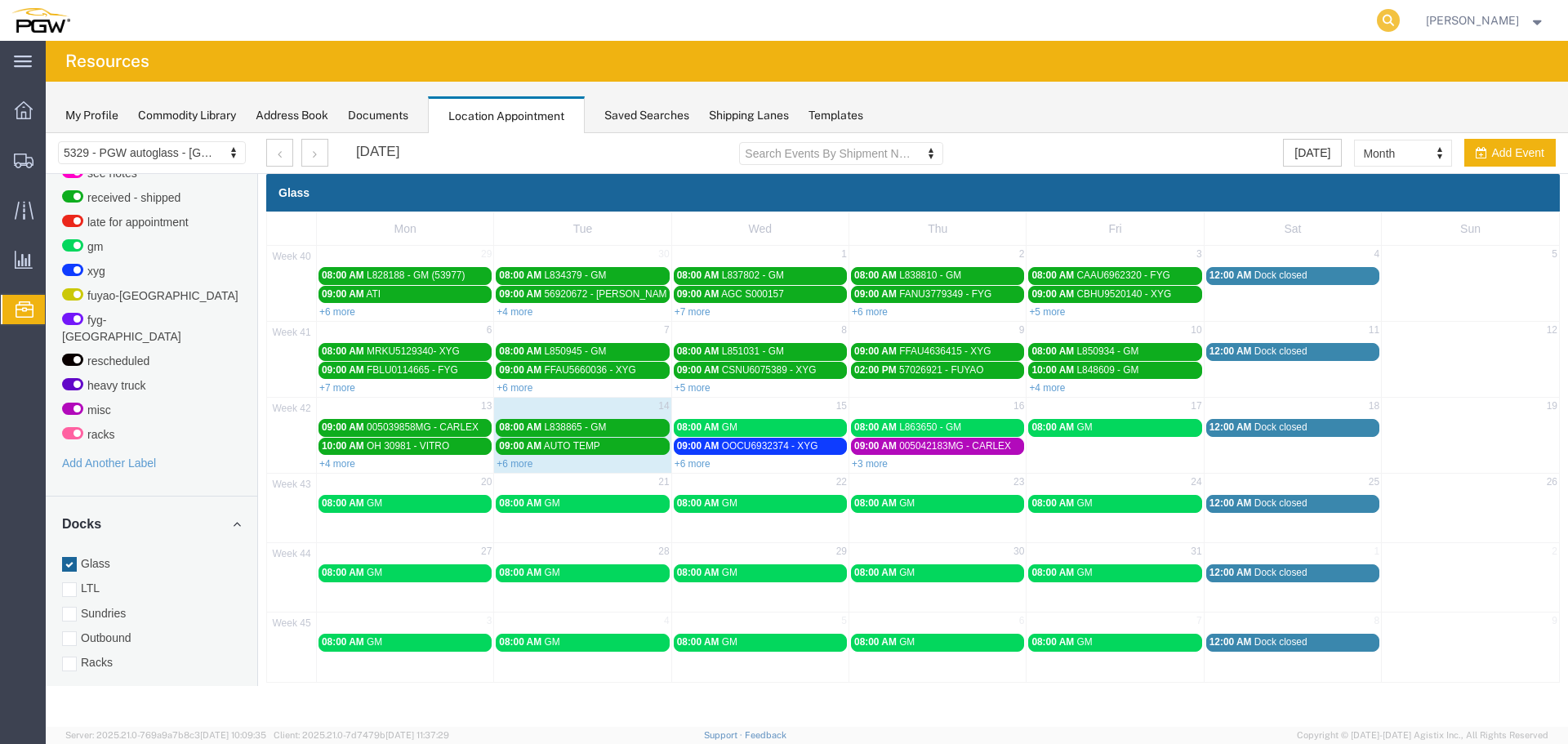
click at [1399, 23] on icon at bounding box center [1389, 20] width 23 height 23
paste input "669759"
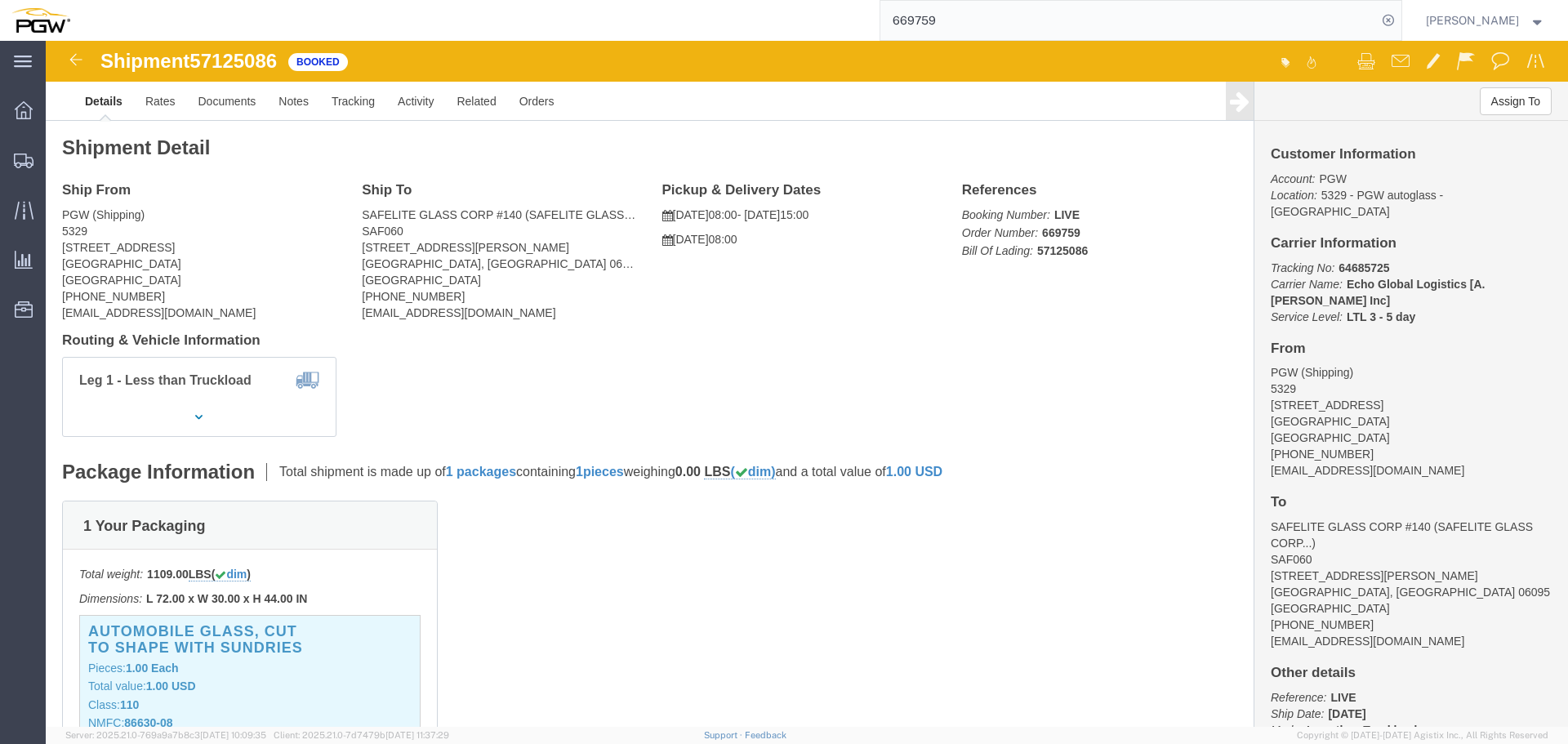
click span "57125086"
copy span "57125086"
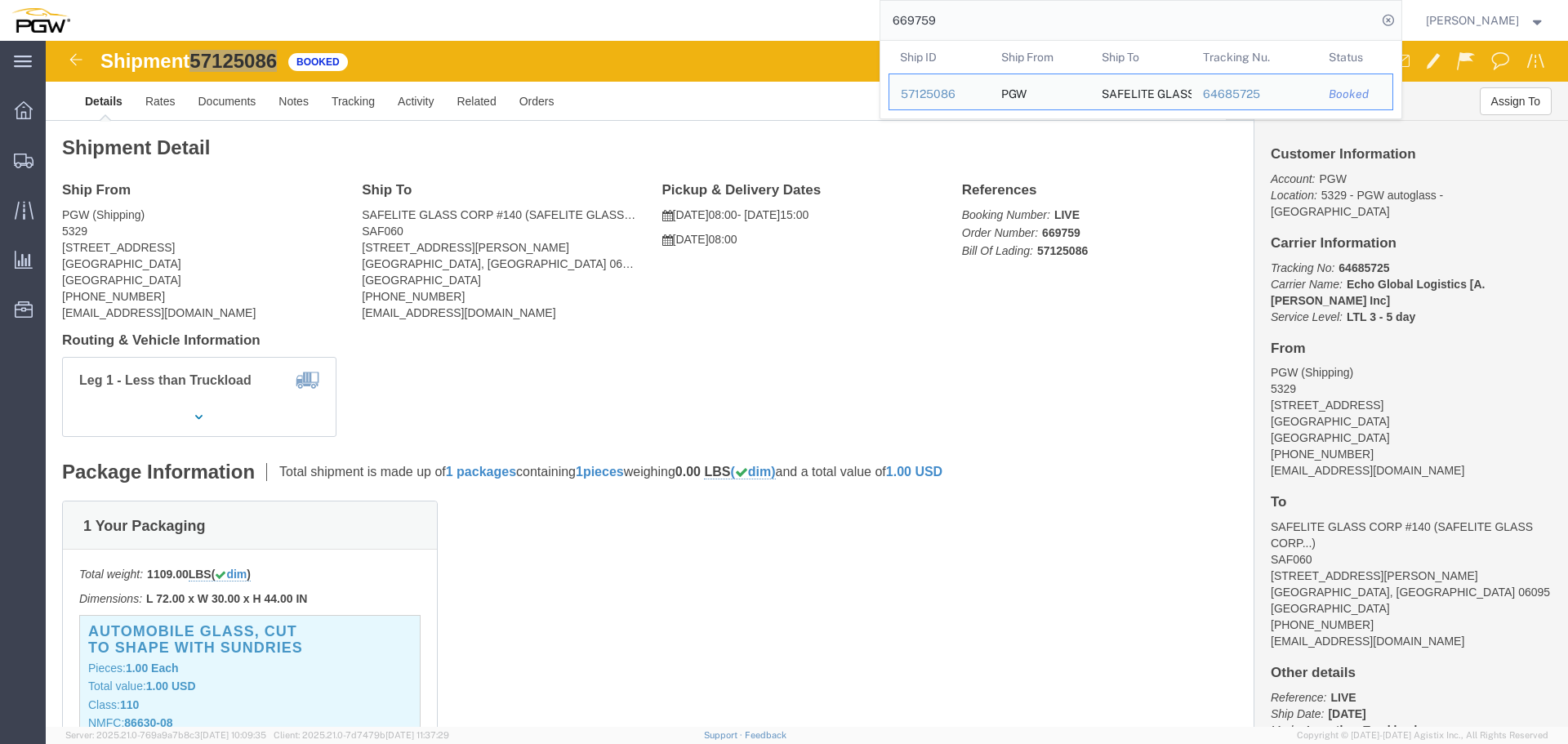
click at [1084, 19] on input "669759" at bounding box center [1129, 20] width 496 height 39
paste input "08"
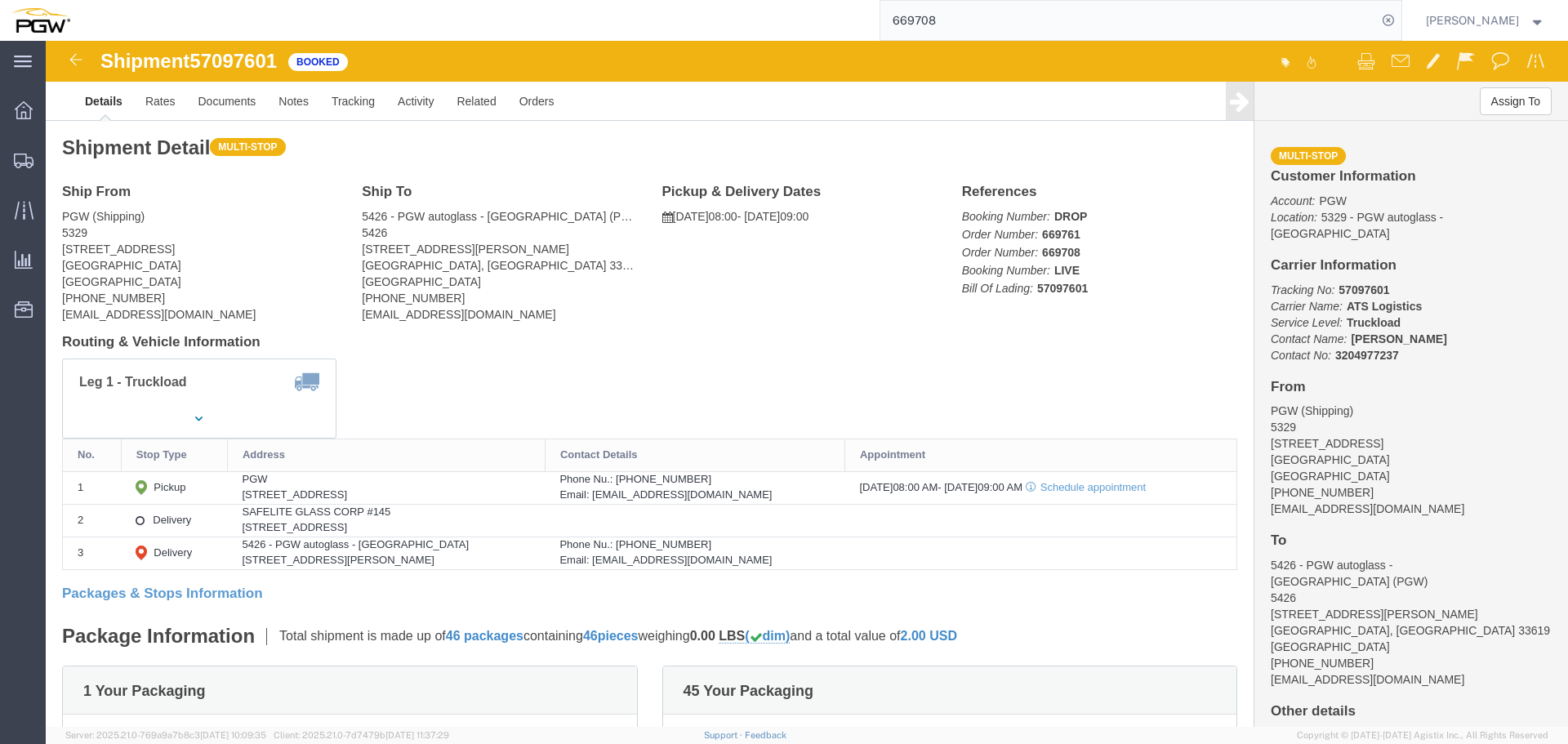
click span "57097601"
copy span "57097601"
click at [1001, 14] on input "669708" at bounding box center [1129, 20] width 496 height 39
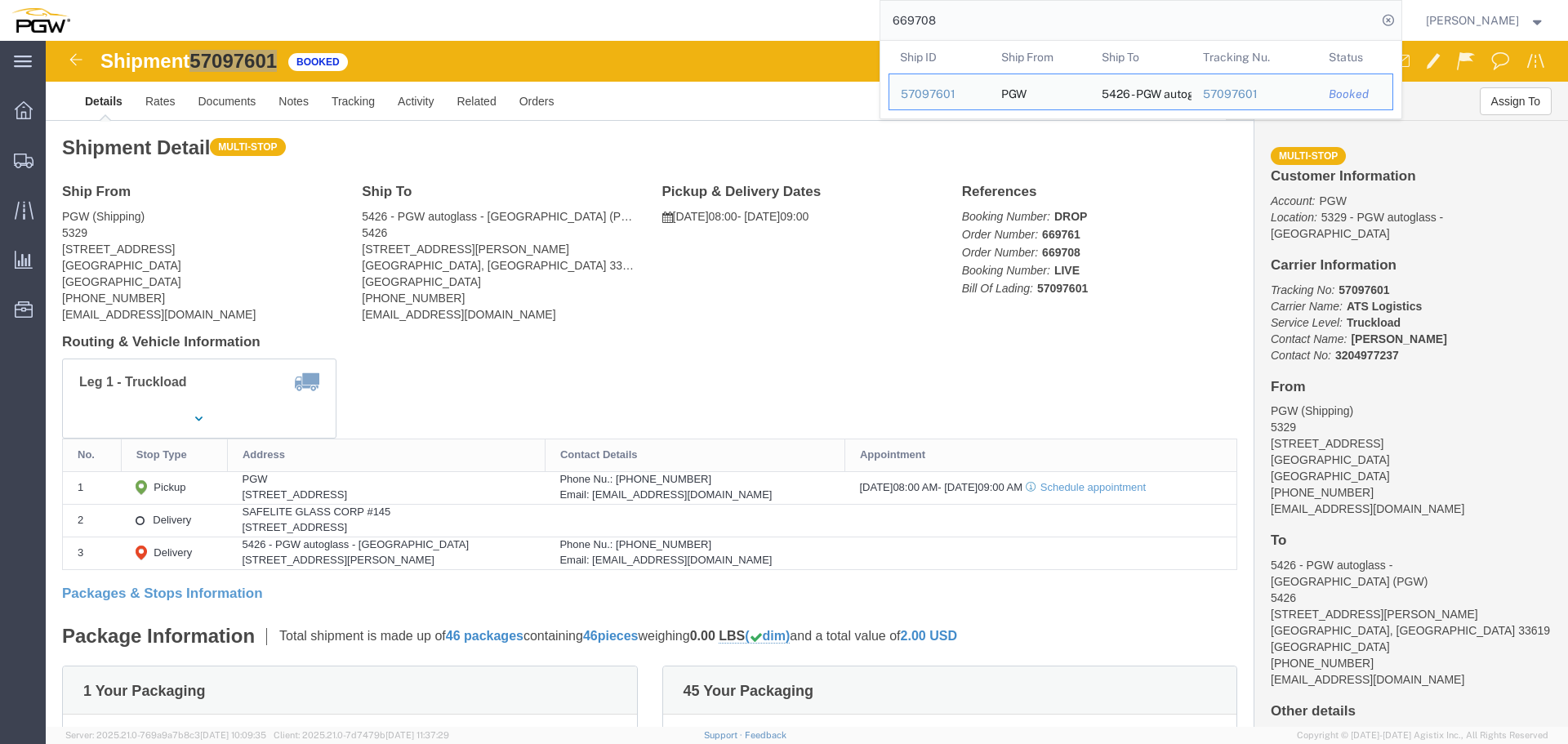
paste input "10"
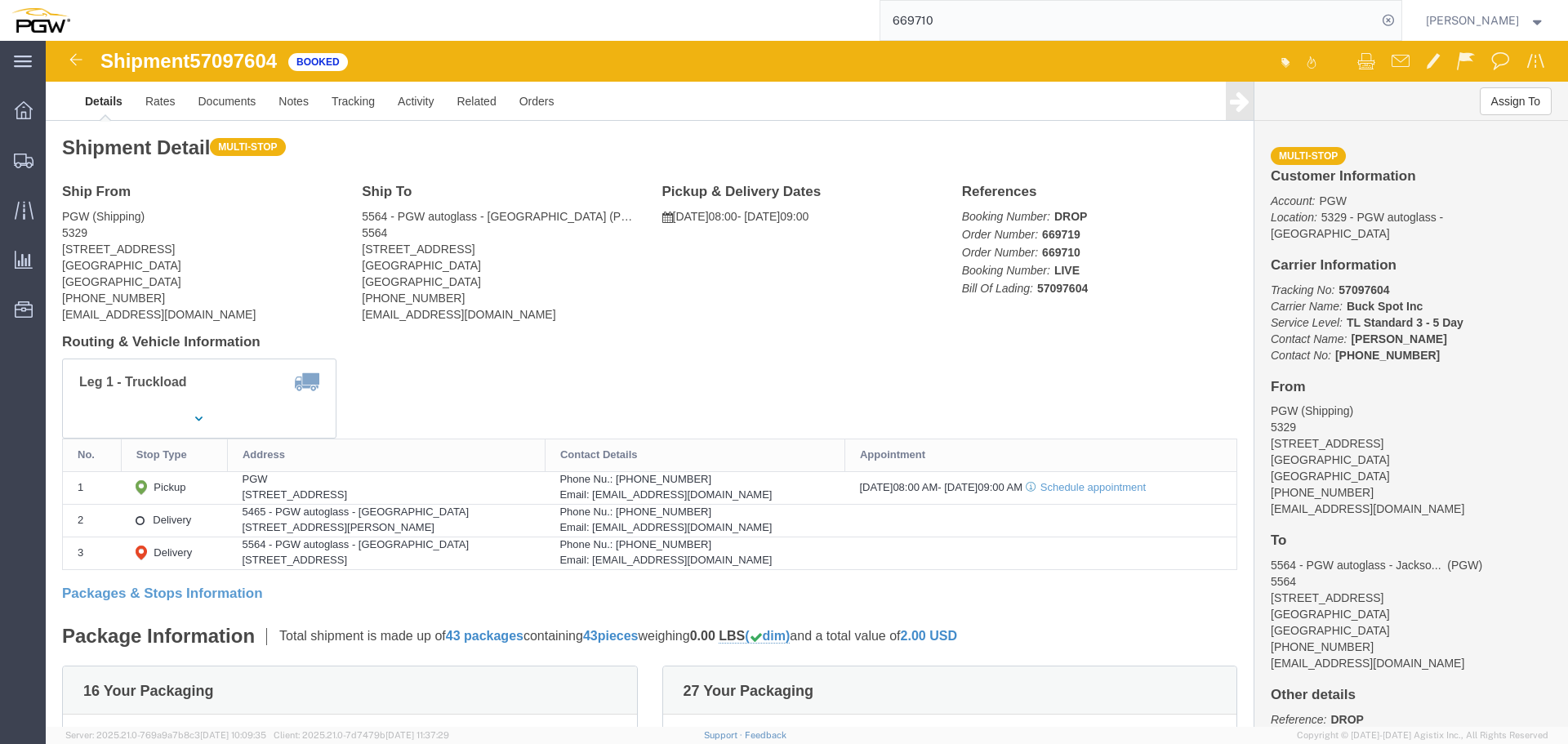
click span "57097604"
copy span "57097604"
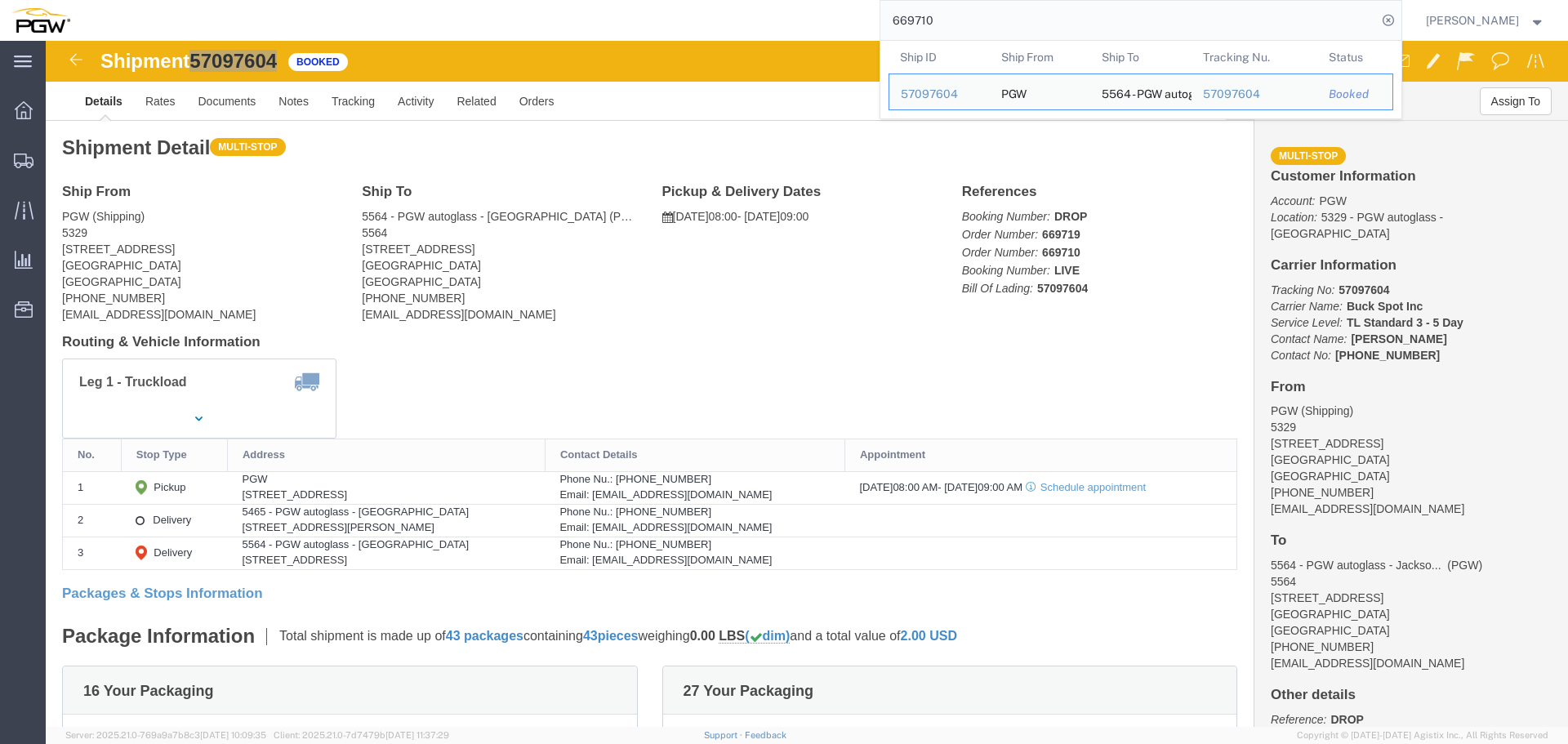
click at [988, 38] on input "669710" at bounding box center [1129, 20] width 496 height 39
click at [986, 28] on input "669710" at bounding box center [1129, 20] width 496 height 39
paste input "492"
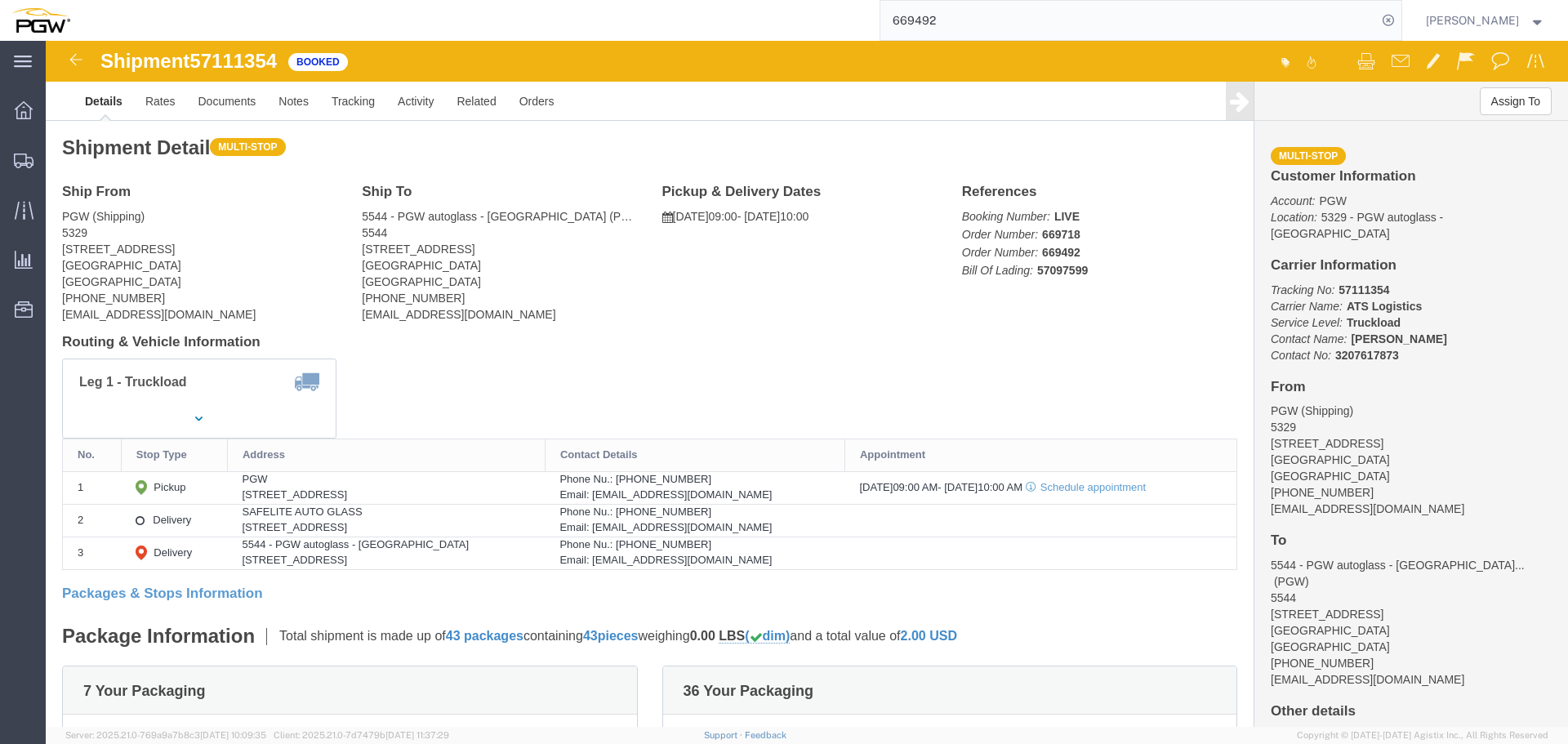
click span "57111354"
copy span "57111354"
click at [1010, 16] on input "669492" at bounding box center [1129, 20] width 496 height 39
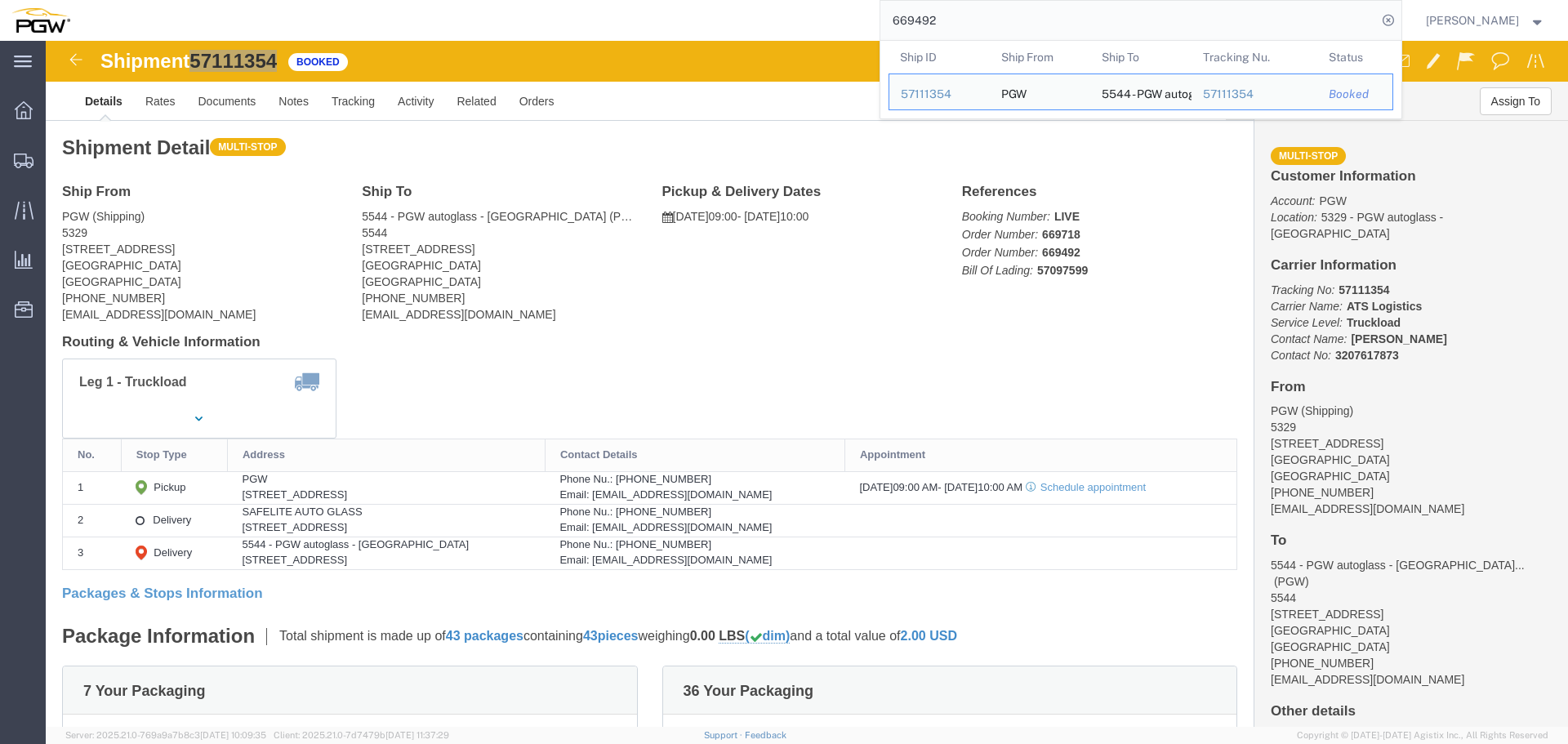
click at [1010, 16] on input "669492" at bounding box center [1129, 20] width 496 height 39
paste input "41"
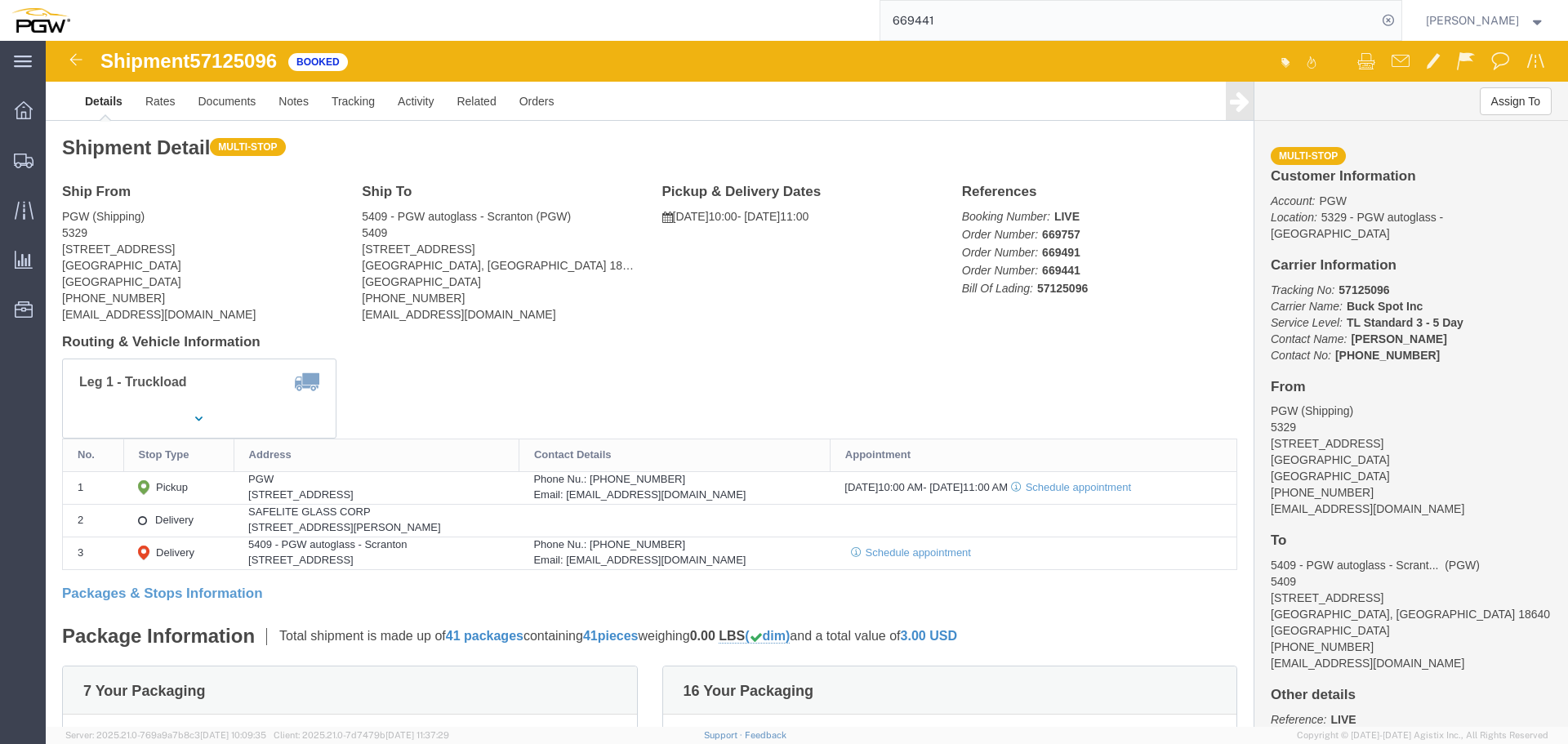
click span "57125096"
copy span "57125096"
click at [1014, 15] on input "669441" at bounding box center [1129, 20] width 496 height 39
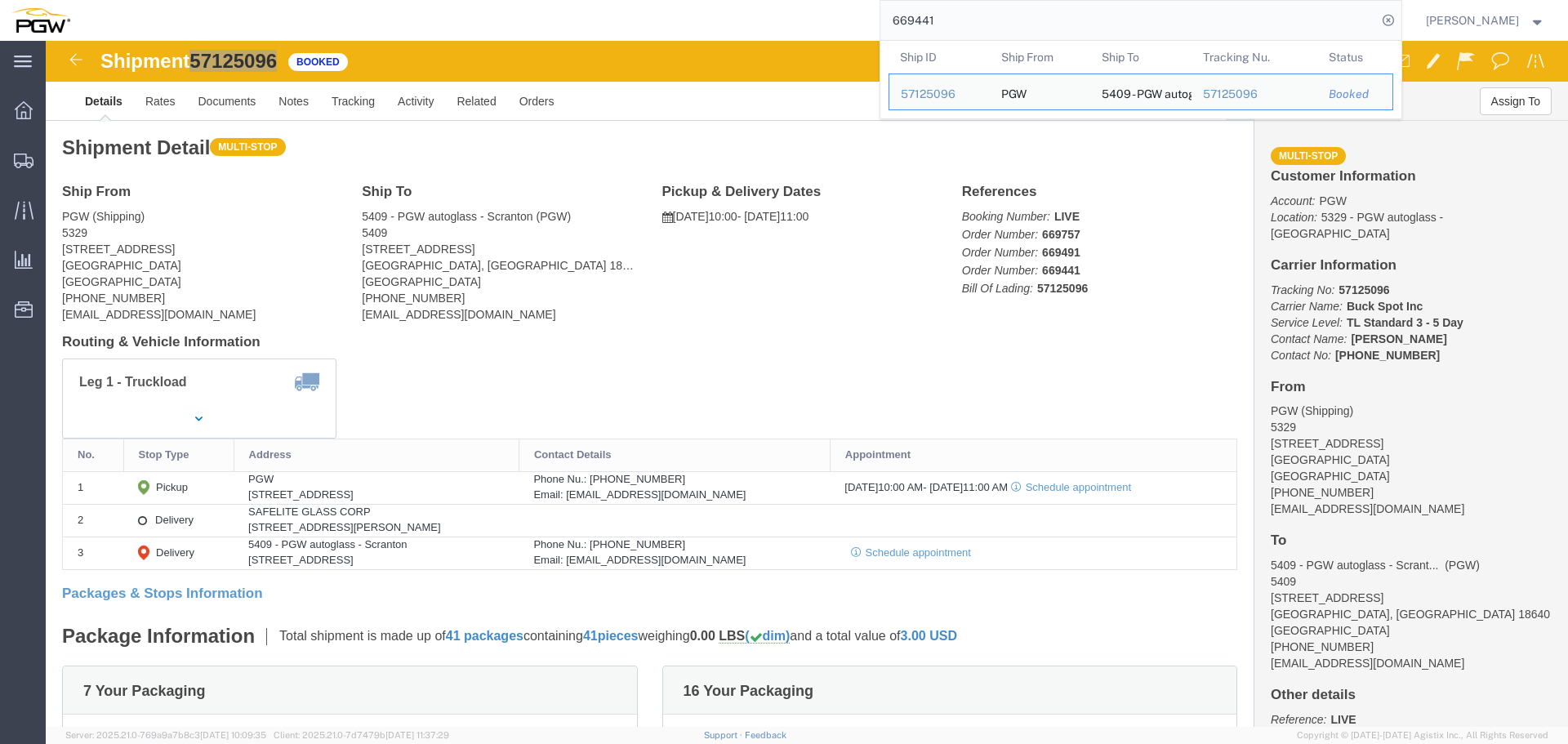
paste input "94"
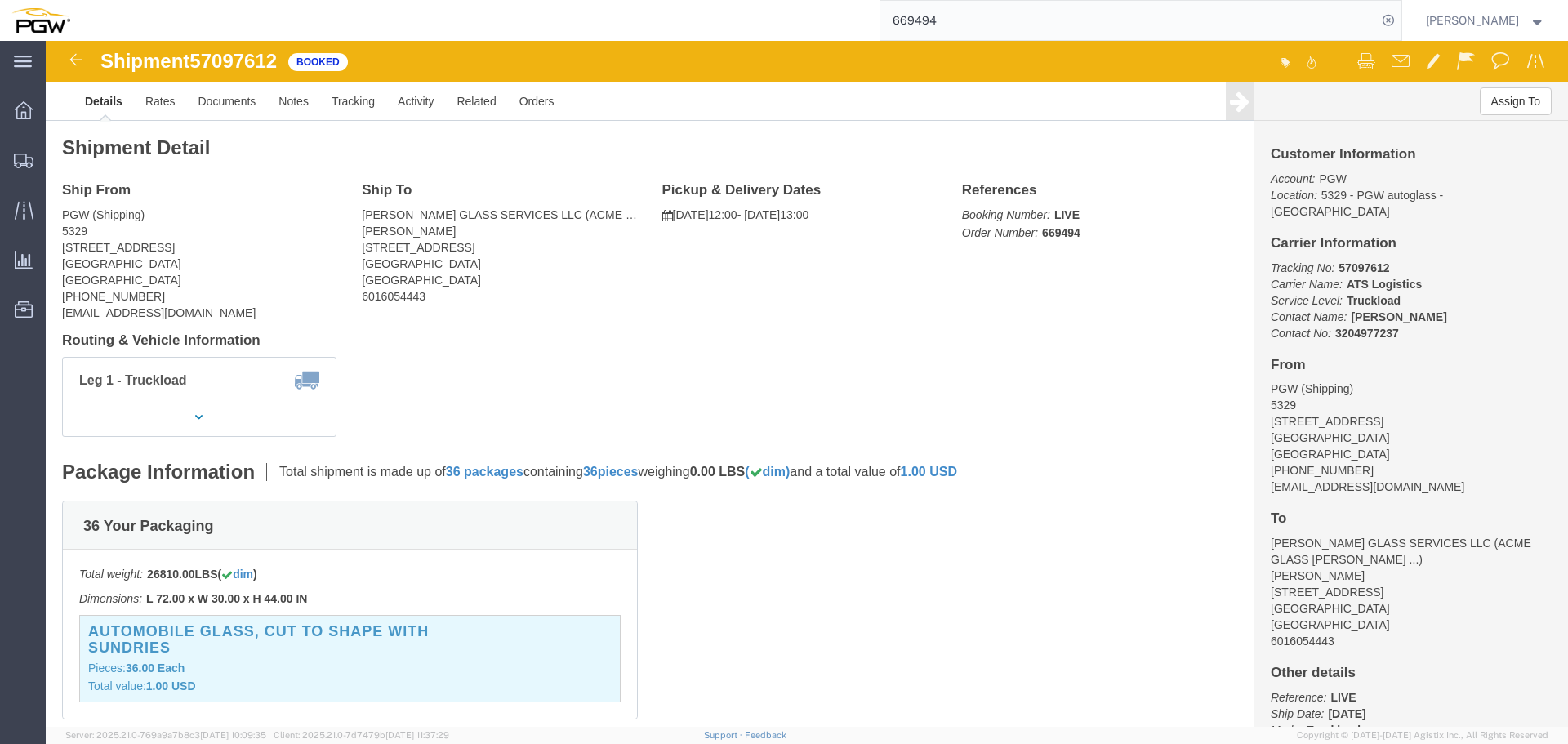
click span "57097612"
copy span "57097612"
click at [959, 19] on input "669494" at bounding box center [1129, 20] width 496 height 39
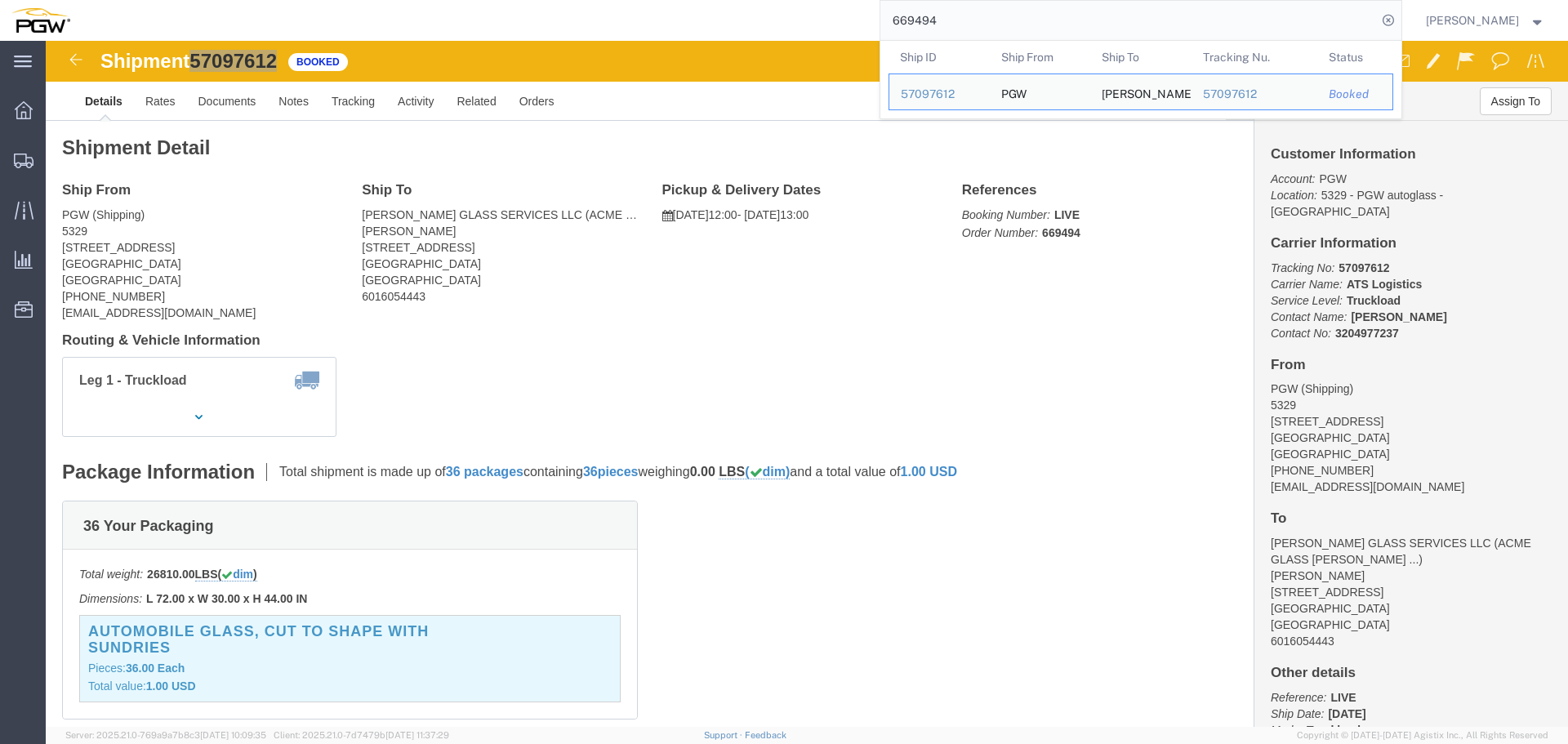
click at [959, 19] on input "669494" at bounding box center [1129, 20] width 496 height 39
paste input "758"
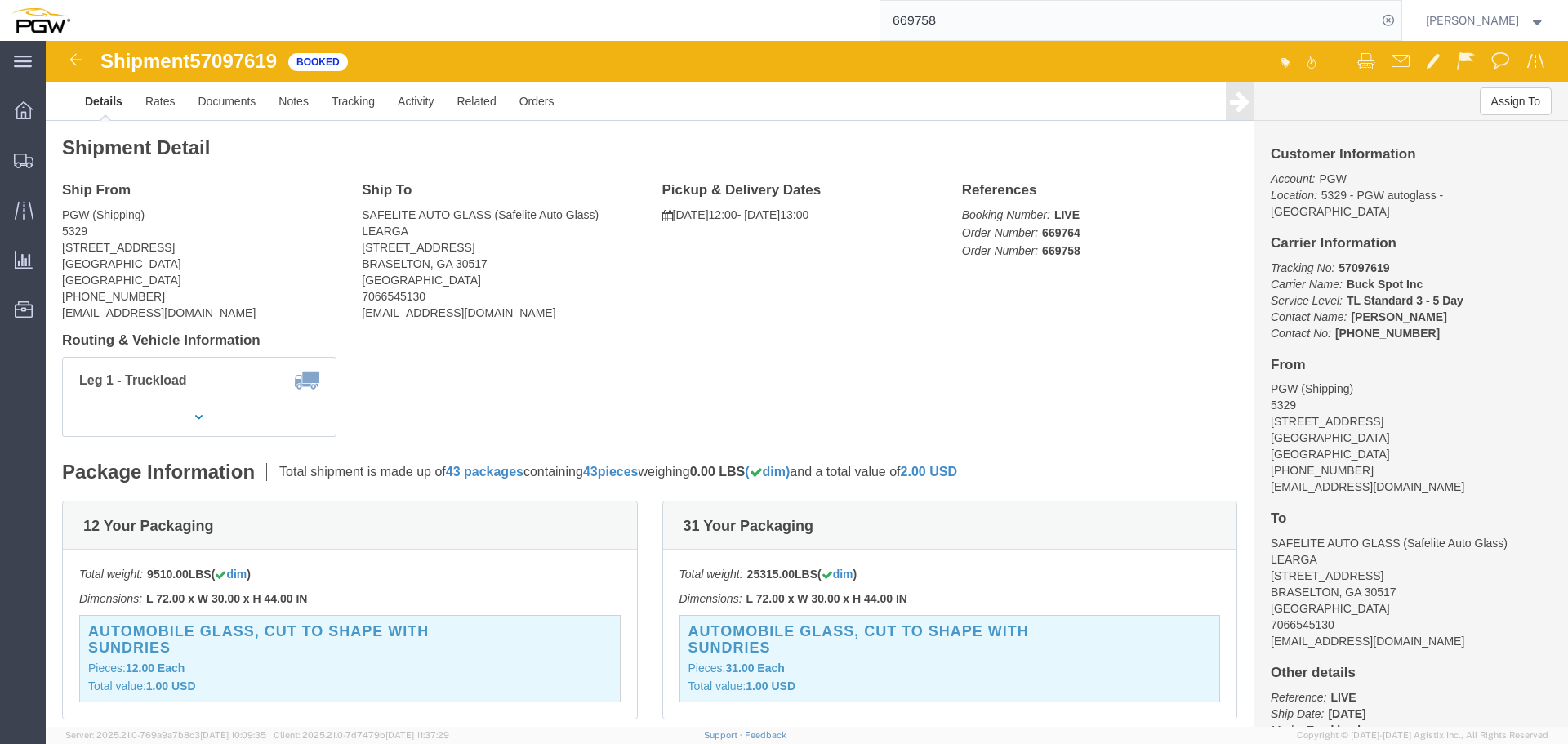
click span "57097619"
copy span "57097619"
click at [985, 24] on input "669758" at bounding box center [1129, 20] width 496 height 39
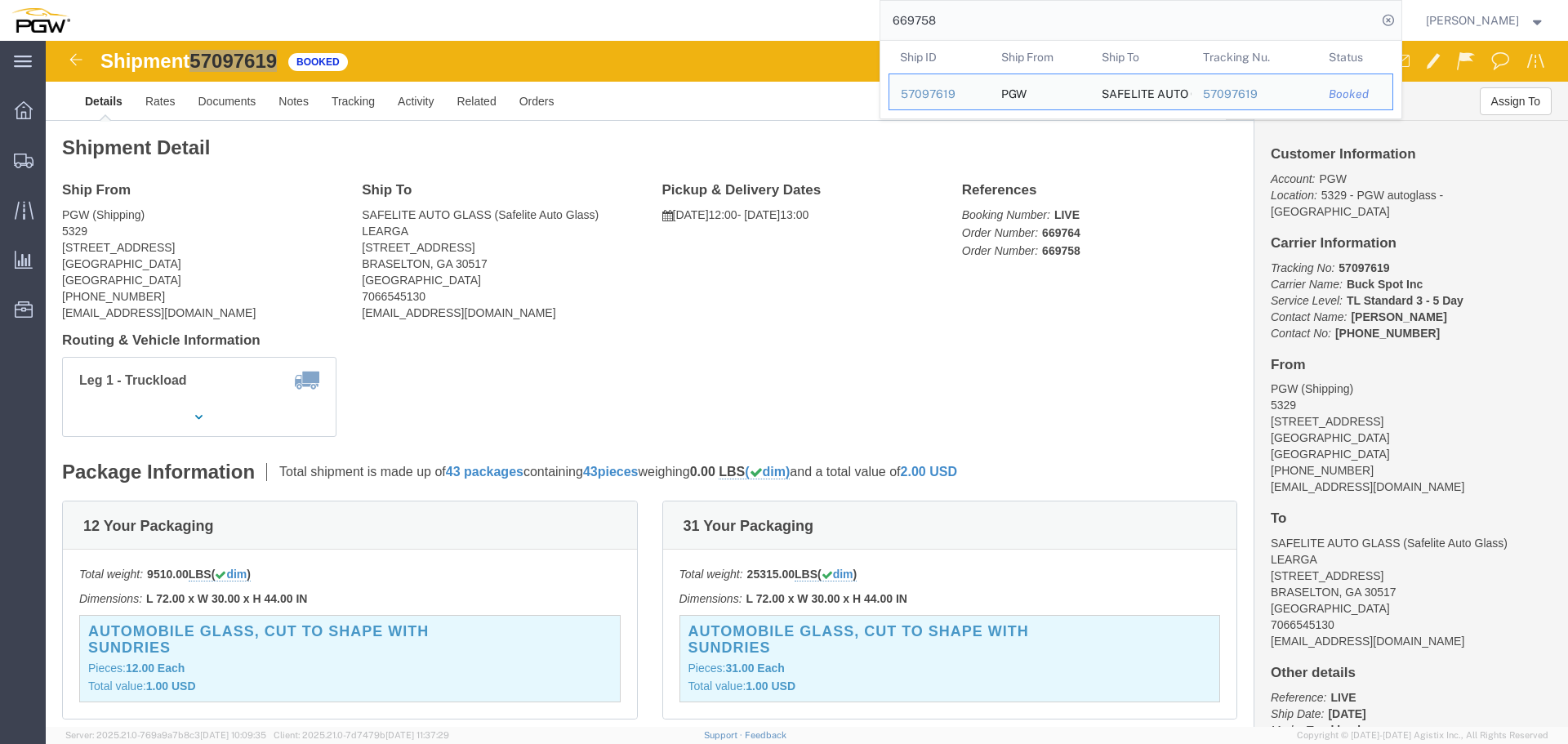
click at [985, 24] on input "669758" at bounding box center [1129, 20] width 496 height 39
paste input "549"
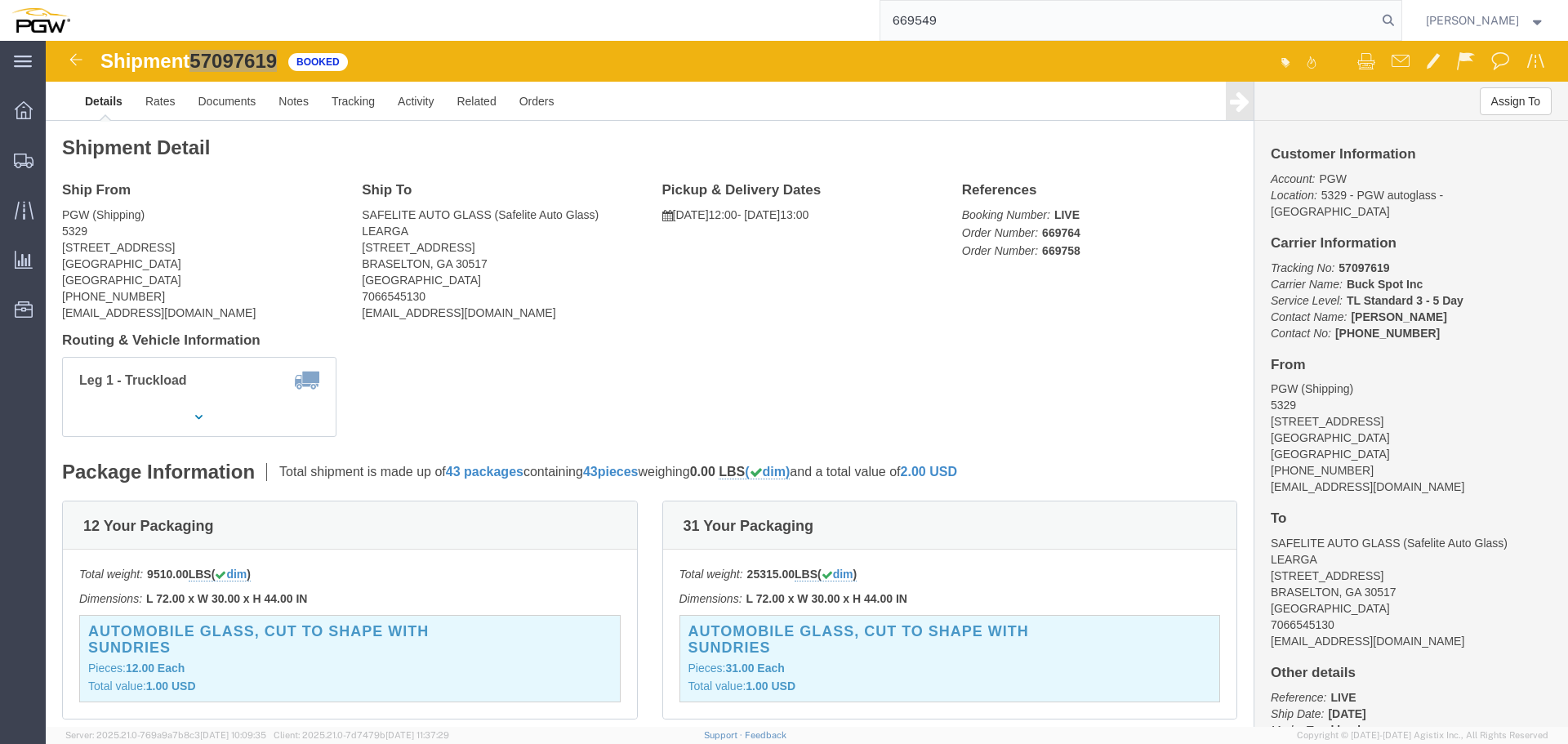
type input "669549"
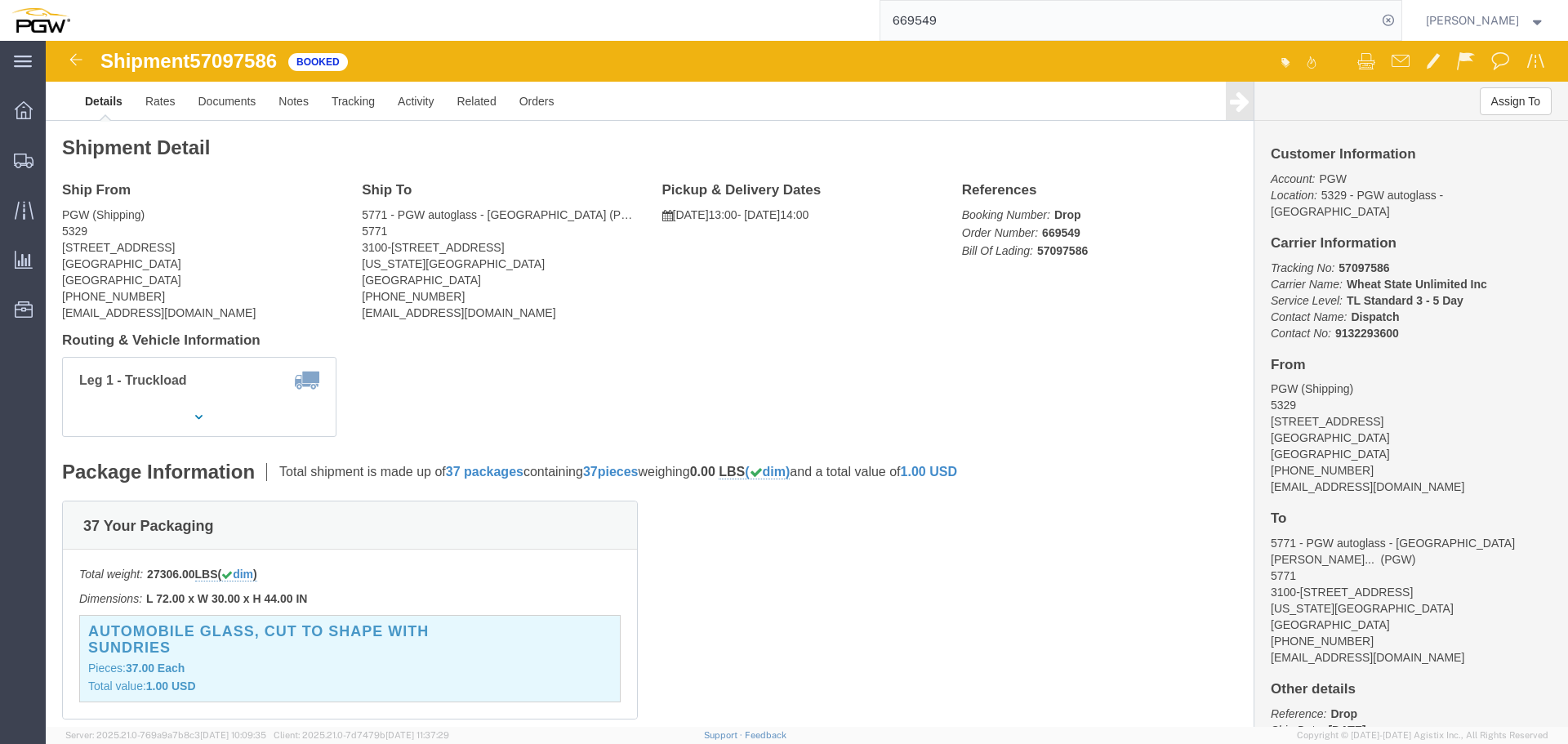
click span "57097586"
copy span "57097586"
click at [1392, 21] on icon at bounding box center [1389, 20] width 23 height 23
drag, startPoint x: 96, startPoint y: 412, endPoint x: 134, endPoint y: 391, distance: 43.4
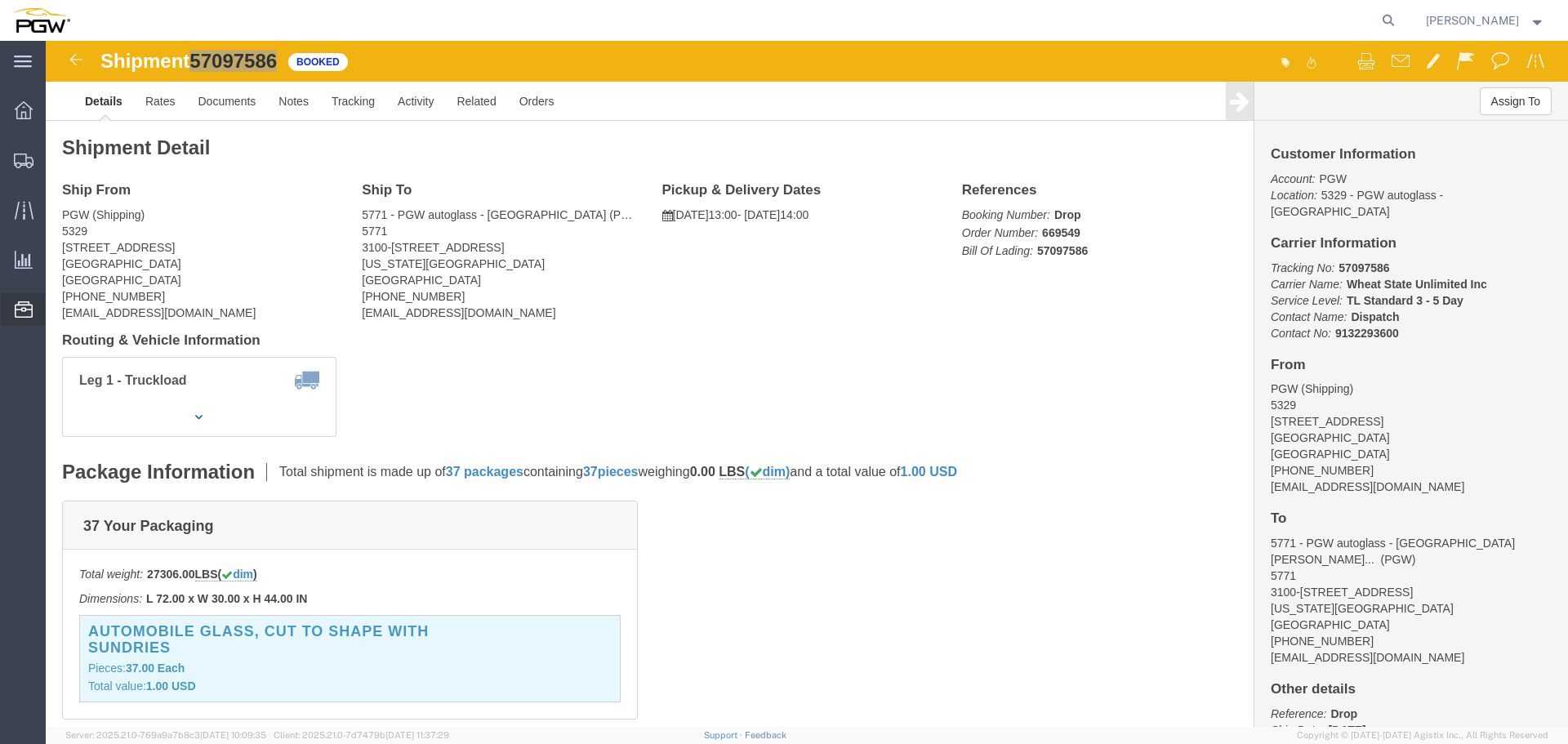
click at [0, 0] on span "Location Appointment" at bounding box center [0, 0] width 0 height 0
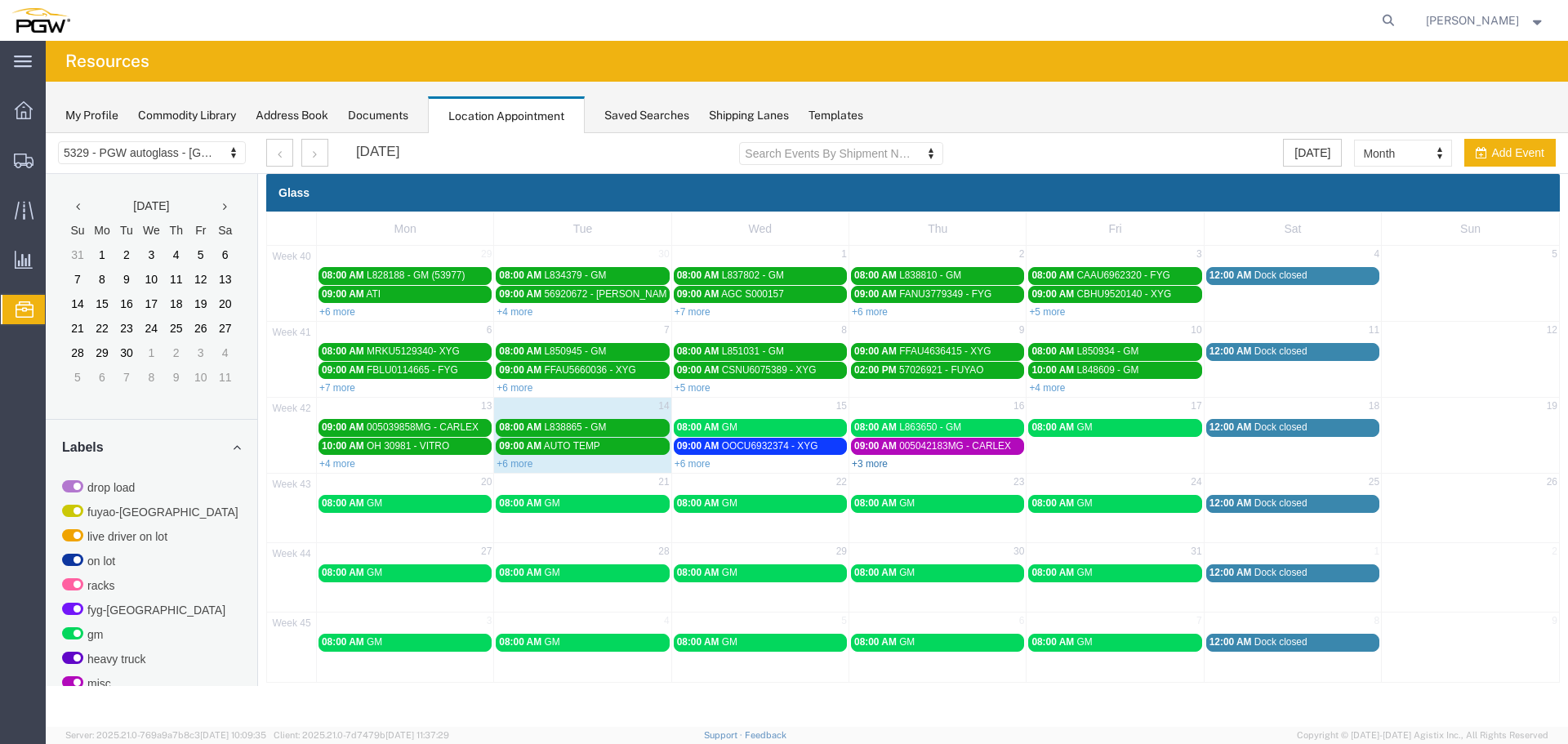
click at [877, 466] on link "+3 more" at bounding box center [869, 464] width 36 height 12
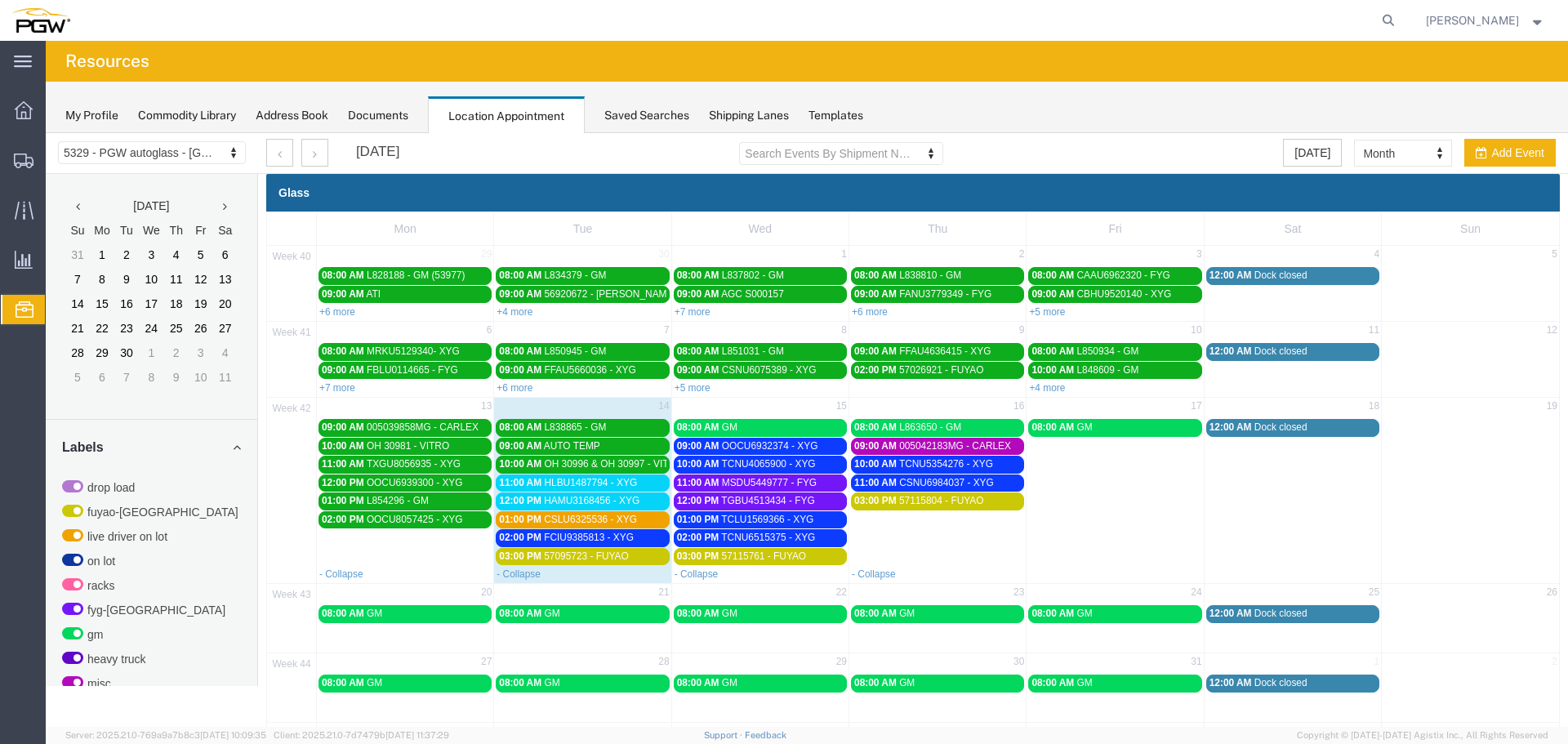
click at [618, 545] on link "02:00 PM FCIU9385813 - XYG" at bounding box center [582, 538] width 174 height 17
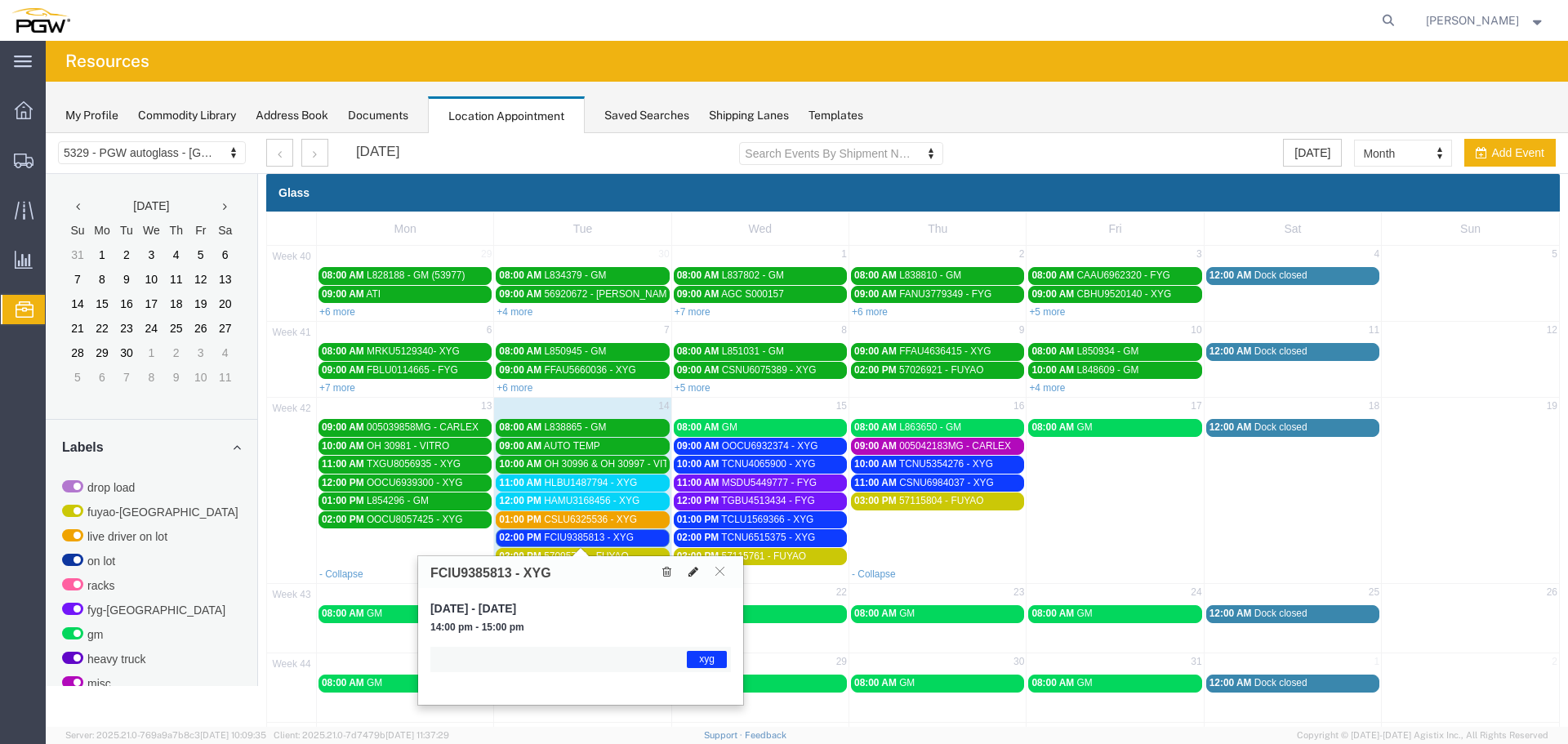
click at [687, 574] on button at bounding box center [693, 572] width 23 height 17
select select "1"
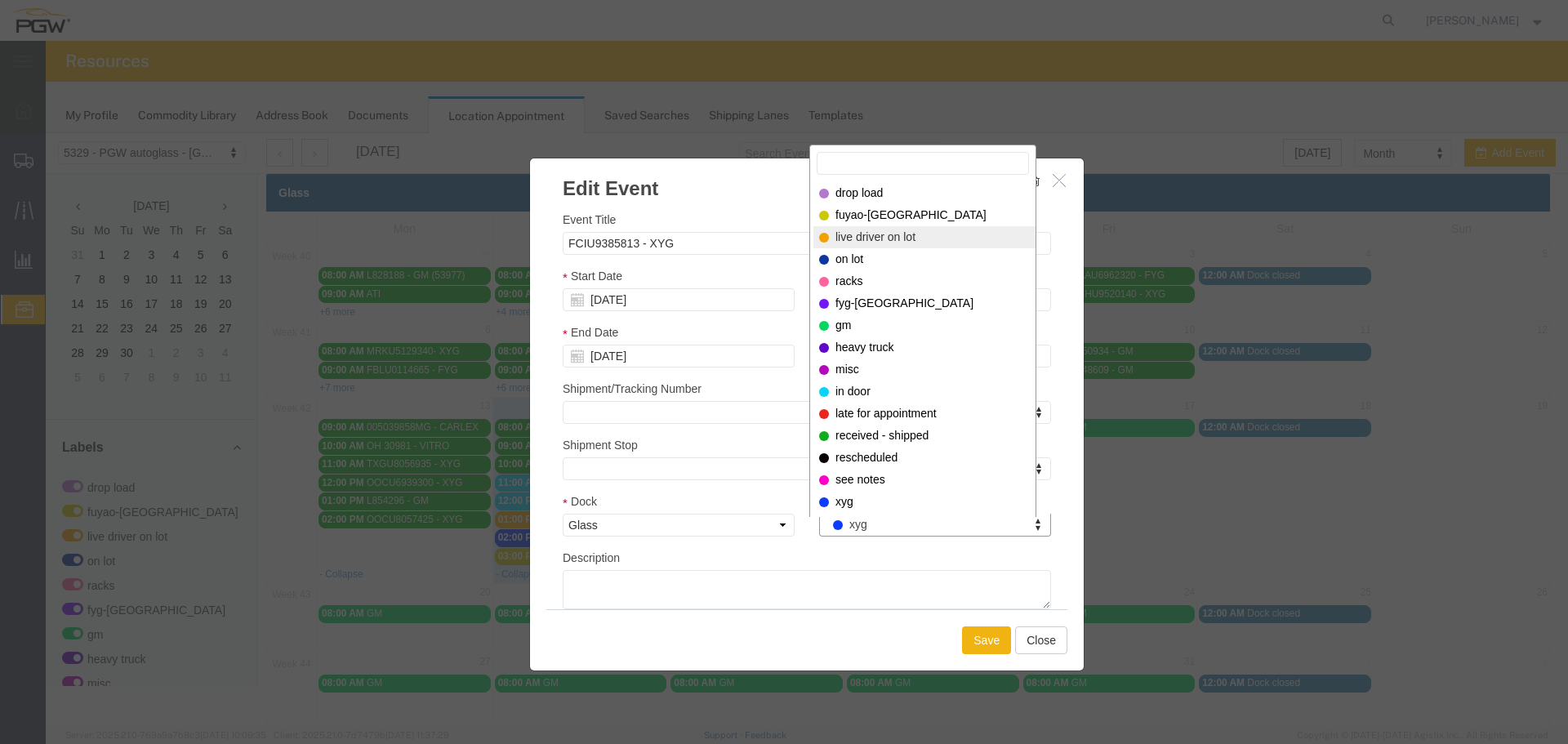
select select "521"
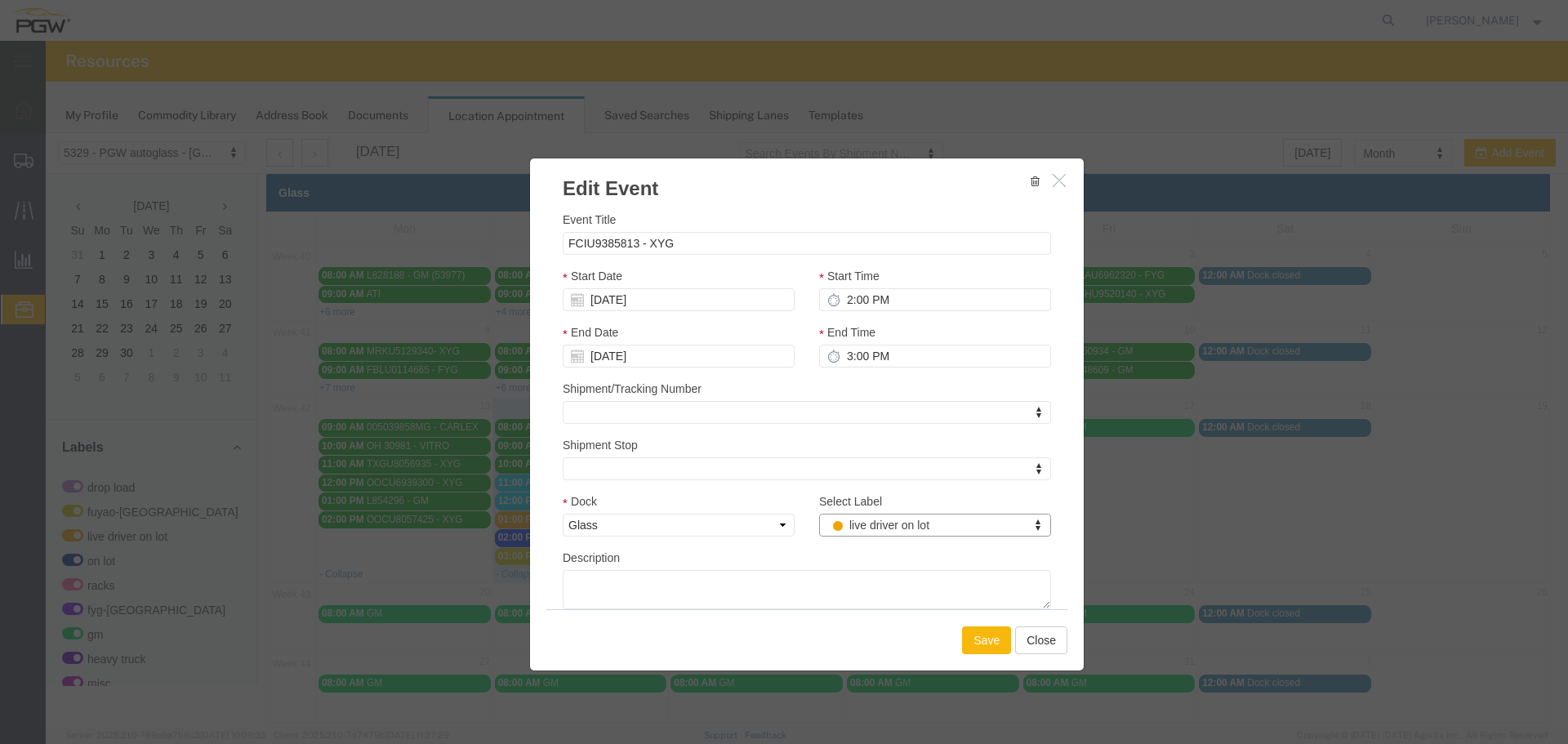
click at [967, 631] on button "Save" at bounding box center [986, 640] width 49 height 28
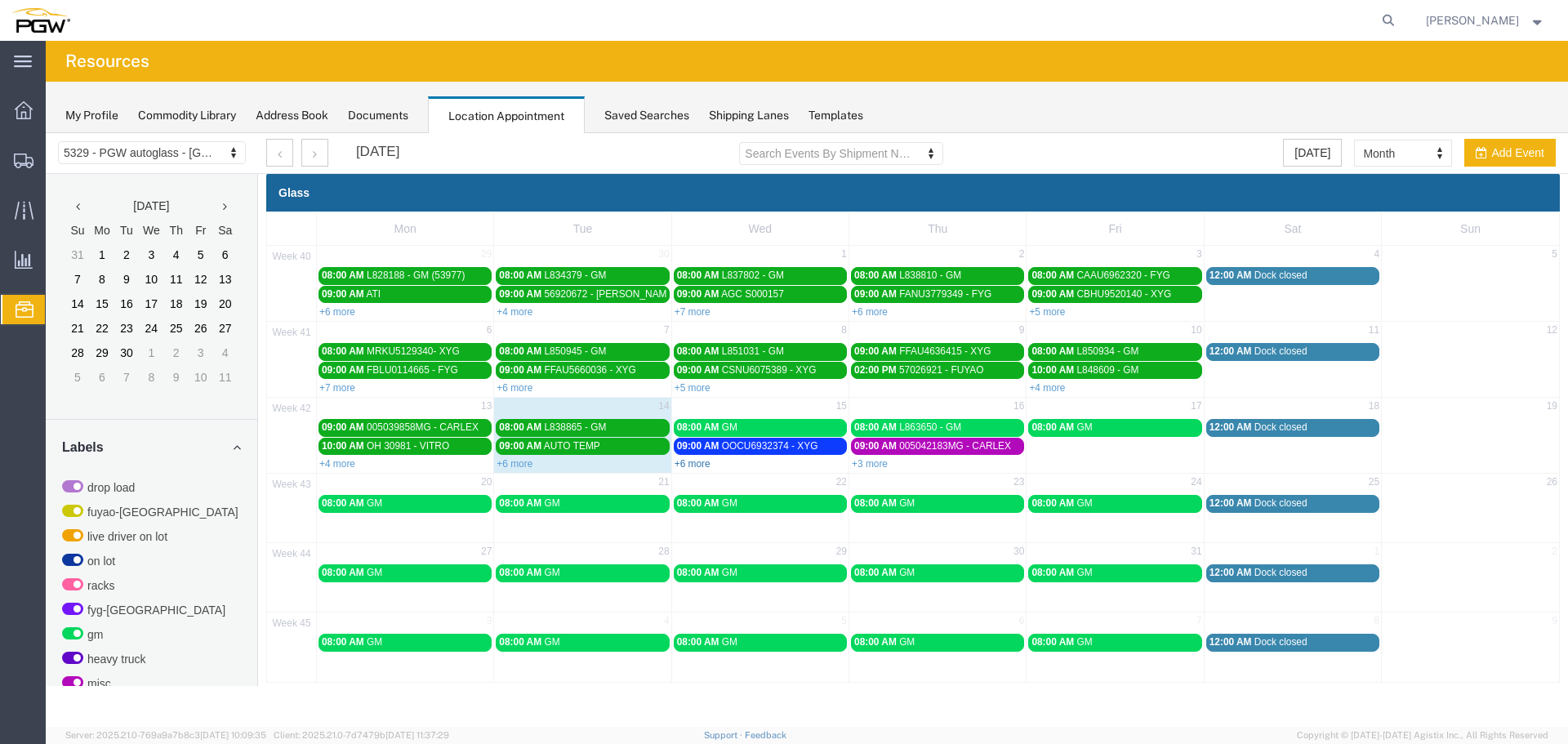
click at [696, 464] on link "+6 more" at bounding box center [692, 464] width 36 height 12
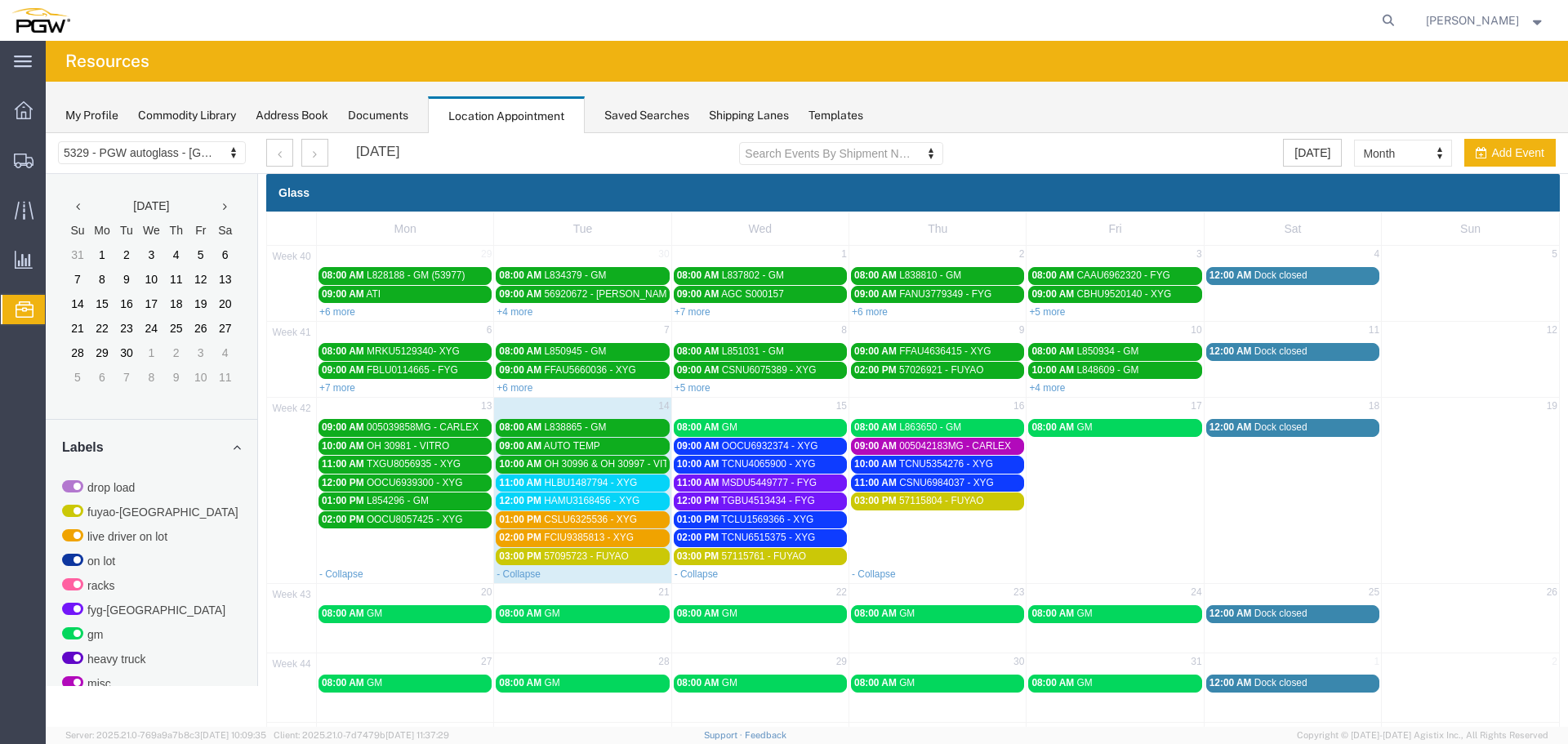
click at [583, 484] on span "HLBU1487794 - XYG" at bounding box center [591, 483] width 93 height 12
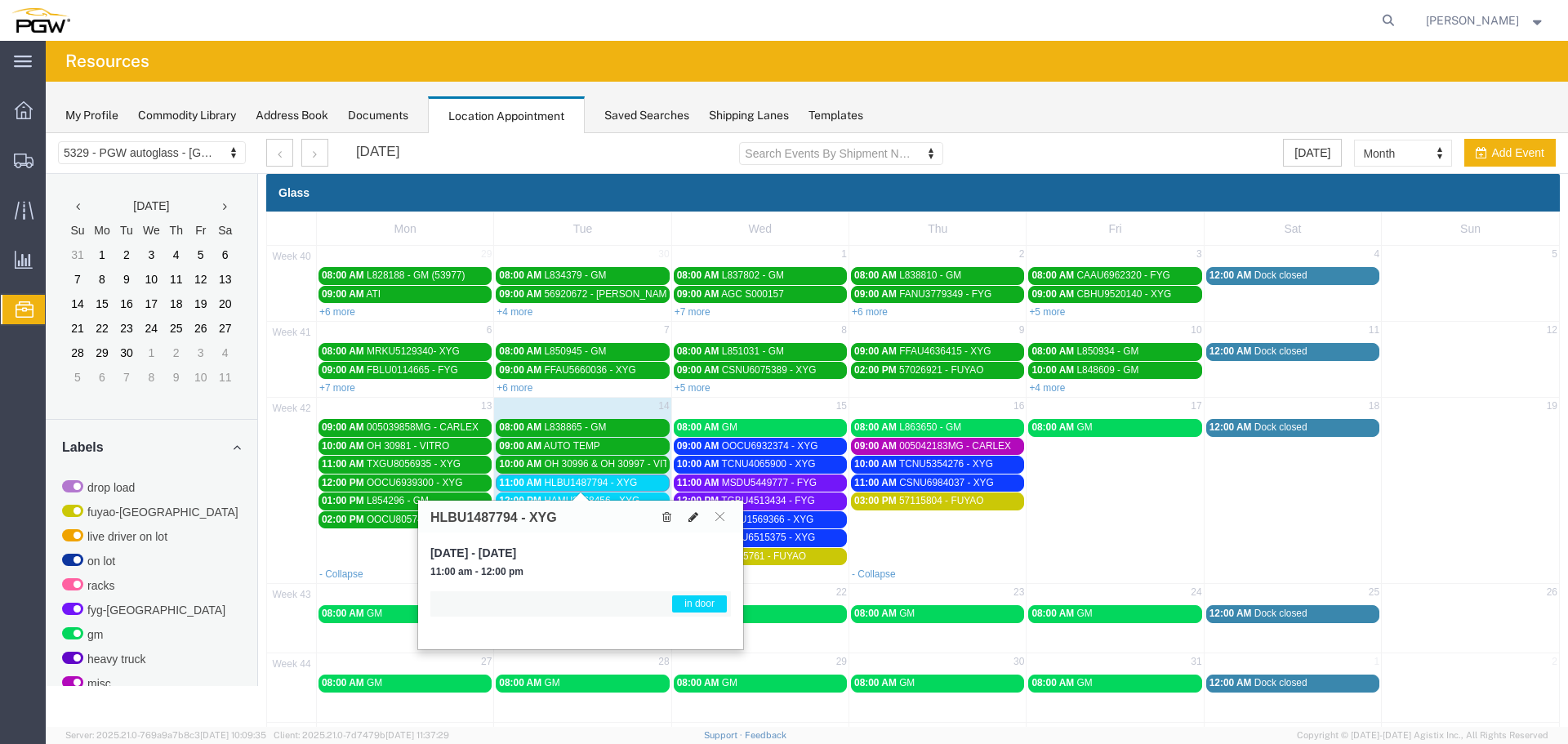
click at [699, 520] on button at bounding box center [693, 517] width 23 height 17
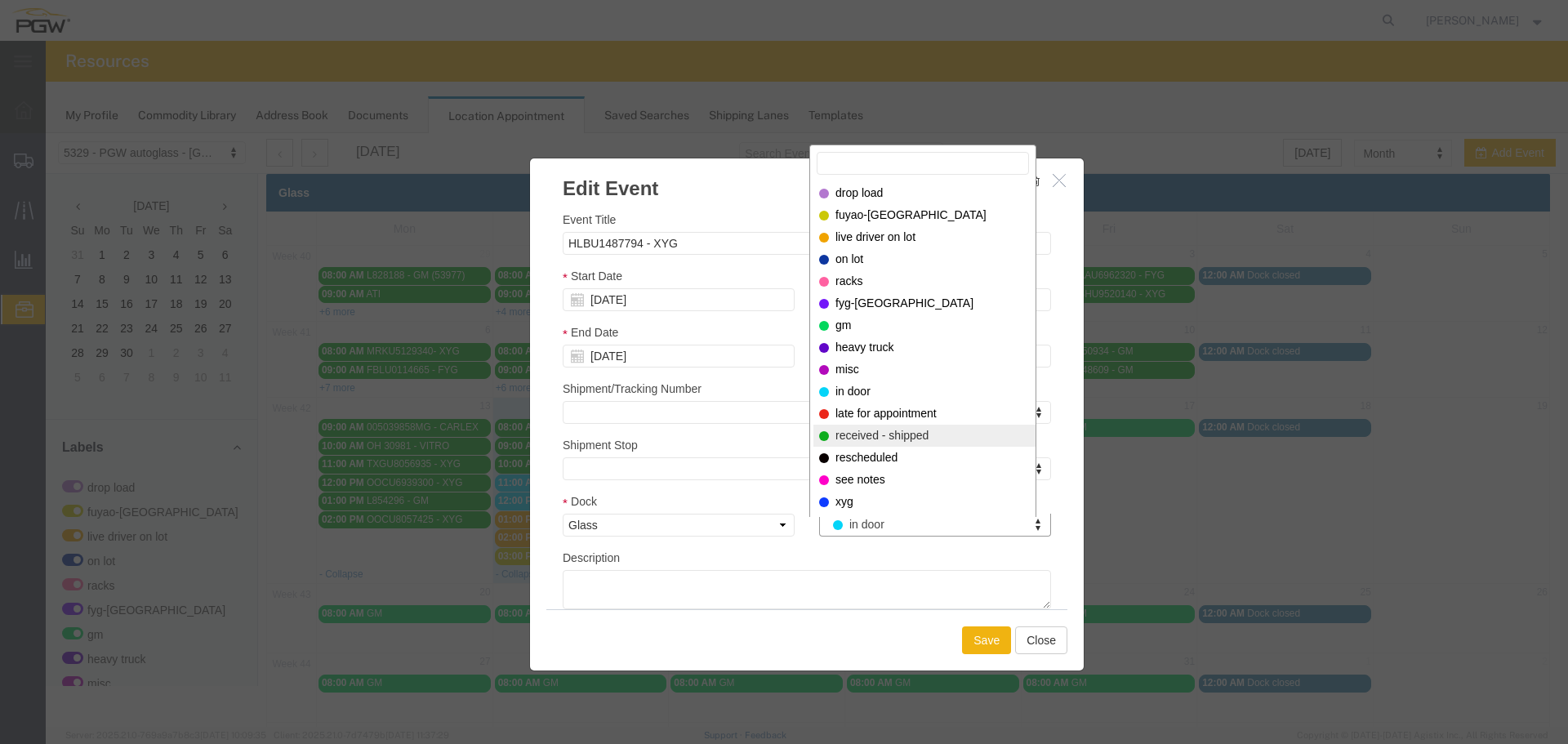
select select "200"
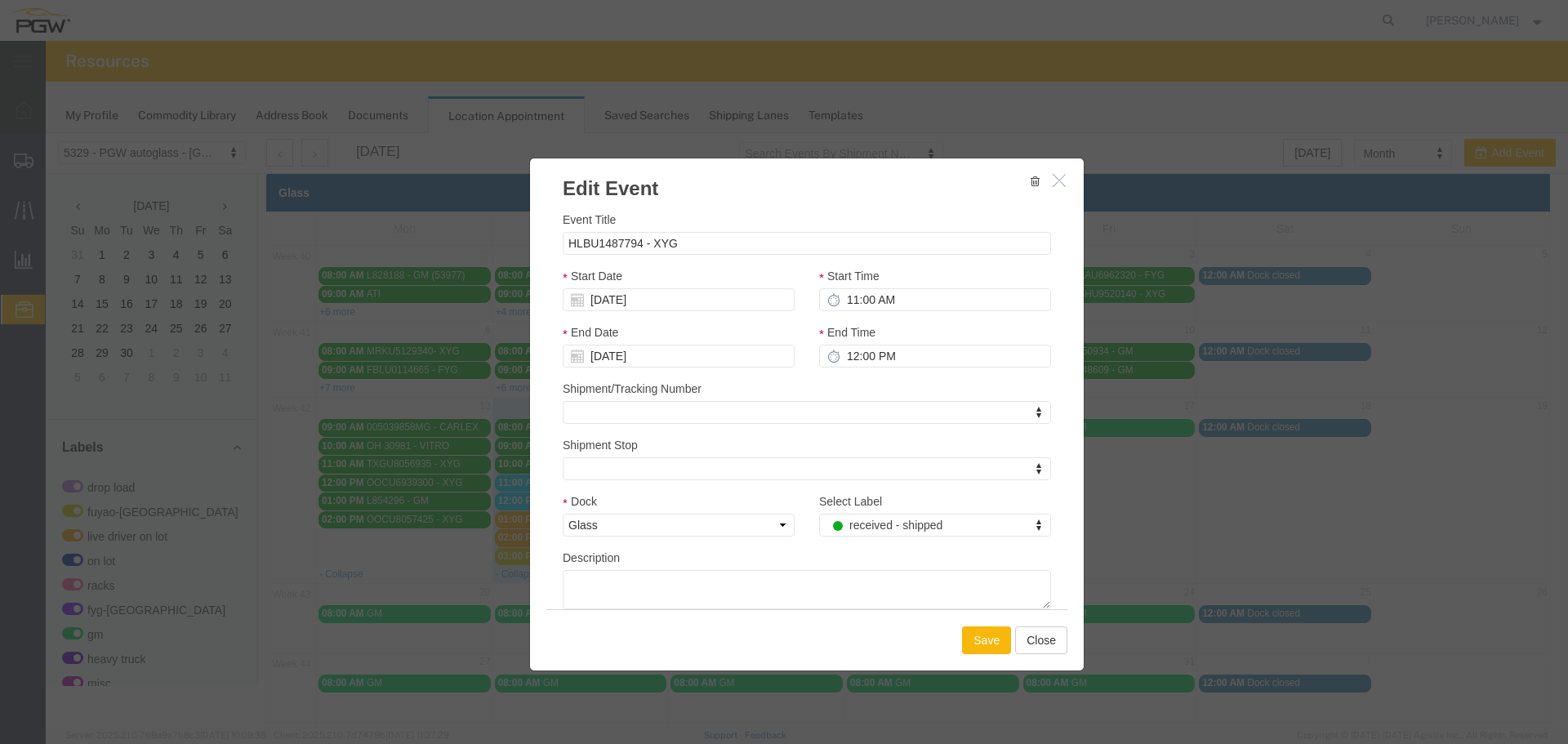
click at [987, 635] on button "Save" at bounding box center [986, 640] width 49 height 28
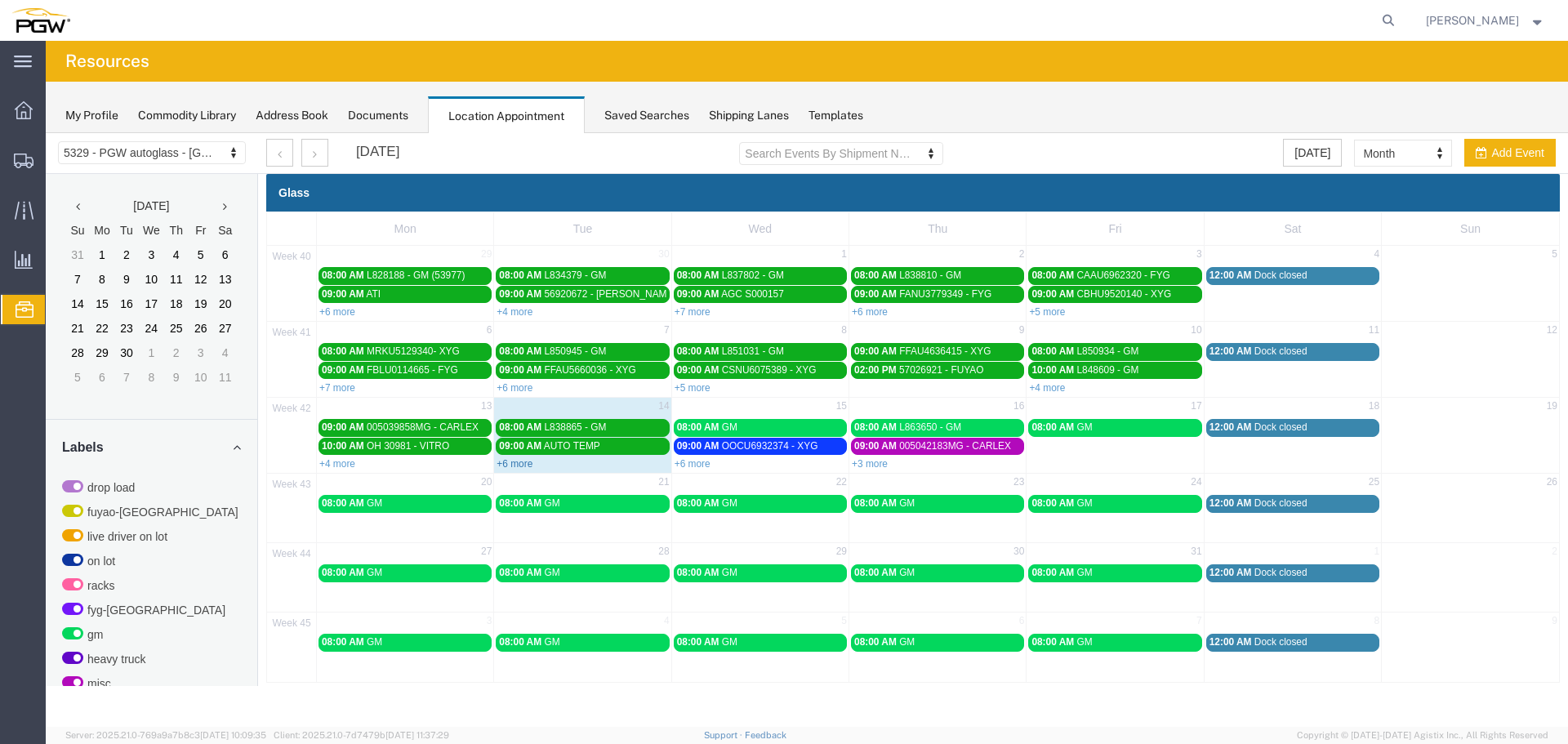
click at [521, 465] on link "+6 more" at bounding box center [514, 464] width 36 height 12
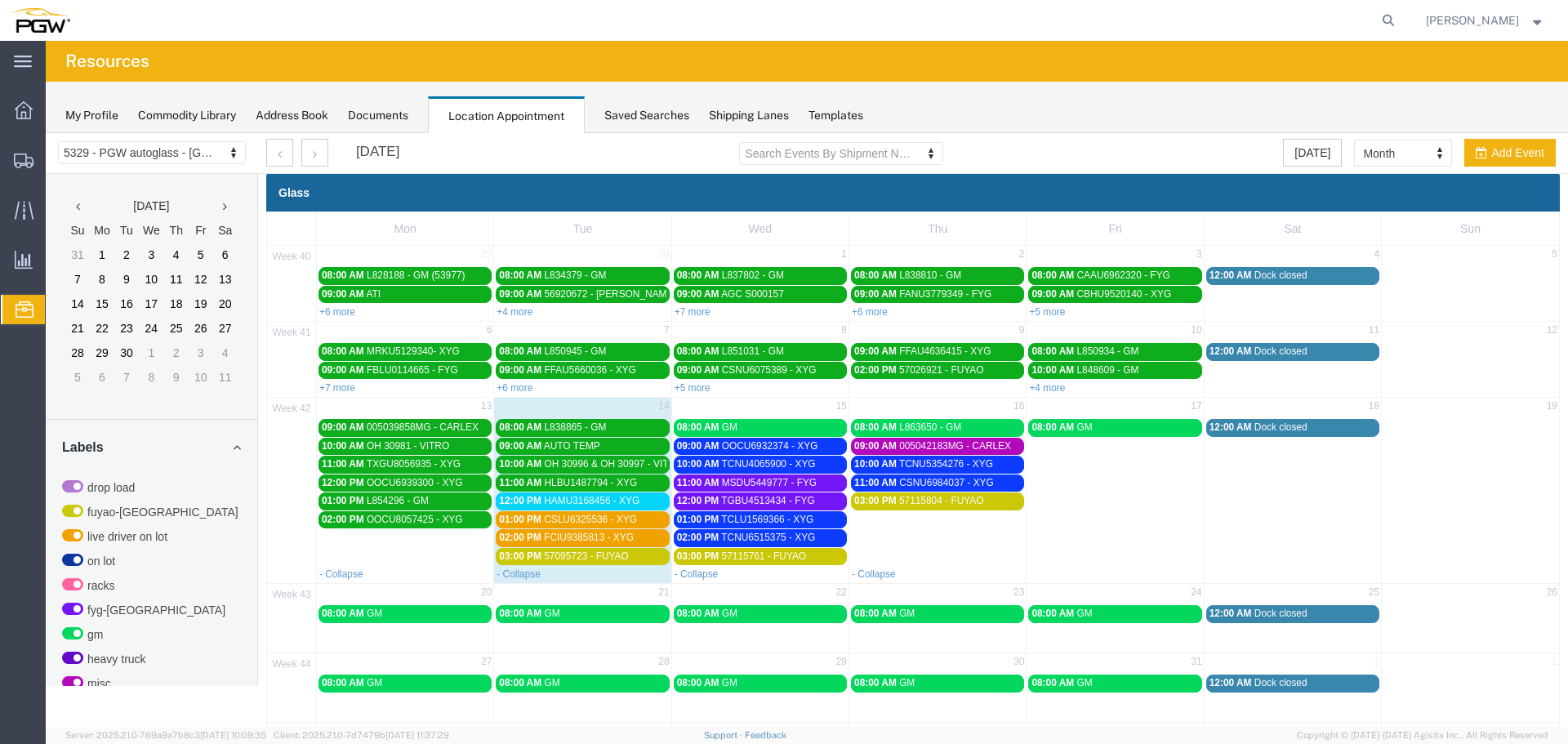
click at [545, 518] on span "CSLU6325536 - XYG" at bounding box center [591, 520] width 93 height 12
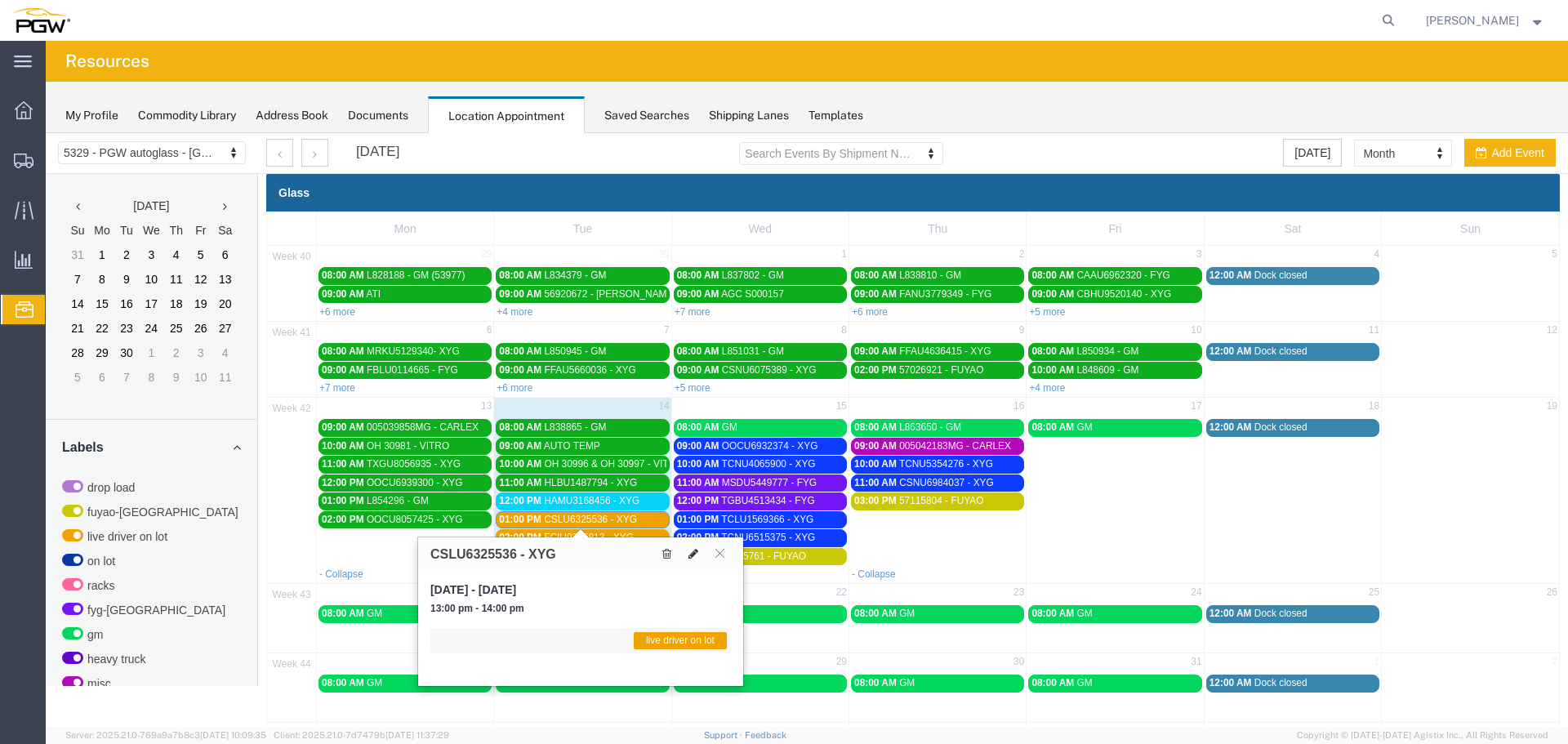
click at [693, 551] on icon at bounding box center [693, 554] width 10 height 12
select select "1"
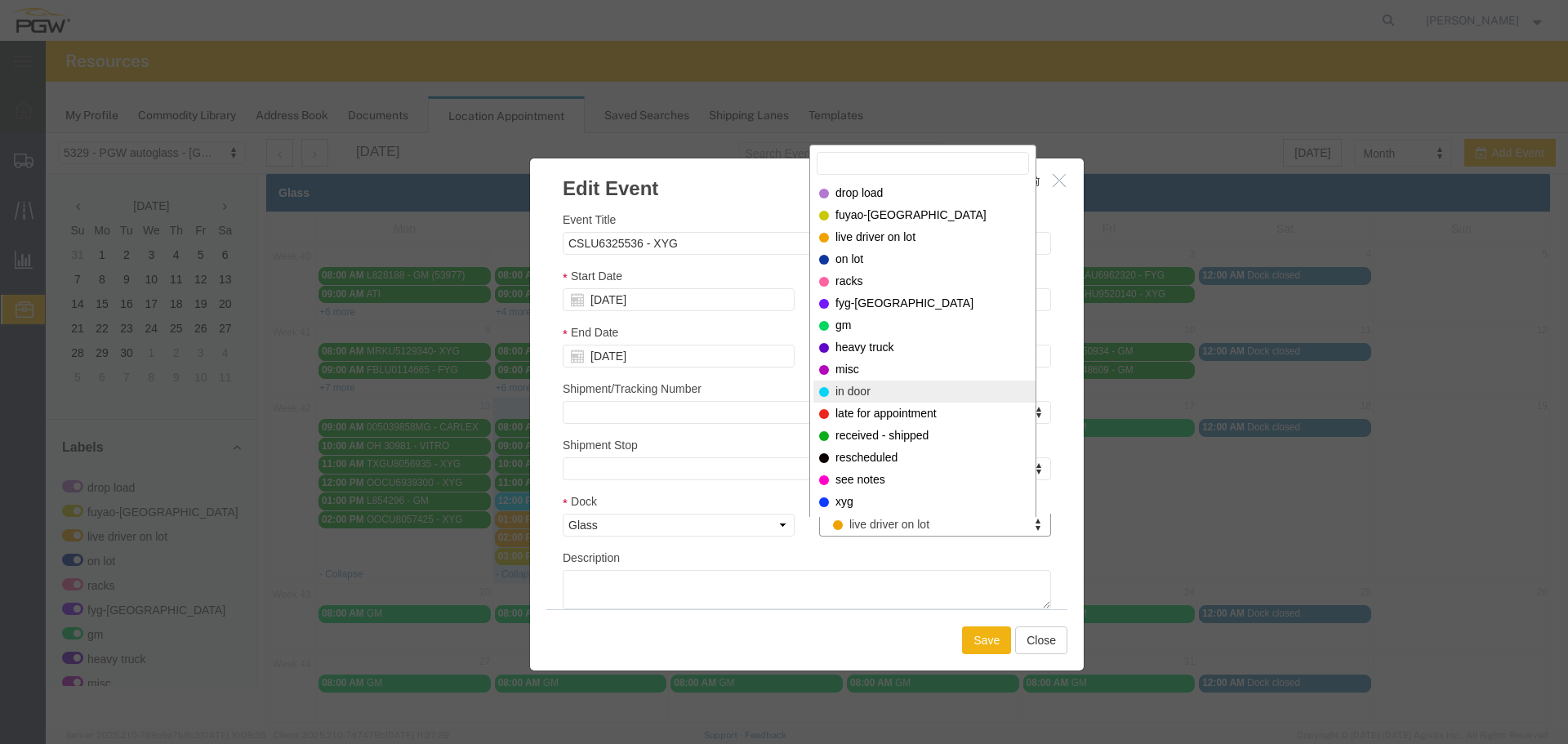
select select "220"
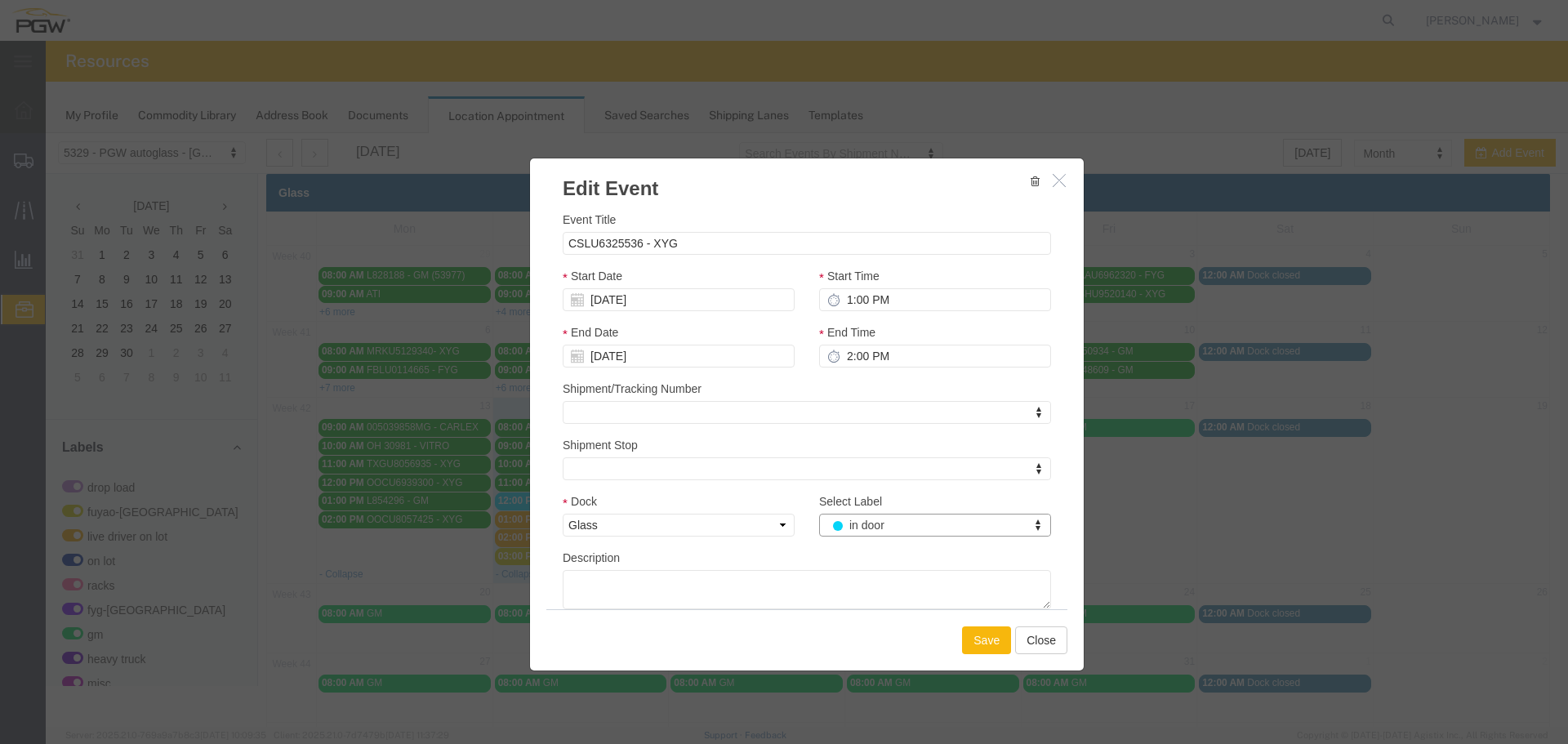
click at [975, 648] on button "Save" at bounding box center [986, 640] width 49 height 28
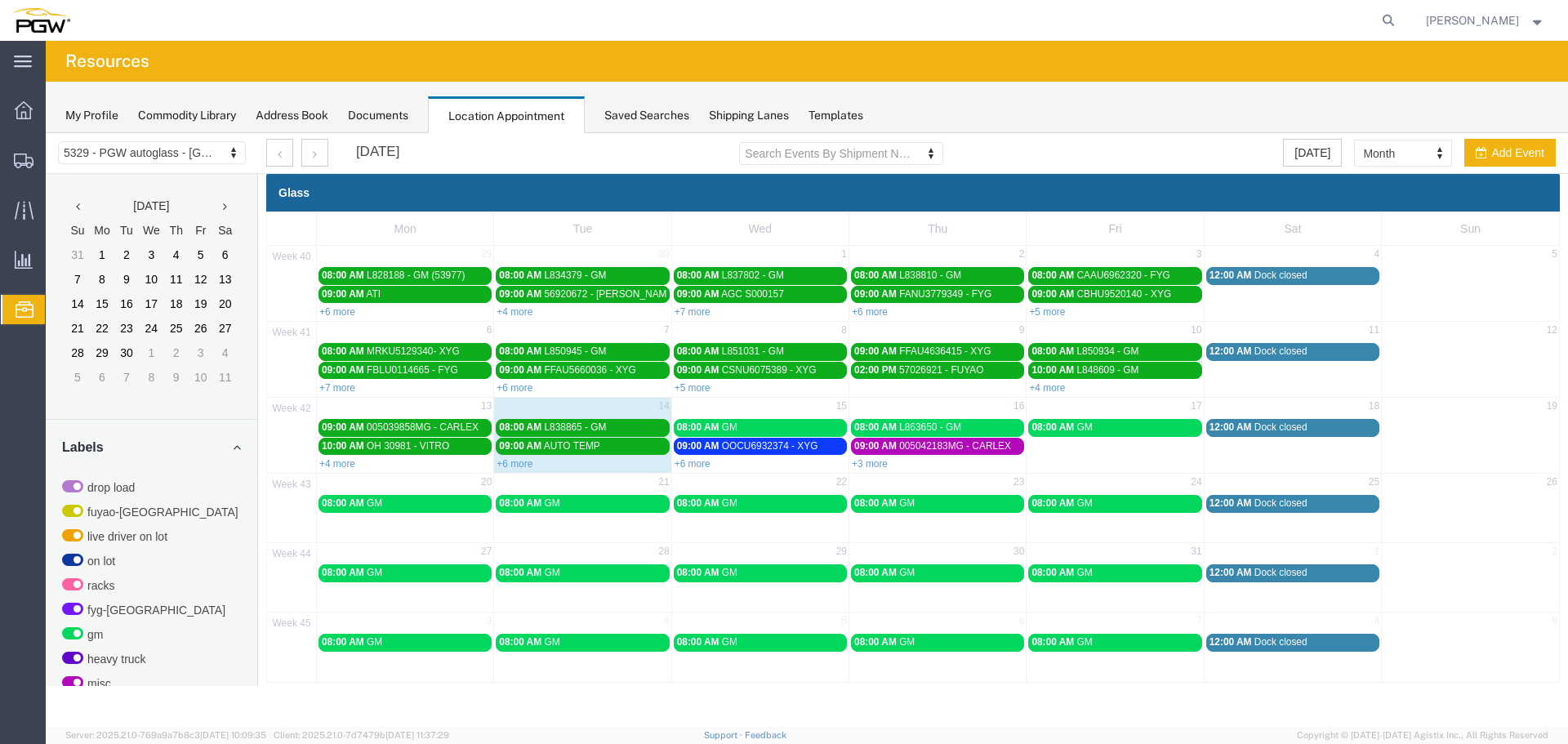
click at [1347, 108] on div "My Profile Commodity Library Address Book Documents Location Appointment Saved …" at bounding box center [807, 107] width 1522 height 51
click at [876, 464] on link "+3 more" at bounding box center [869, 464] width 36 height 12
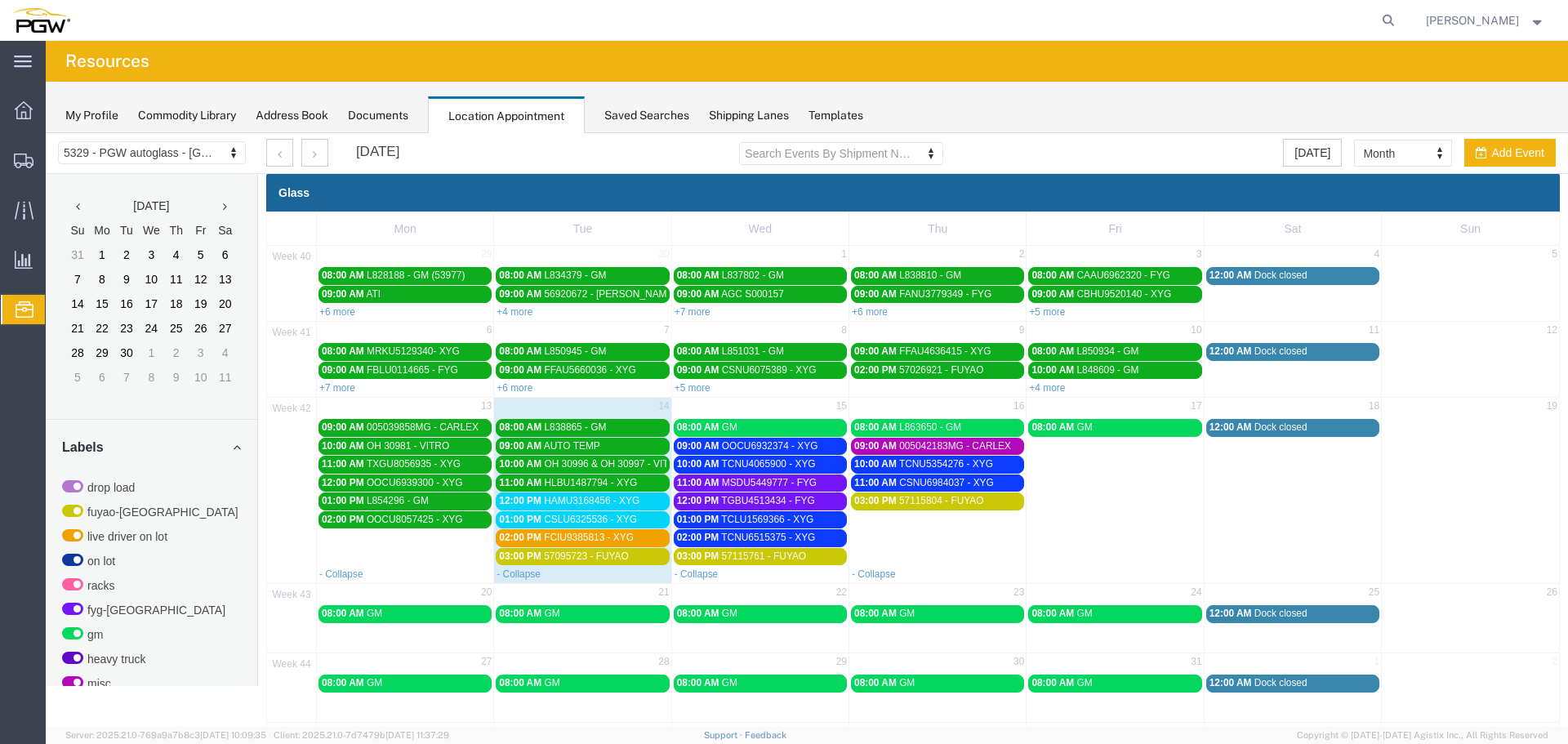
click at [630, 501] on span "HAMU3168456 - XYG" at bounding box center [592, 501] width 96 height 12
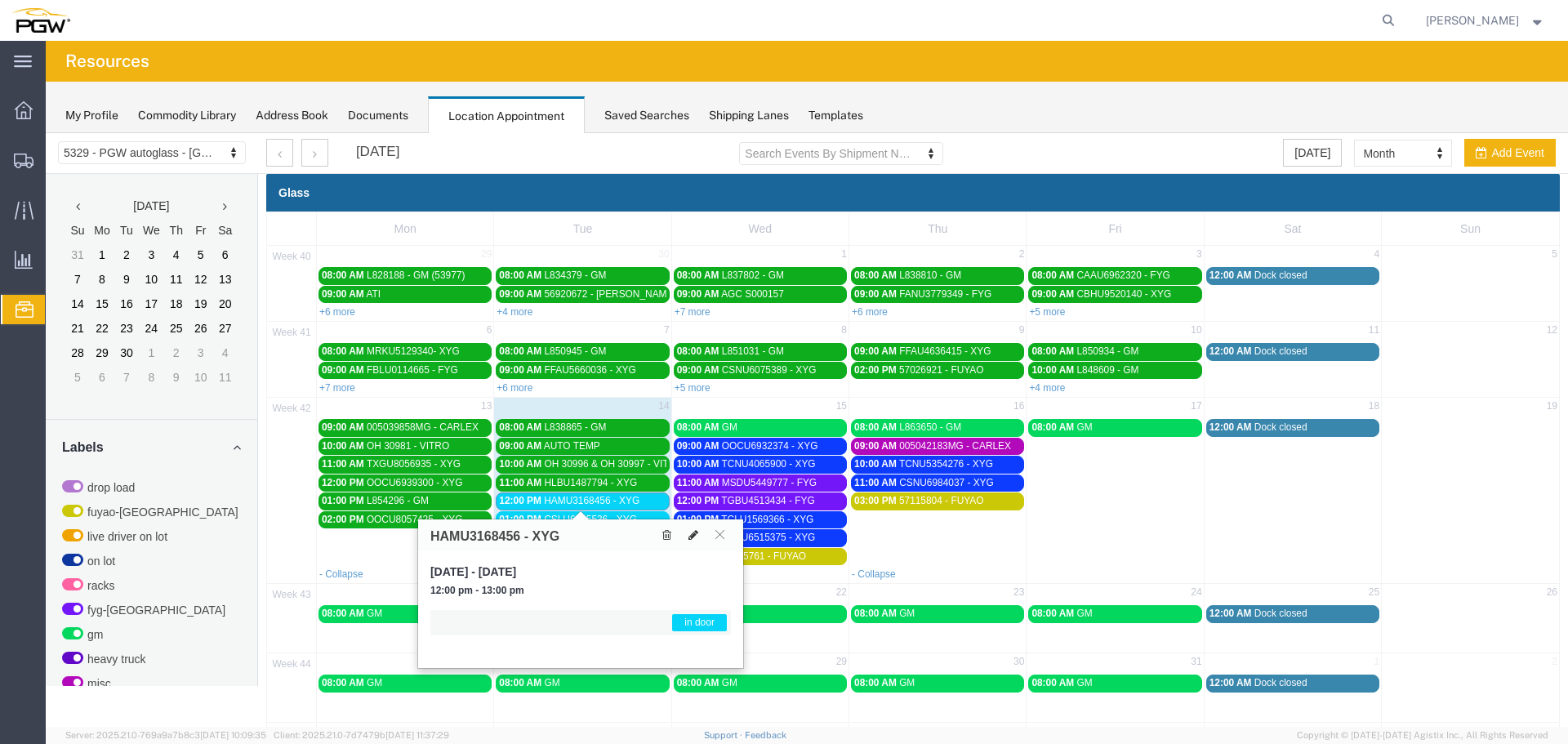
click at [686, 537] on button at bounding box center [693, 535] width 23 height 17
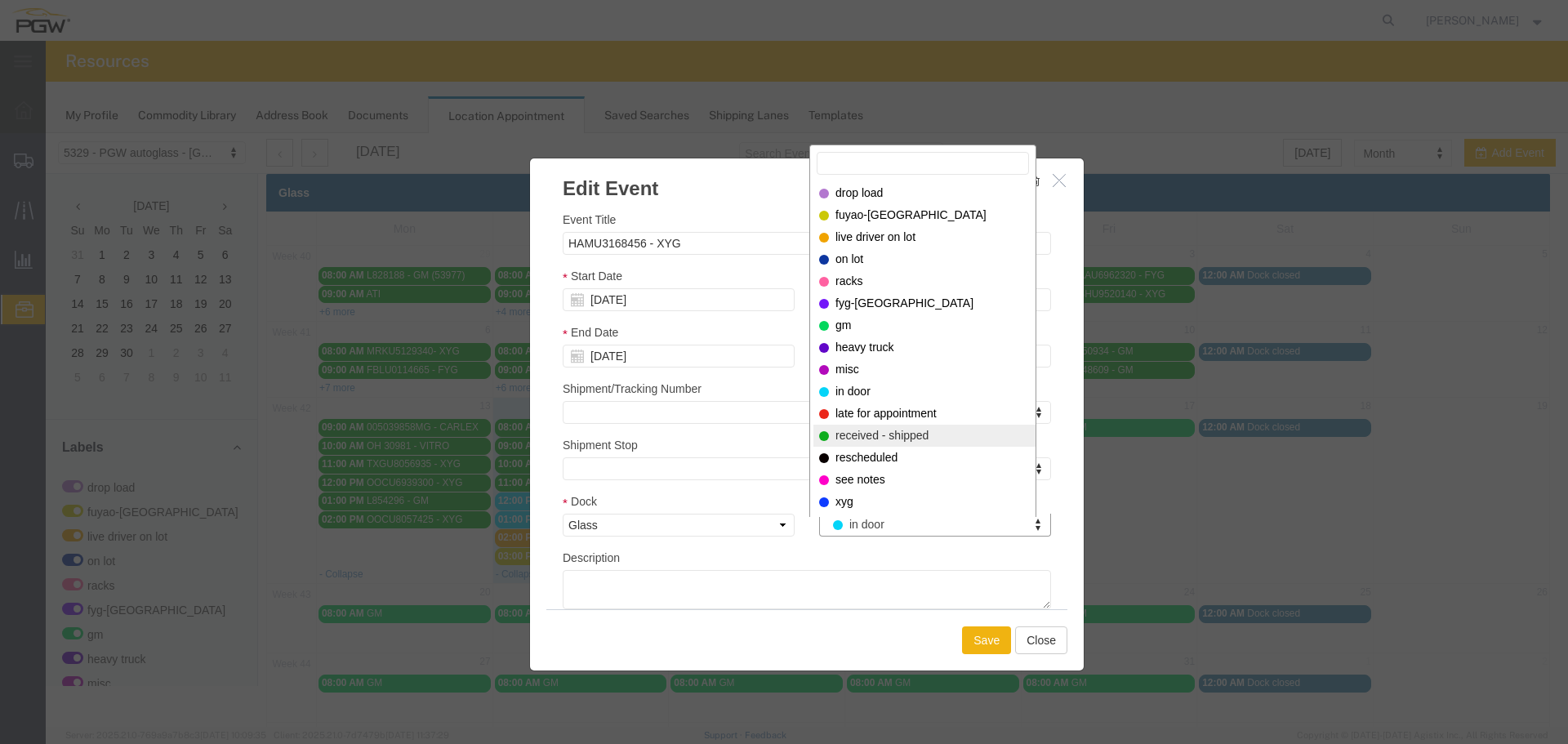
select select "200"
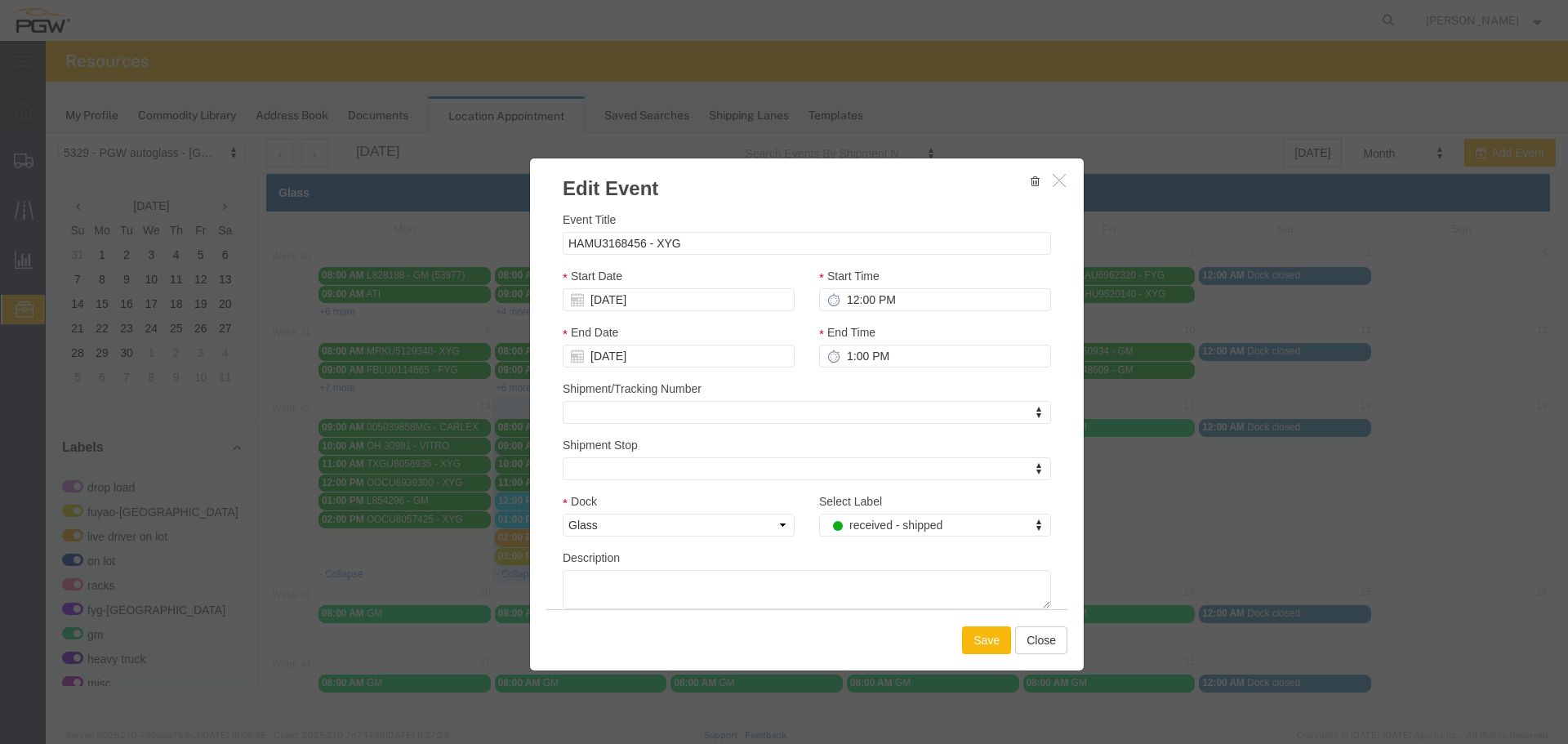
click at [976, 642] on button "Save" at bounding box center [986, 640] width 49 height 28
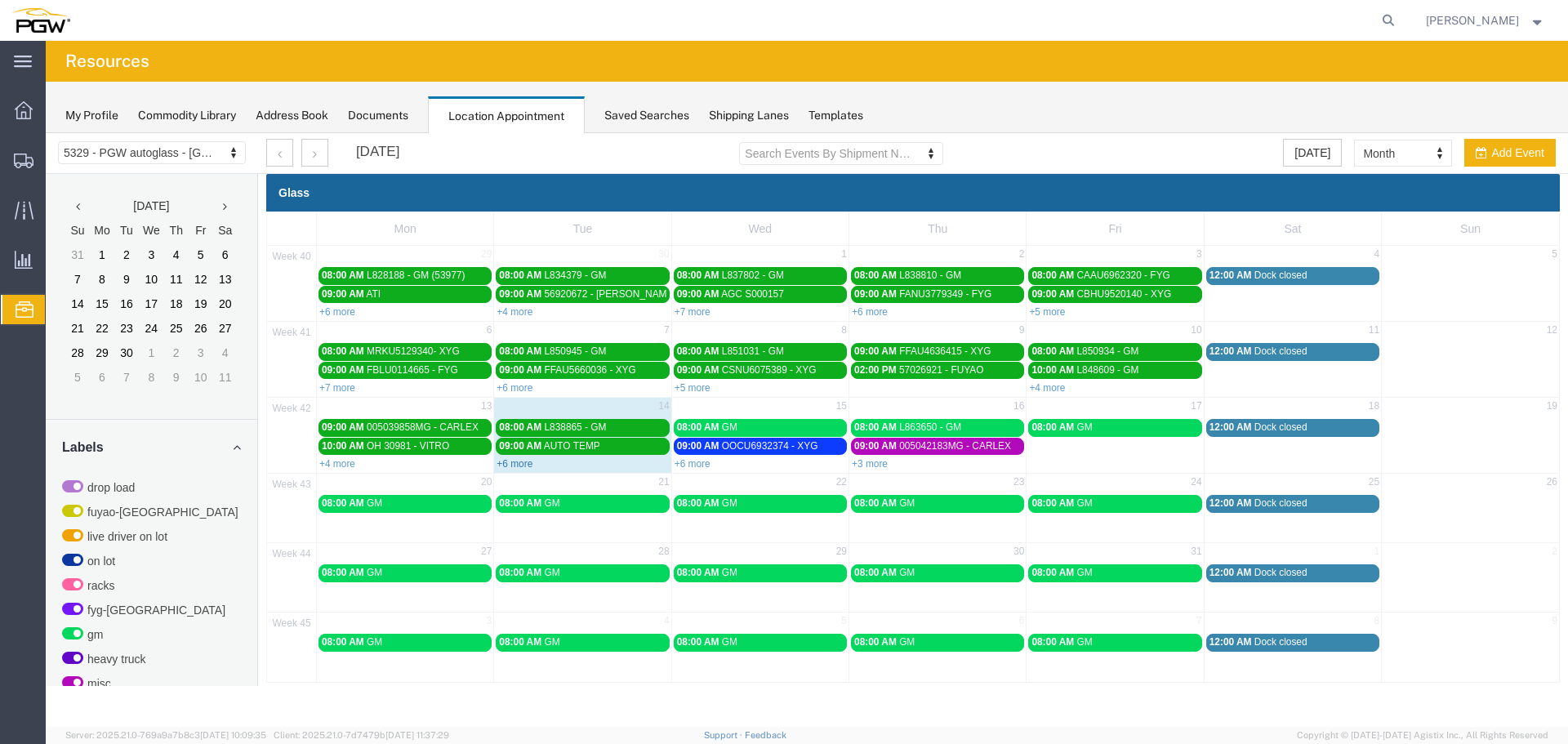
click at [521, 461] on link "+6 more" at bounding box center [514, 464] width 36 height 12
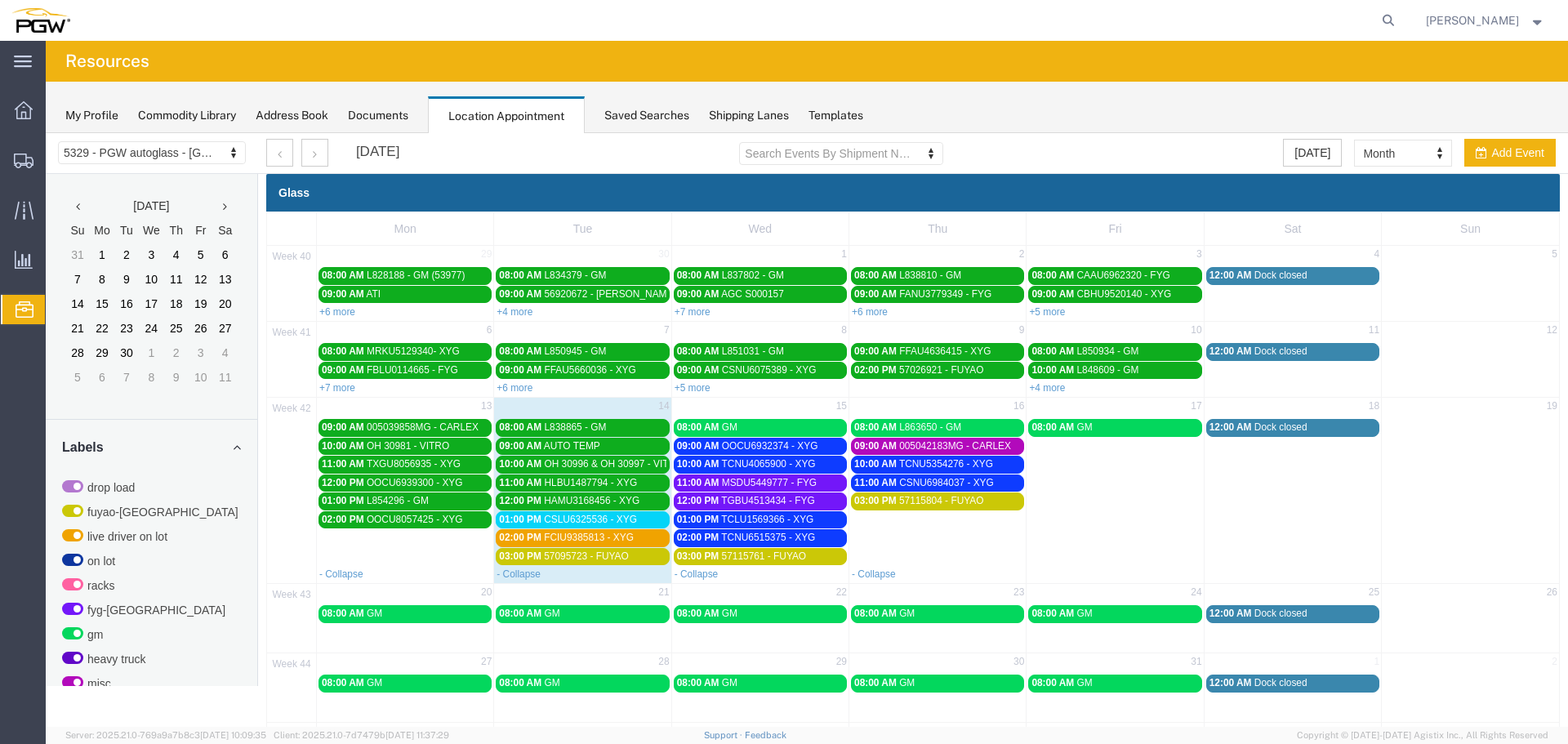
click at [597, 535] on span "FCIU9385813 - XYG" at bounding box center [589, 537] width 90 height 12
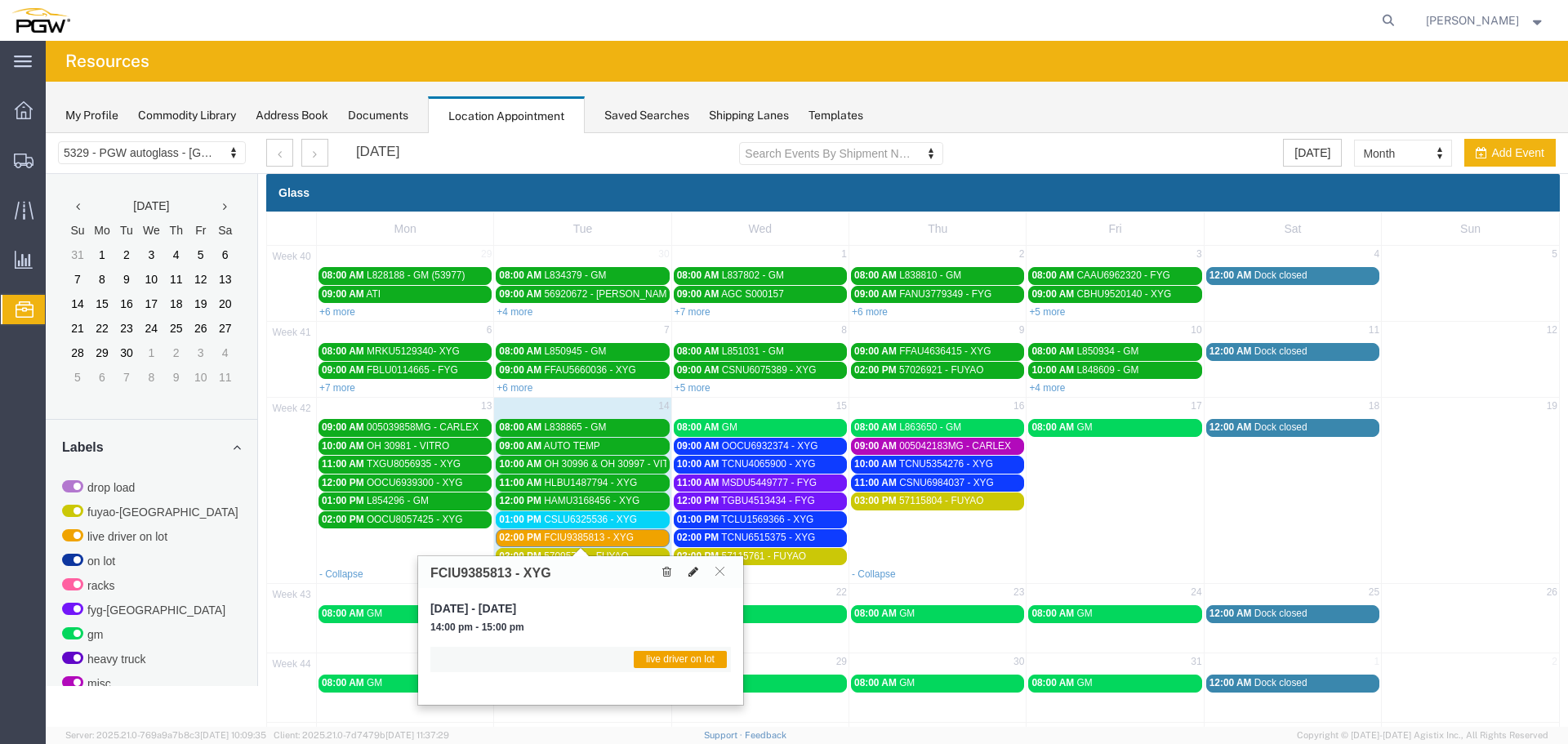
click at [695, 567] on icon at bounding box center [693, 572] width 10 height 12
select select "1"
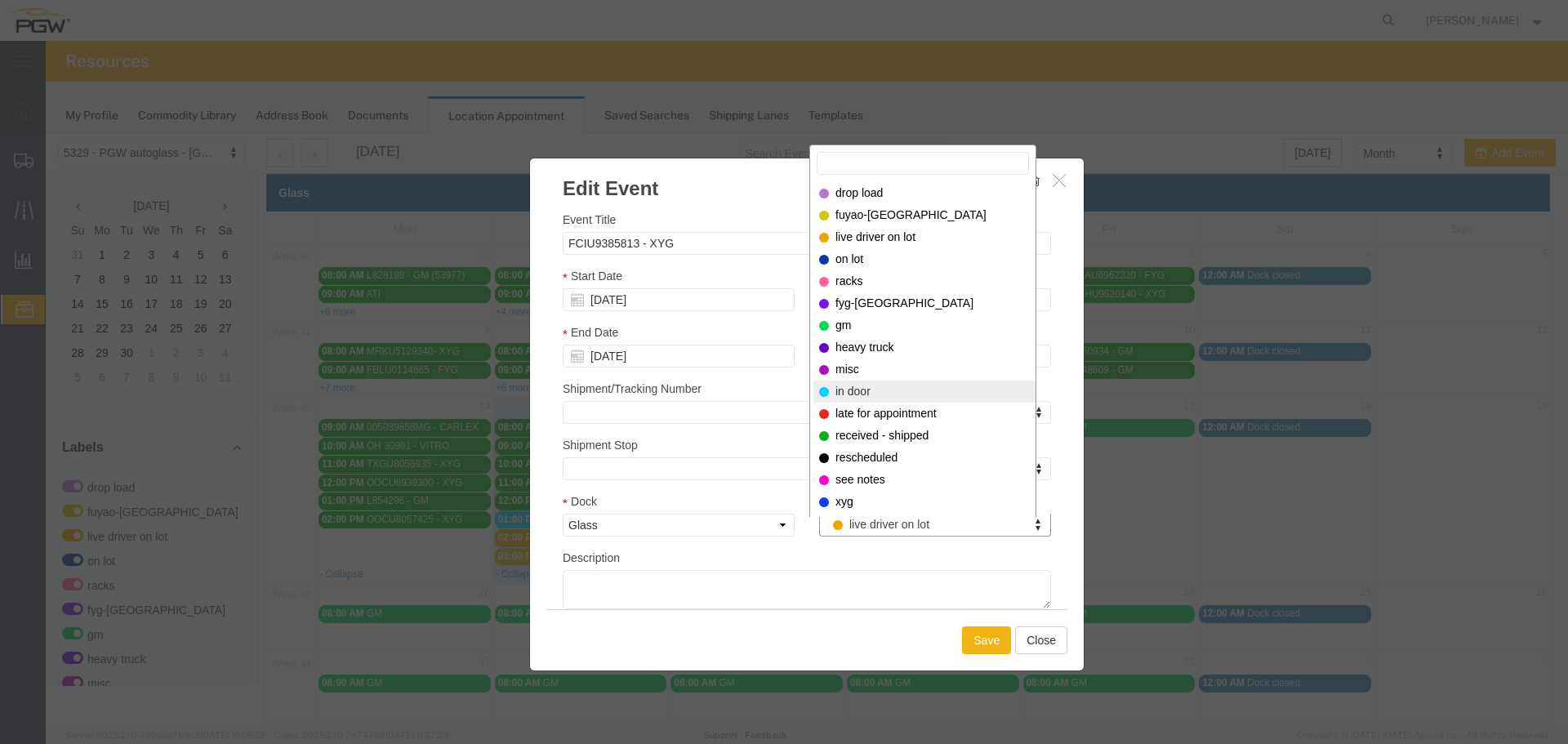
select select "220"
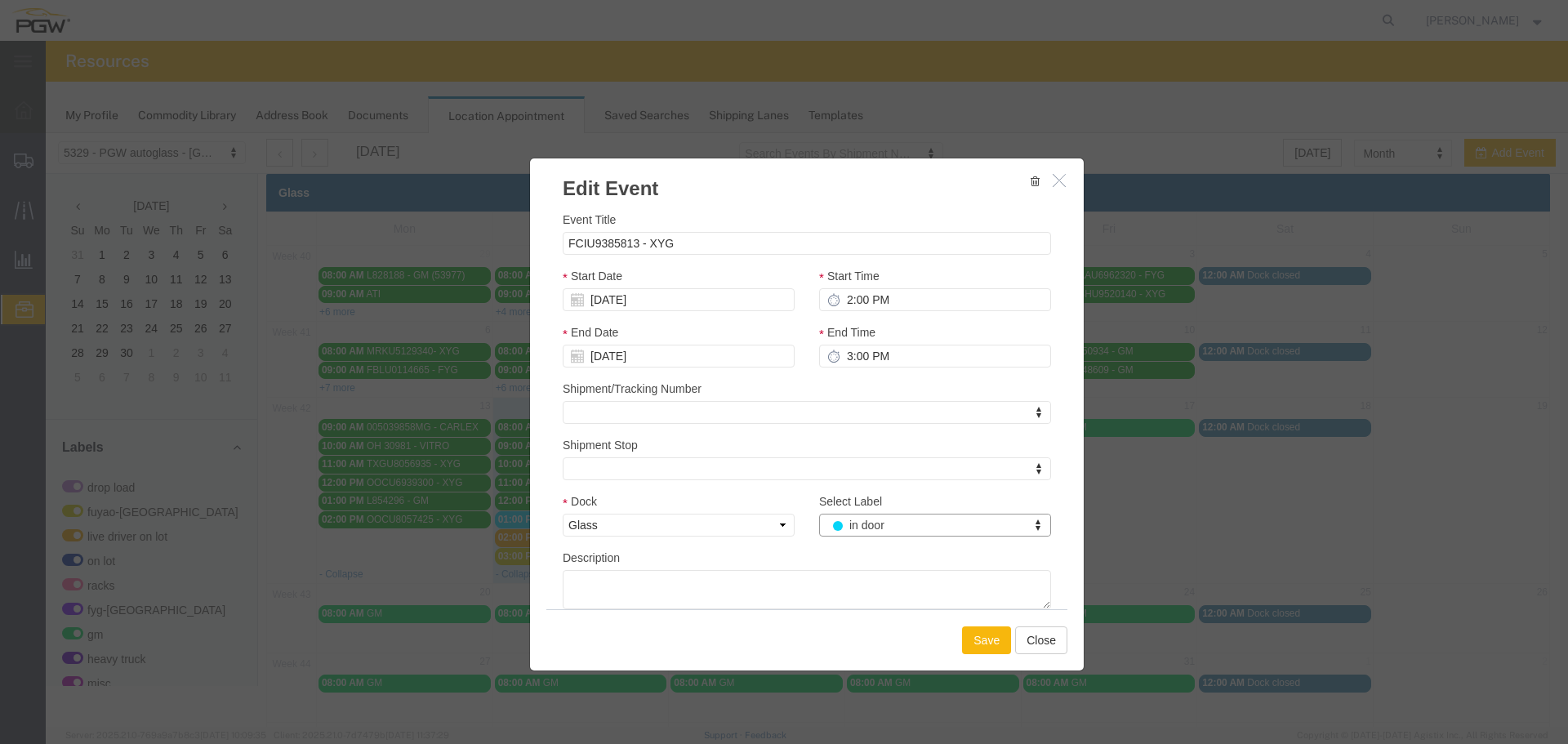
click at [973, 650] on button "Save" at bounding box center [986, 640] width 49 height 28
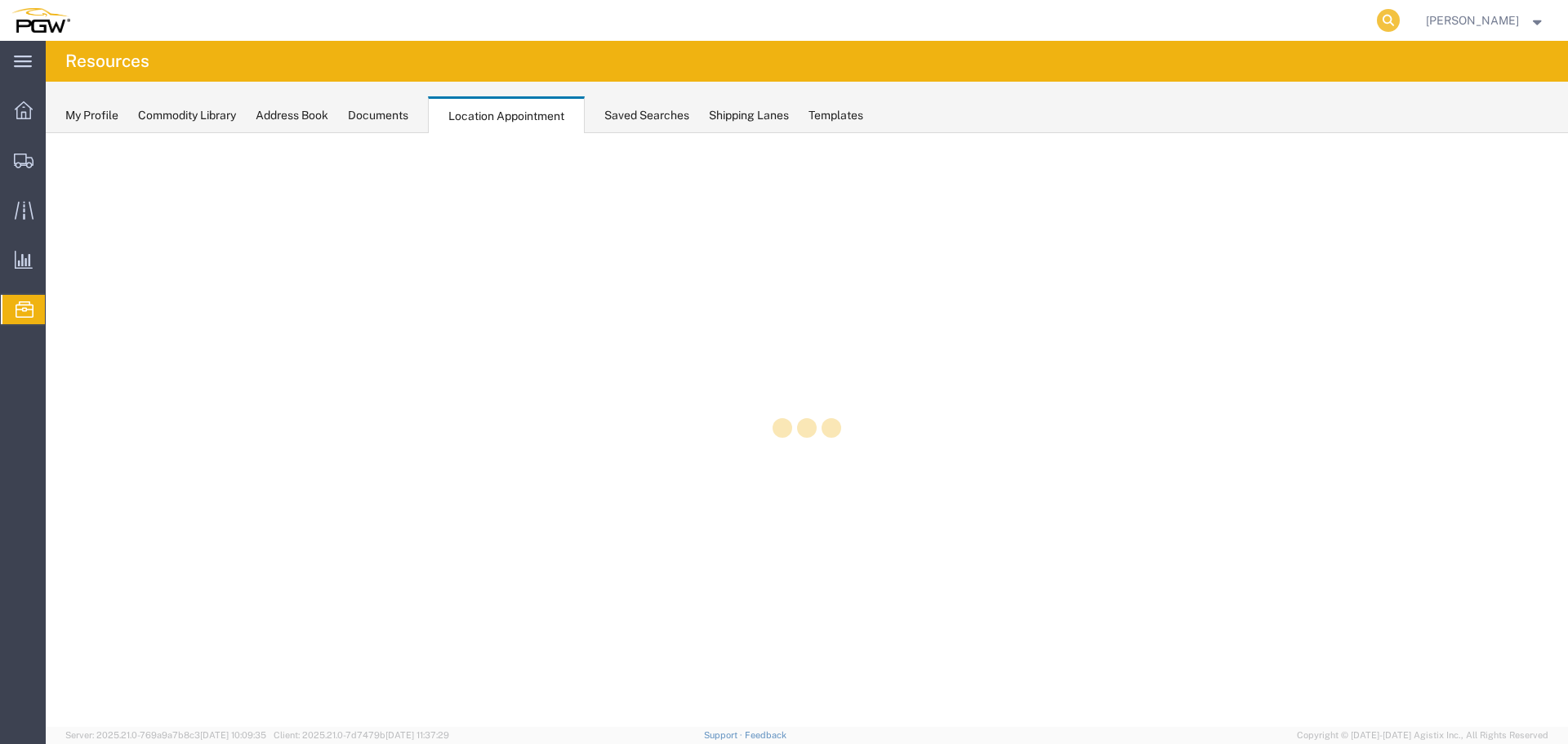
click at [1397, 20] on icon at bounding box center [1389, 20] width 23 height 23
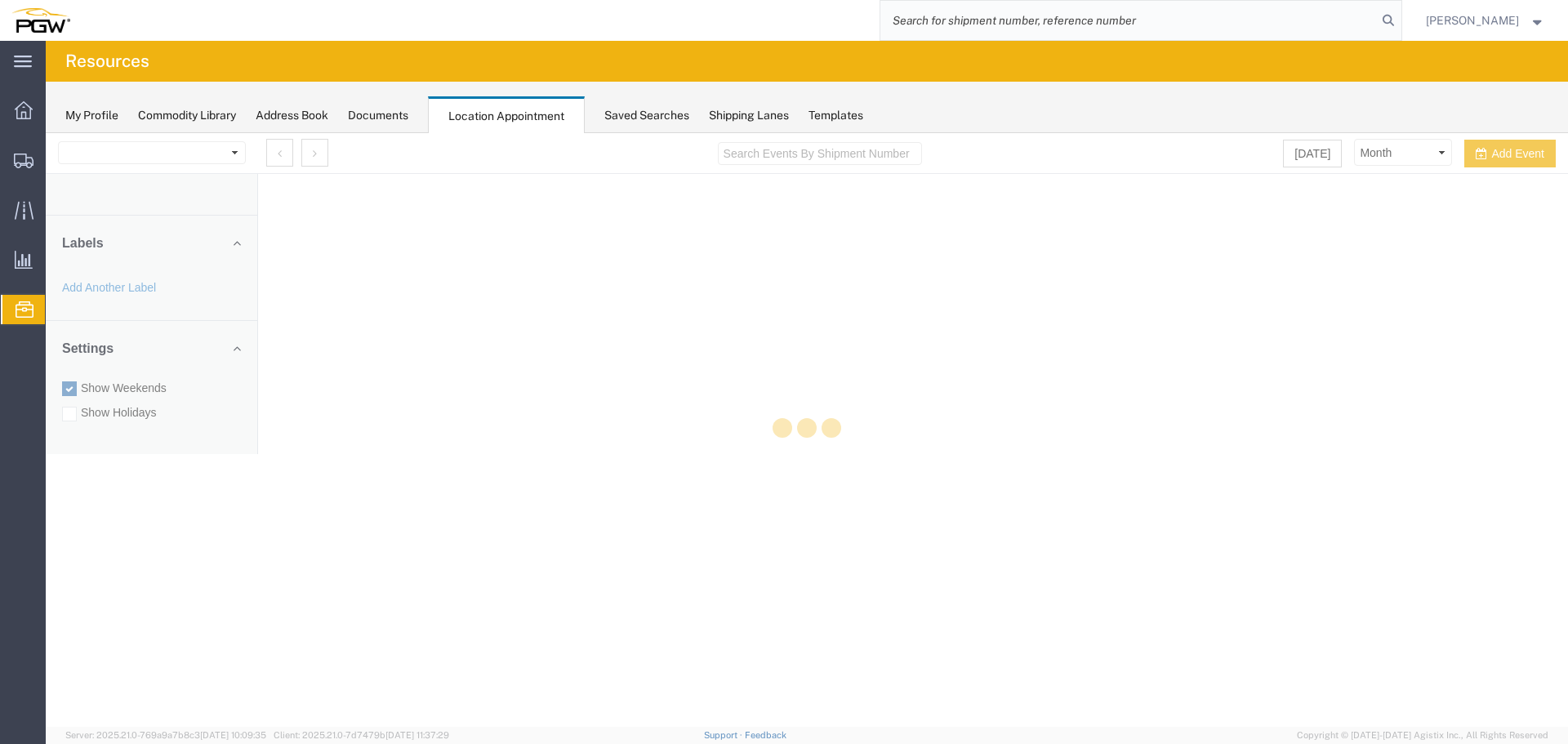
click at [1334, 17] on input "search" at bounding box center [1129, 20] width 496 height 39
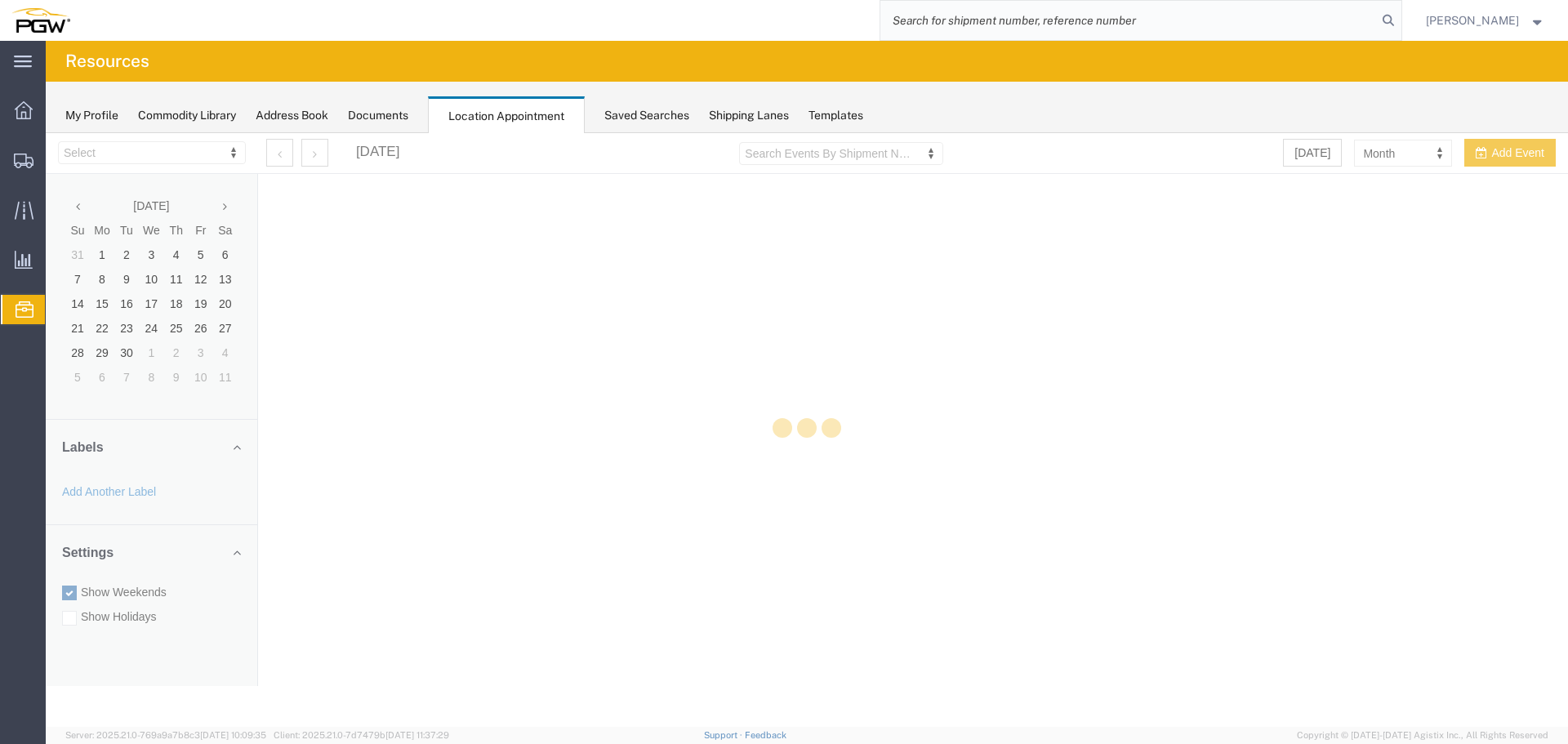
select select "28253"
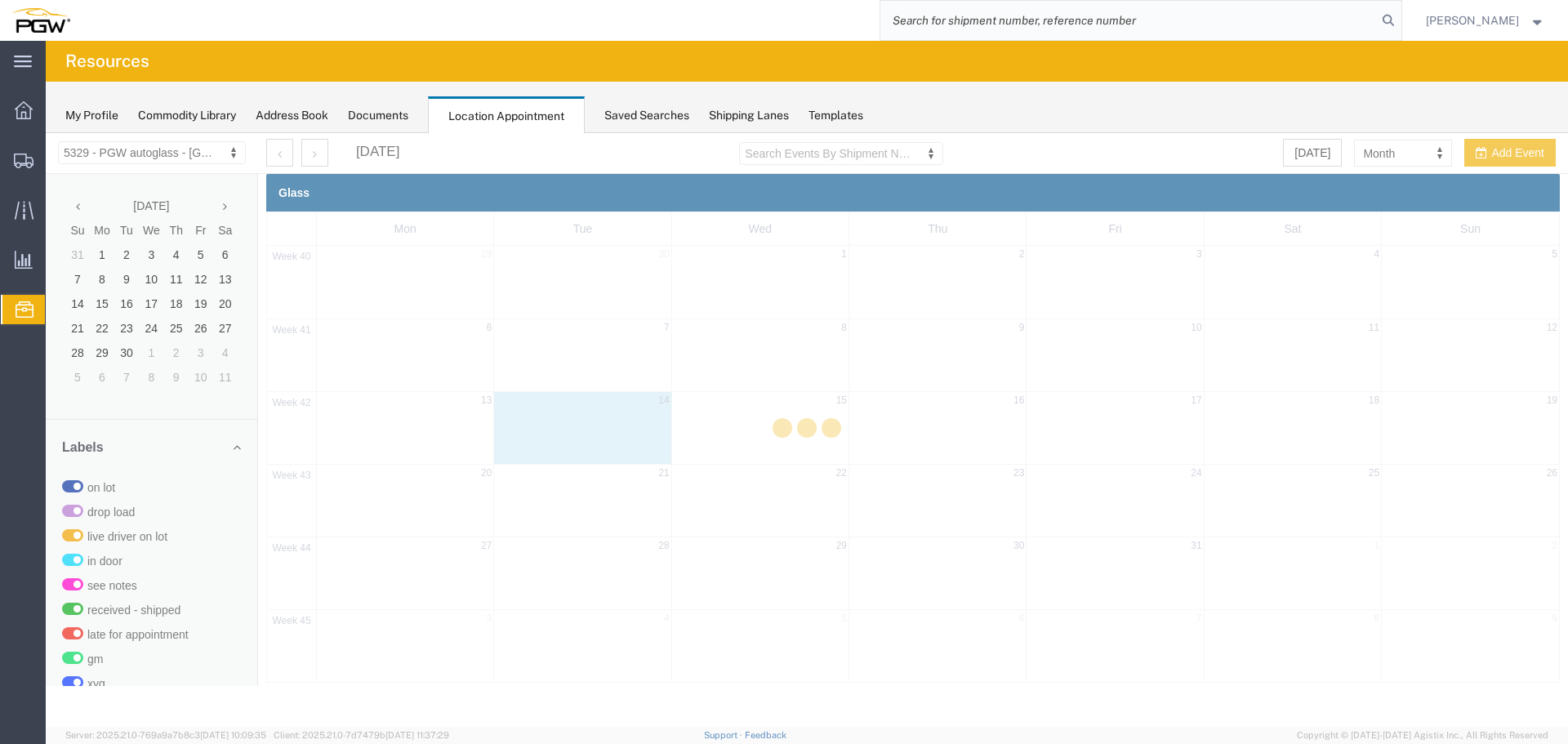
paste input "57108862"
type input "57108862"
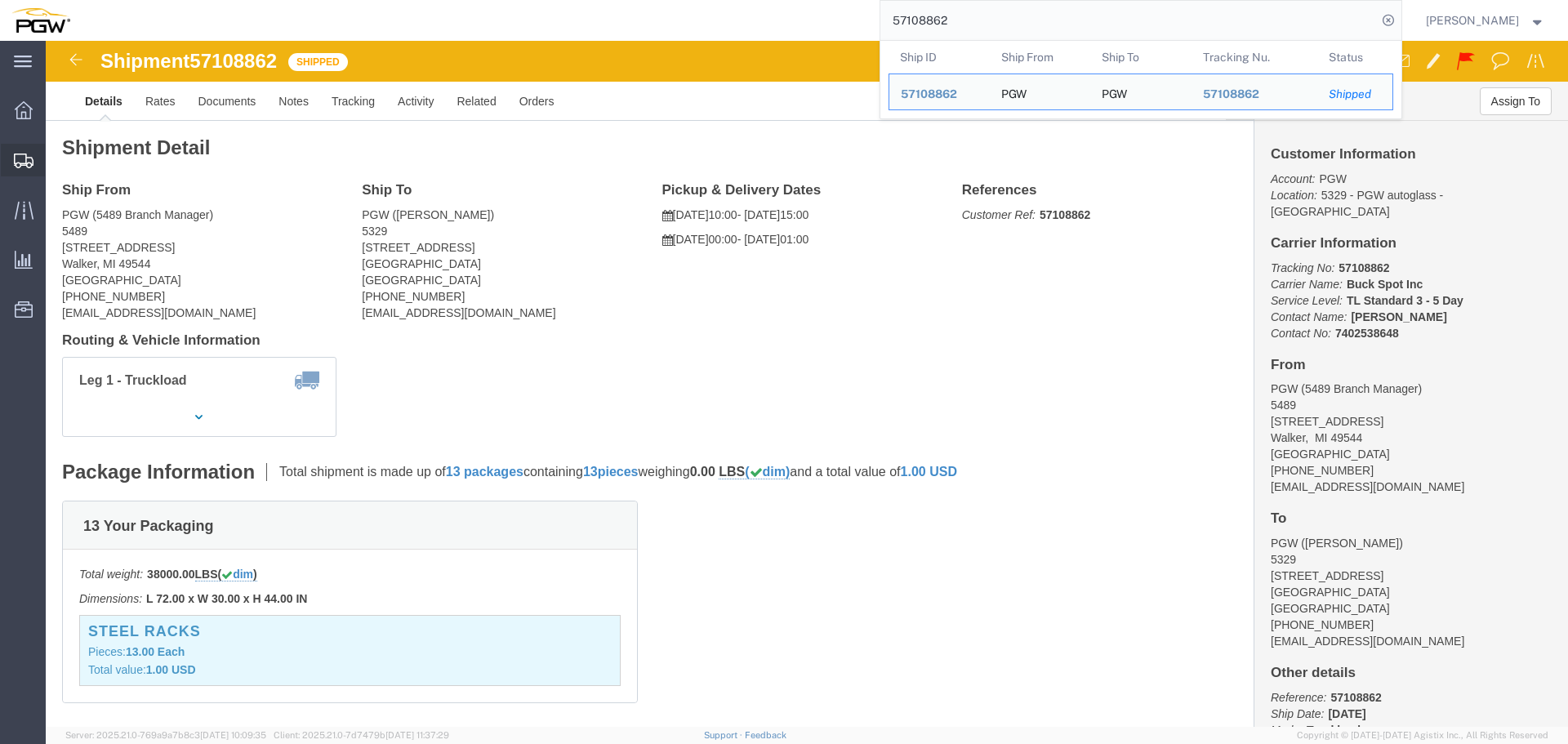
click at [0, 0] on span "Shipment Manager" at bounding box center [0, 0] width 0 height 0
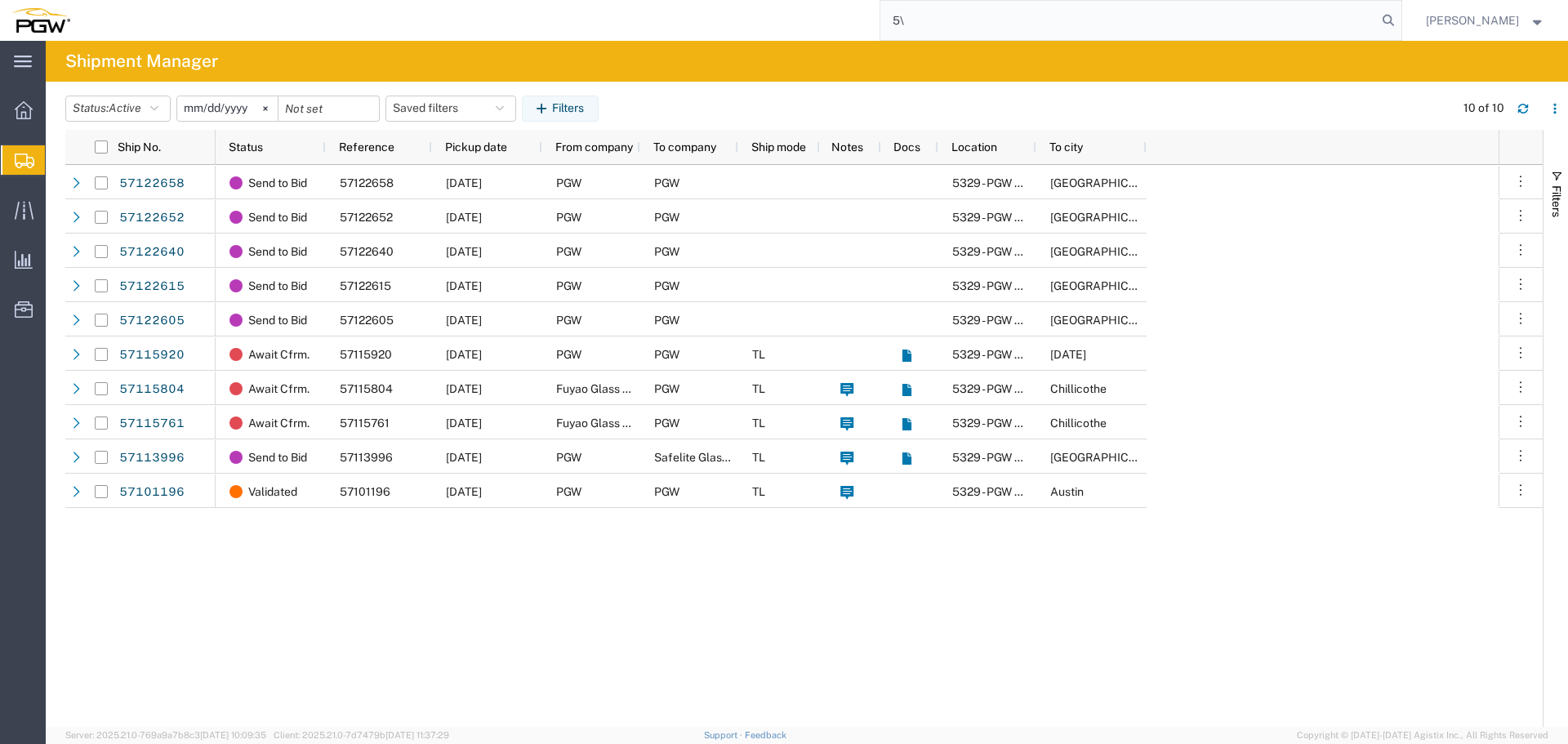
type input "5"
type input "57037657"
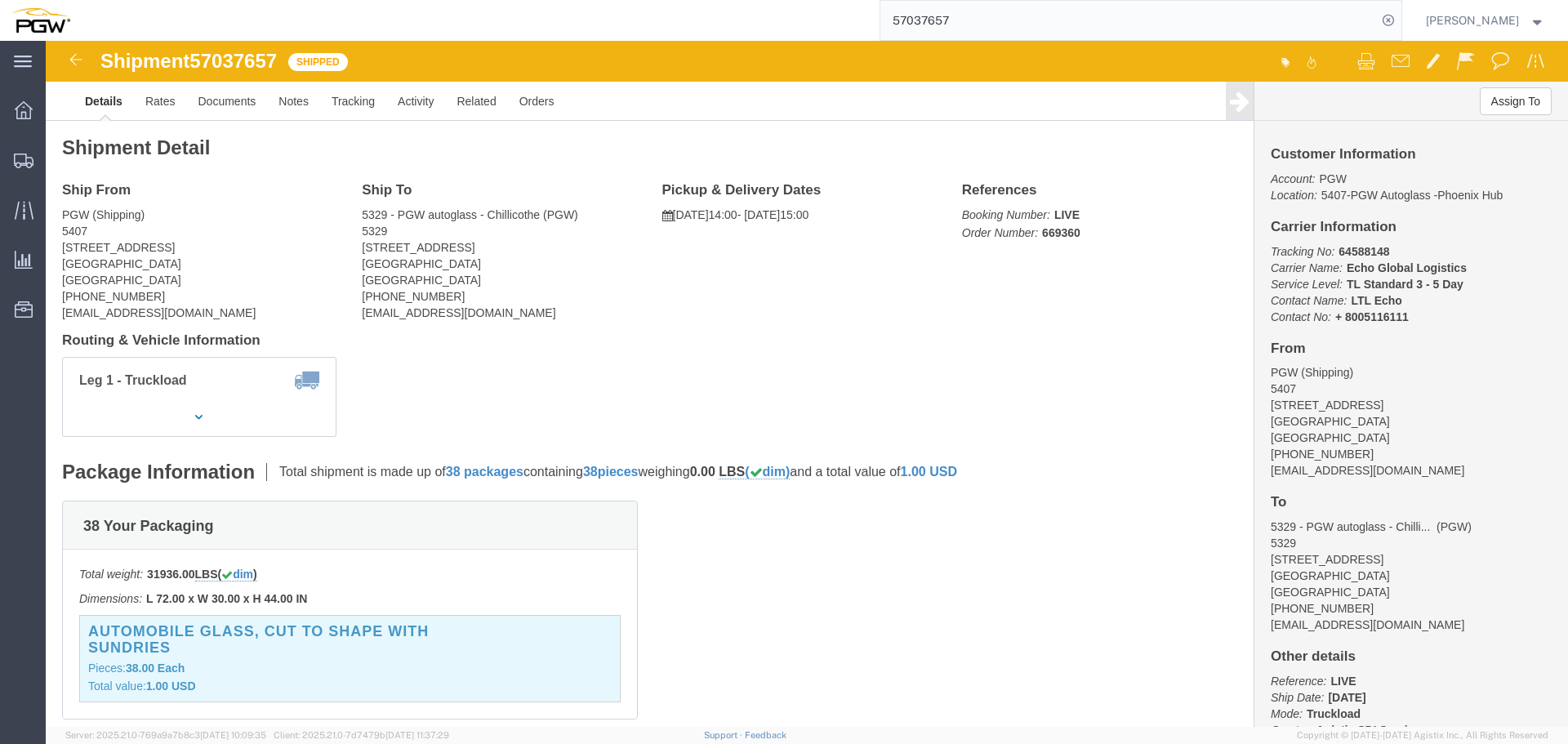
click b "669360"
drag, startPoint x: 13, startPoint y: 160, endPoint x: 34, endPoint y: 158, distance: 21.1
click at [13, 160] on div at bounding box center [23, 160] width 46 height 33
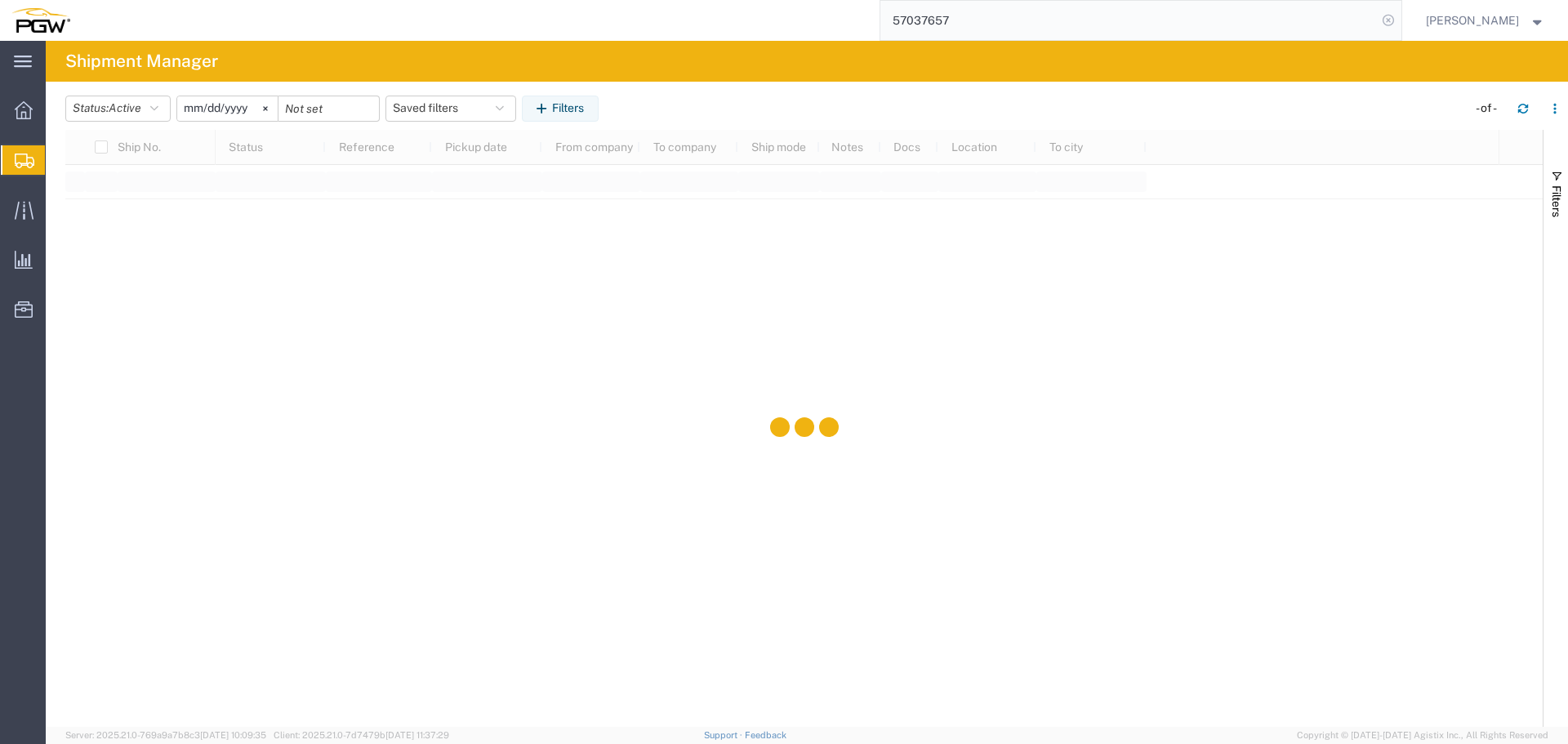
click at [1398, 25] on icon at bounding box center [1389, 20] width 23 height 23
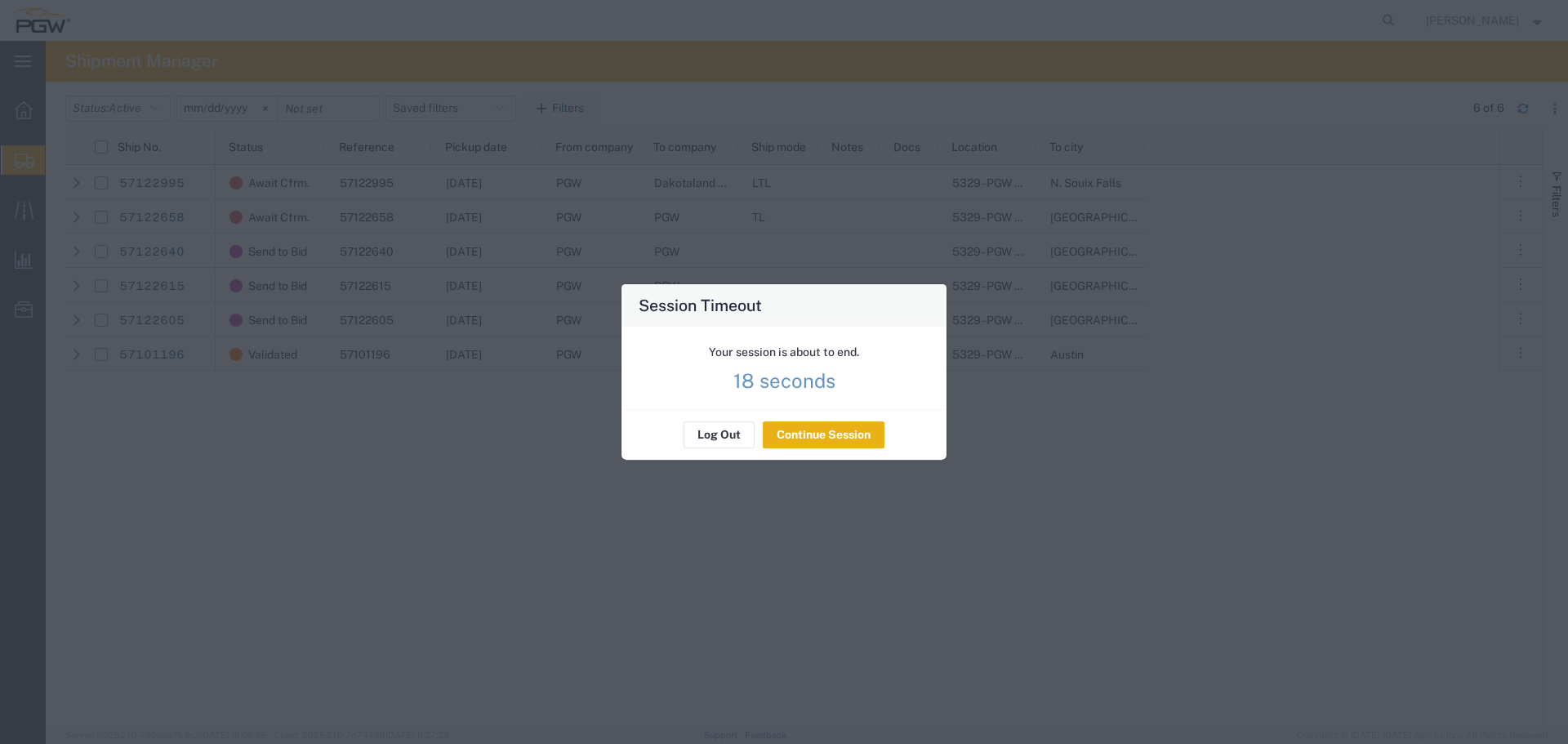
click at [848, 444] on button "Continue Session" at bounding box center [823, 435] width 121 height 26
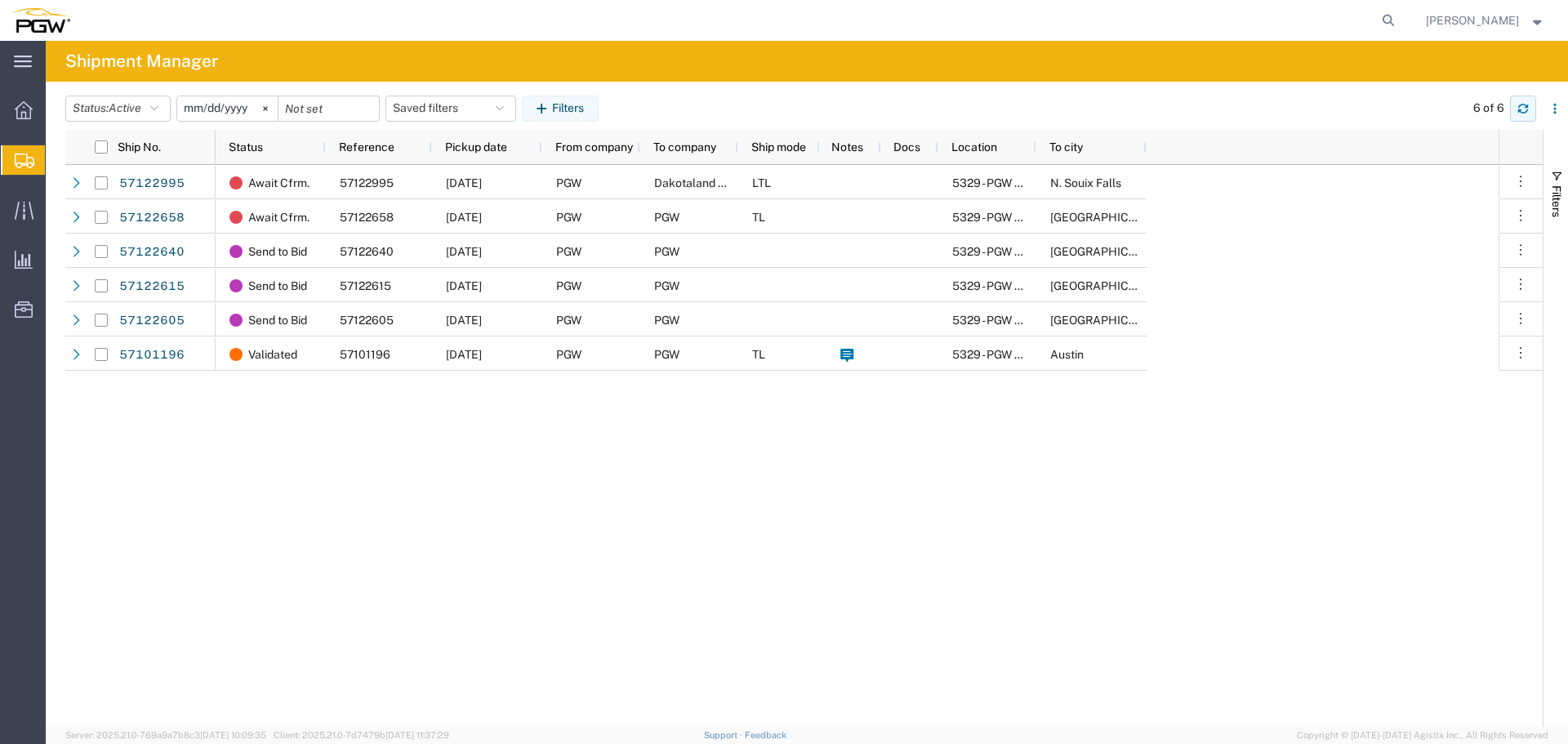
click at [1533, 104] on button "button" at bounding box center [1522, 109] width 26 height 26
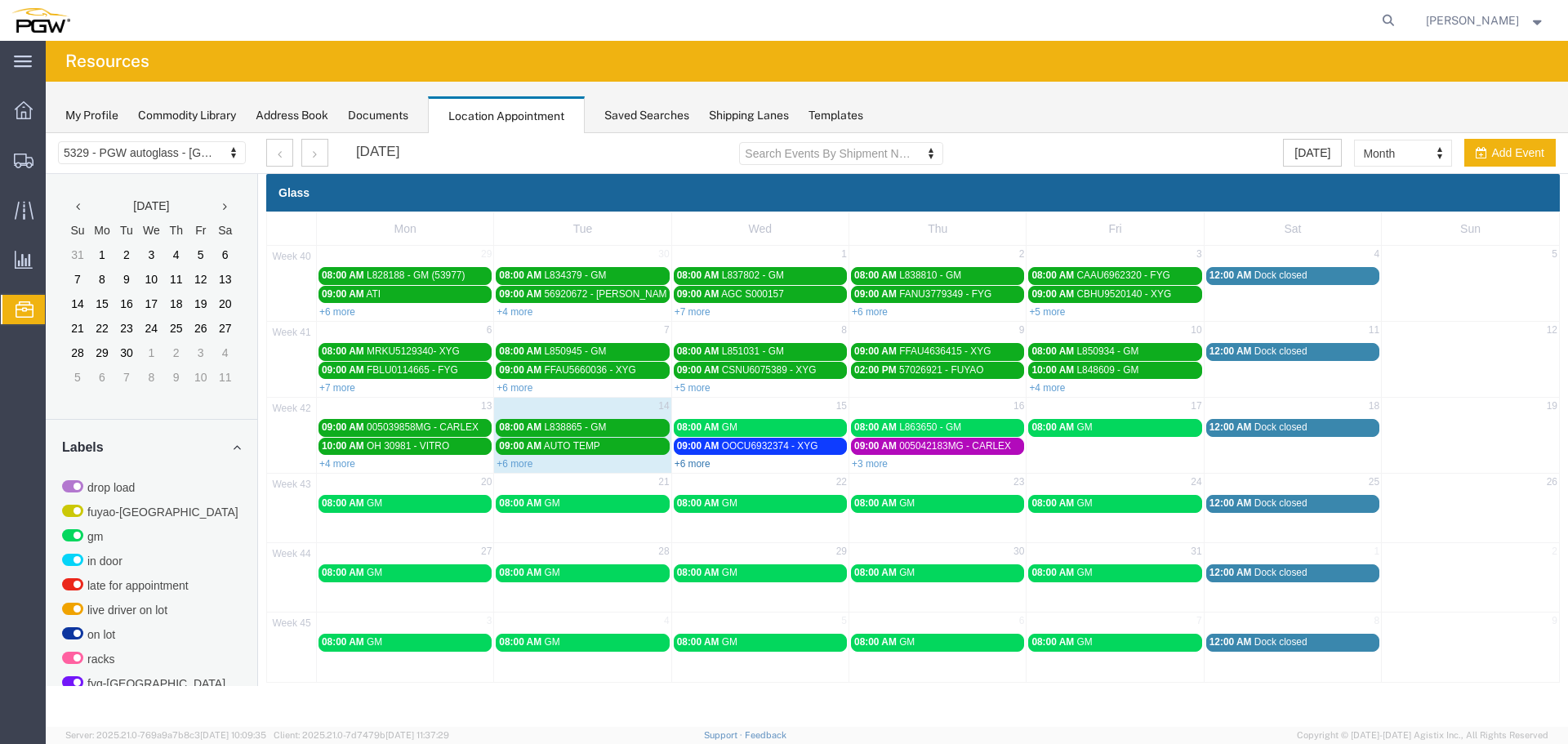
click at [695, 462] on link "+6 more" at bounding box center [692, 464] width 36 height 12
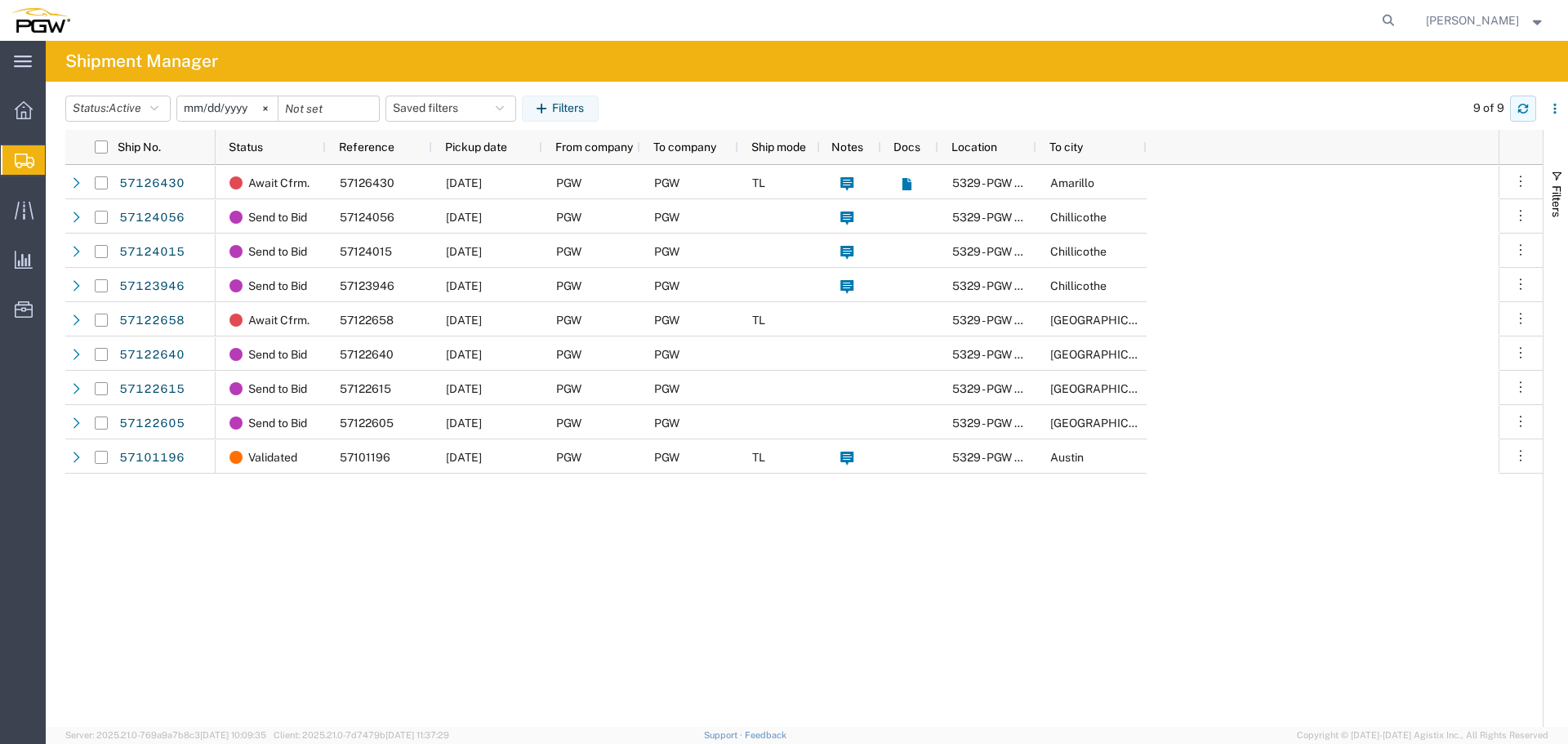
click at [1522, 112] on icon "button" at bounding box center [1522, 111] width 10 height 4
